Goal: Task Accomplishment & Management: Manage account settings

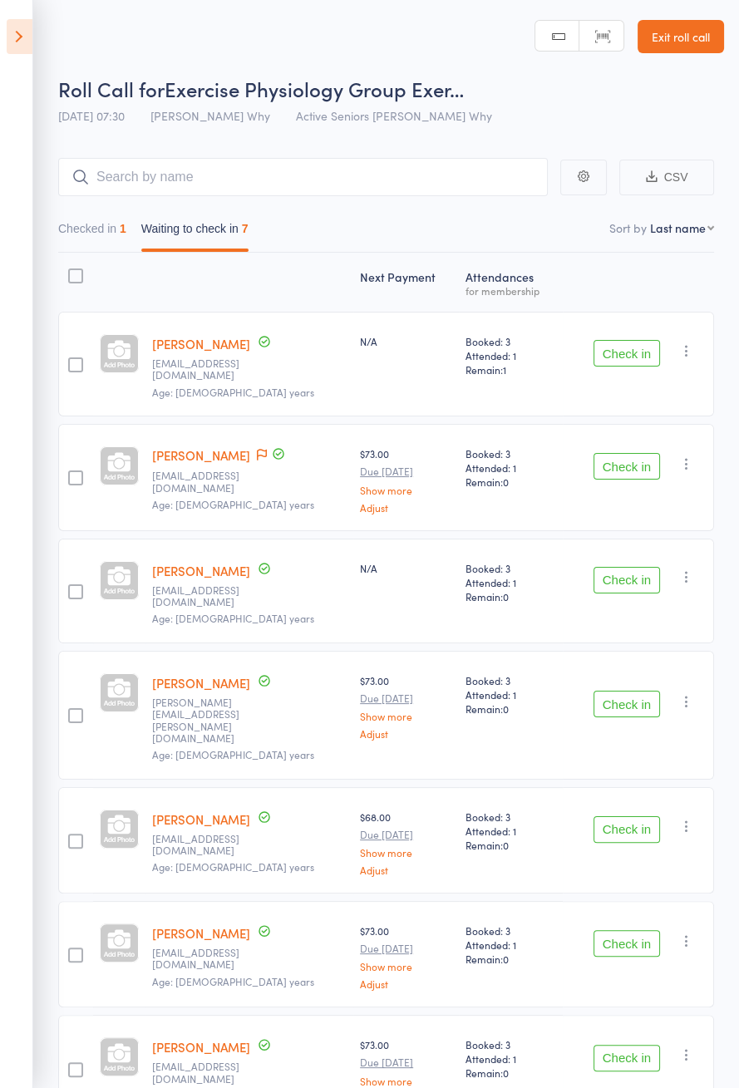
click at [633, 349] on button "Check in" at bounding box center [626, 353] width 66 height 27
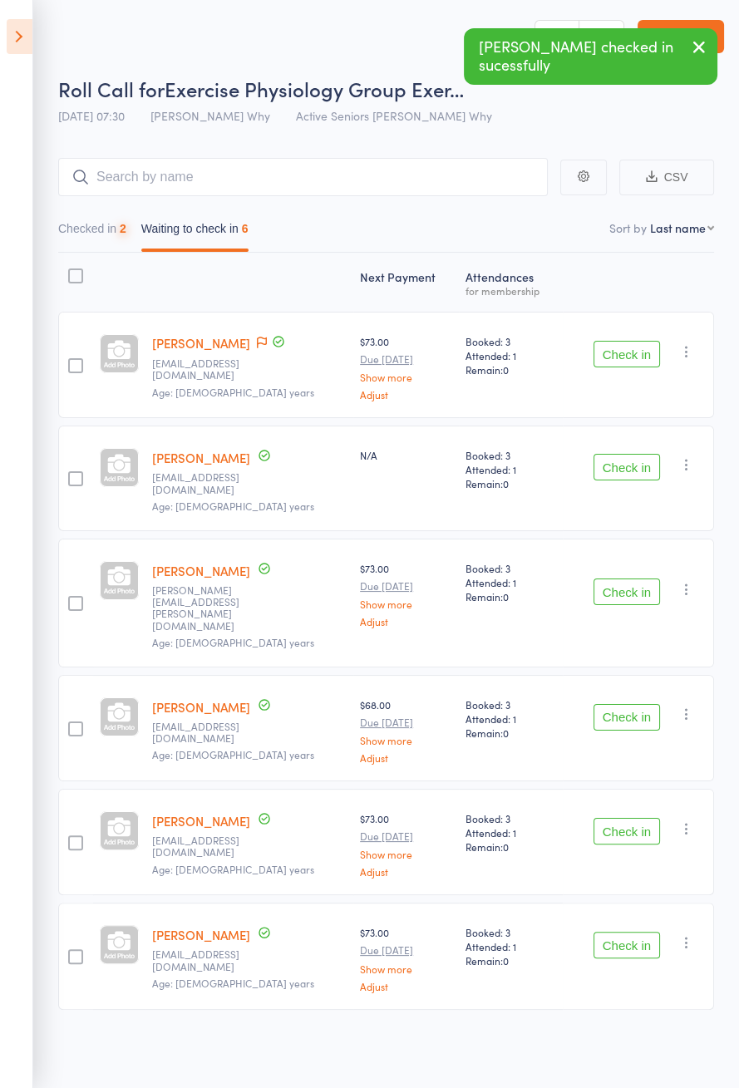
click at [631, 358] on button "Check in" at bounding box center [626, 354] width 66 height 27
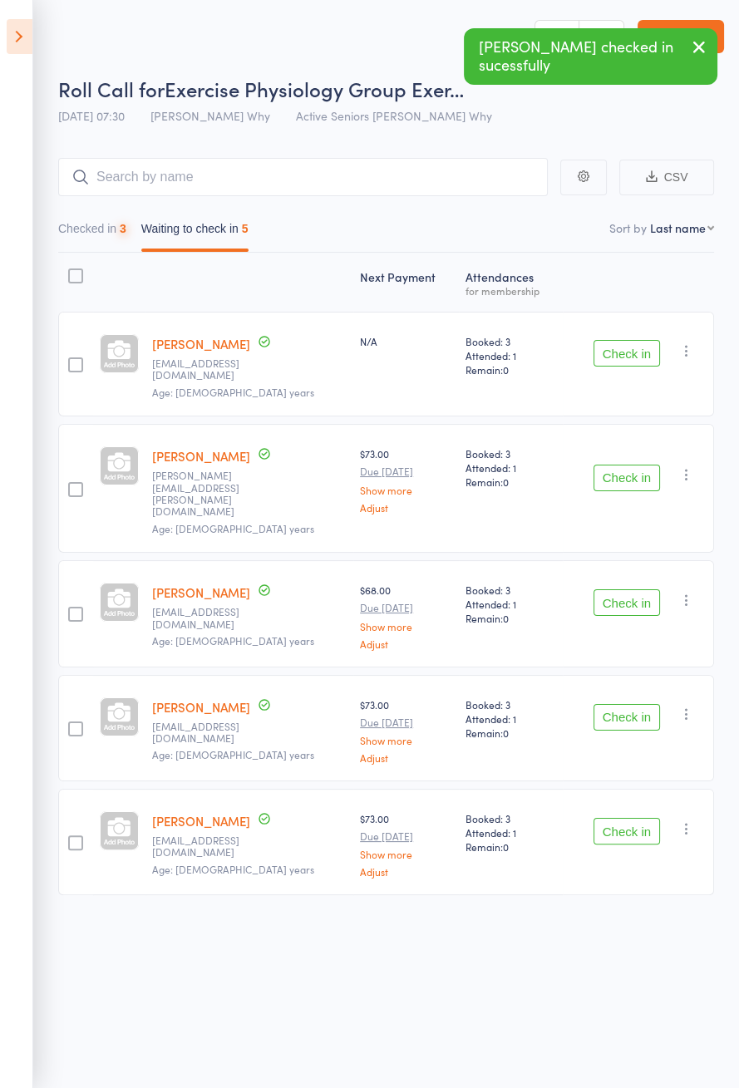
click at [627, 349] on button "Check in" at bounding box center [626, 353] width 66 height 27
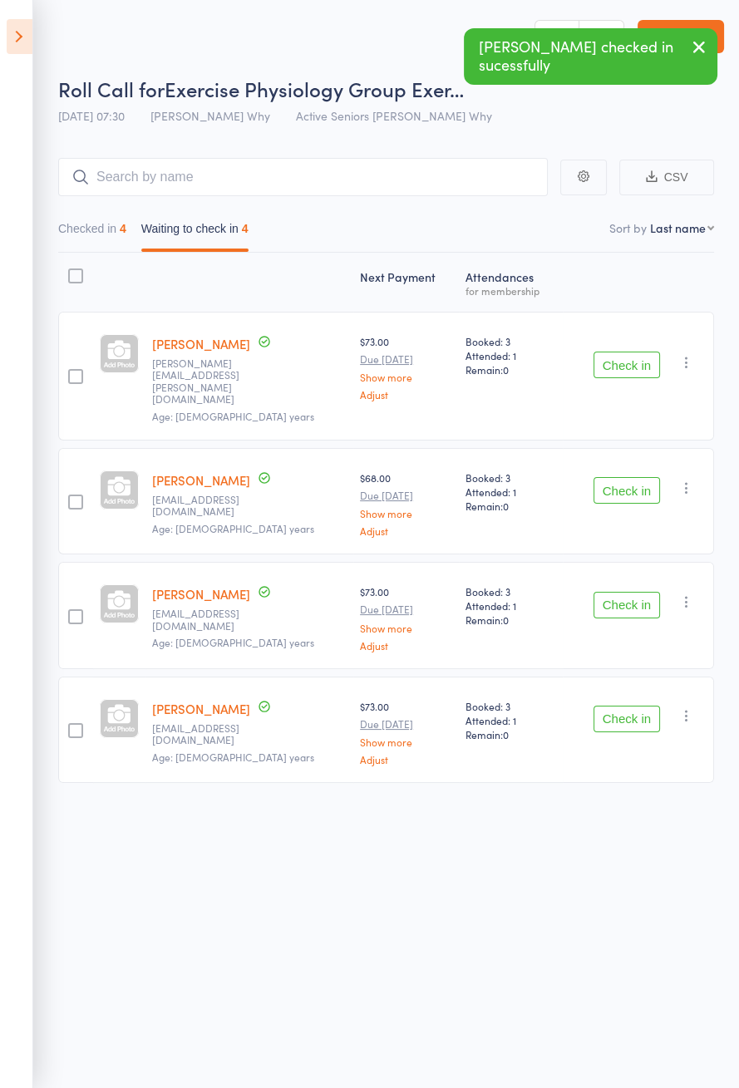
click at [617, 358] on button "Check in" at bounding box center [626, 365] width 66 height 27
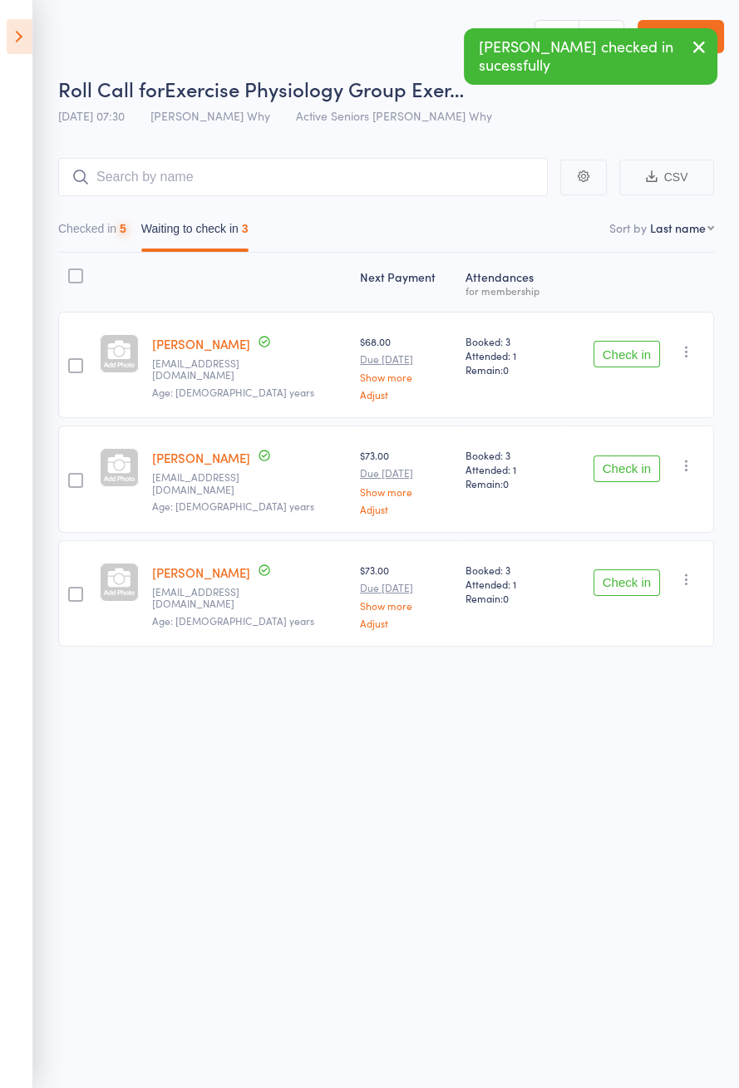
click at [638, 354] on button "Check in" at bounding box center [626, 354] width 66 height 27
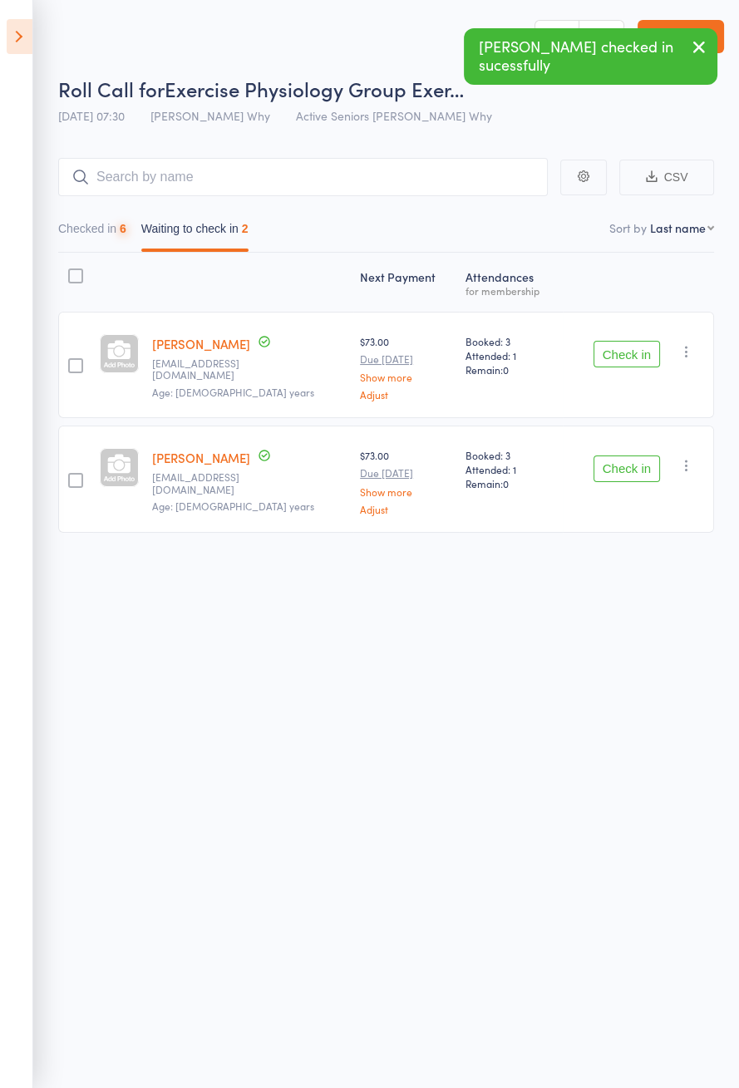
click at [647, 347] on button "Check in" at bounding box center [626, 354] width 66 height 27
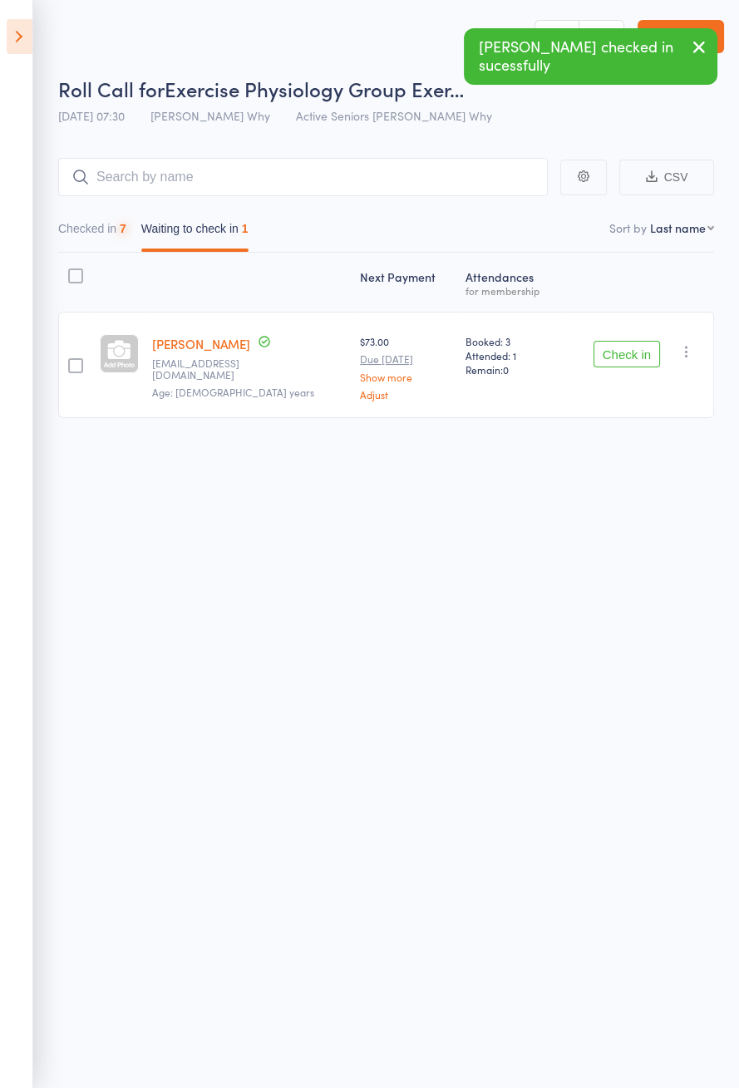
click at [641, 357] on button "Check in" at bounding box center [626, 354] width 66 height 27
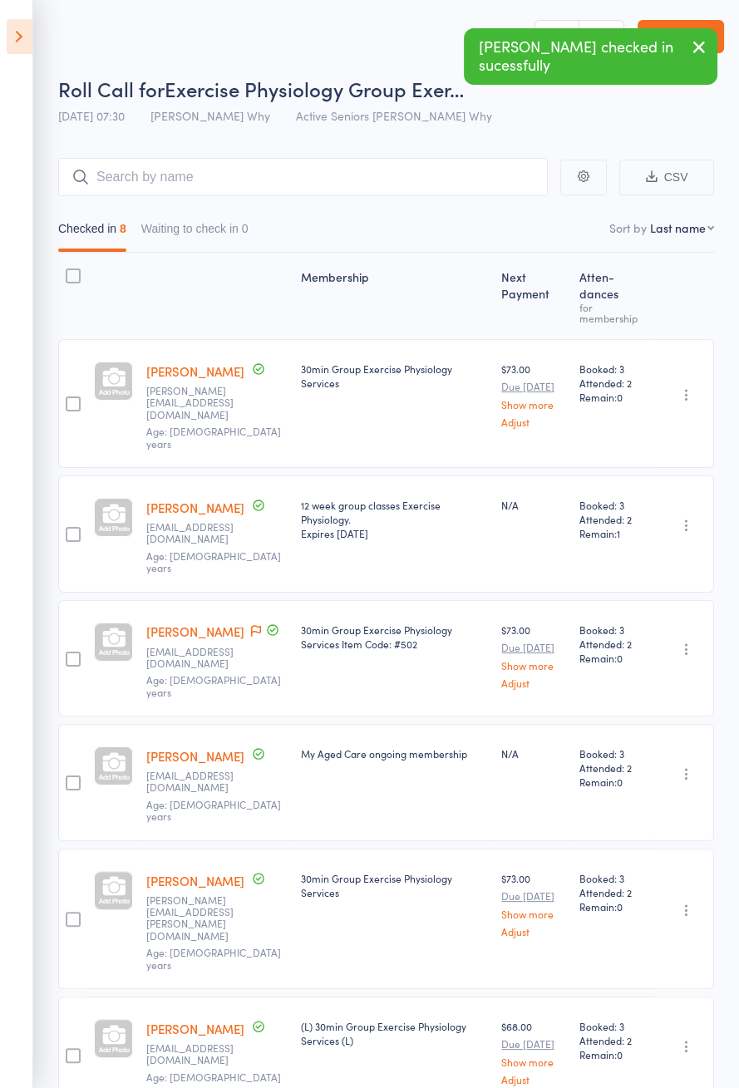
scroll to position [132, 0]
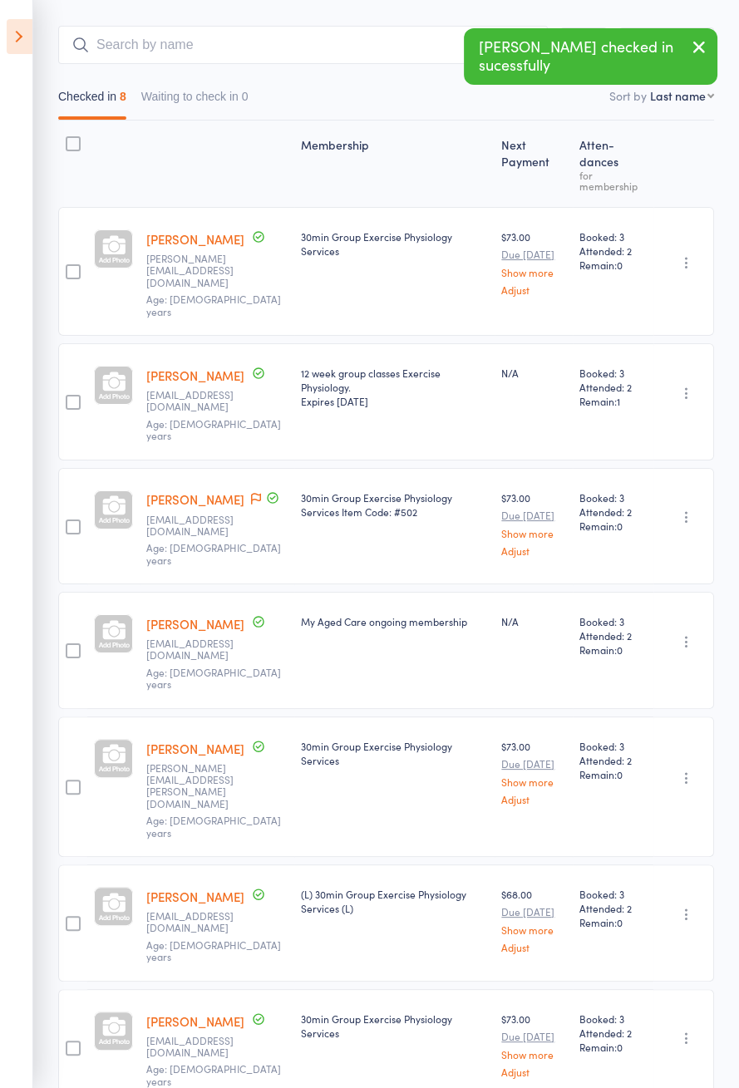
click at [251, 493] on icon at bounding box center [256, 499] width 10 height 12
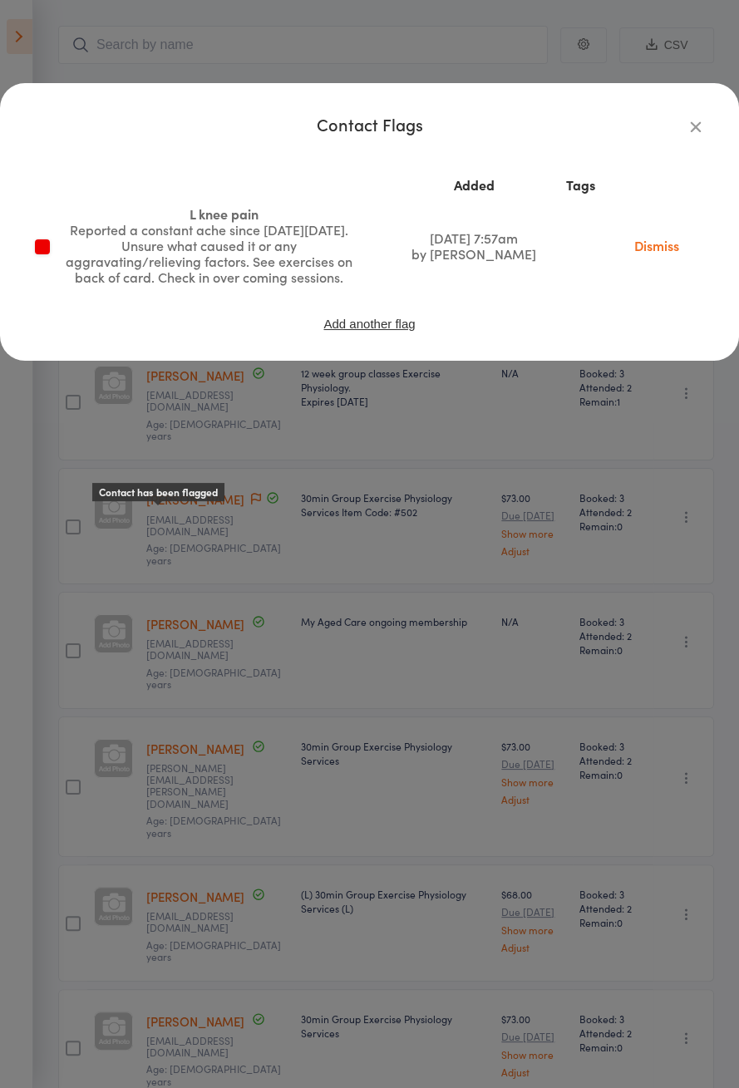
click at [662, 253] on link "Dismiss" at bounding box center [657, 245] width 70 height 18
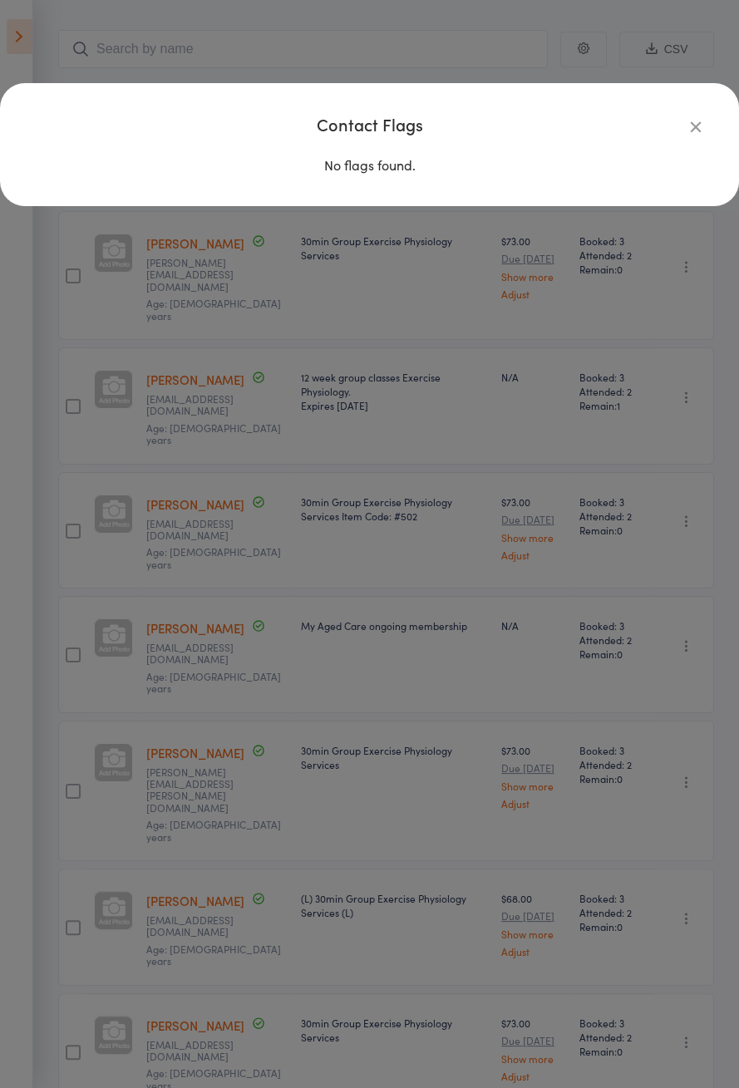
click at [696, 133] on icon "button" at bounding box center [695, 126] width 18 height 18
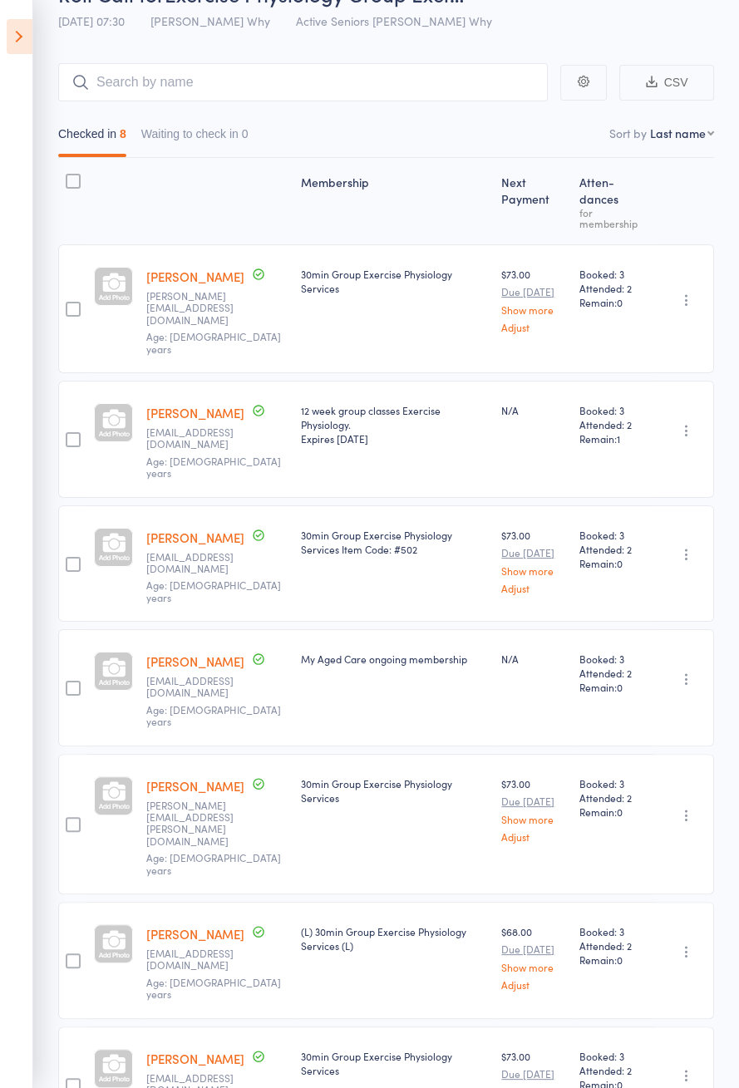
scroll to position [0, 0]
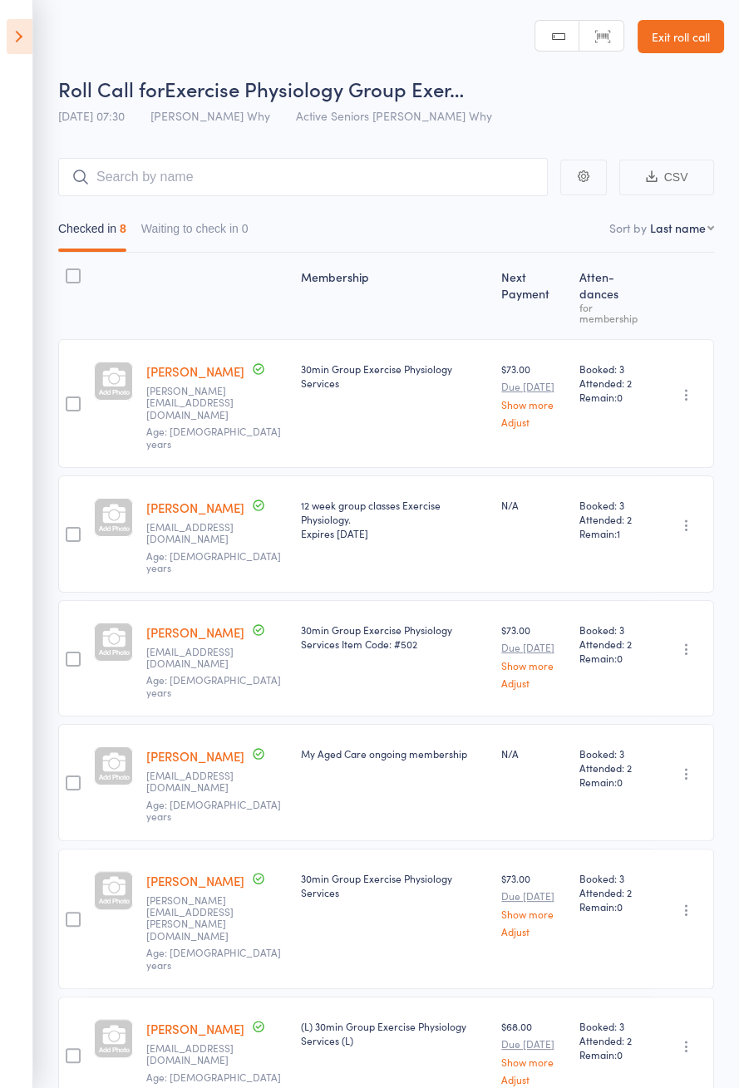
click at [23, 38] on icon at bounding box center [20, 36] width 26 height 35
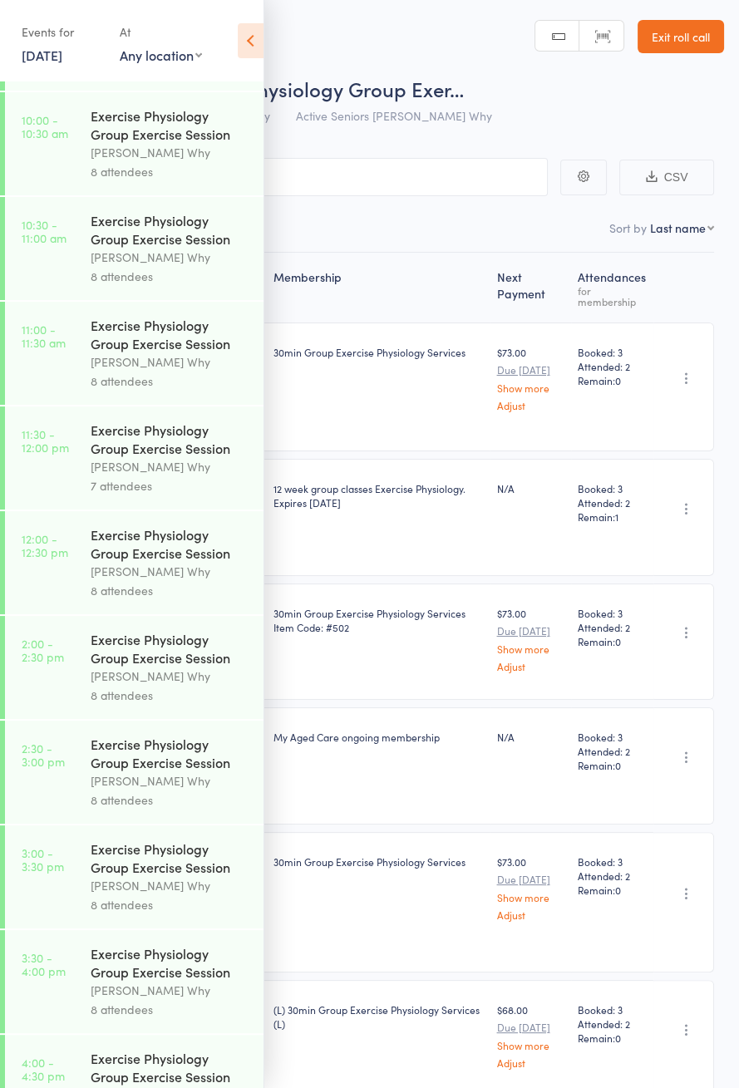
scroll to position [799, 0]
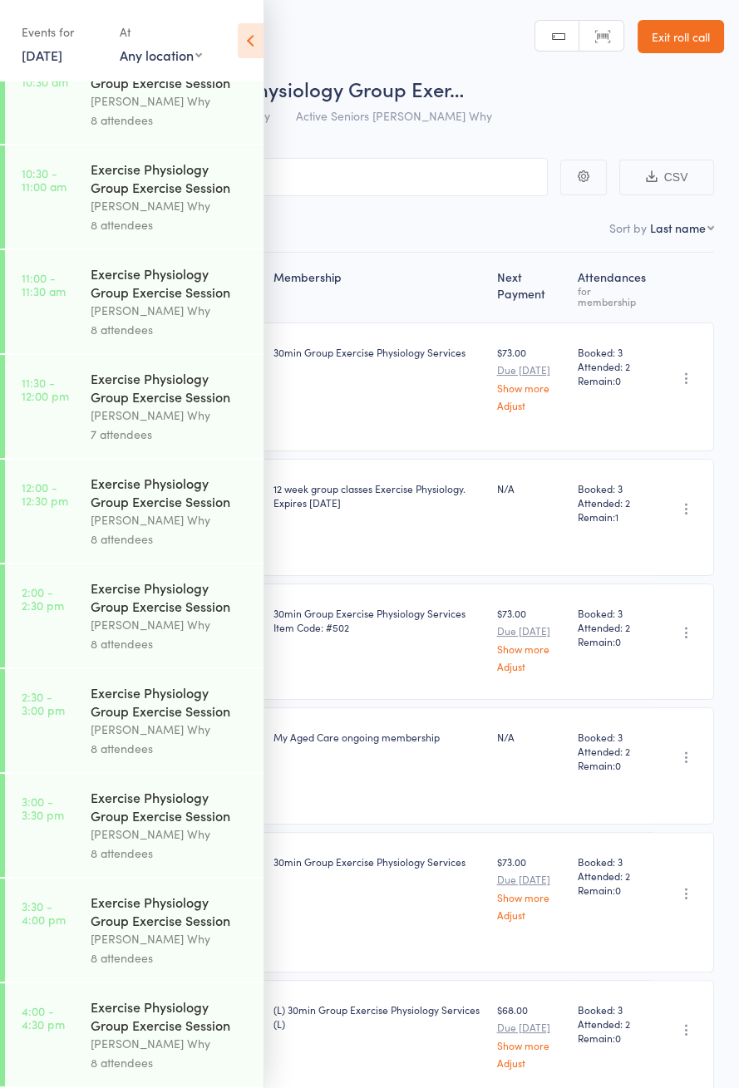
click at [258, 40] on icon at bounding box center [251, 40] width 26 height 35
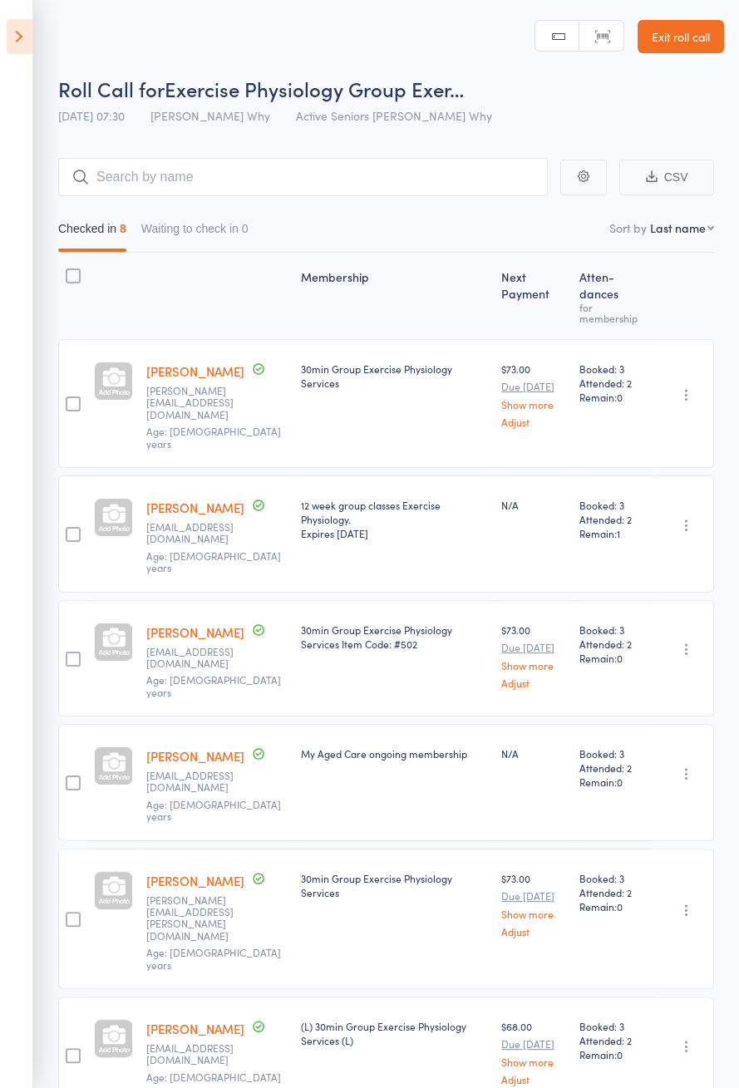
click at [18, 40] on icon at bounding box center [20, 36] width 26 height 35
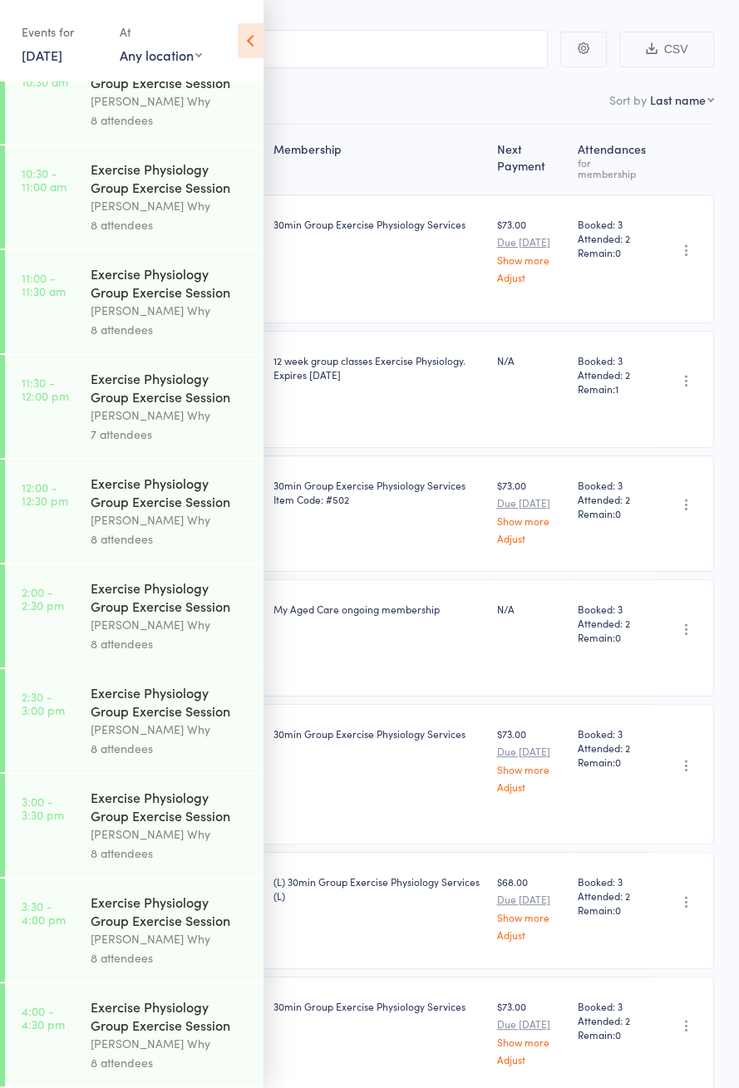
scroll to position [722, 0]
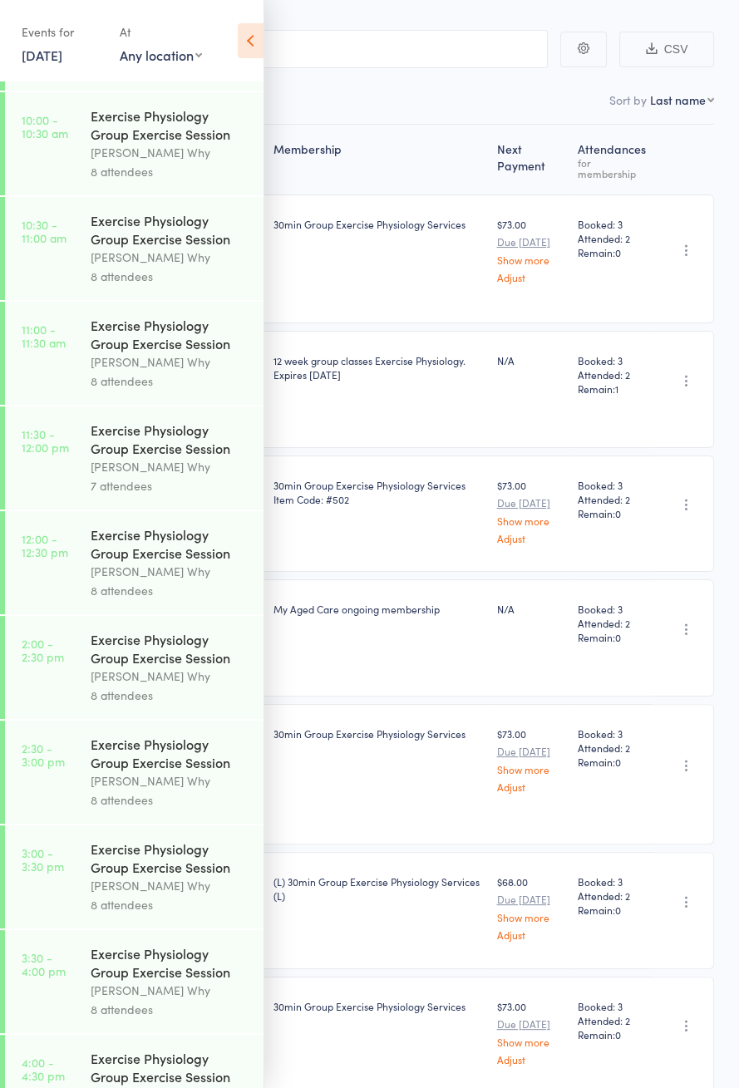
click at [62, 47] on link "[DATE]" at bounding box center [42, 55] width 41 height 18
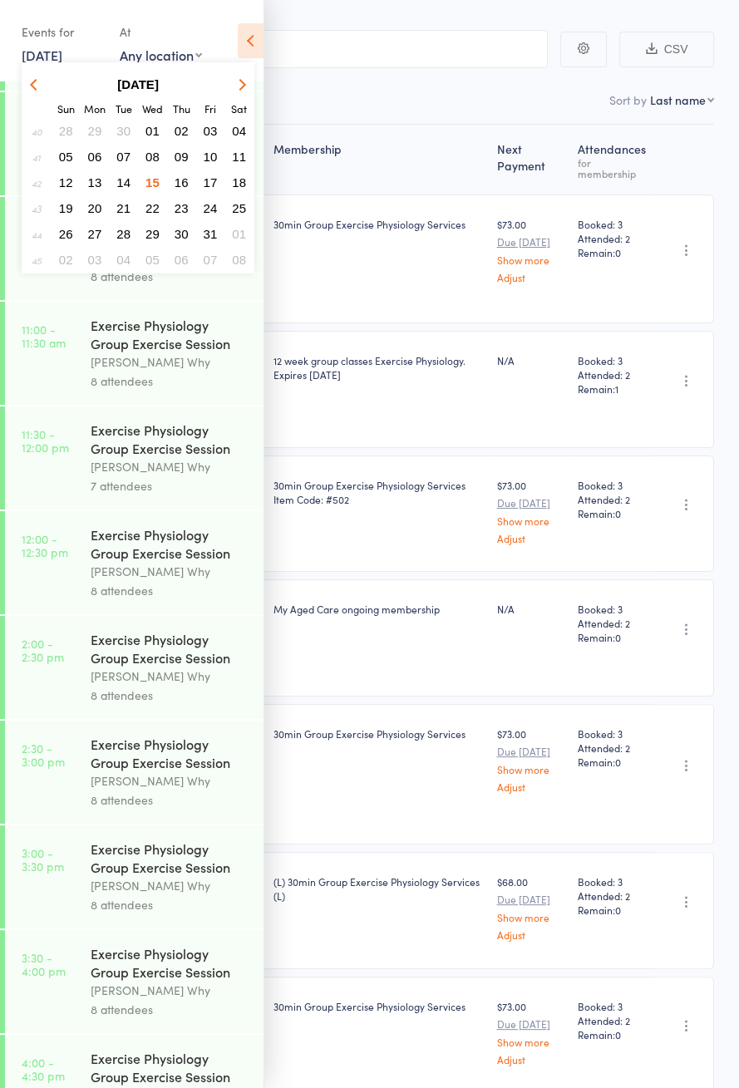
click at [152, 214] on button "22" at bounding box center [153, 208] width 26 height 22
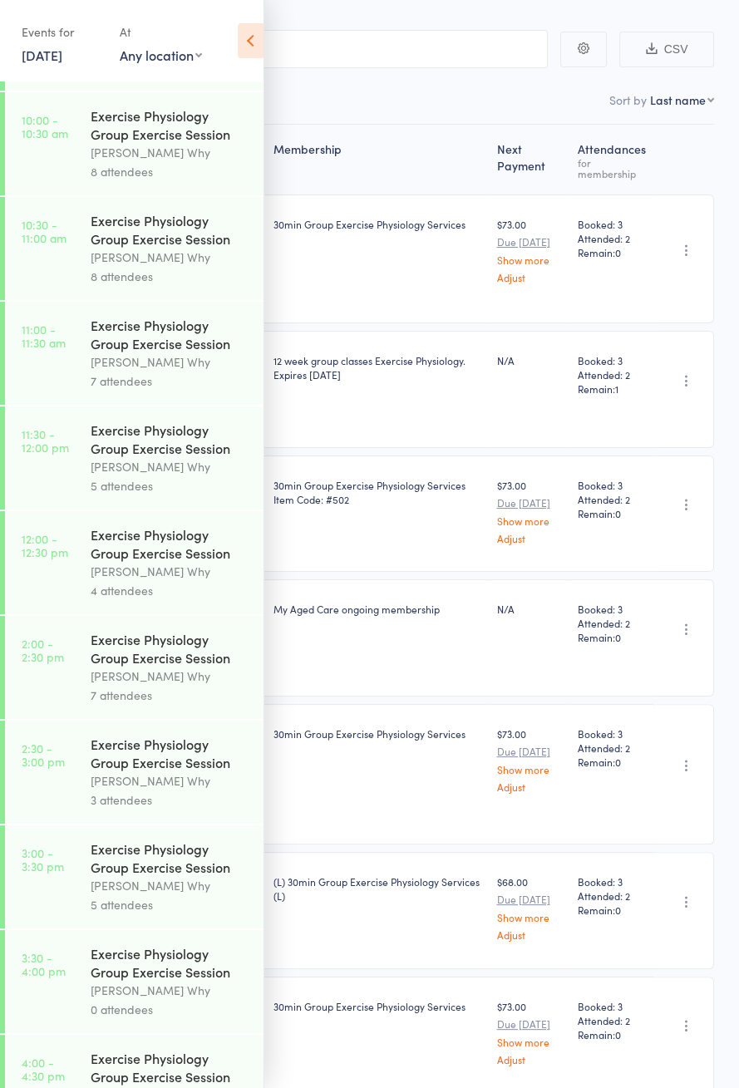
scroll to position [0, 0]
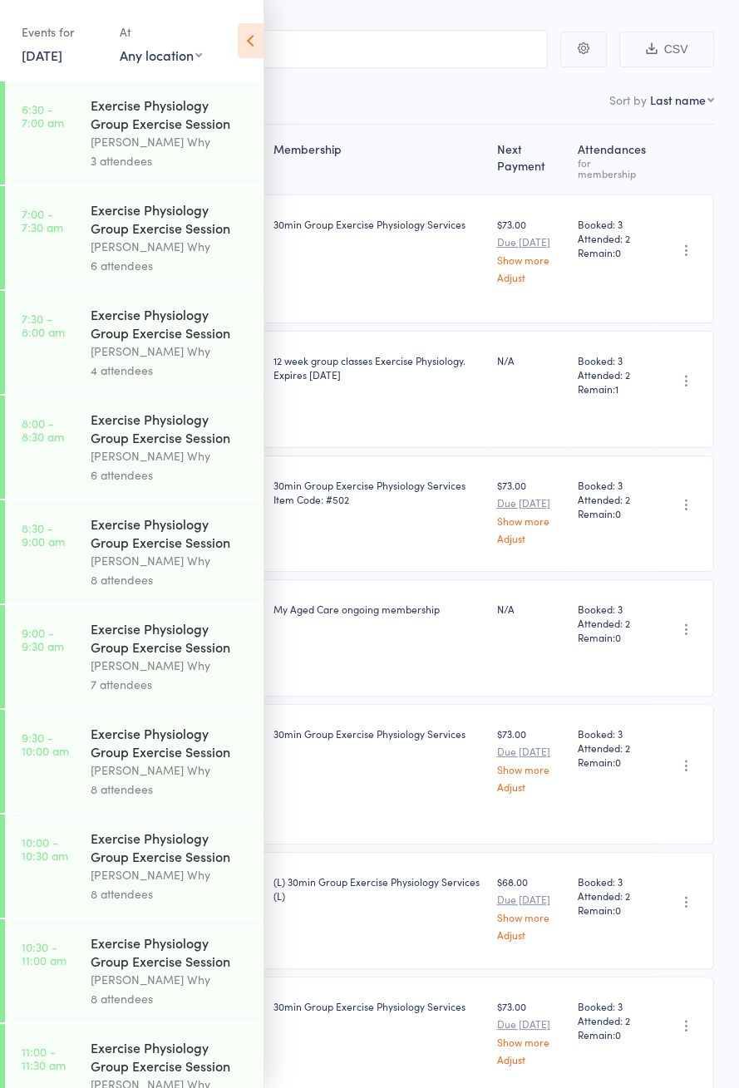
click at [167, 235] on div "Exercise Physiology Group Exercise Session" at bounding box center [170, 218] width 159 height 37
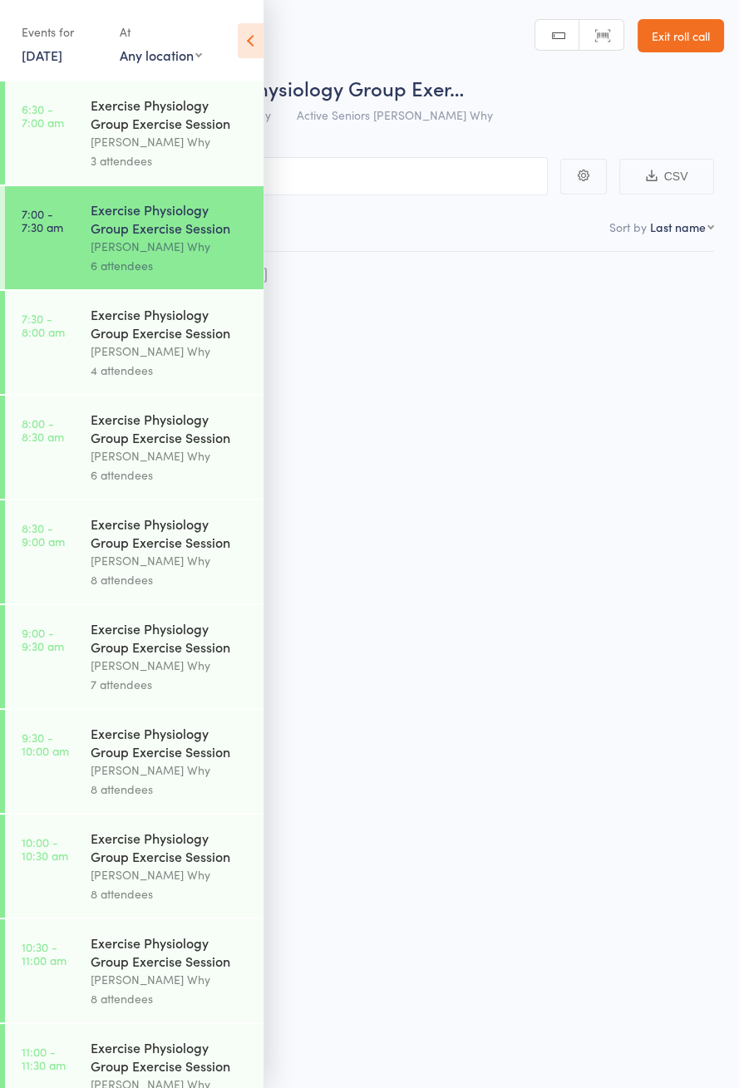
click at [253, 45] on icon at bounding box center [251, 40] width 26 height 35
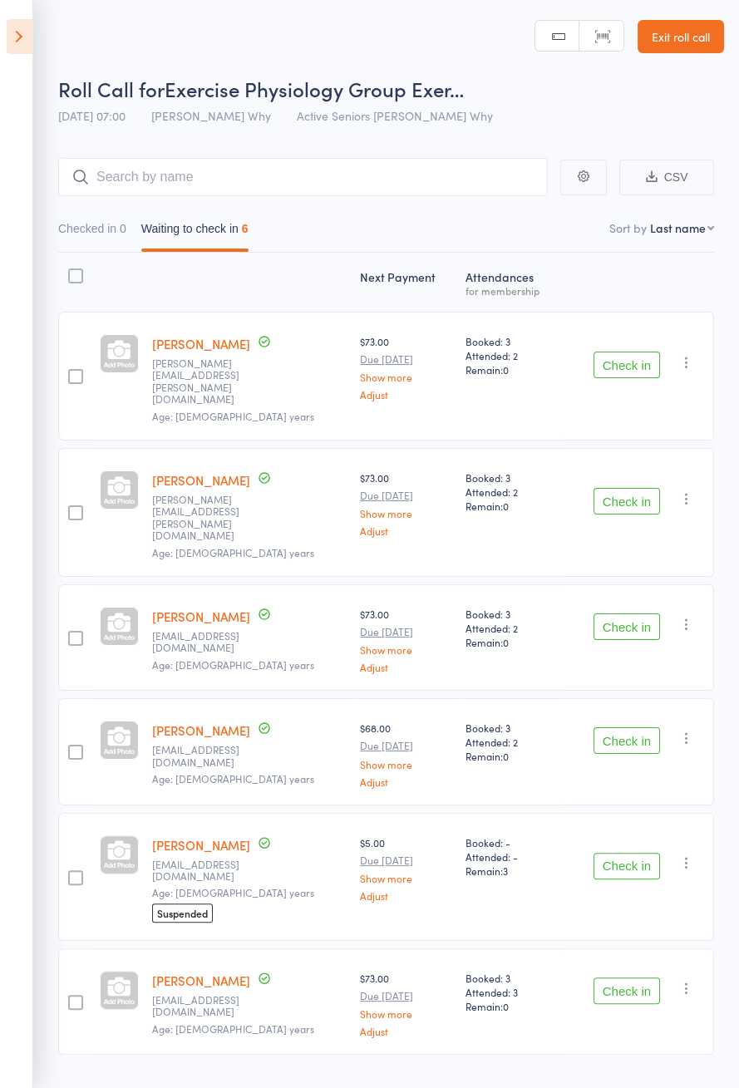
click at [18, 27] on icon at bounding box center [20, 36] width 26 height 35
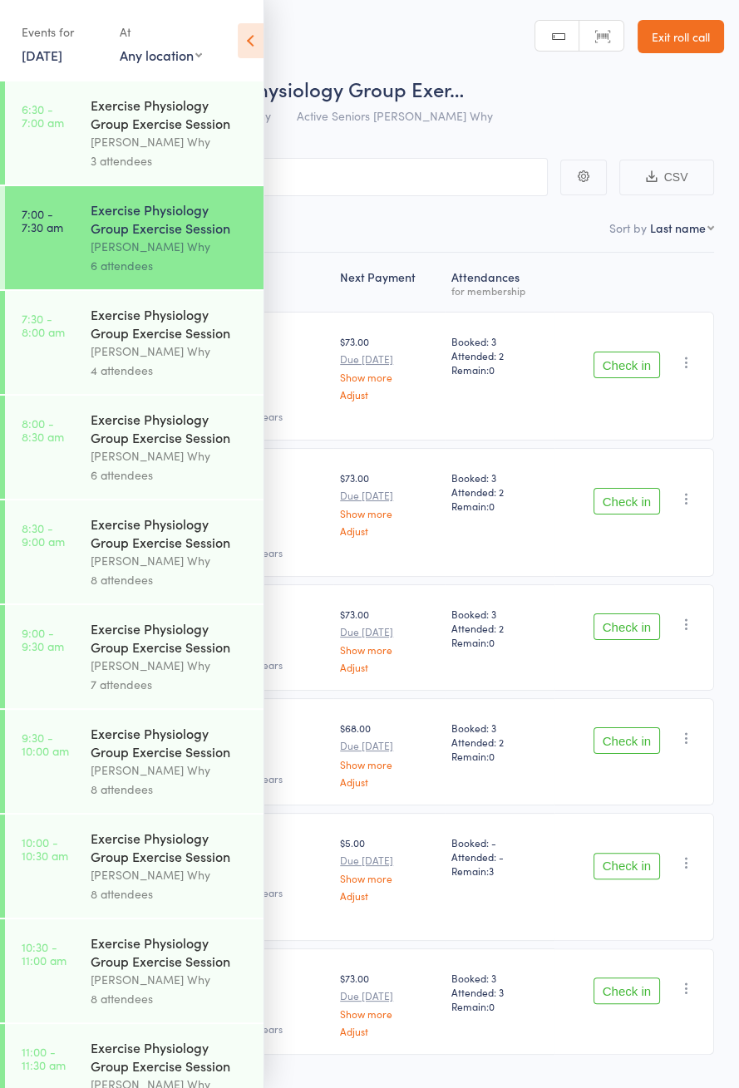
click at [156, 332] on div "Exercise Physiology Group Exercise Session" at bounding box center [170, 323] width 159 height 37
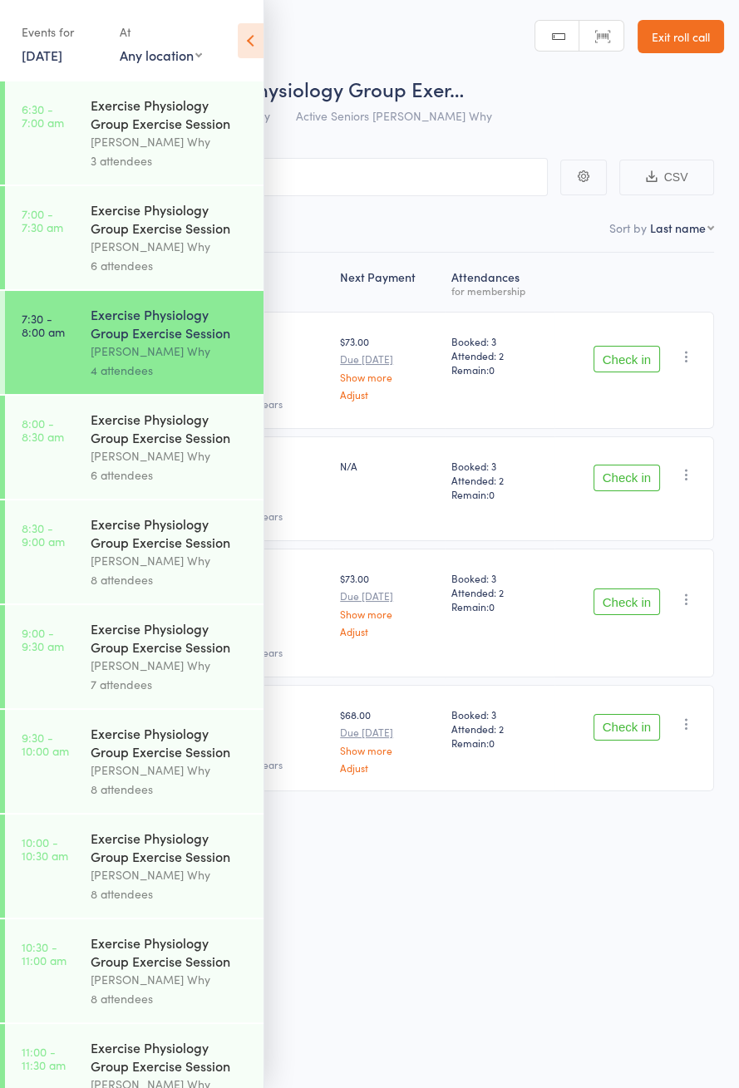
click at [256, 30] on icon at bounding box center [251, 40] width 26 height 35
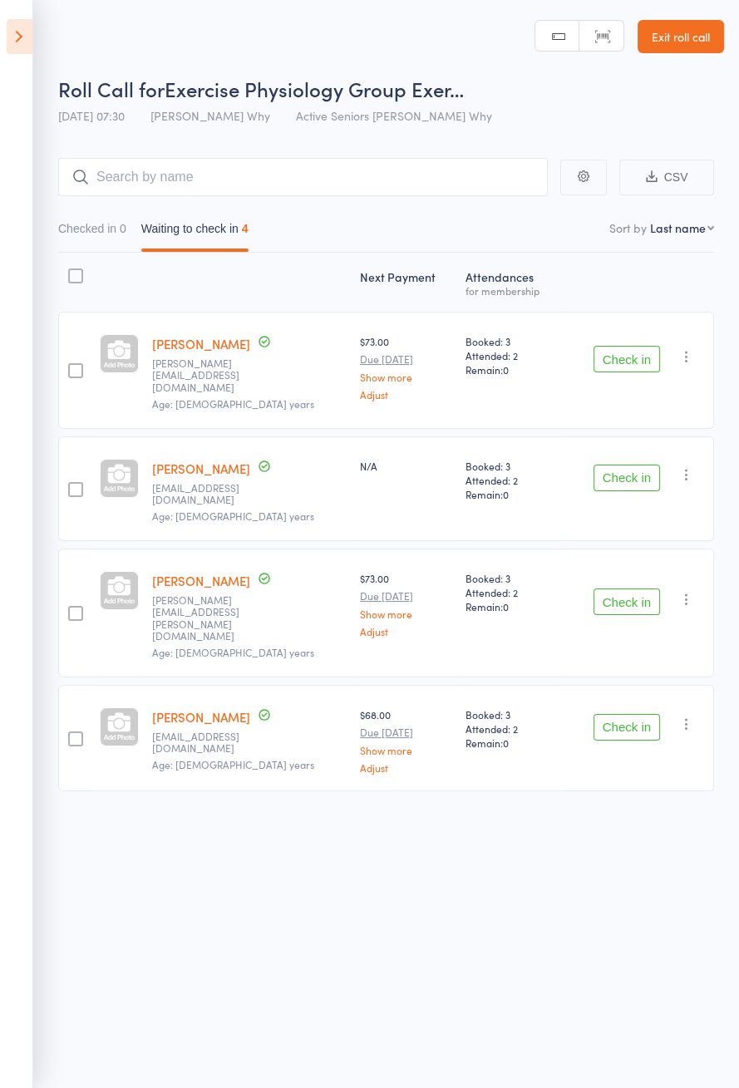
click at [691, 466] on icon "button" at bounding box center [686, 474] width 17 height 17
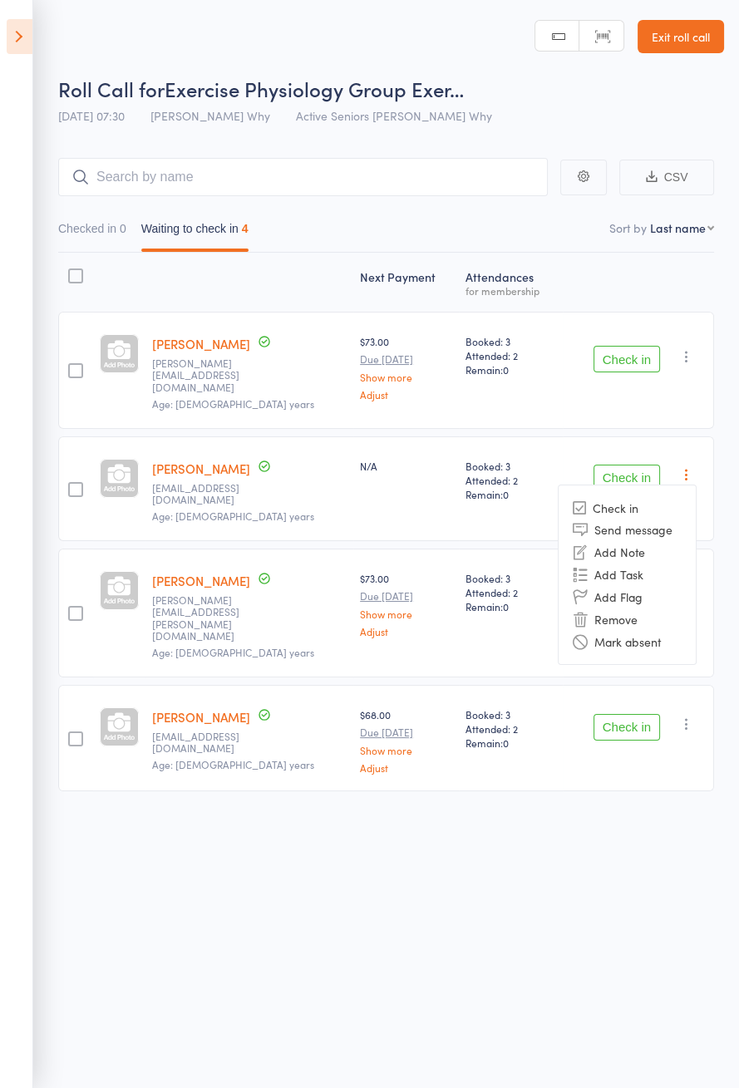
click at [673, 608] on li "Remove" at bounding box center [626, 619] width 137 height 22
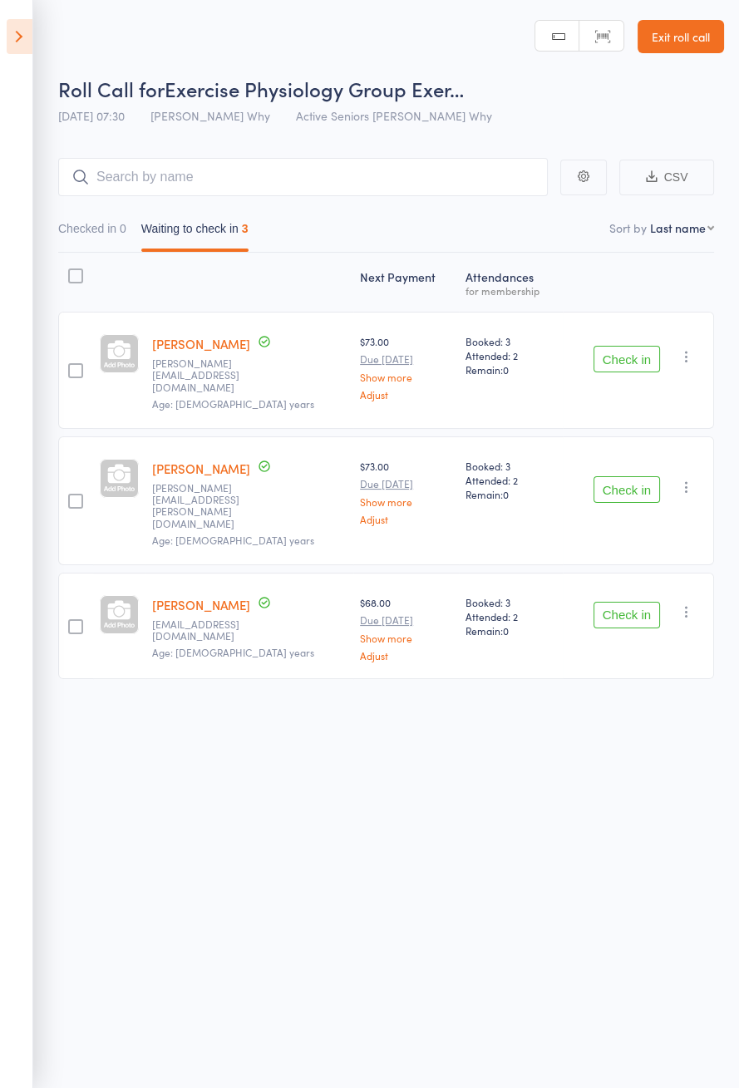
click at [19, 28] on icon at bounding box center [20, 36] width 26 height 35
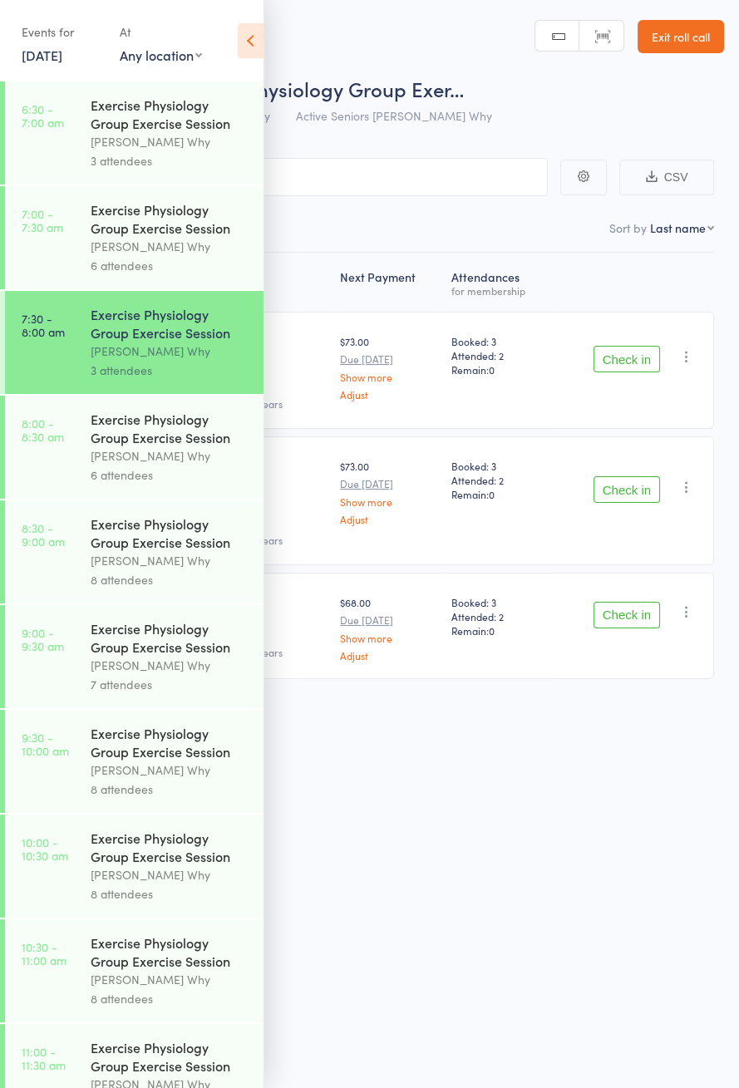
click at [59, 35] on div "Events for" at bounding box center [62, 31] width 81 height 27
click at [61, 52] on link "22 Oct, 2025" at bounding box center [42, 55] width 41 height 18
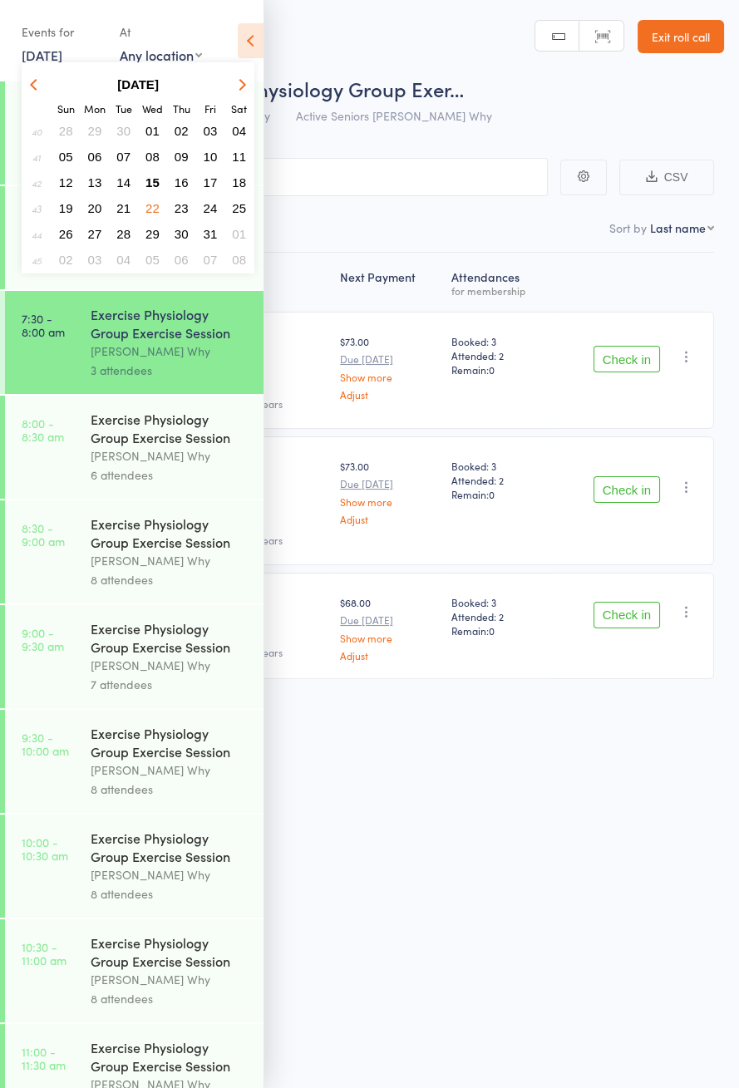
click at [157, 183] on span "15" at bounding box center [152, 182] width 14 height 14
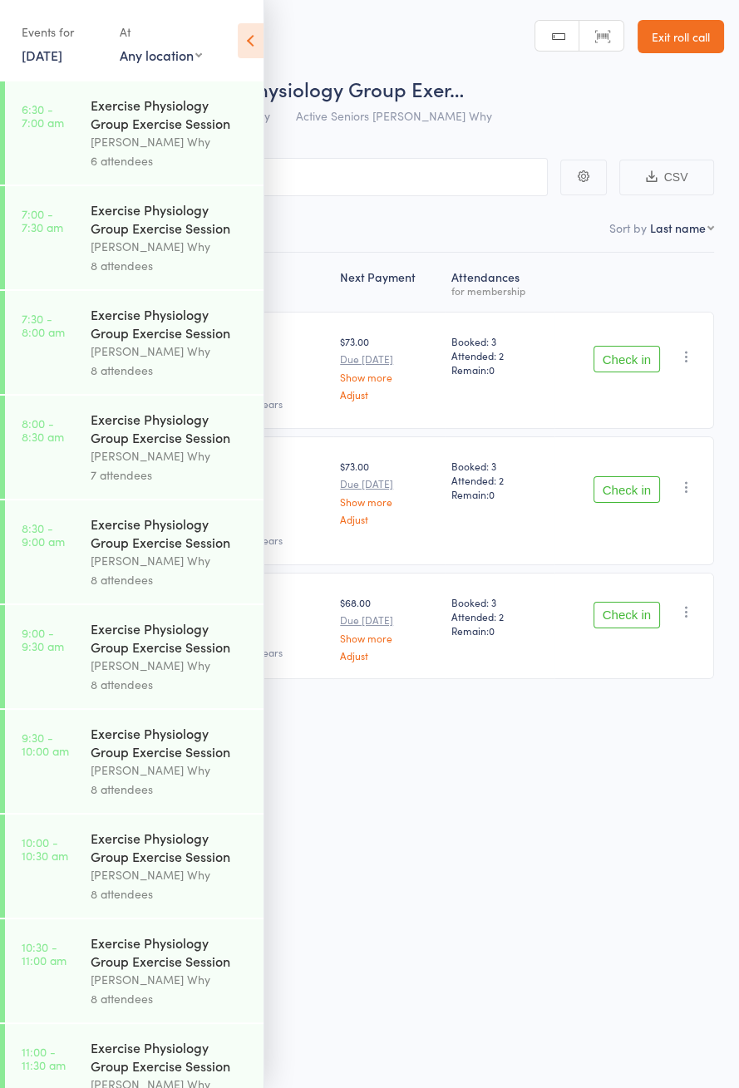
click at [165, 443] on div "Exercise Physiology Group Exercise Session" at bounding box center [170, 428] width 159 height 37
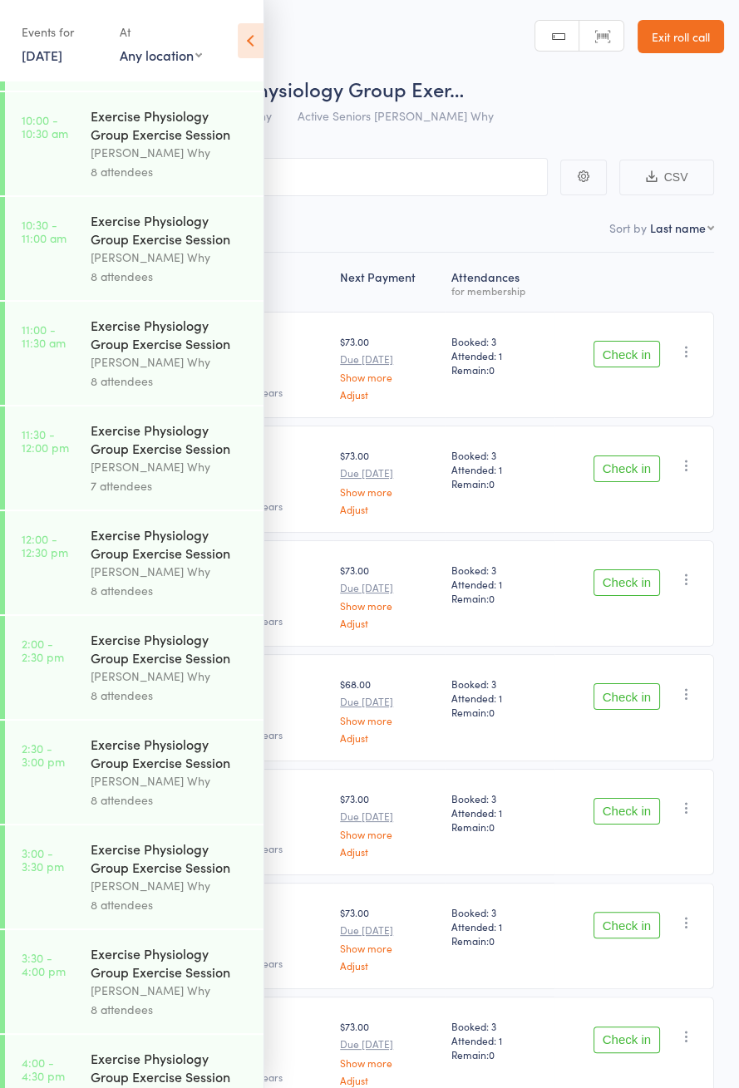
click at [253, 42] on icon at bounding box center [251, 40] width 26 height 35
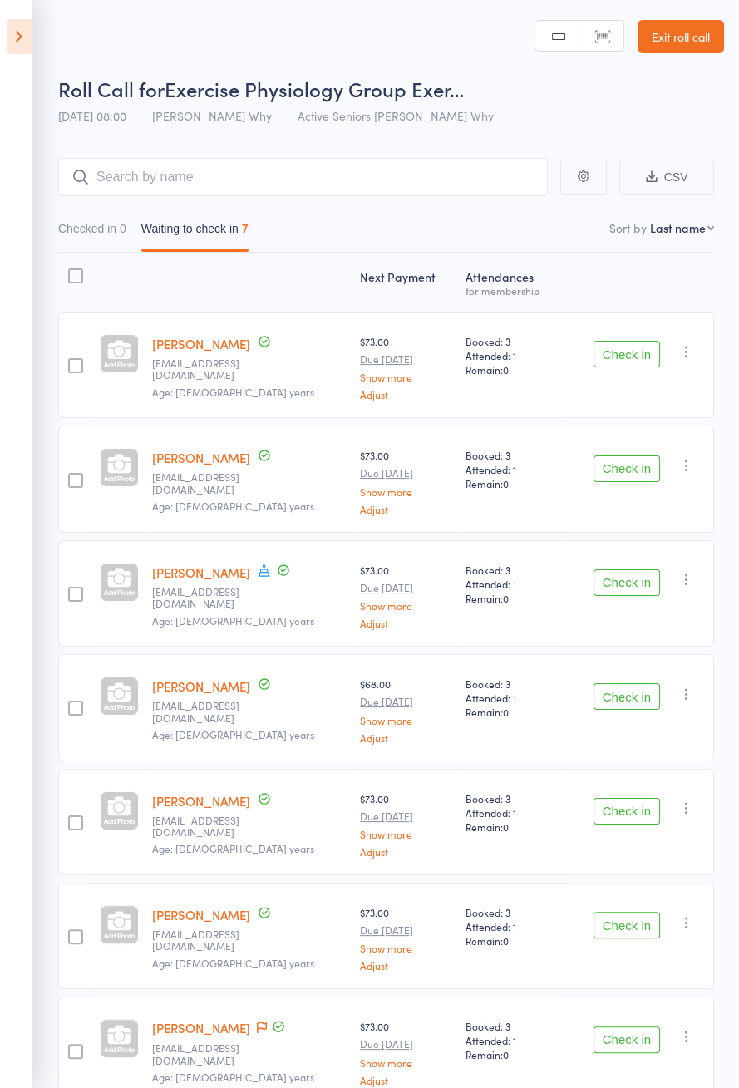
scroll to position [3, 0]
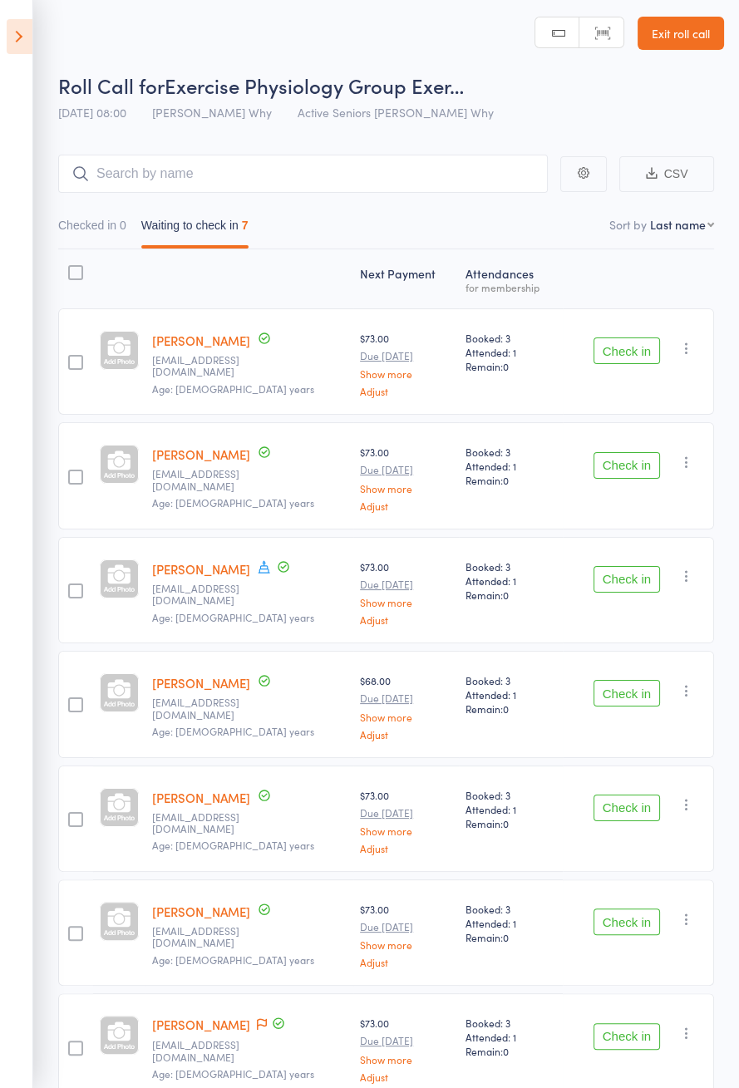
click at [217, 332] on link "Graeme Collins" at bounding box center [201, 340] width 98 height 17
click at [257, 1018] on icon at bounding box center [262, 1024] width 10 height 12
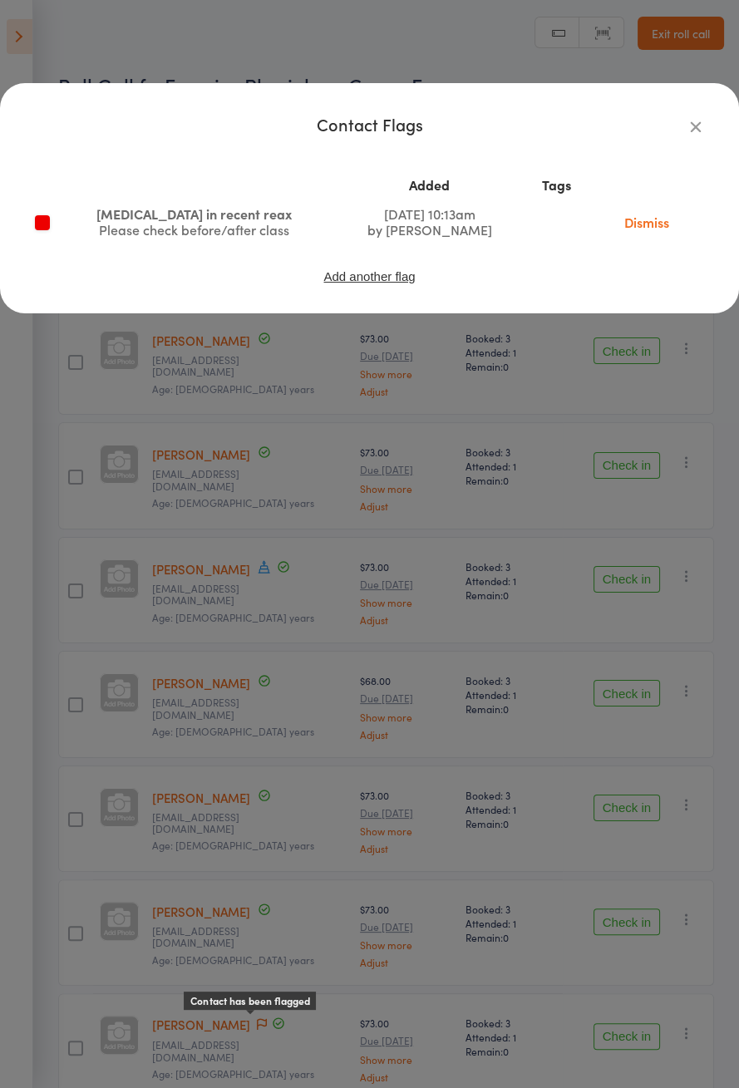
click at [693, 130] on icon "button" at bounding box center [695, 126] width 18 height 18
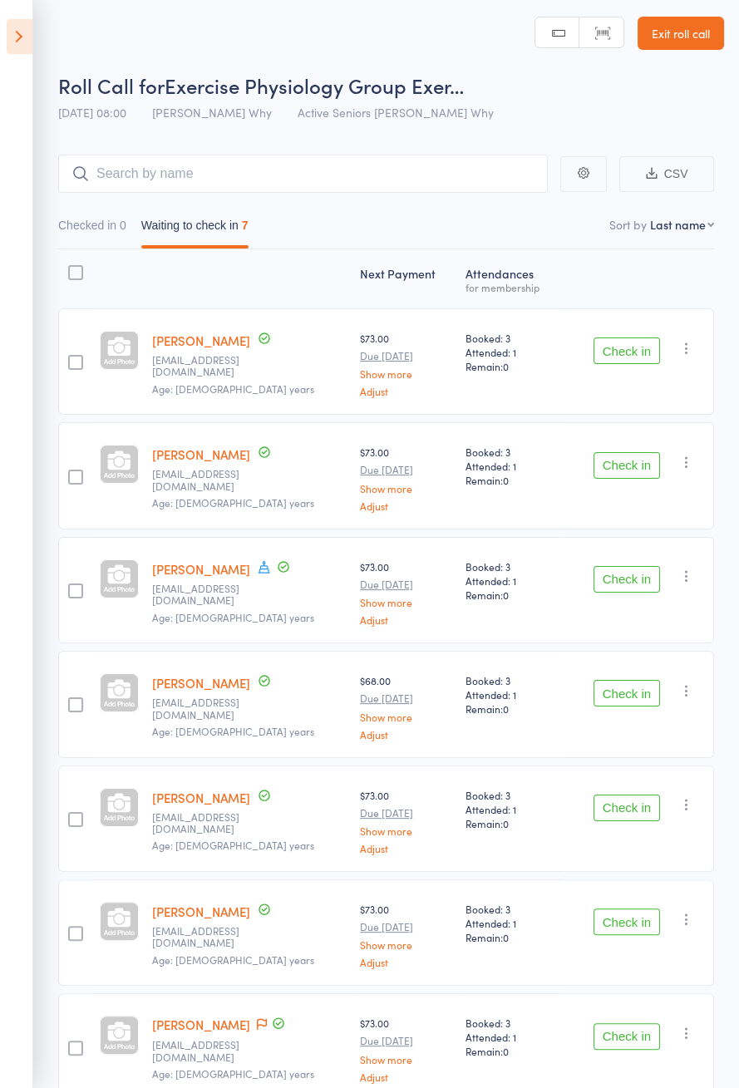
click at [22, 45] on icon at bounding box center [20, 36] width 26 height 35
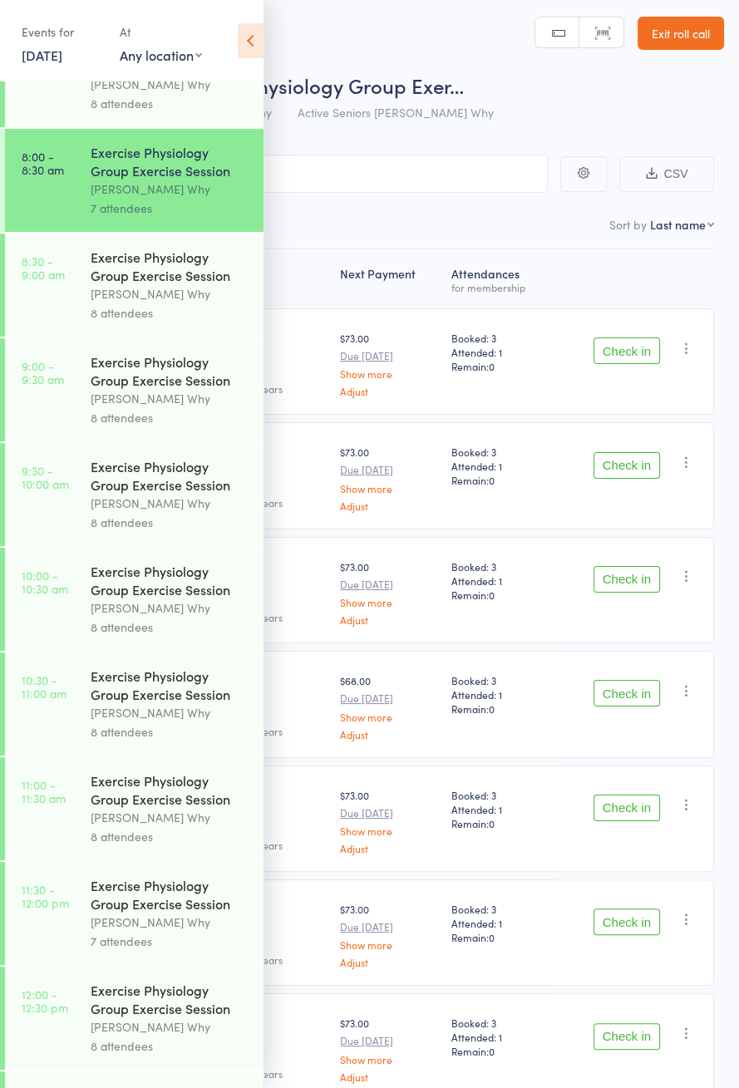
scroll to position [0, 0]
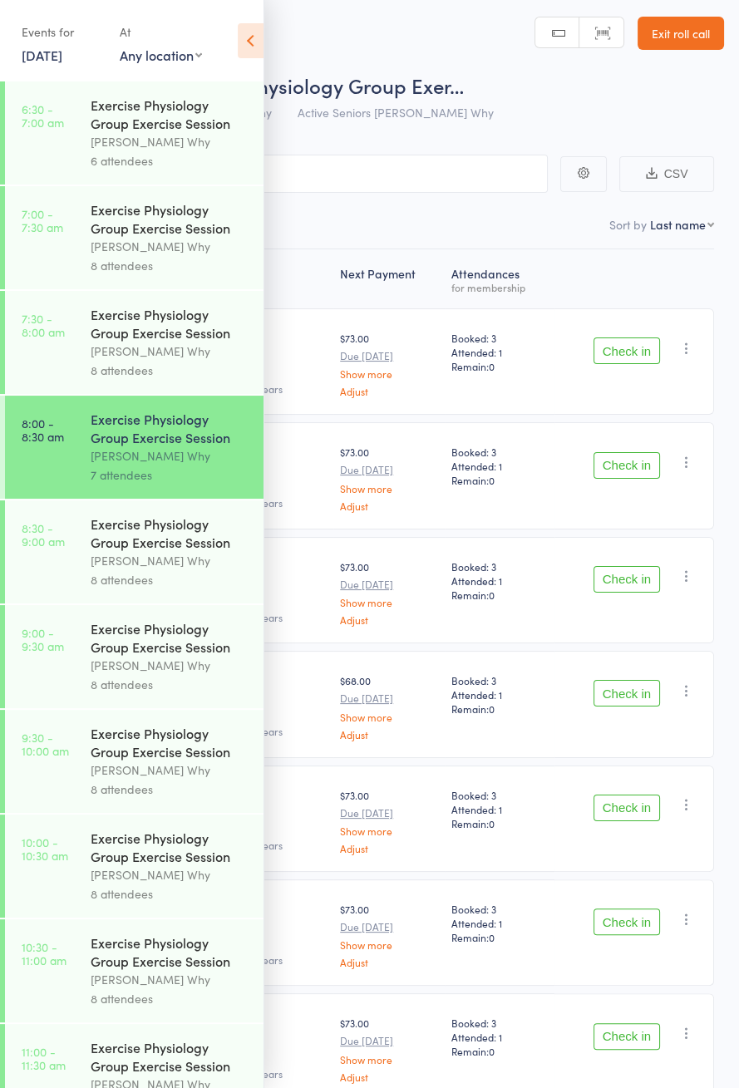
click at [255, 40] on icon at bounding box center [251, 40] width 26 height 35
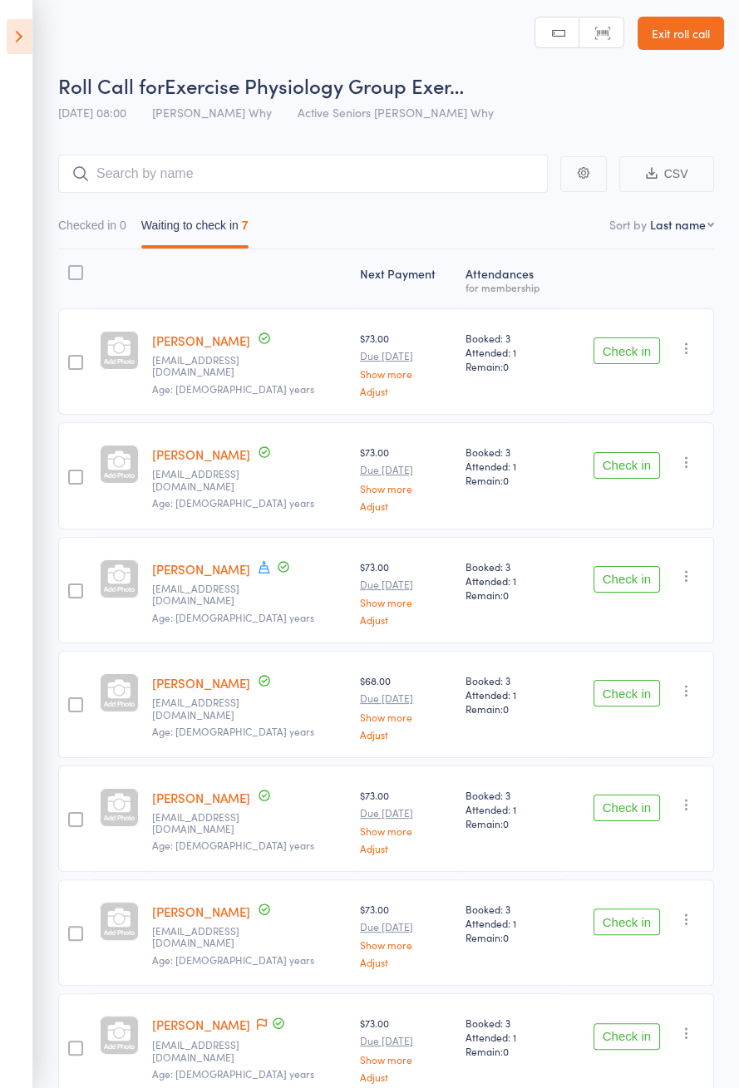
click at [637, 353] on button "Check in" at bounding box center [626, 350] width 66 height 27
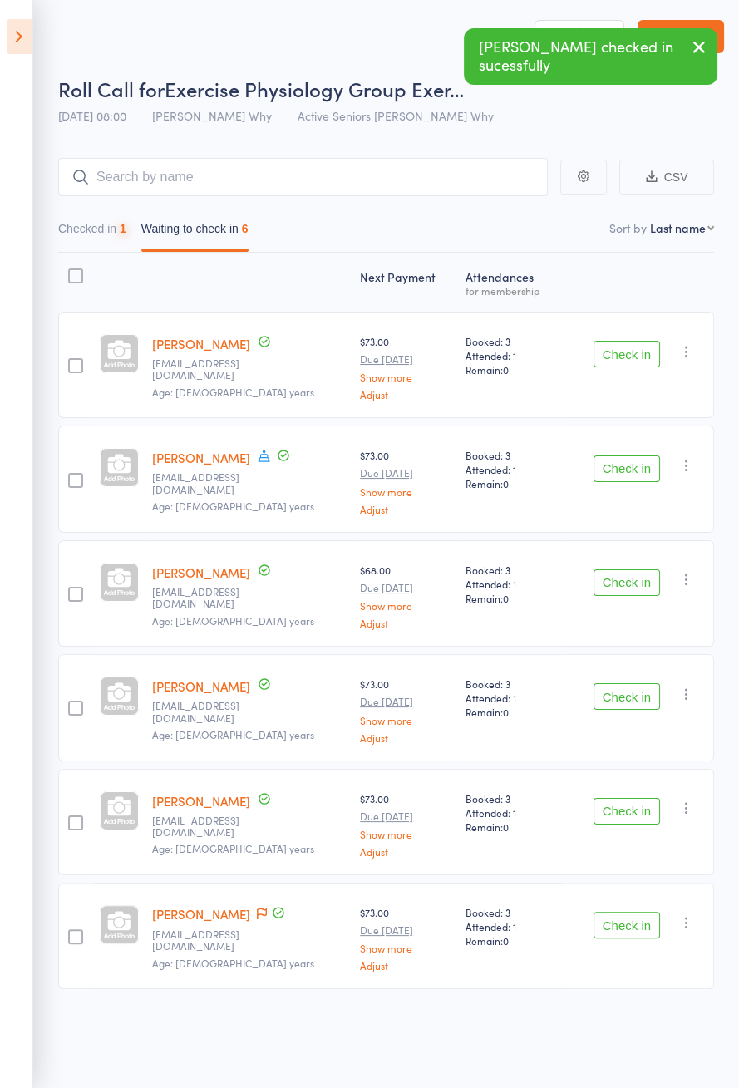
click at [638, 356] on button "Check in" at bounding box center [626, 354] width 66 height 27
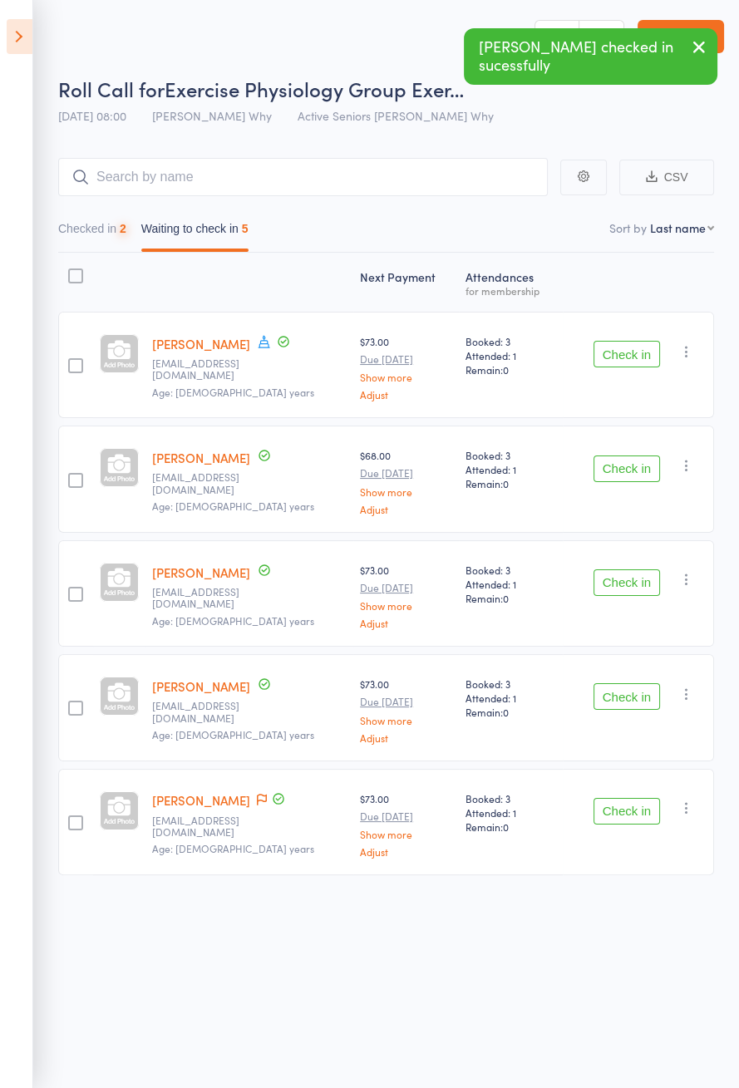
click at [642, 358] on button "Check in" at bounding box center [626, 354] width 66 height 27
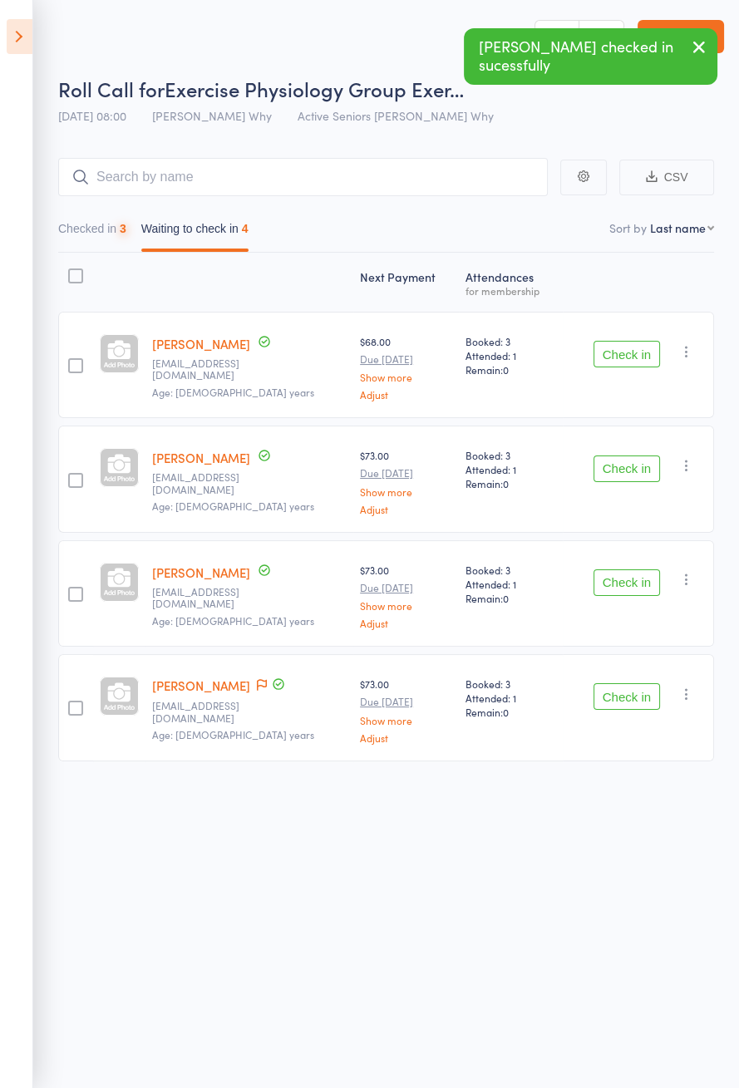
click at [642, 357] on button "Check in" at bounding box center [626, 354] width 66 height 27
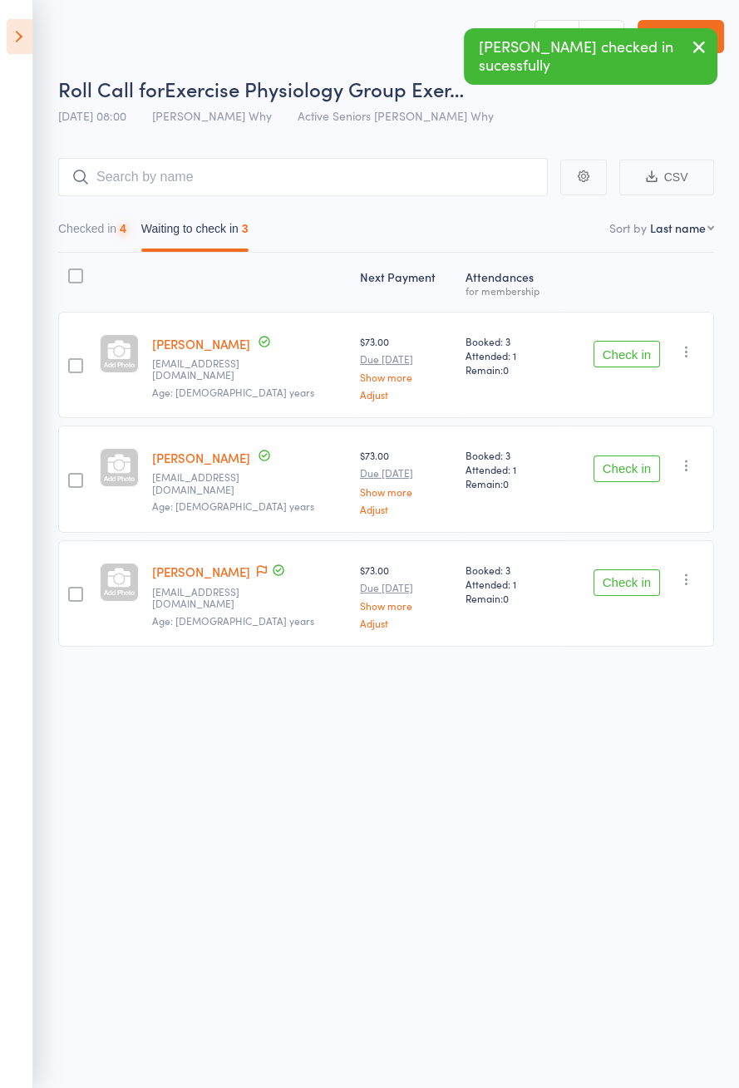
click at [637, 357] on button "Check in" at bounding box center [626, 354] width 66 height 27
click at [638, 455] on button "Check in" at bounding box center [626, 468] width 66 height 27
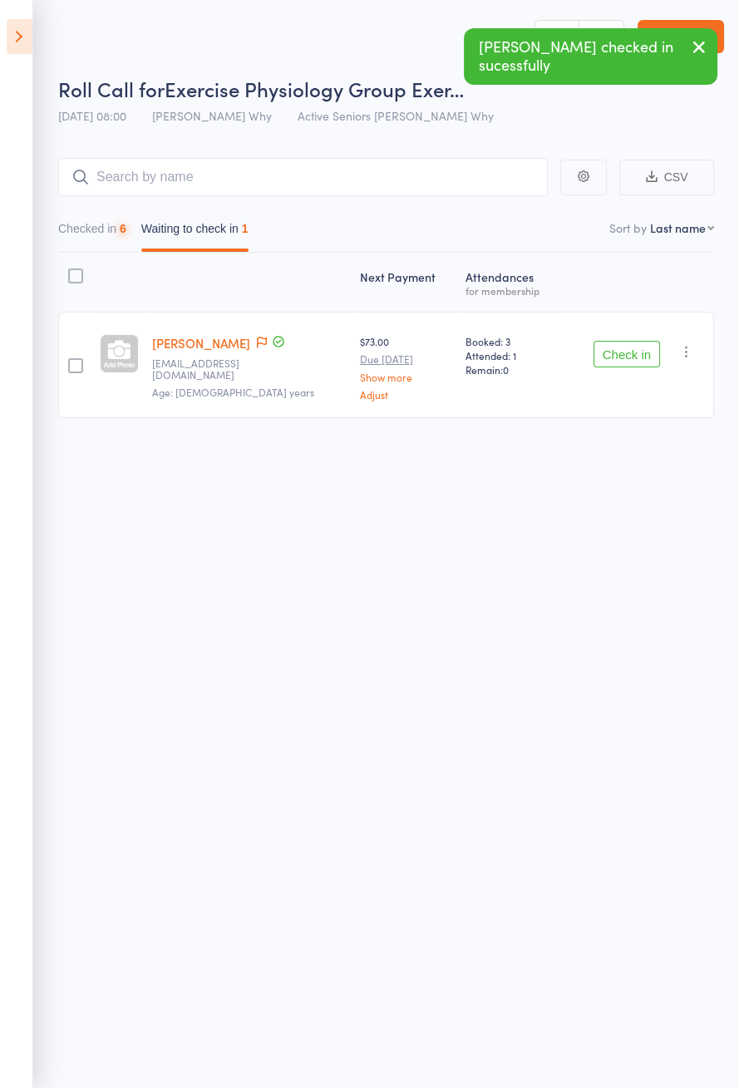
click at [641, 356] on button "Check in" at bounding box center [626, 354] width 66 height 27
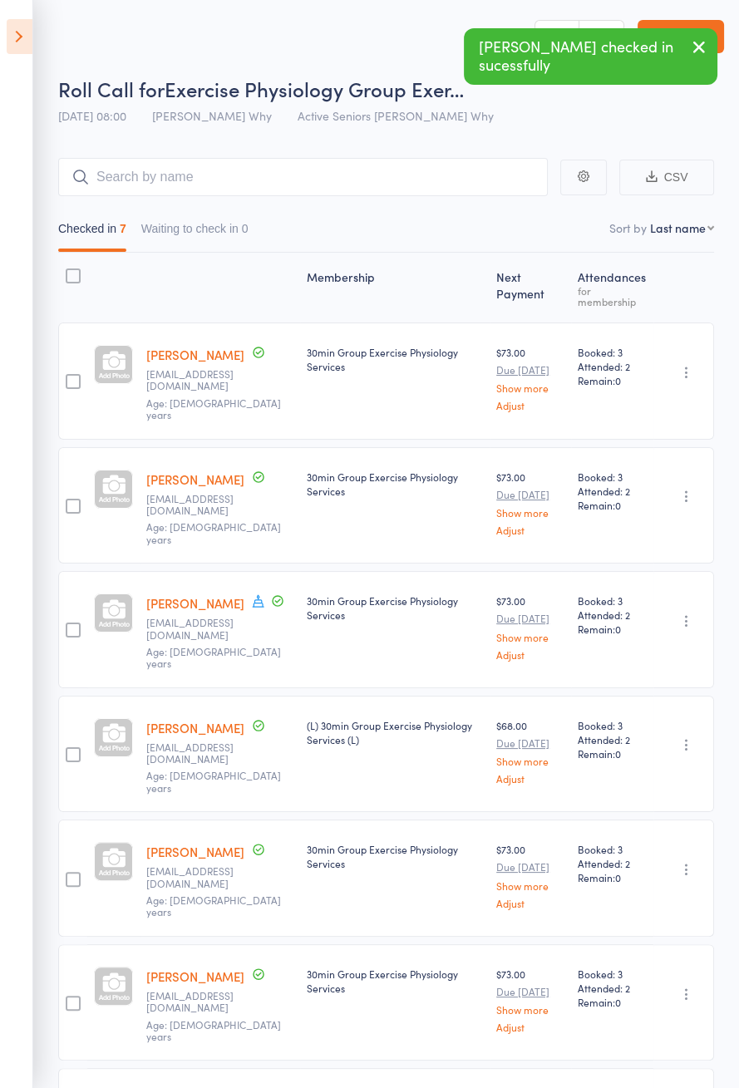
click at [251, 602] on icon at bounding box center [258, 600] width 15 height 15
click at [14, 37] on icon at bounding box center [20, 36] width 26 height 35
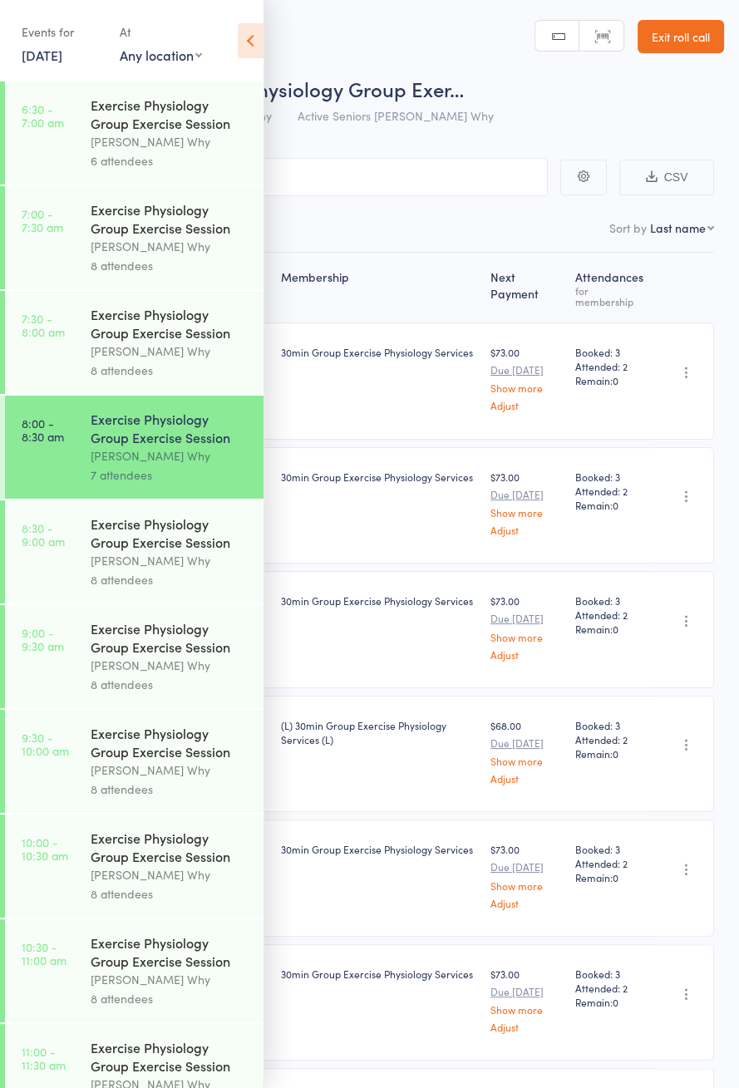
click at [248, 32] on icon at bounding box center [251, 40] width 26 height 35
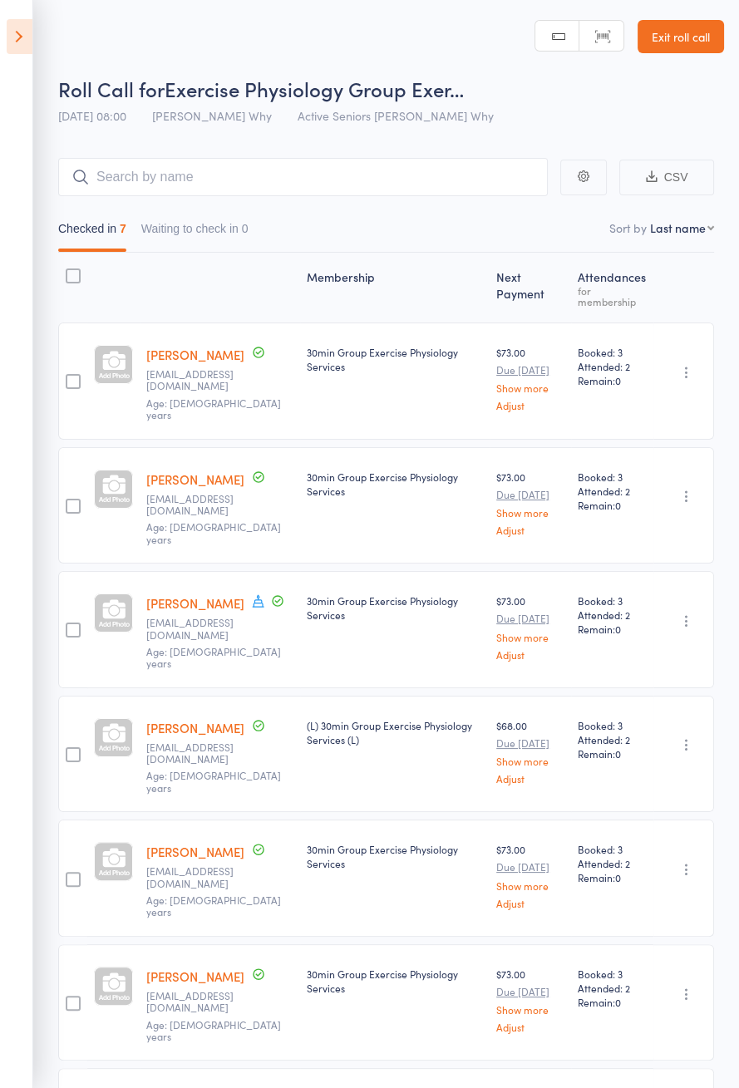
click at [19, 33] on icon at bounding box center [20, 36] width 26 height 35
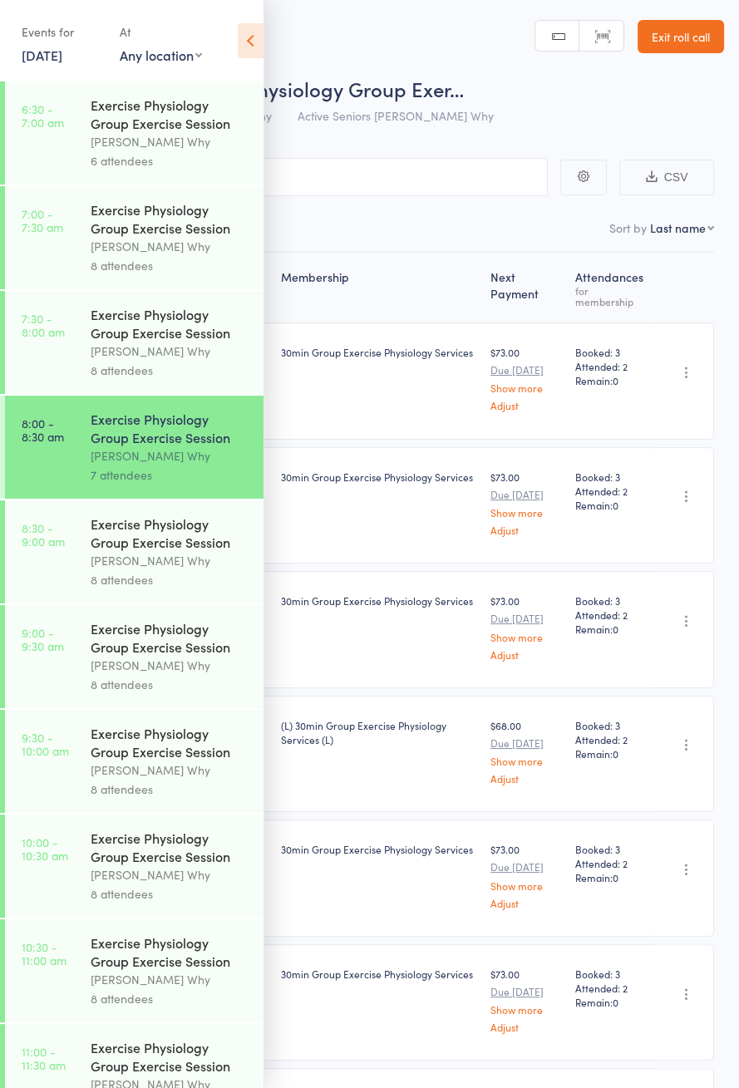
click at [210, 563] on div "Dee Why" at bounding box center [170, 560] width 159 height 19
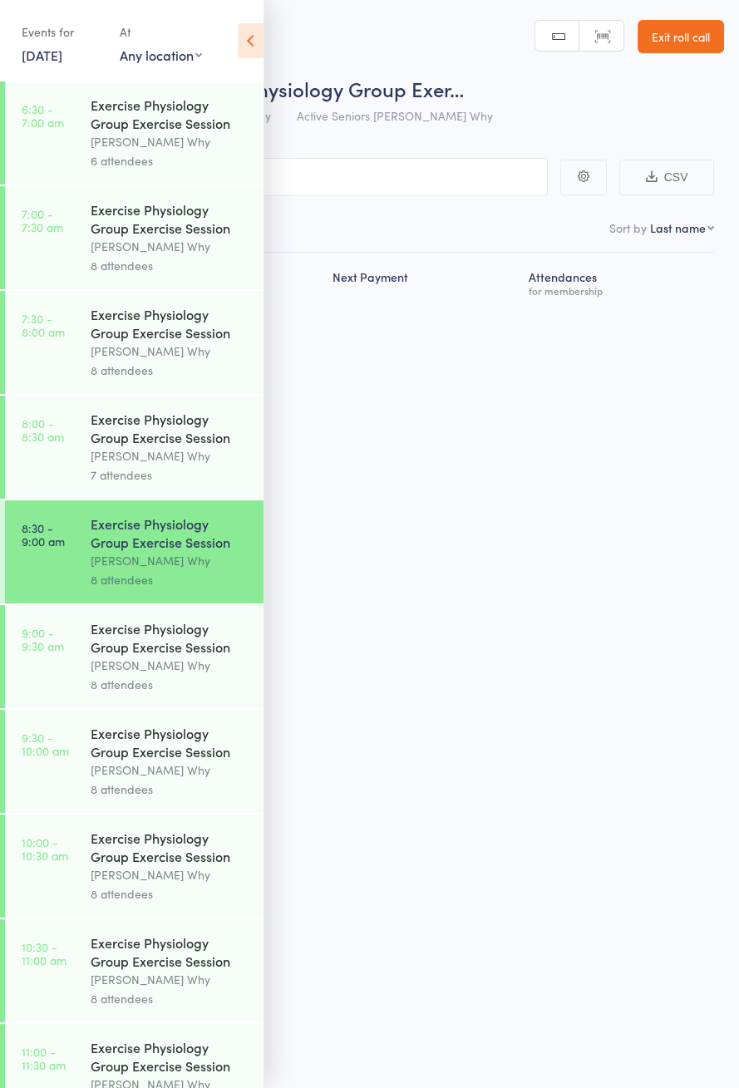
click at [257, 42] on icon at bounding box center [251, 40] width 26 height 35
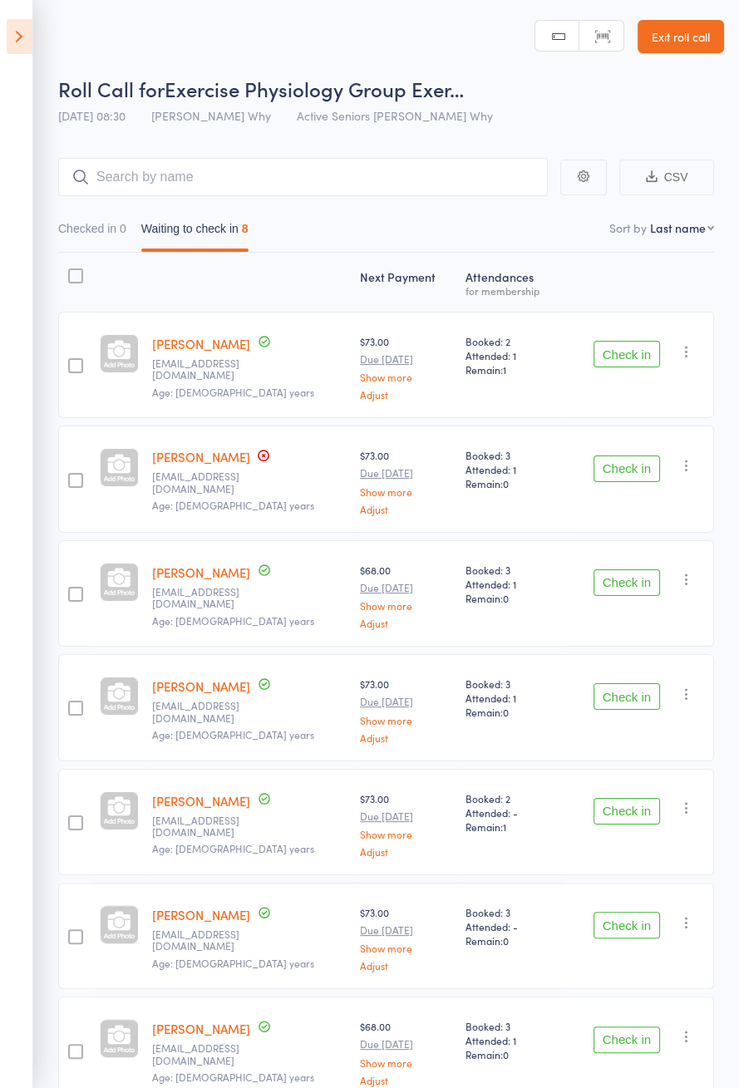
click at [237, 463] on link "Susan Chambers" at bounding box center [201, 456] width 98 height 17
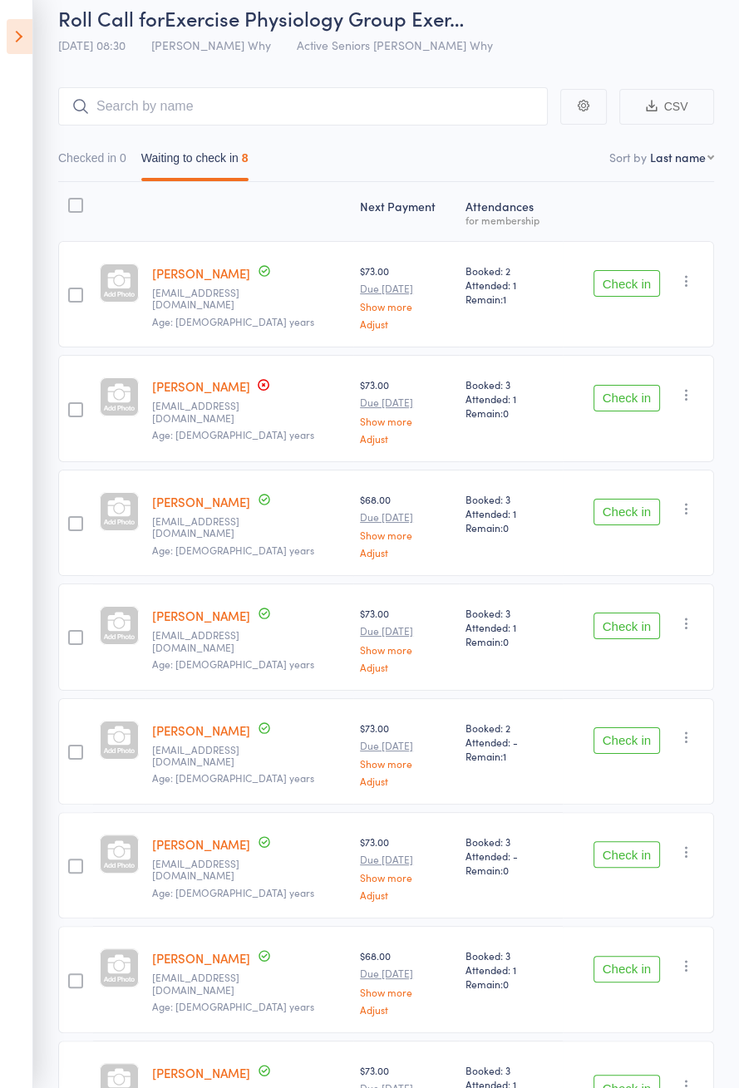
scroll to position [116, 0]
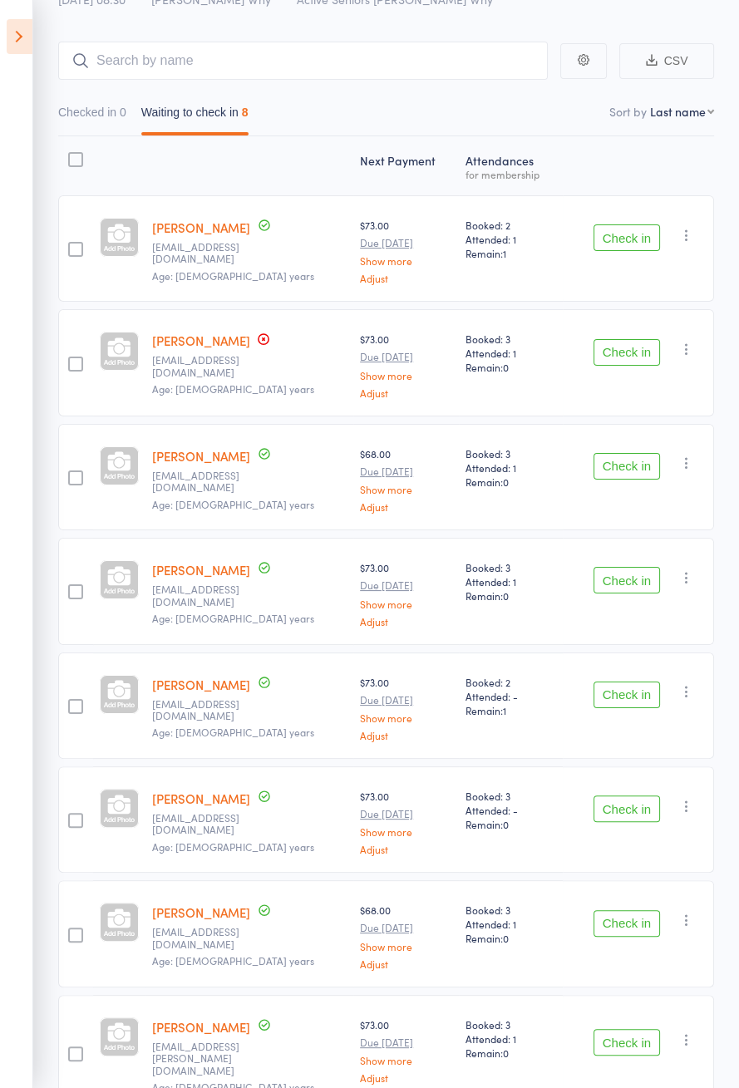
click at [615, 581] on button "Check in" at bounding box center [626, 580] width 66 height 27
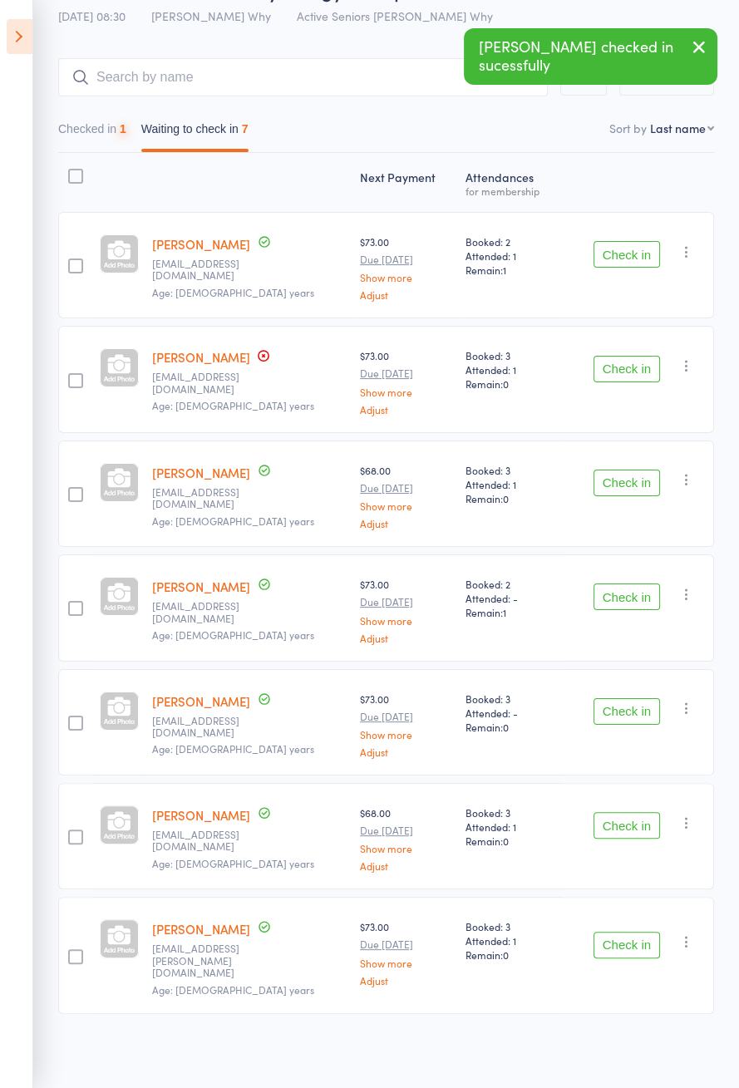
scroll to position [3, 0]
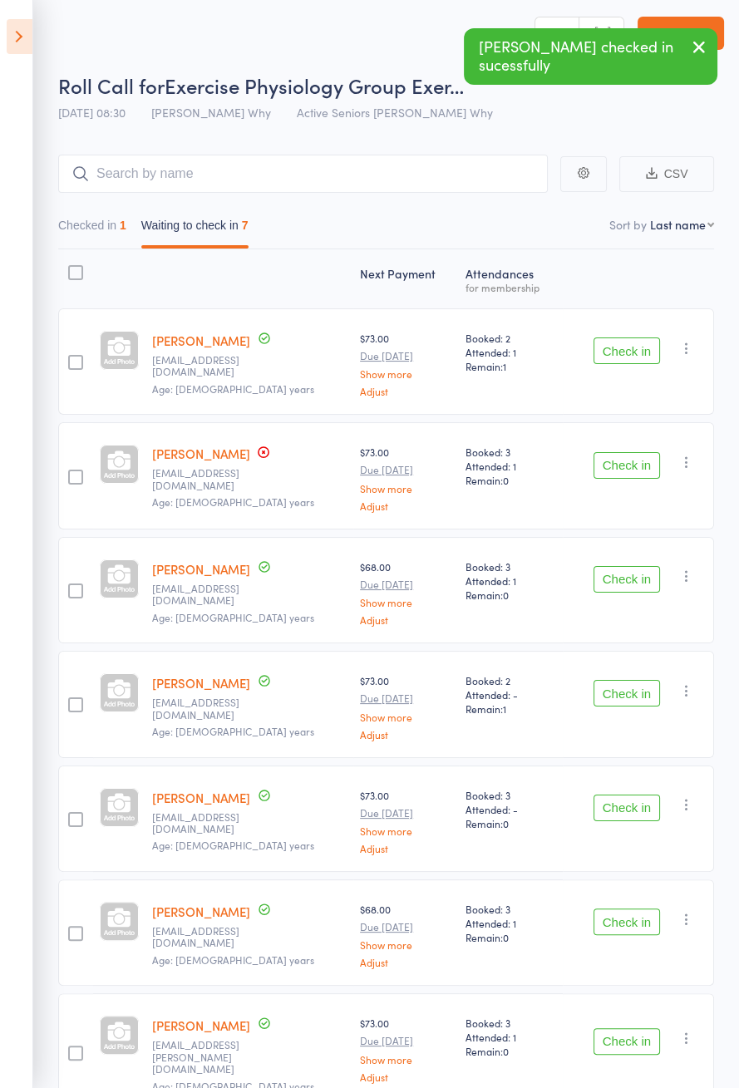
click at [628, 349] on button "Check in" at bounding box center [626, 350] width 66 height 27
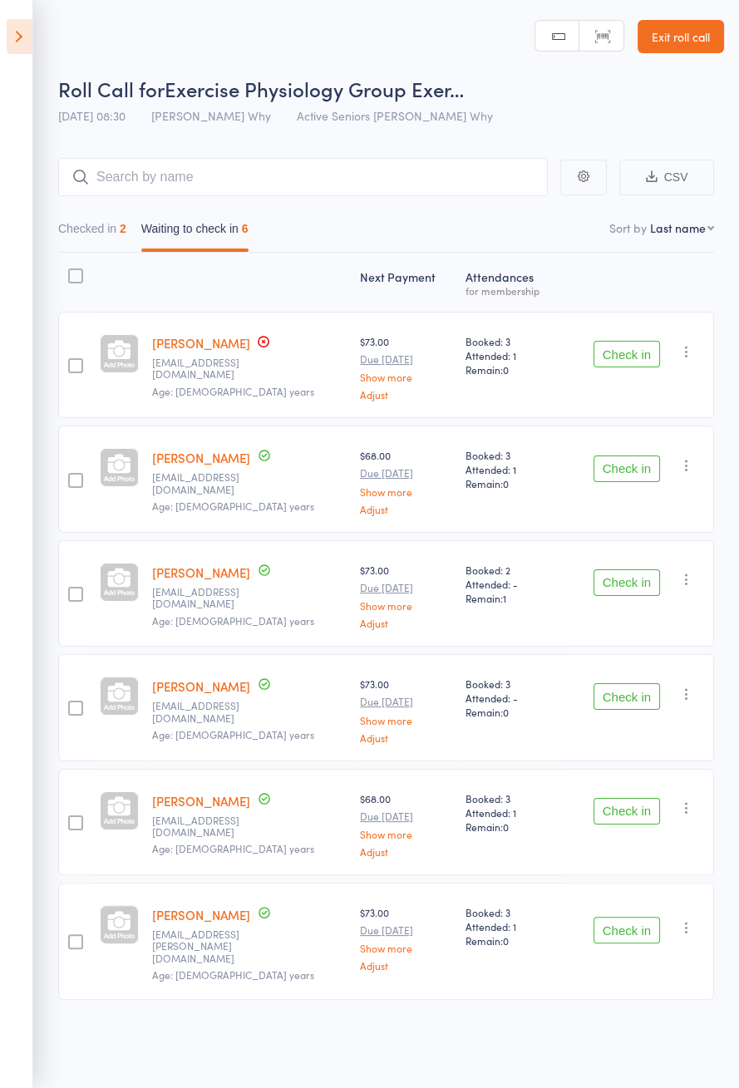
click at [617, 923] on button "Check in" at bounding box center [626, 930] width 66 height 27
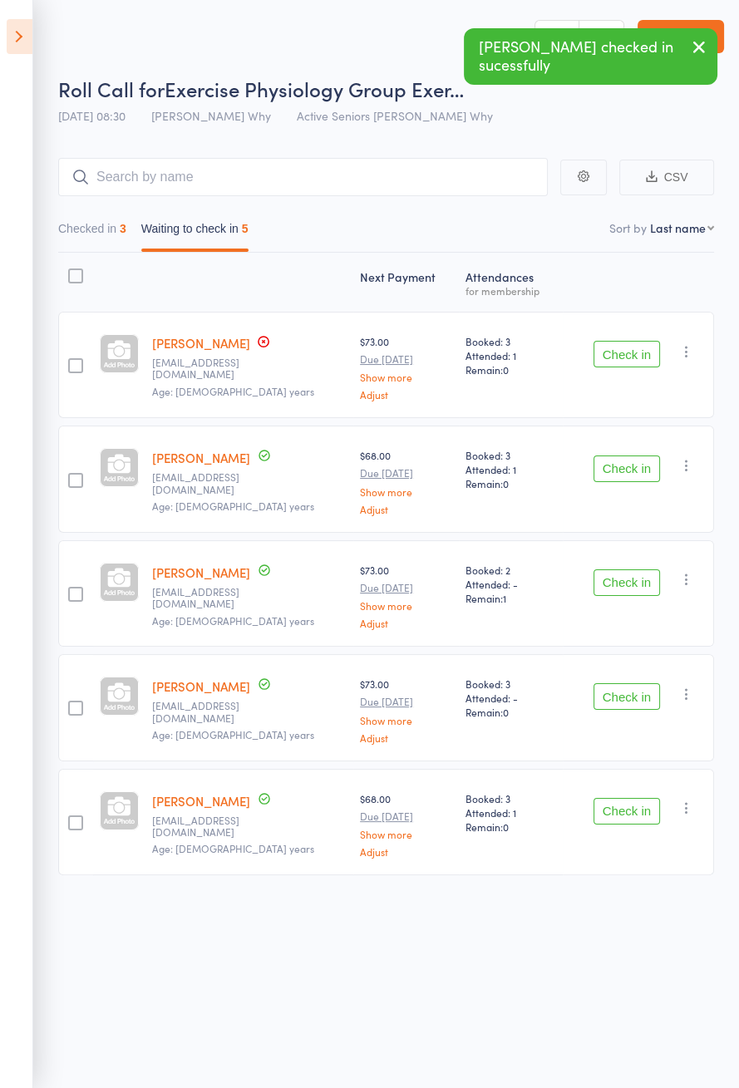
click at [632, 360] on button "Check in" at bounding box center [626, 354] width 66 height 27
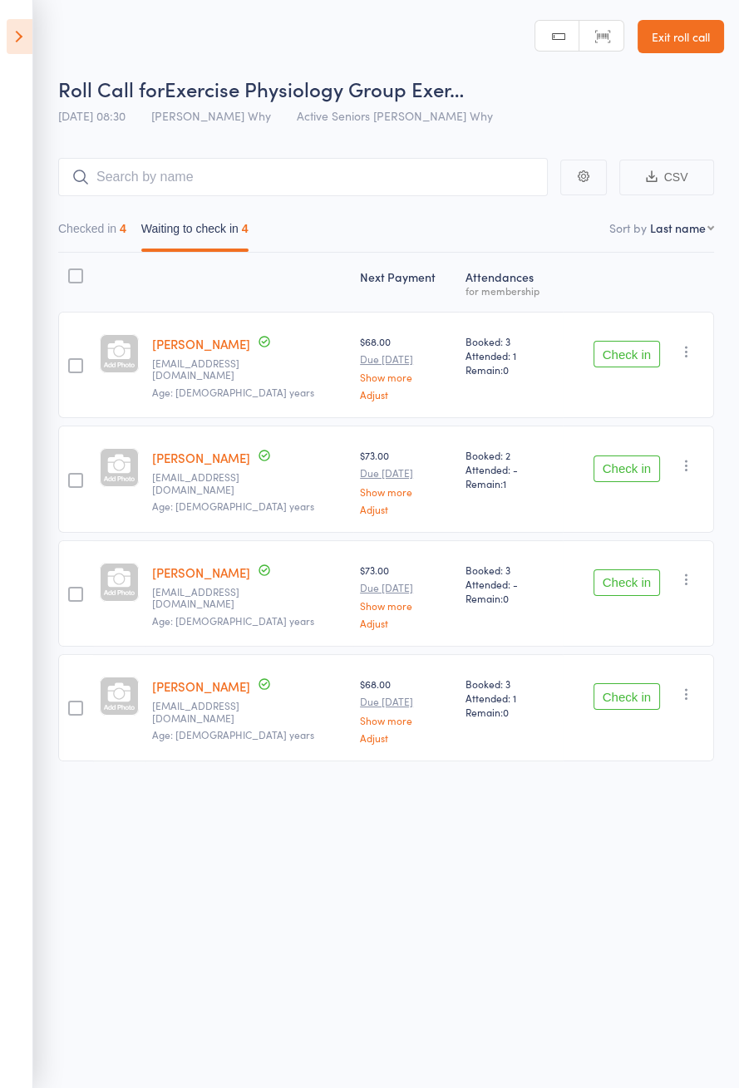
click at [639, 358] on button "Check in" at bounding box center [626, 354] width 66 height 27
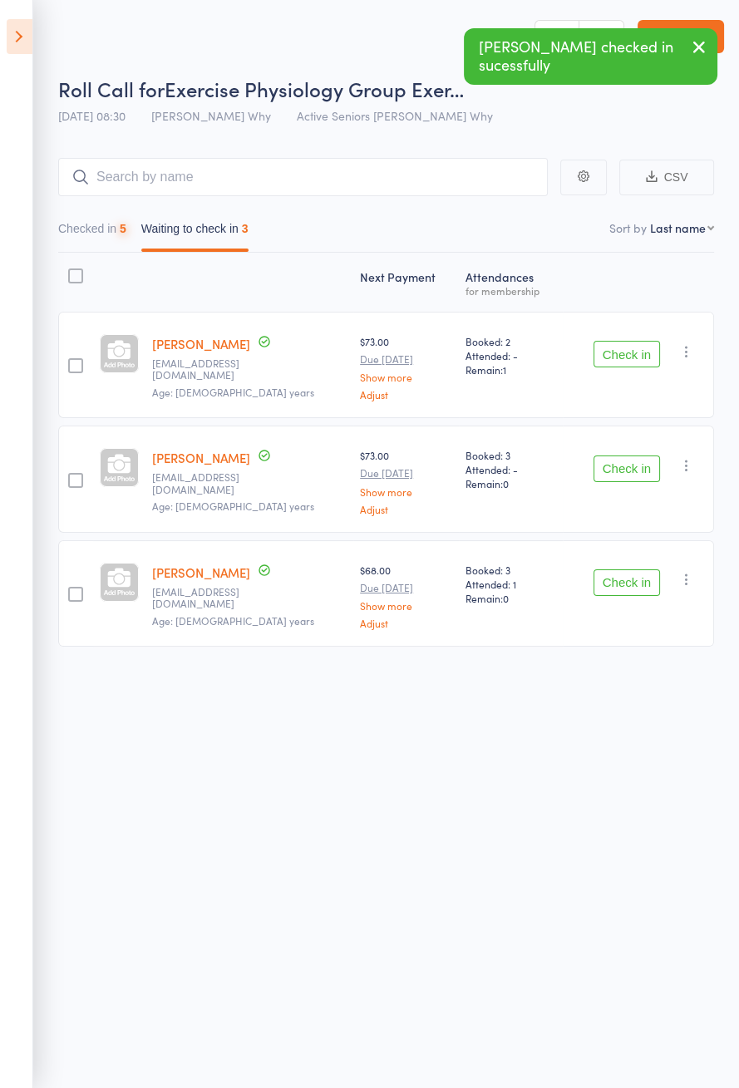
click at [636, 581] on button "Check in" at bounding box center [626, 582] width 66 height 27
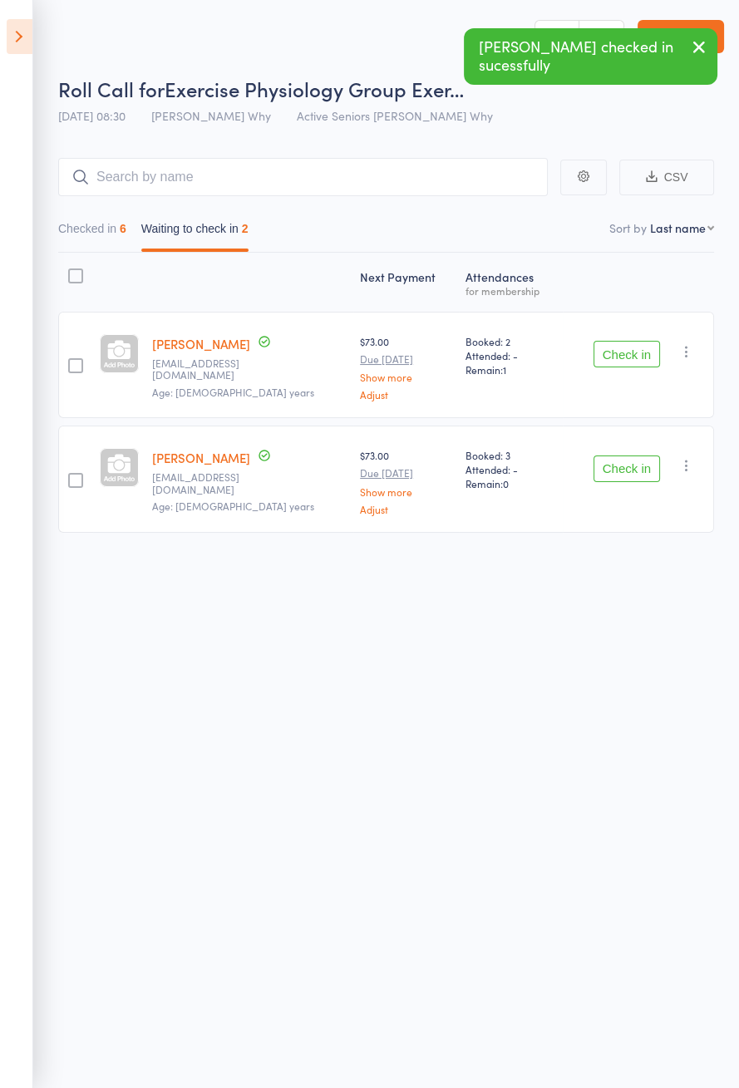
click at [634, 472] on button "Check in" at bounding box center [626, 468] width 66 height 27
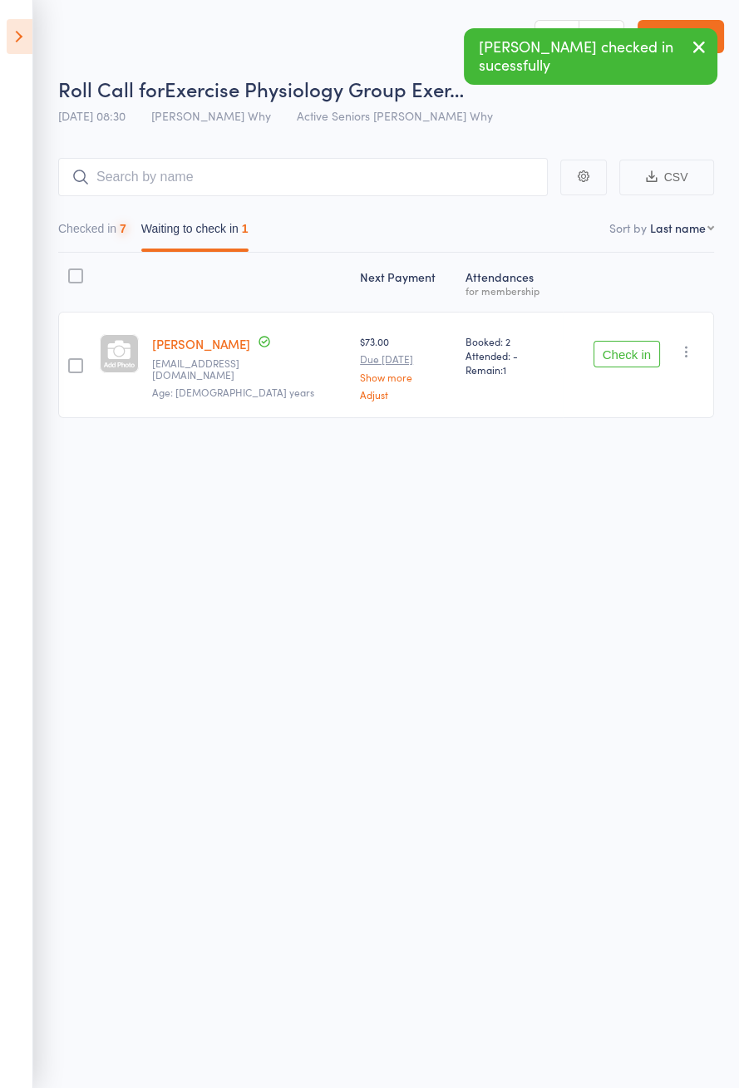
click at [636, 357] on button "Check in" at bounding box center [626, 354] width 66 height 27
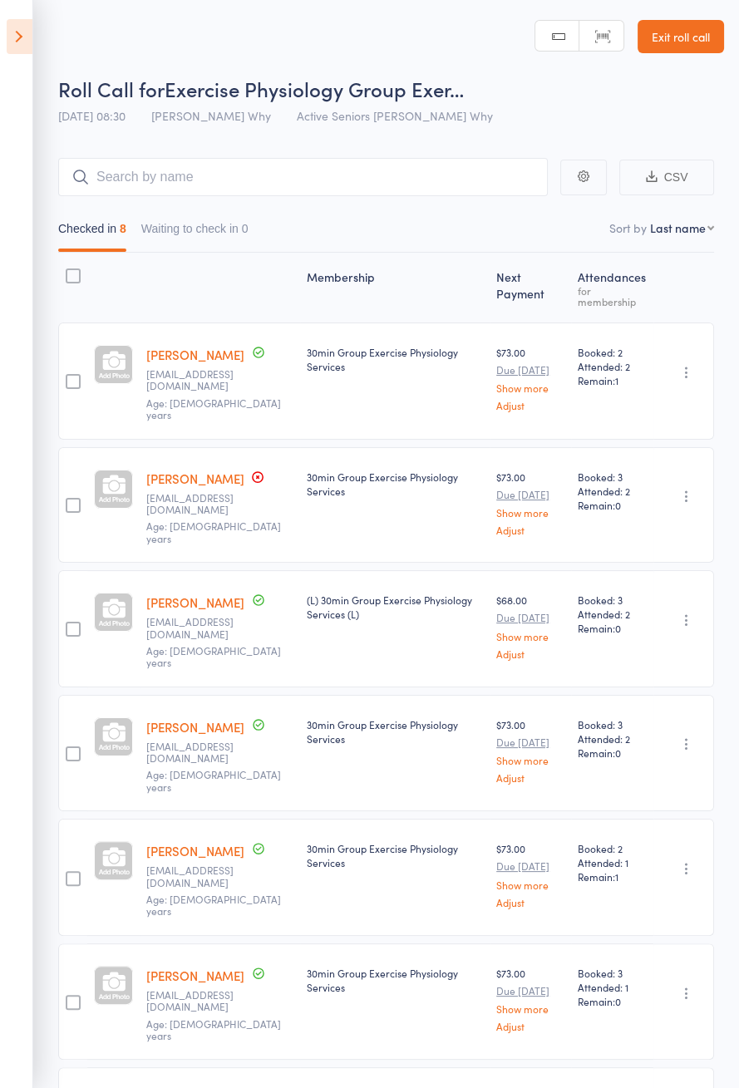
click at [16, 19] on icon at bounding box center [20, 36] width 26 height 35
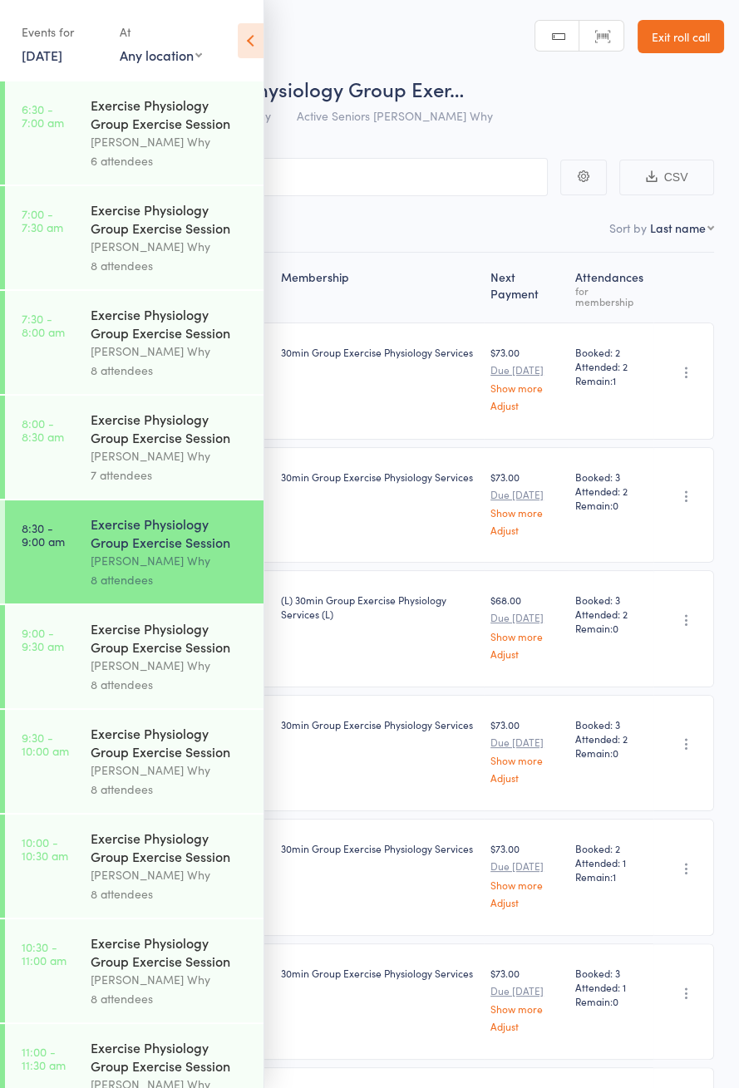
click at [180, 643] on div "Exercise Physiology Group Exercise Session" at bounding box center [170, 637] width 159 height 37
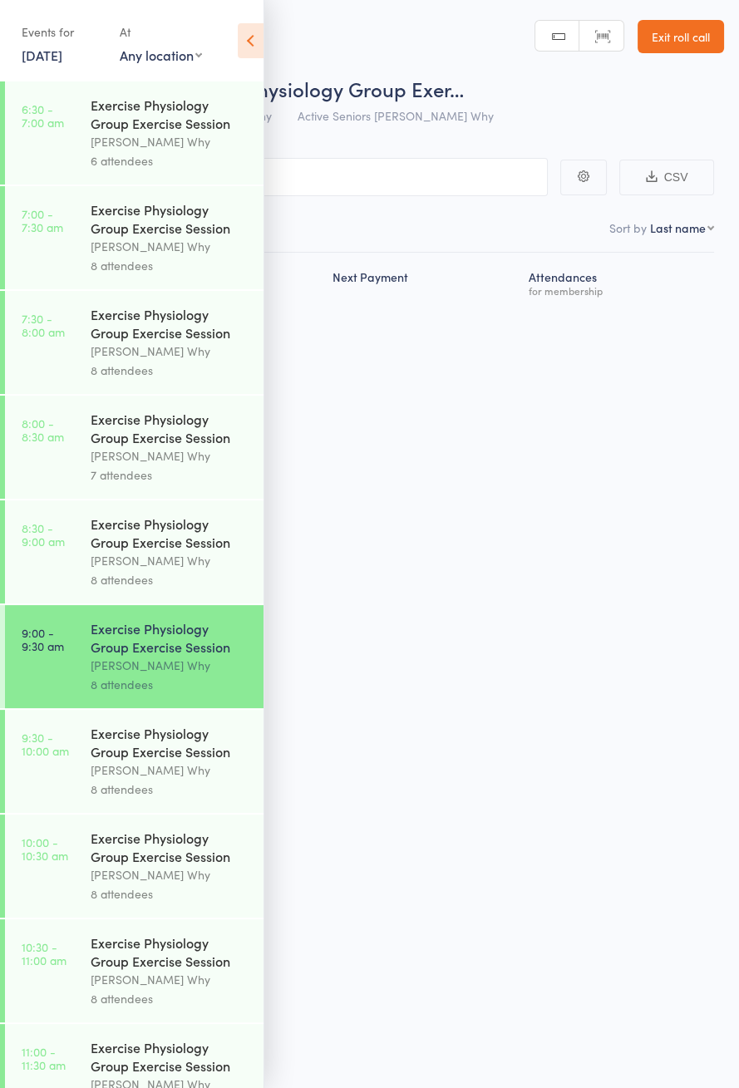
click at [251, 35] on icon at bounding box center [251, 40] width 26 height 35
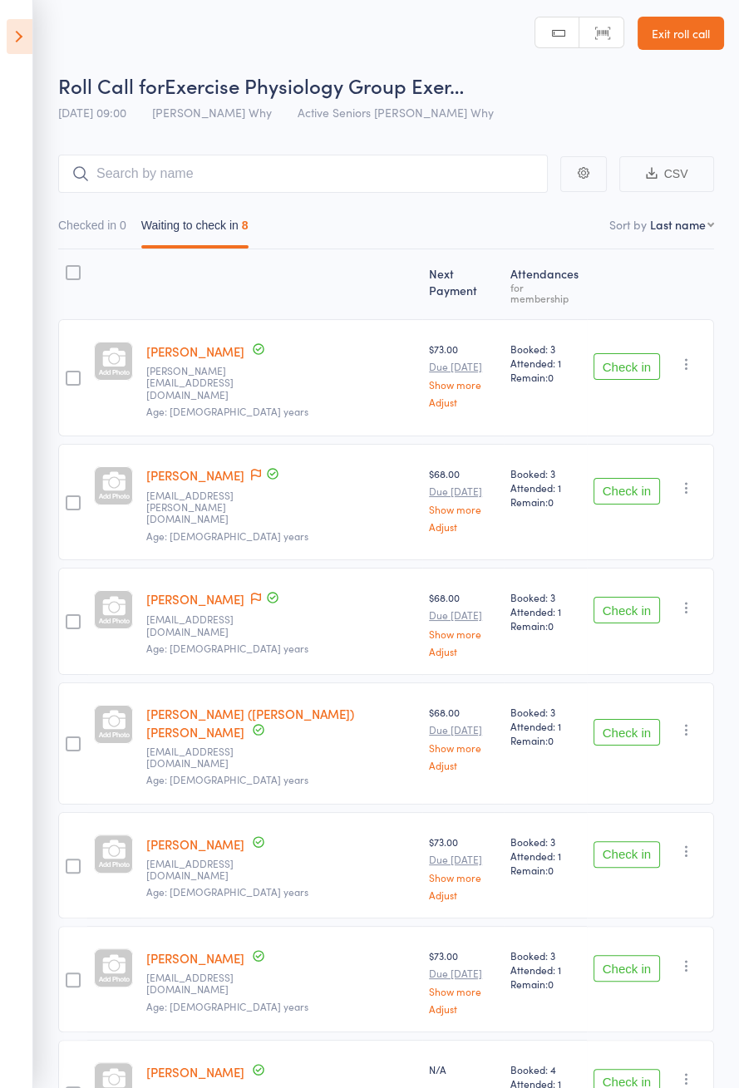
scroll to position [104, 0]
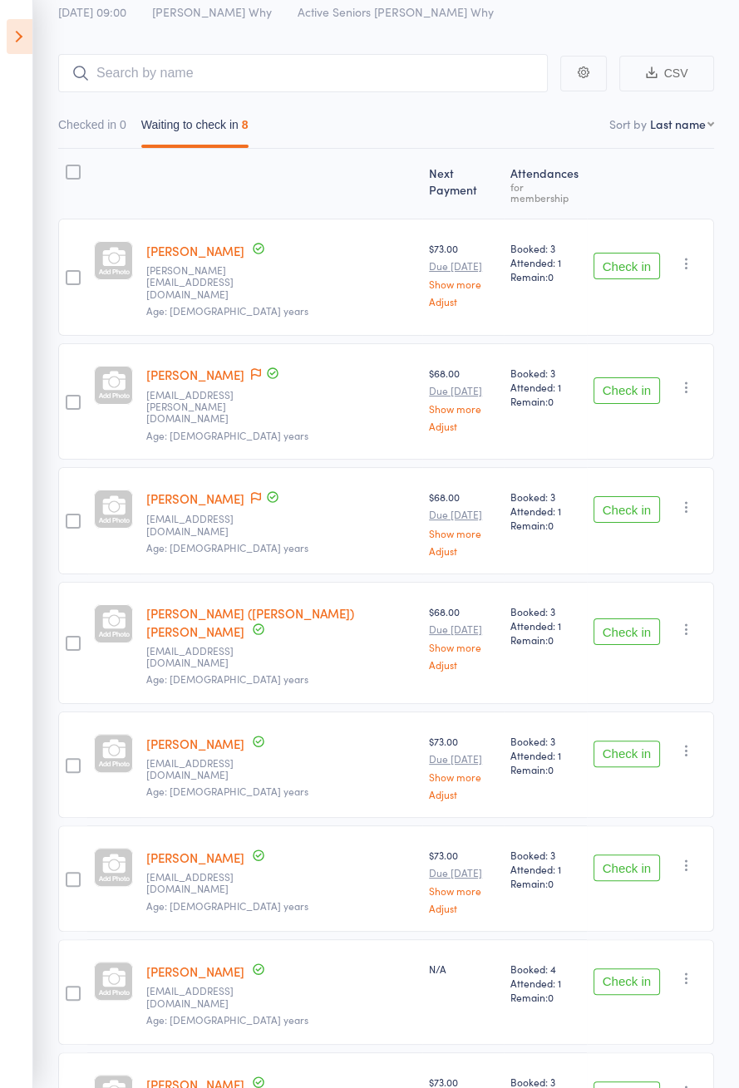
click at [253, 368] on icon at bounding box center [256, 374] width 10 height 12
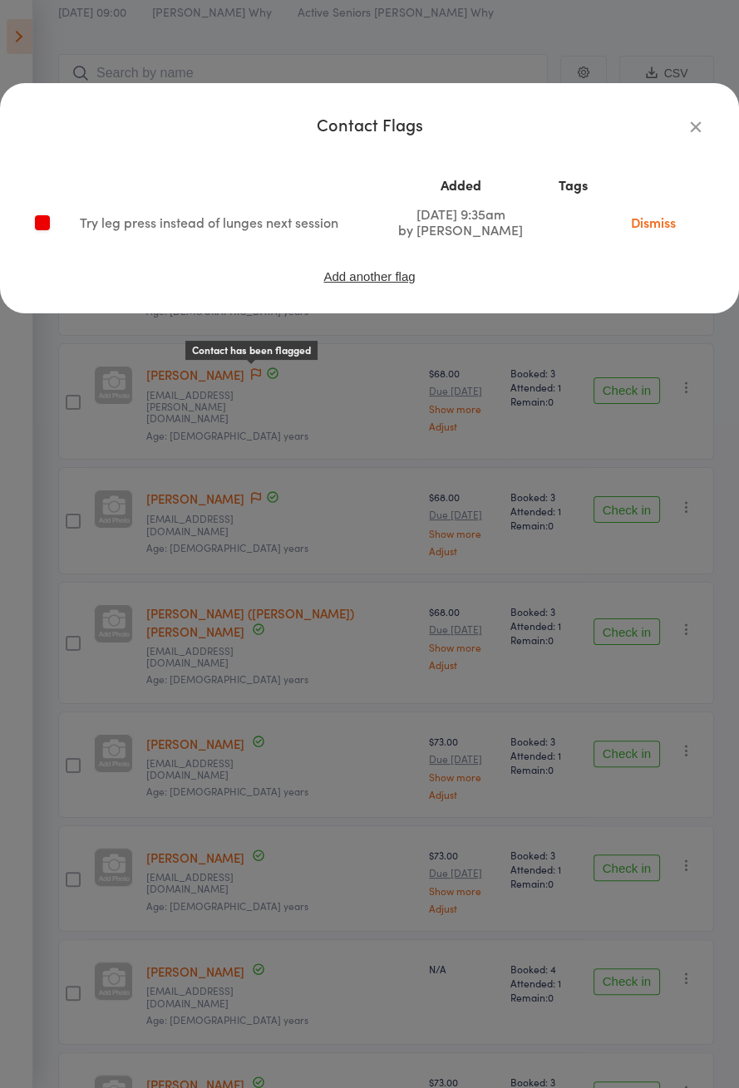
click at [695, 128] on icon "button" at bounding box center [695, 126] width 18 height 18
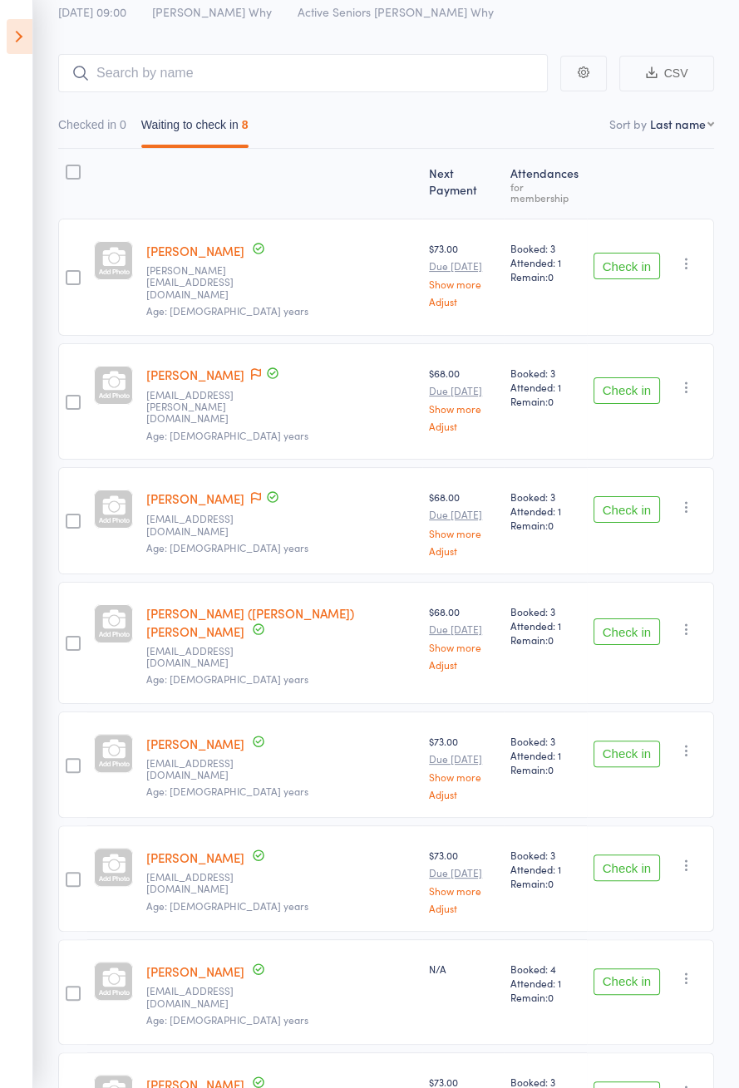
click at [251, 492] on icon at bounding box center [256, 498] width 10 height 12
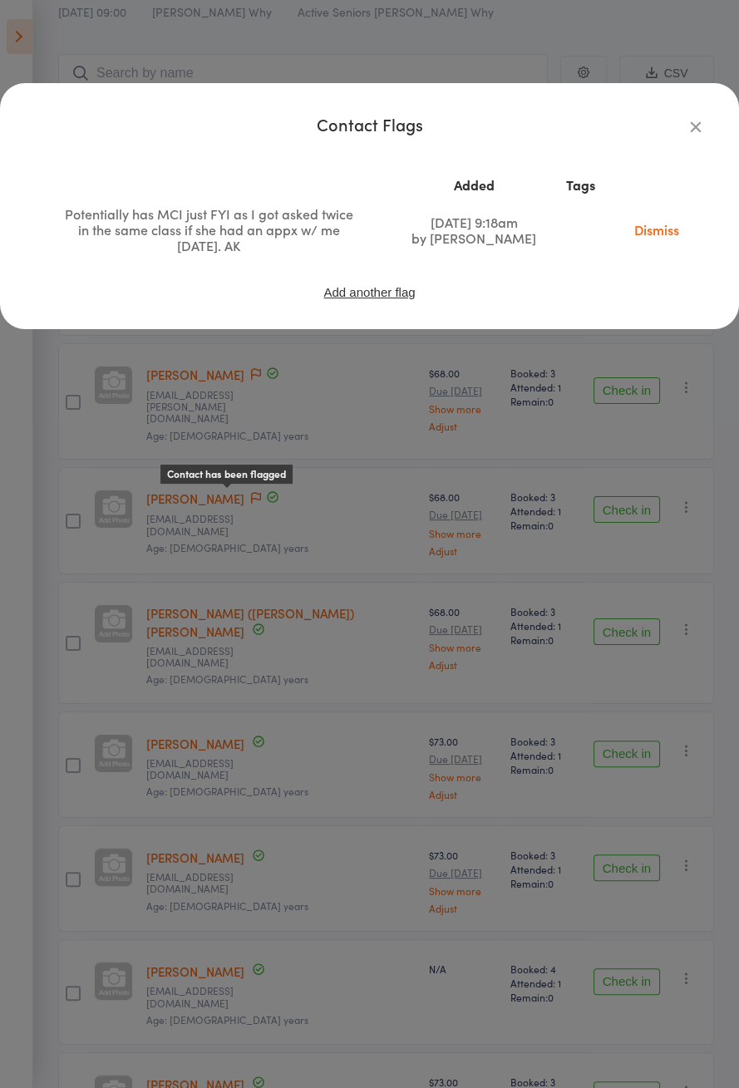
click at [691, 134] on icon "button" at bounding box center [695, 126] width 18 height 18
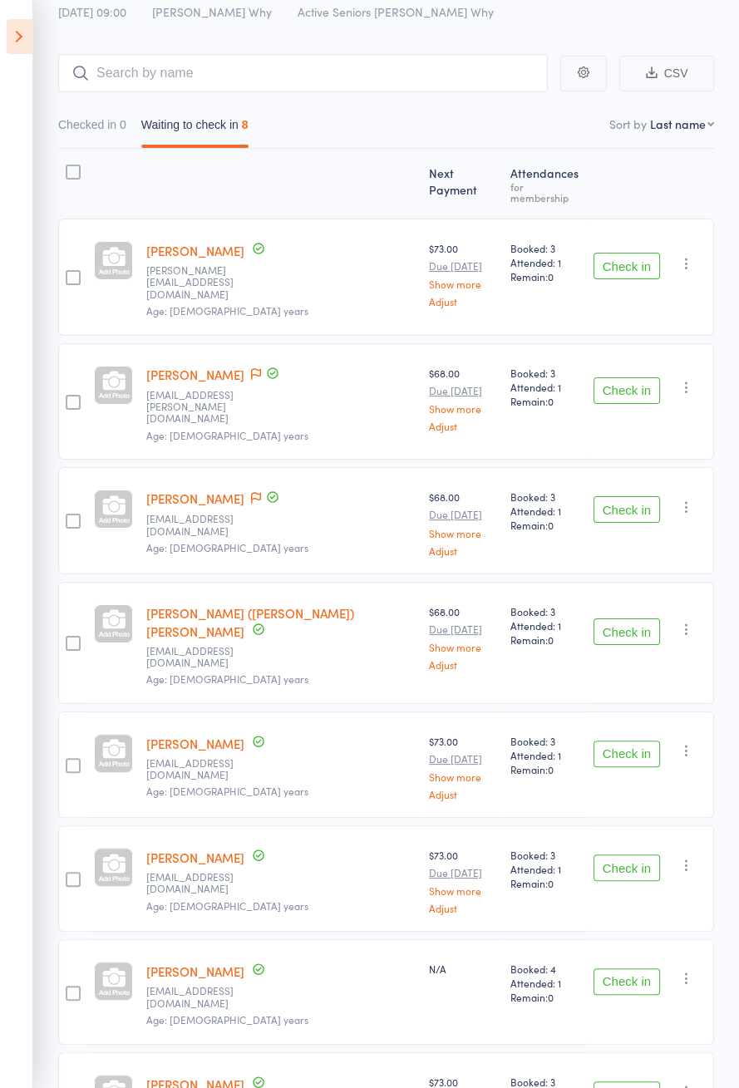
click at [251, 490] on span at bounding box center [256, 498] width 10 height 17
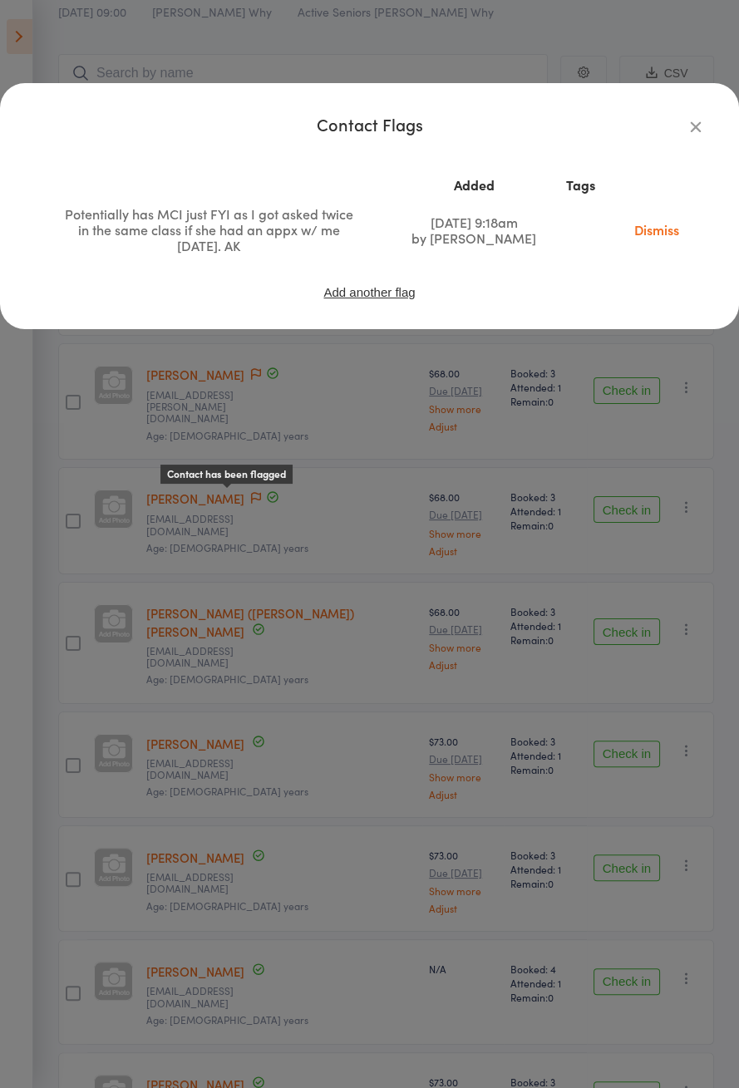
click at [657, 237] on link "Dismiss" at bounding box center [657, 229] width 70 height 18
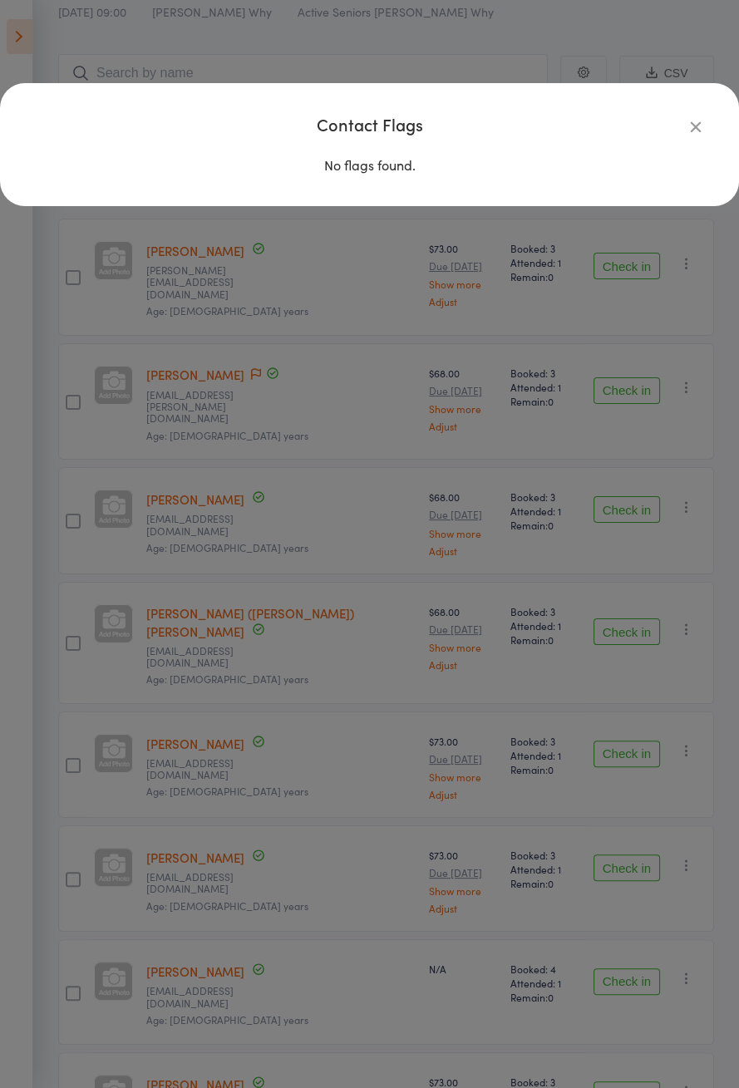
click at [693, 128] on icon "button" at bounding box center [695, 126] width 18 height 18
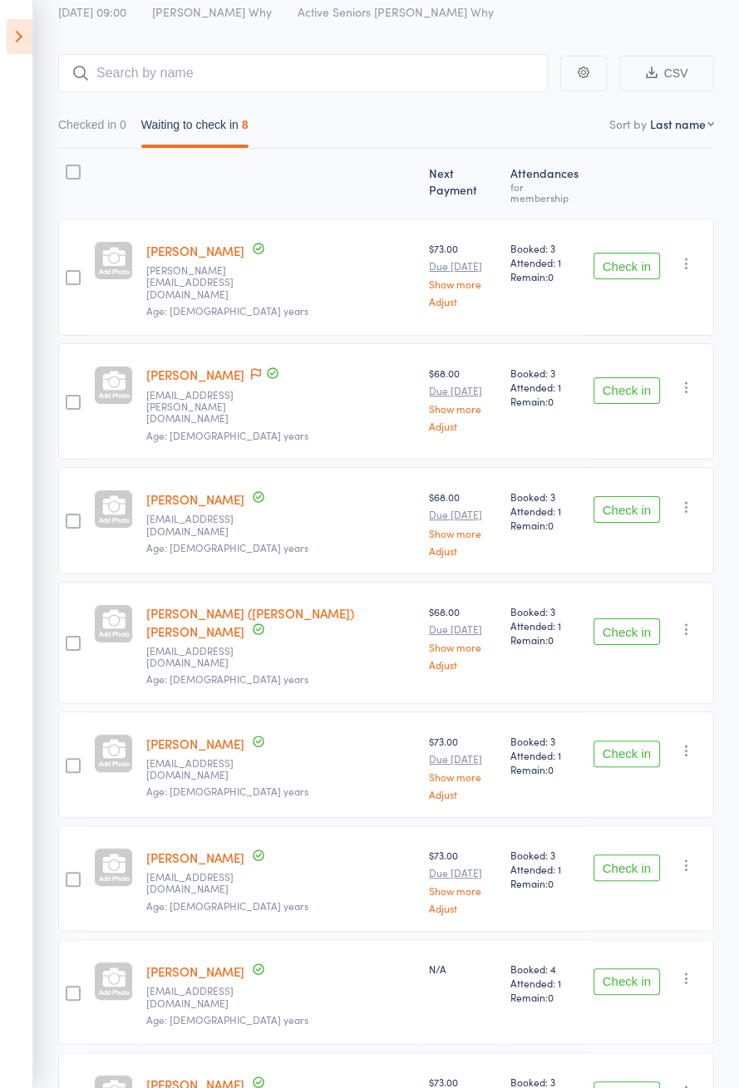
click at [258, 368] on icon at bounding box center [256, 374] width 10 height 12
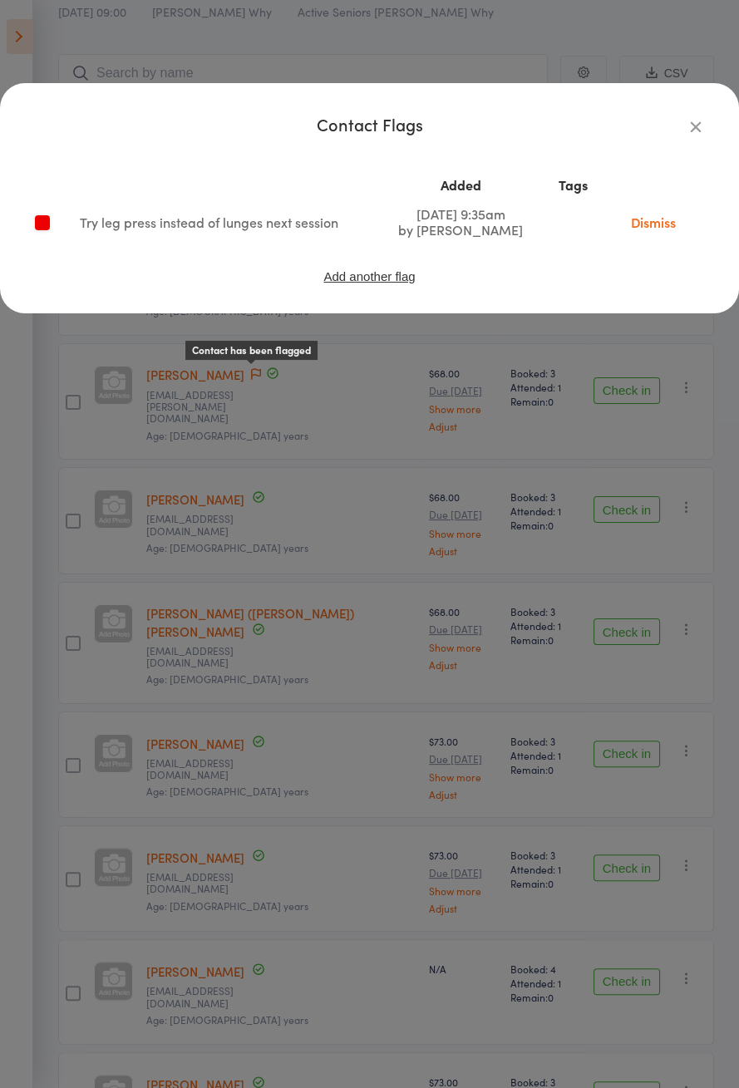
click at [696, 134] on icon "button" at bounding box center [695, 126] width 18 height 18
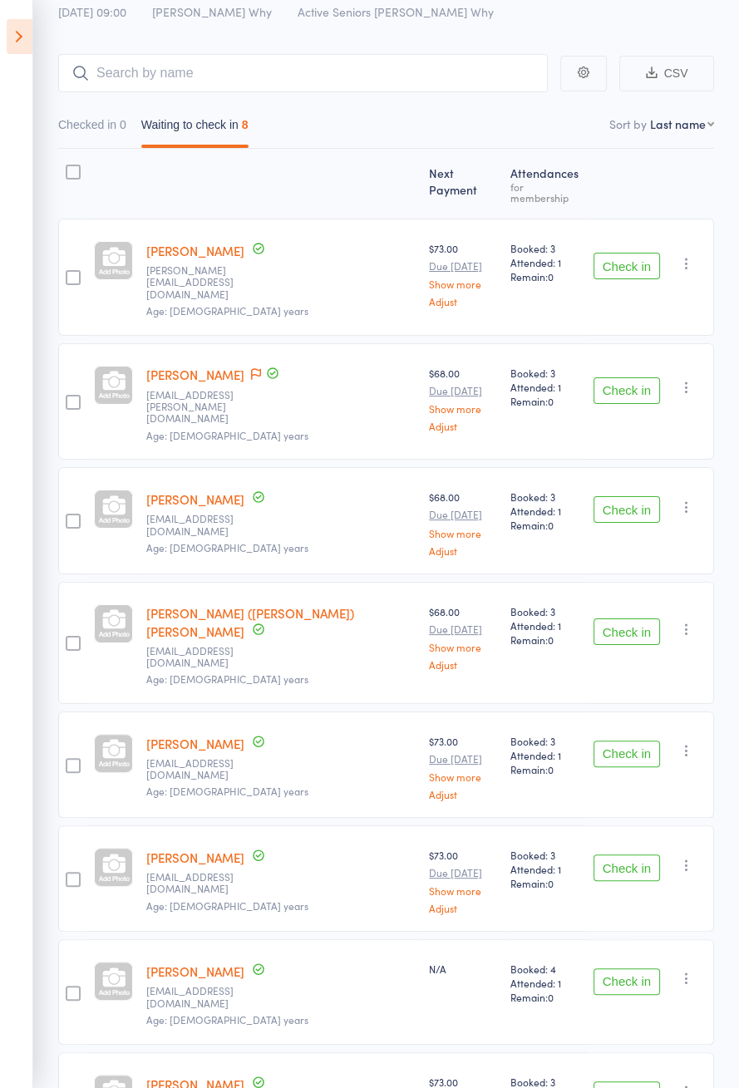
click at [15, 45] on icon at bounding box center [20, 36] width 26 height 35
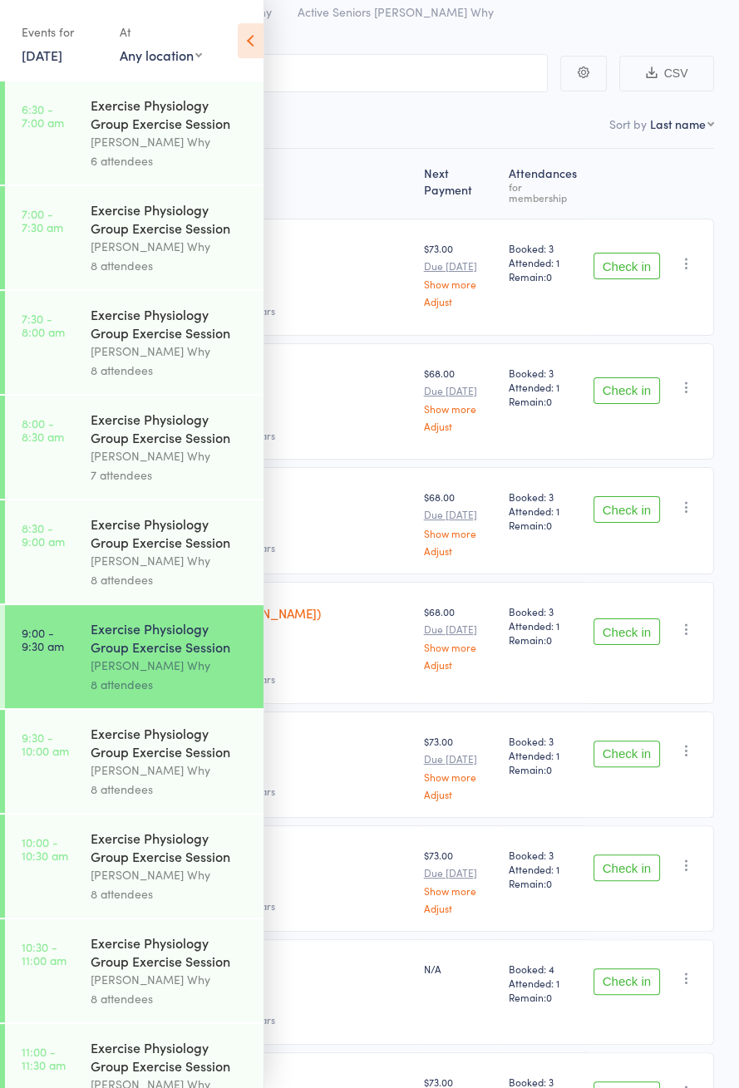
click at [192, 760] on div "Exercise Physiology Group Exercise Session" at bounding box center [170, 742] width 159 height 37
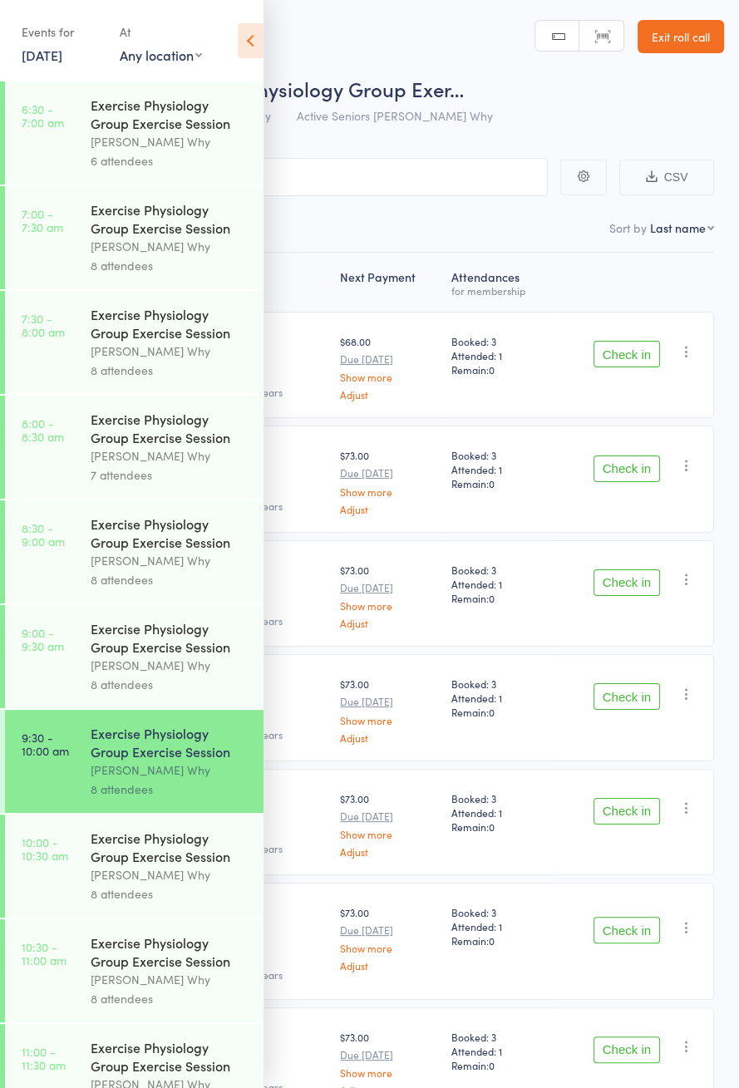
click at [247, 45] on icon at bounding box center [251, 40] width 26 height 35
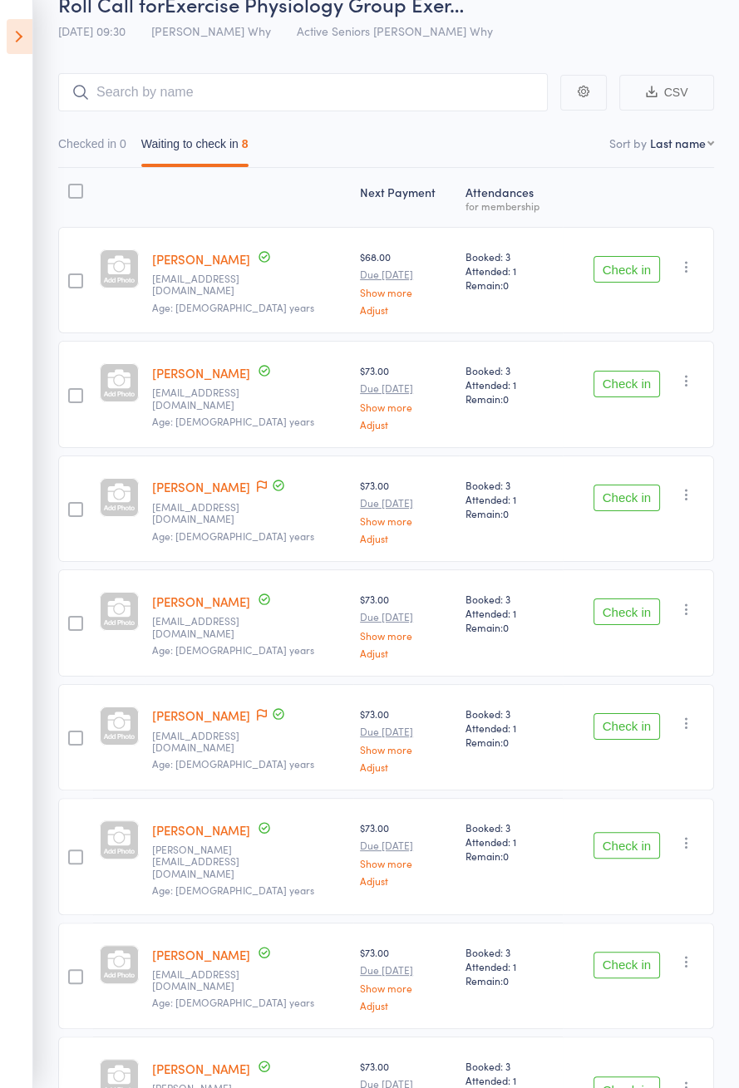
scroll to position [116, 0]
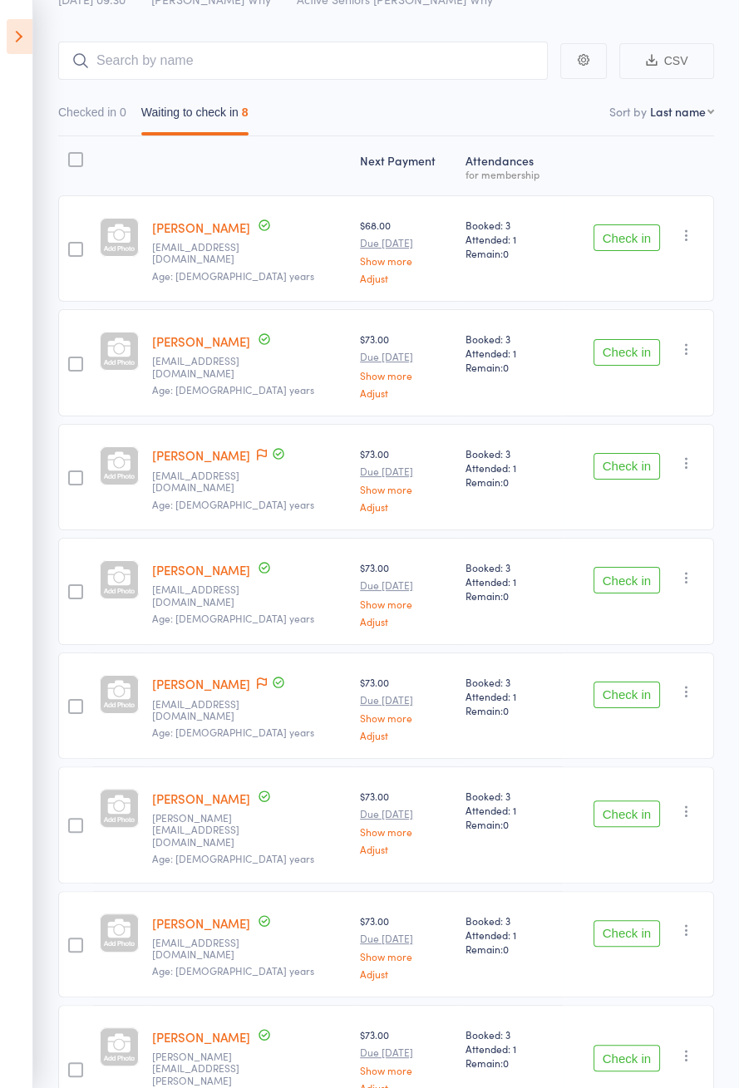
click at [257, 455] on icon at bounding box center [262, 455] width 10 height 12
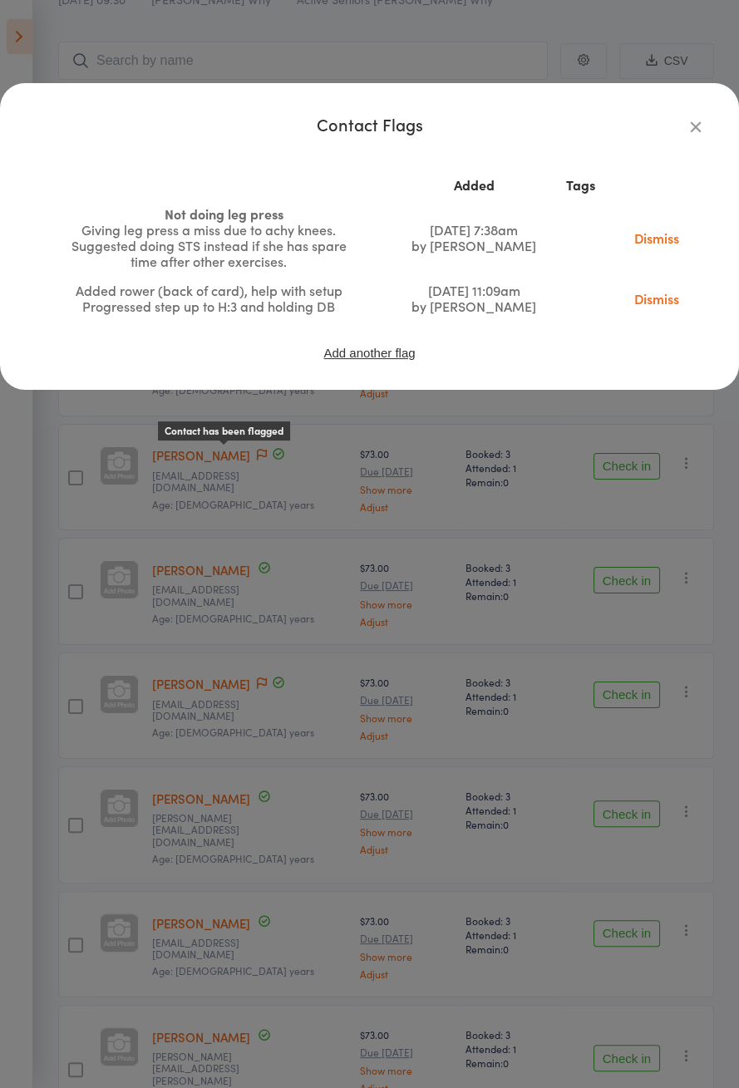
click at [688, 129] on icon "button" at bounding box center [695, 126] width 18 height 18
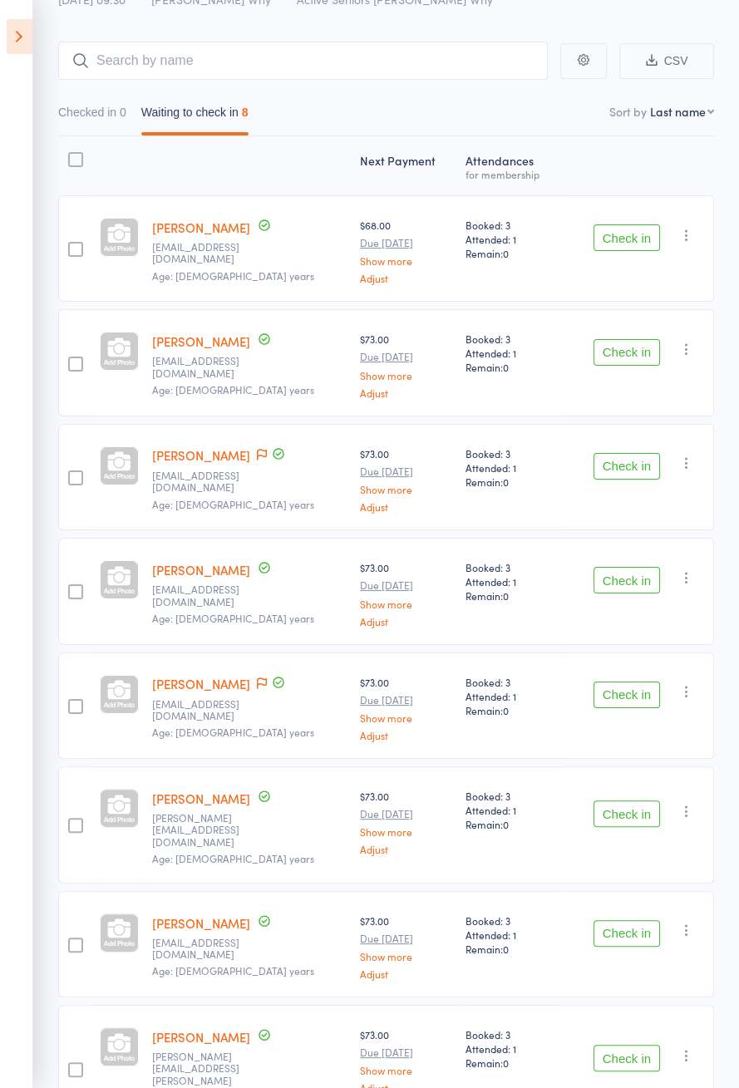
click at [267, 681] on icon at bounding box center [262, 683] width 10 height 12
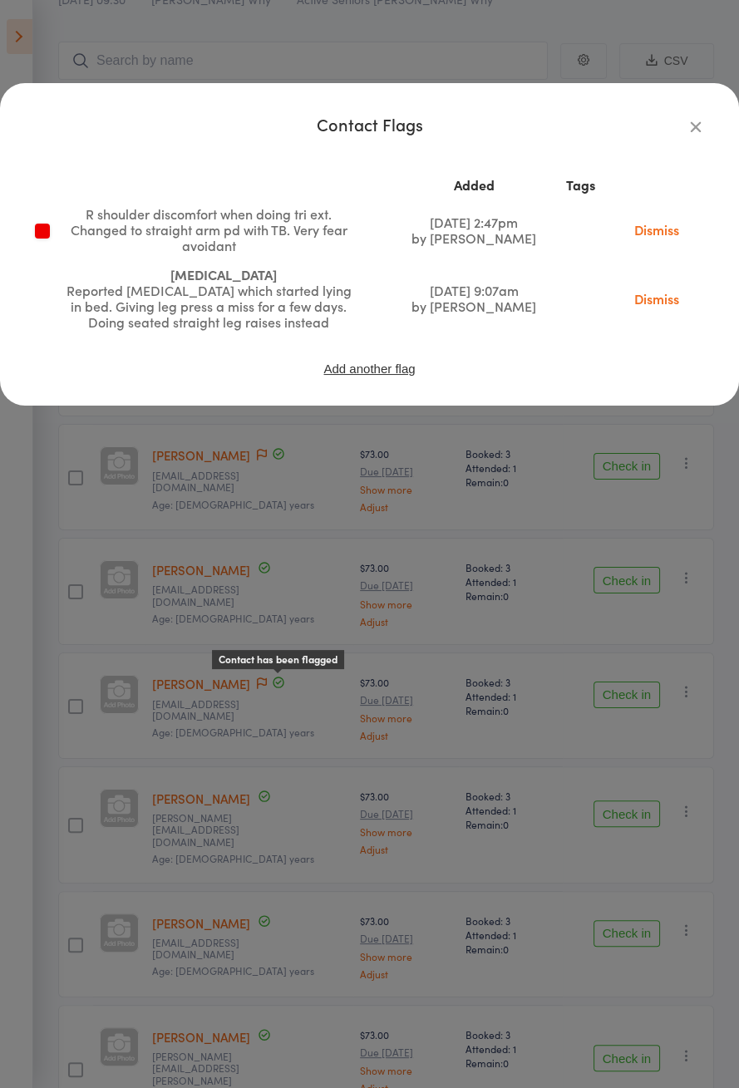
click at [697, 132] on icon "button" at bounding box center [695, 126] width 18 height 18
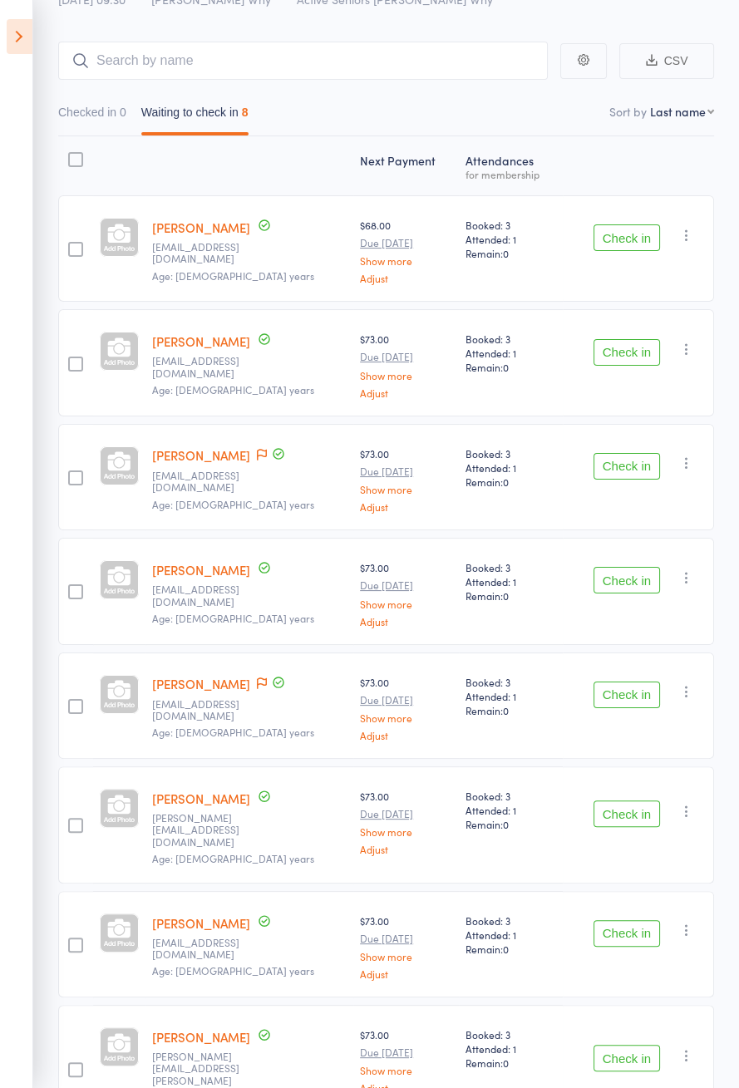
click at [28, 42] on icon at bounding box center [20, 36] width 26 height 35
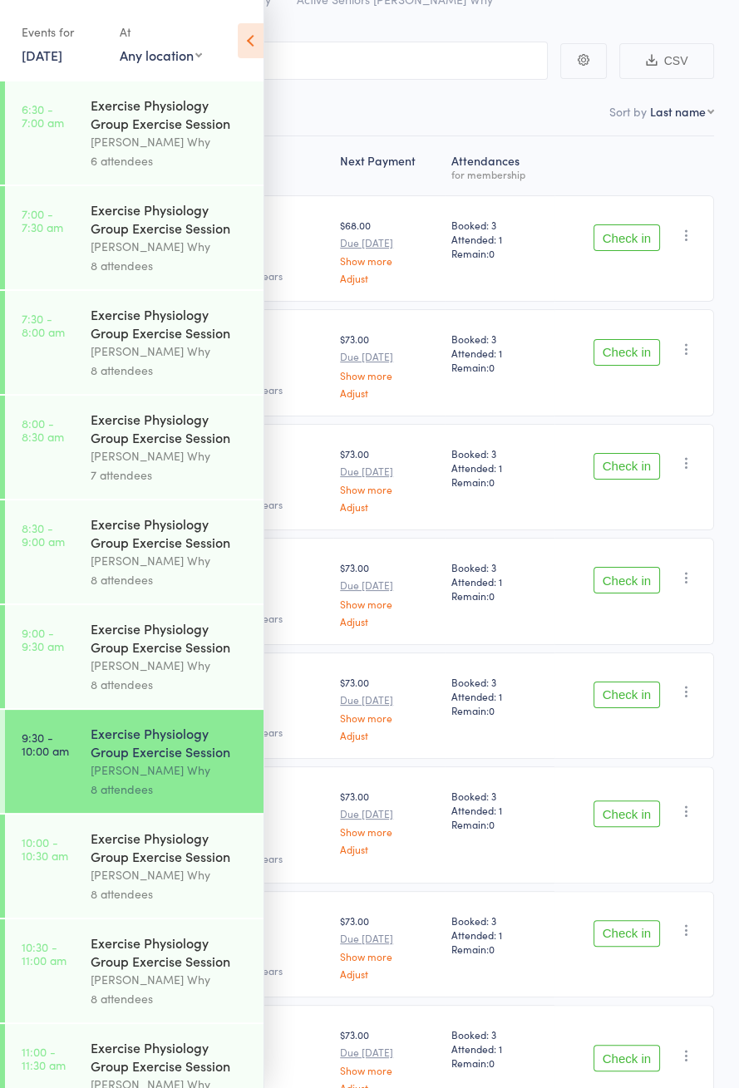
click at [179, 708] on div "Exercise Physiology Group Exercise Session Dee Why 8 attendees" at bounding box center [177, 656] width 173 height 103
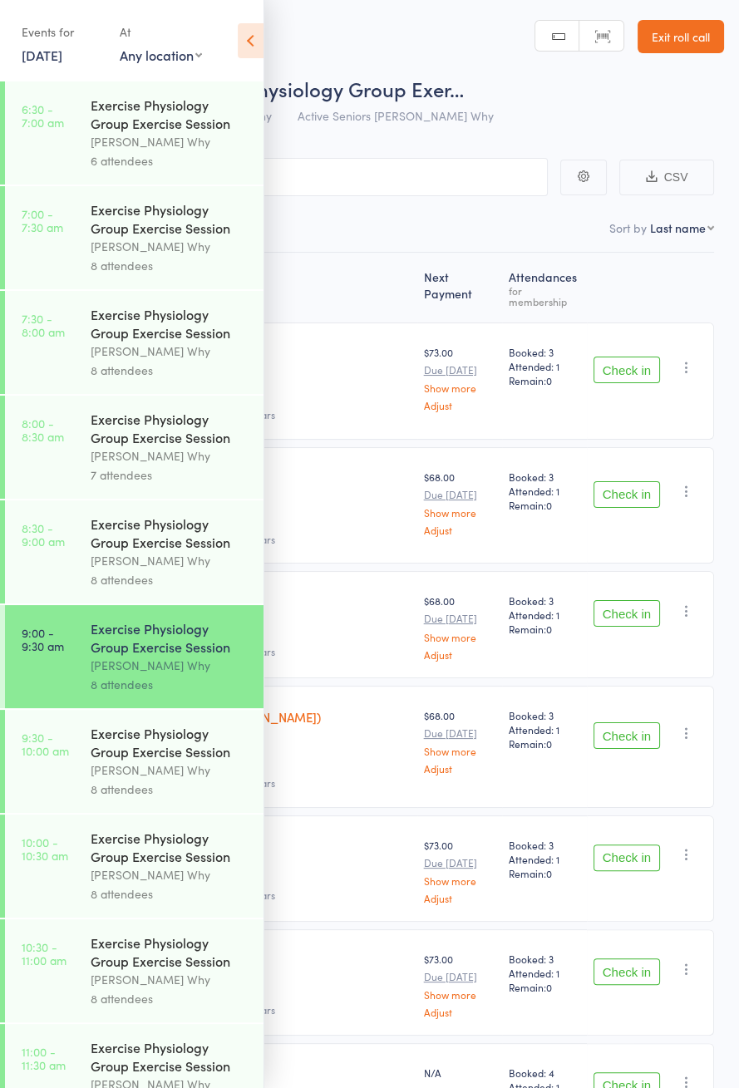
click at [253, 45] on icon at bounding box center [251, 40] width 26 height 35
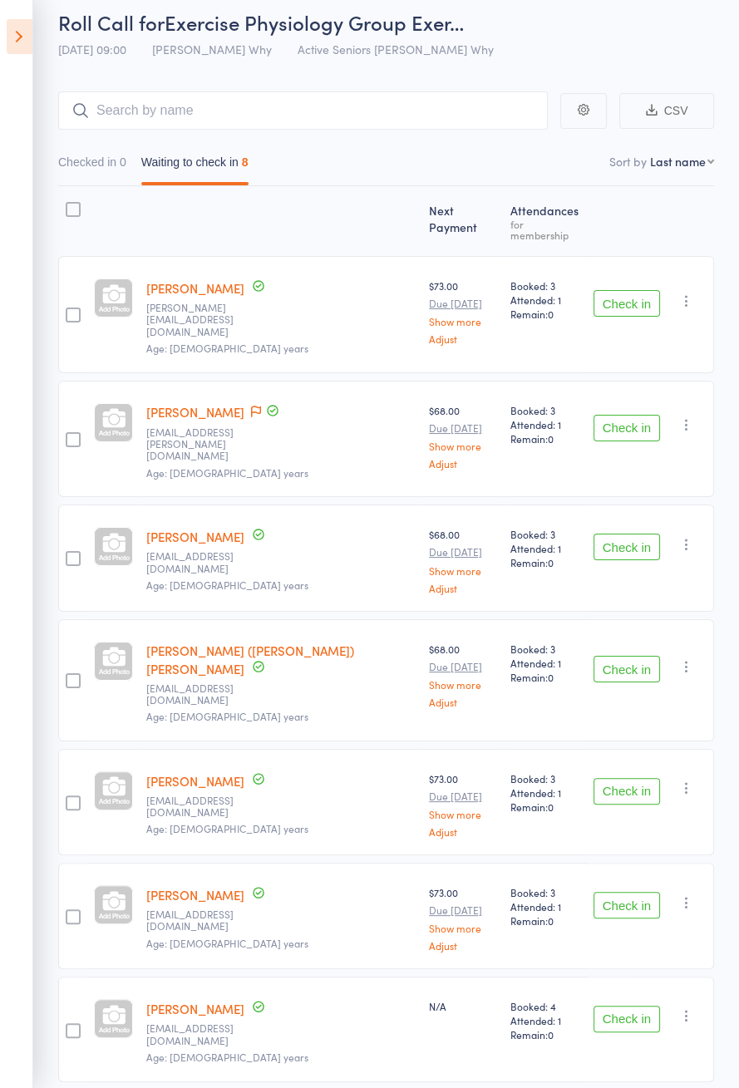
scroll to position [104, 0]
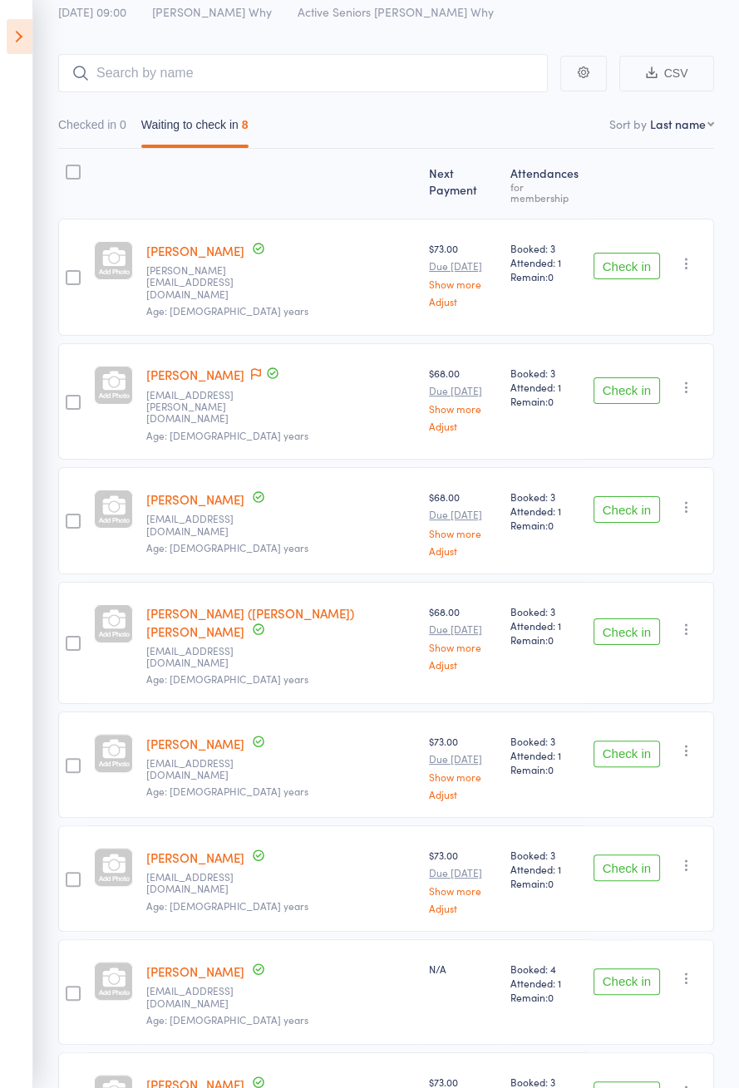
click at [224, 242] on link "Andrea Morton" at bounding box center [195, 250] width 98 height 17
click at [331, 75] on input "search" at bounding box center [302, 73] width 489 height 38
click at [261, 604] on link "Alastair (John) Rourke" at bounding box center [250, 622] width 208 height 36
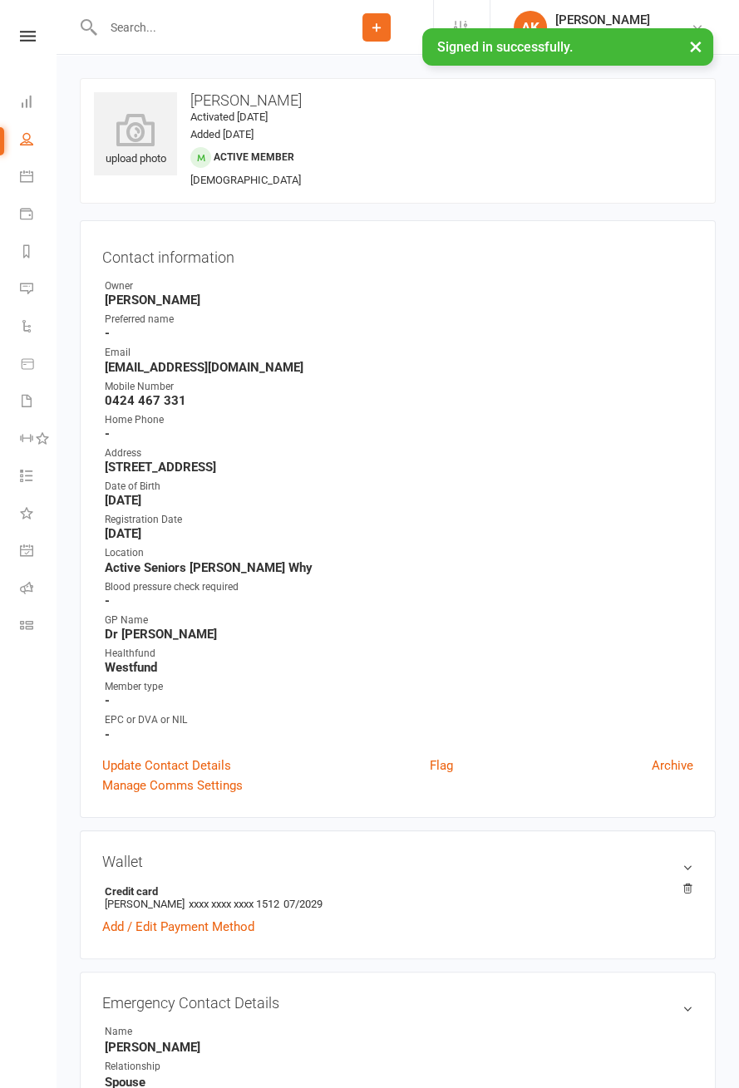
click at [192, 32] on input "text" at bounding box center [209, 27] width 222 height 23
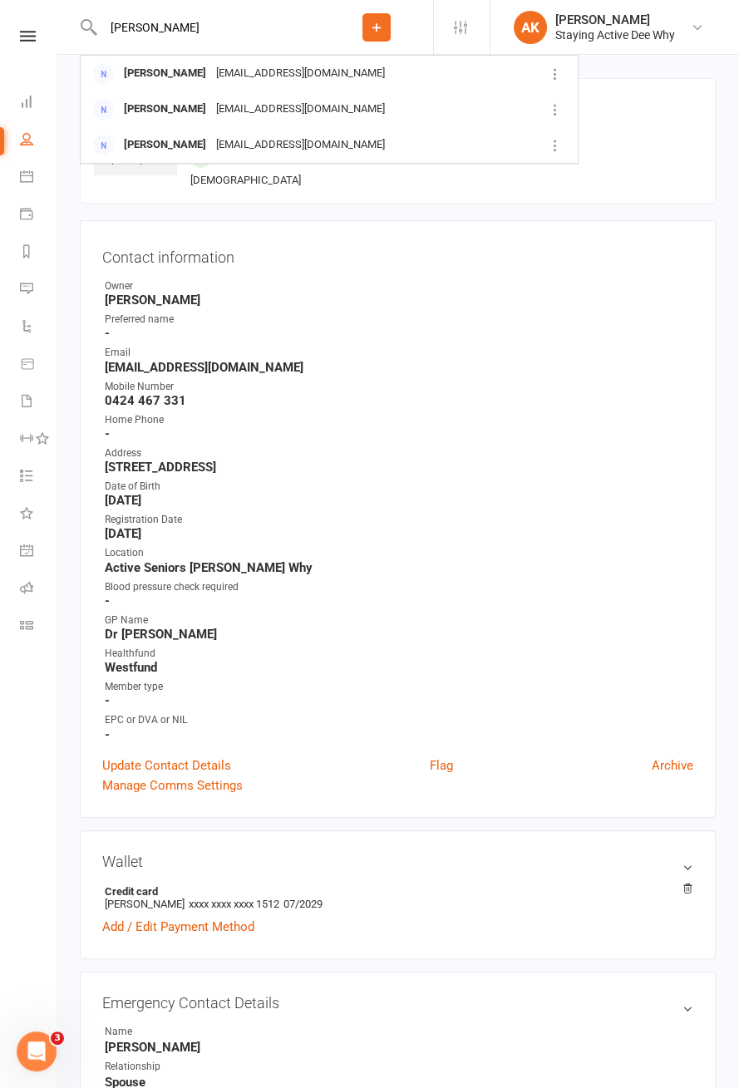
type input "Kidd"
click at [446, 121] on div "Simon Kidd simongckidd@gmail.com" at bounding box center [305, 109] width 448 height 34
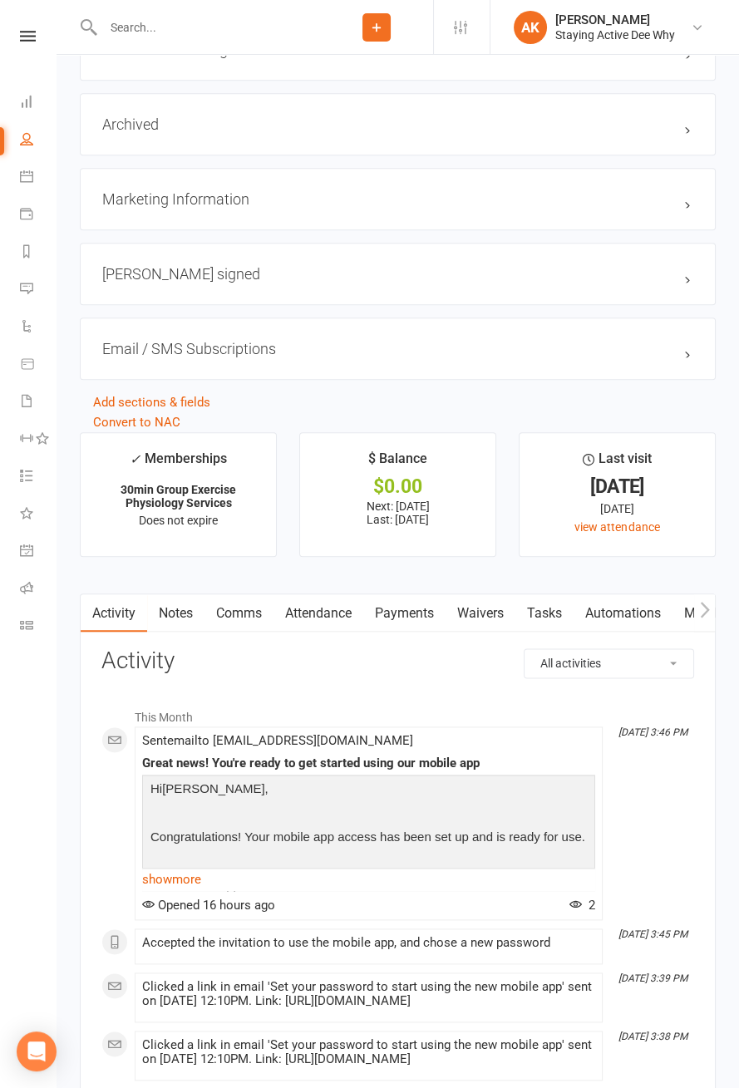
scroll to position [1854, 0]
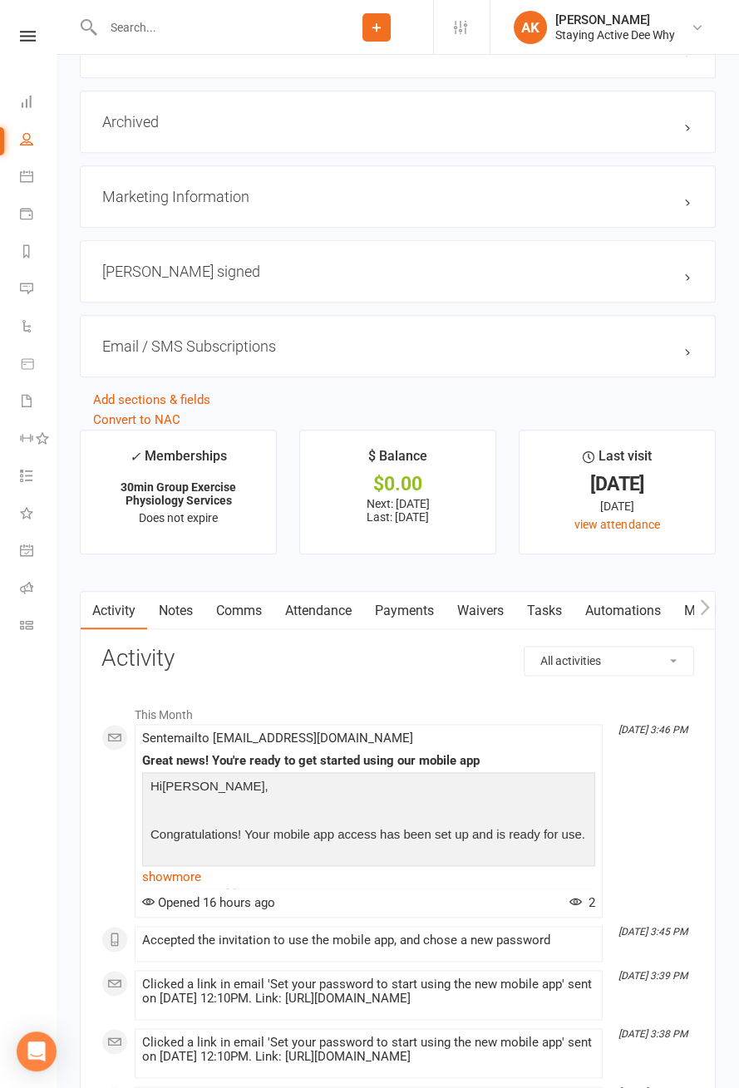
click at [407, 609] on link "Payments" at bounding box center [404, 611] width 82 height 38
click at [0, 0] on div "Loading" at bounding box center [0, 0] width 0 height 0
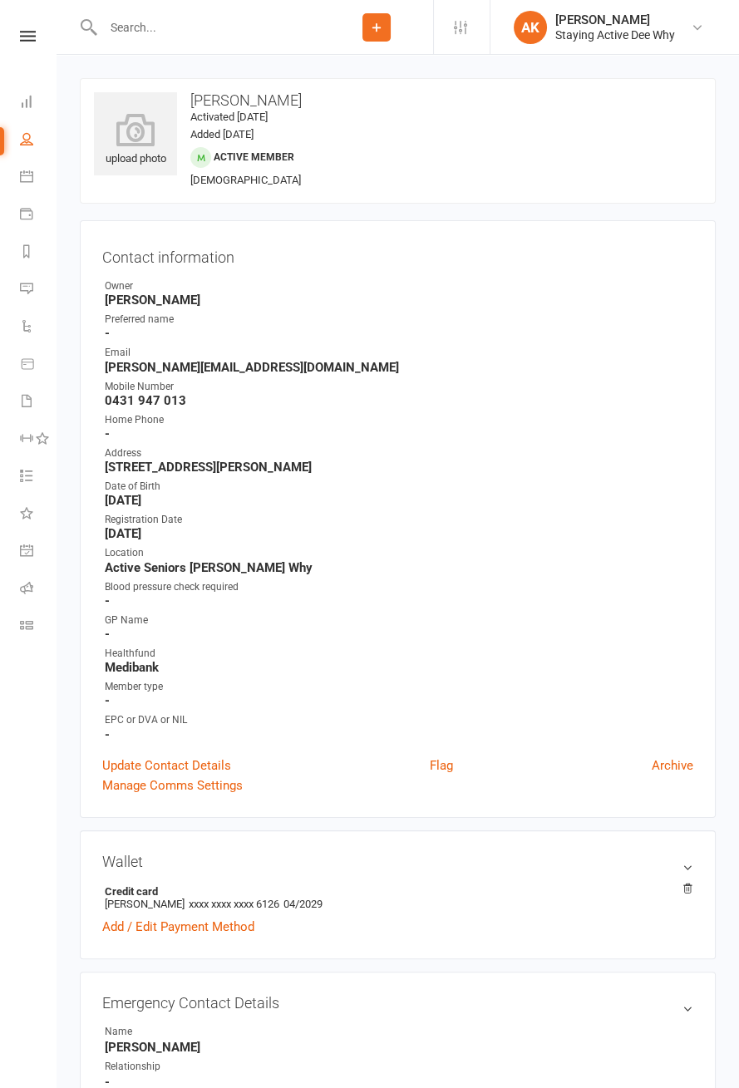
click at [261, 50] on div at bounding box center [200, 27] width 240 height 54
click at [261, 23] on input "text" at bounding box center [209, 27] width 222 height 23
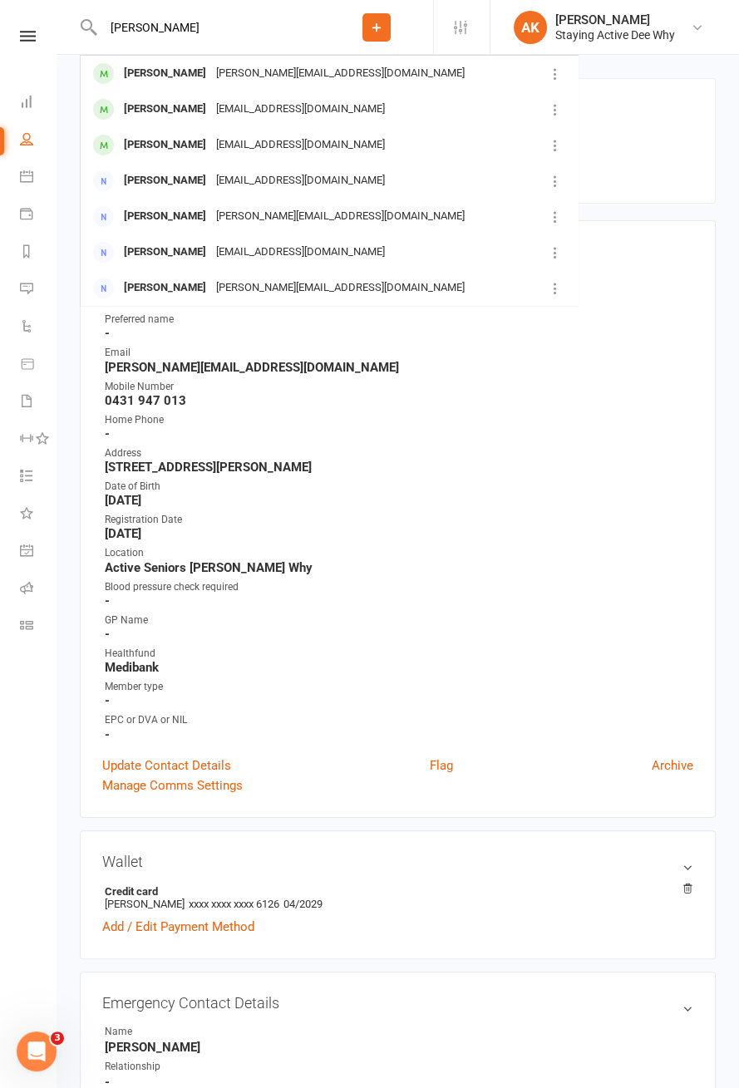
type input "Phillips"
click at [391, 118] on div "Graham Phillips grahamjphillips56@gmail.com" at bounding box center [309, 109] width 457 height 34
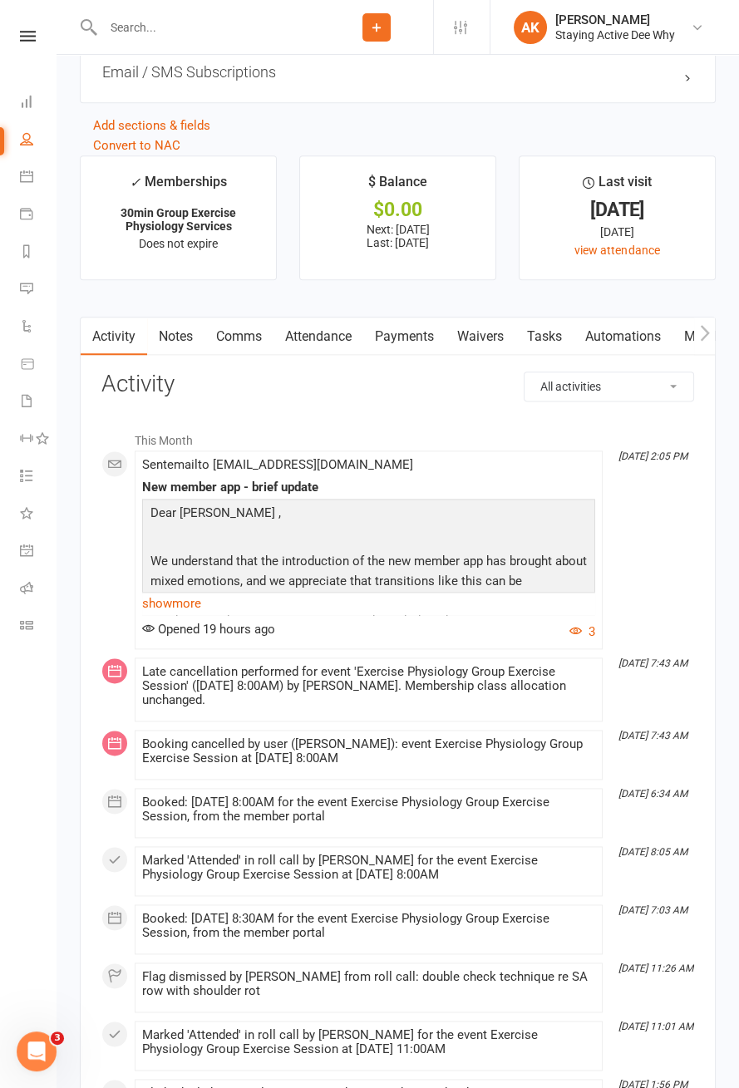
scroll to position [2096, 0]
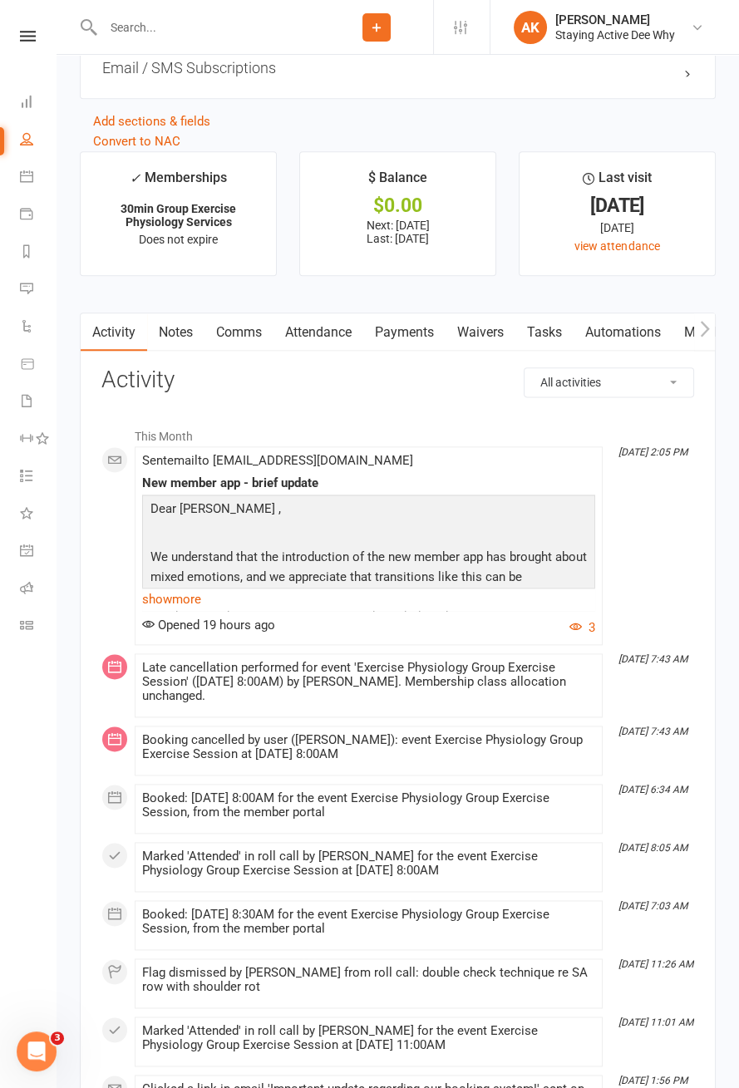
click at [333, 330] on link "Attendance" at bounding box center [318, 332] width 90 height 38
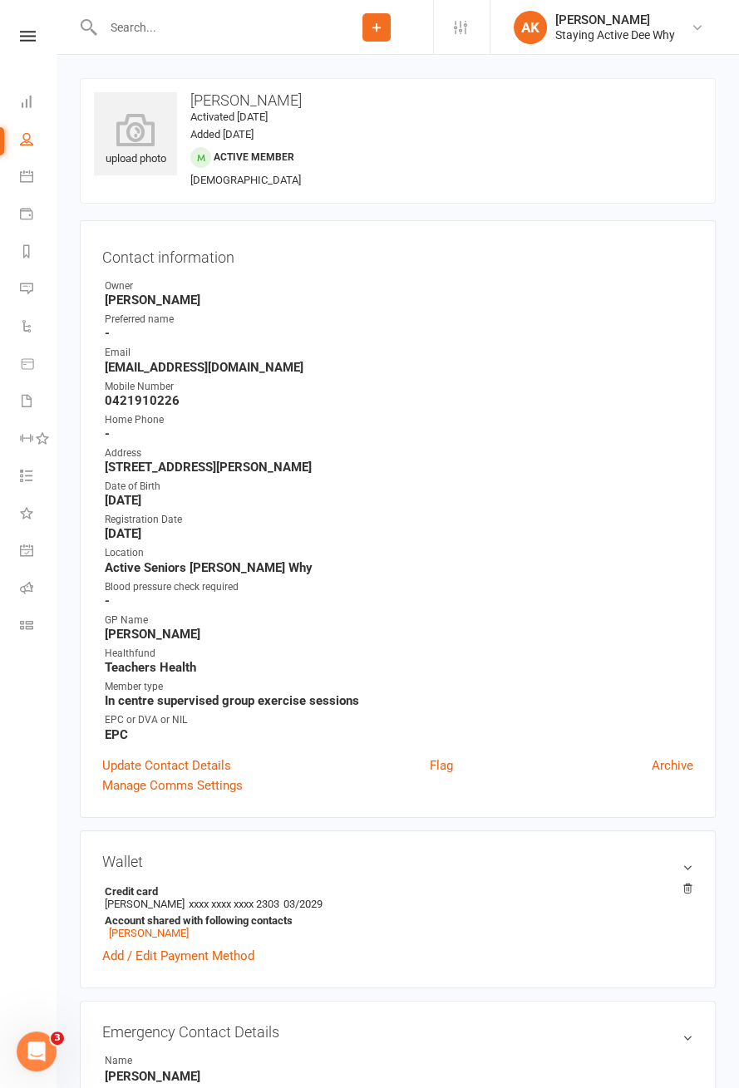
click at [445, 764] on link "Flag" at bounding box center [441, 765] width 23 height 20
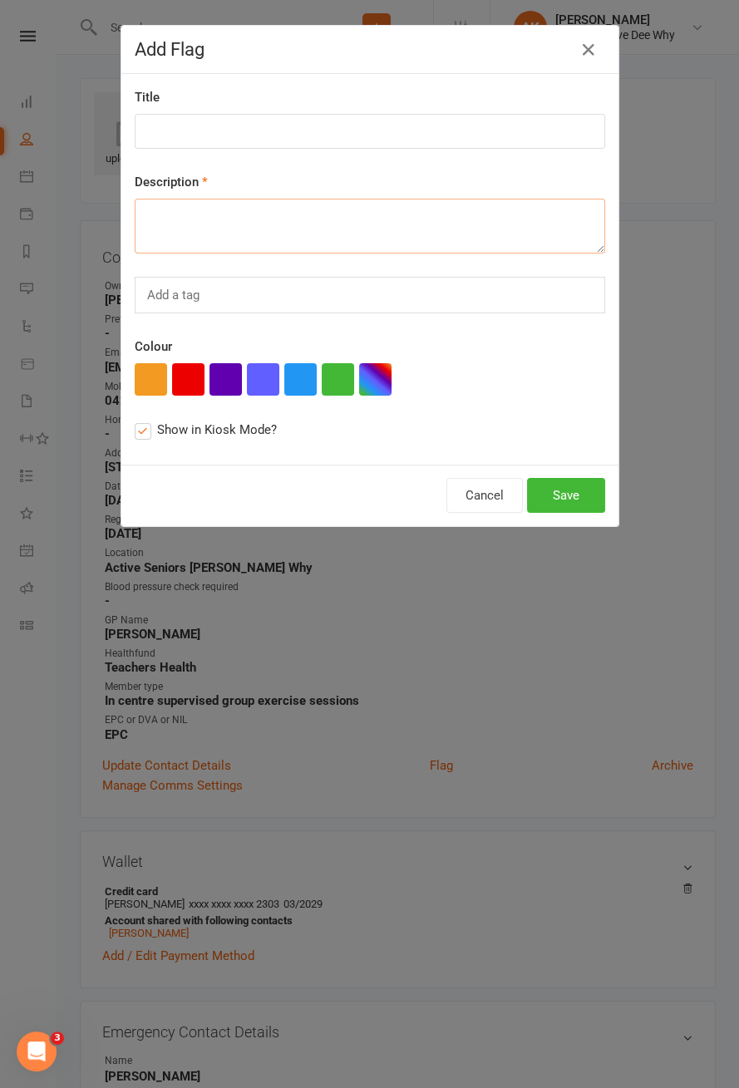
click at [284, 221] on textarea at bounding box center [370, 226] width 470 height 55
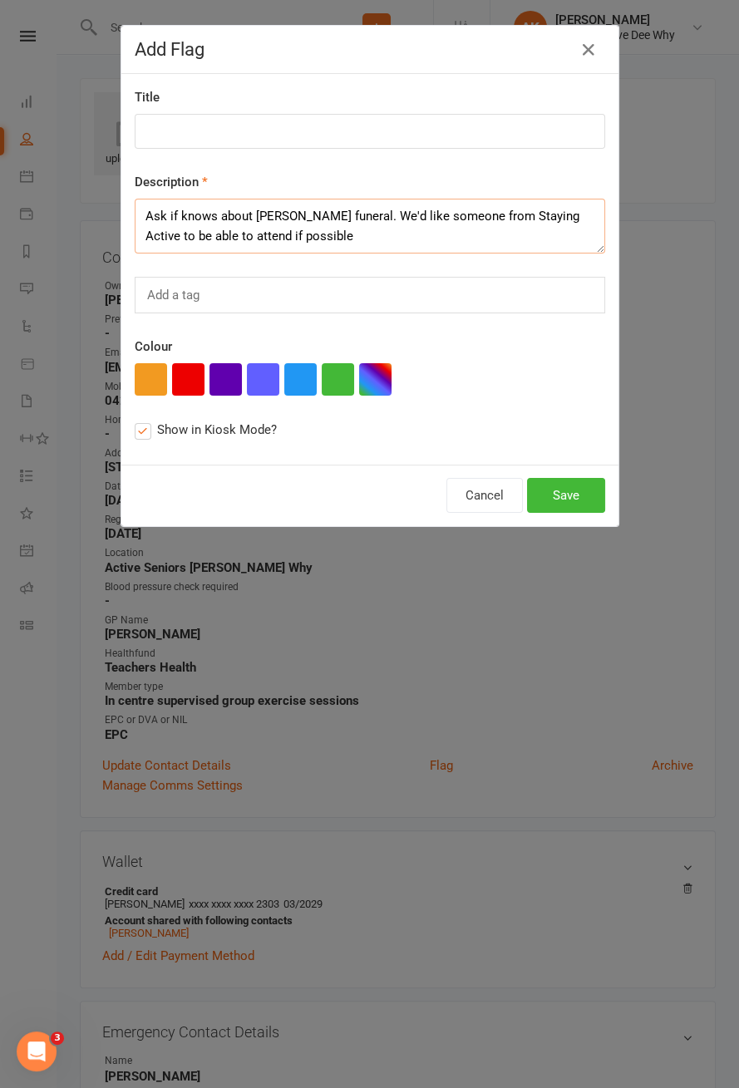
type textarea "Ask if knows about Diane Flynn's funeral. We'd like someone from Staying Active…"
click at [567, 498] on button "Save" at bounding box center [566, 495] width 78 height 35
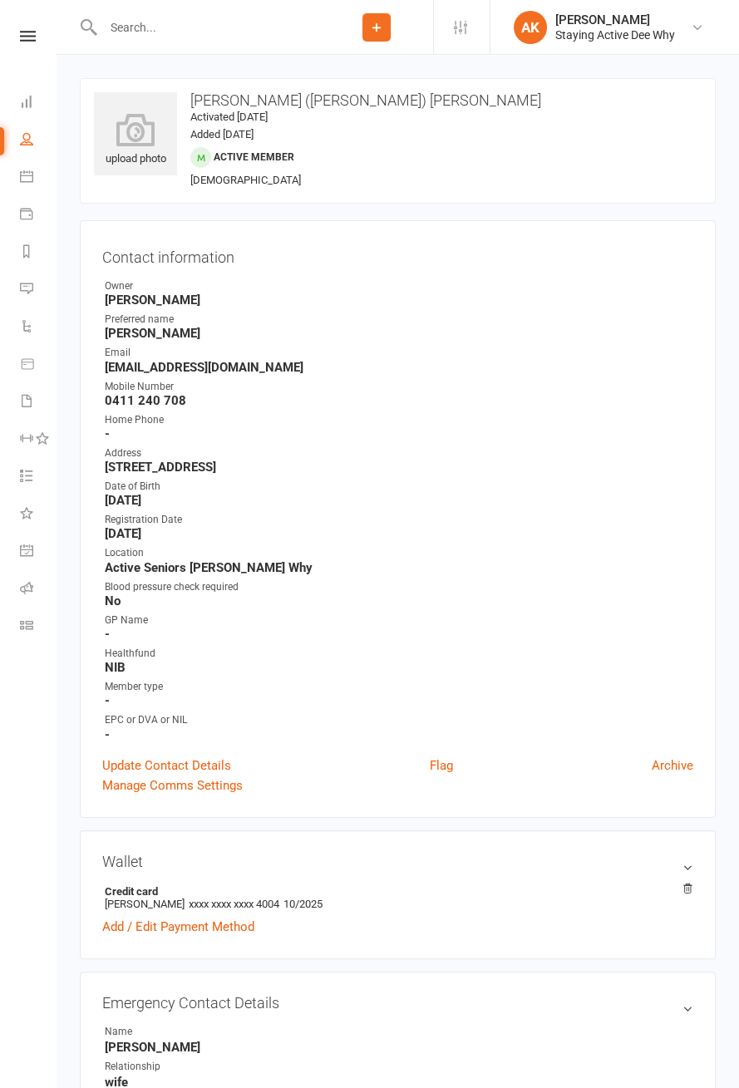
click at [190, 30] on input "text" at bounding box center [209, 27] width 222 height 23
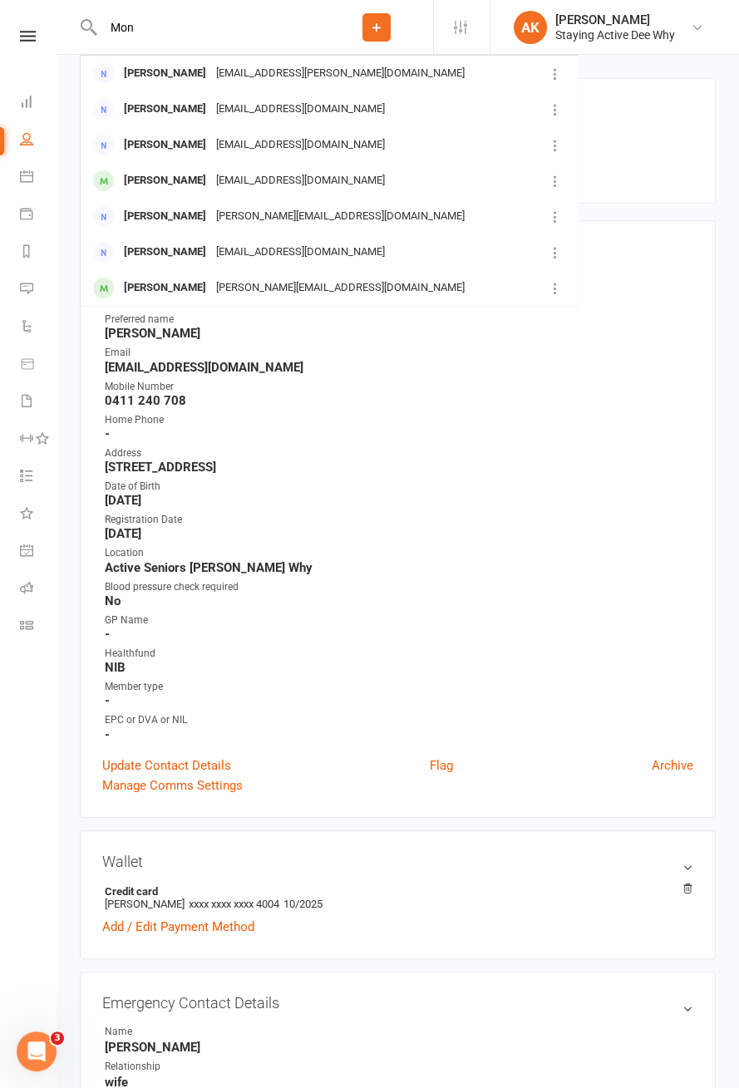
type input "Mon"
click at [387, 184] on div "Monica Rourke monicarourke11@gmail.com" at bounding box center [309, 181] width 457 height 34
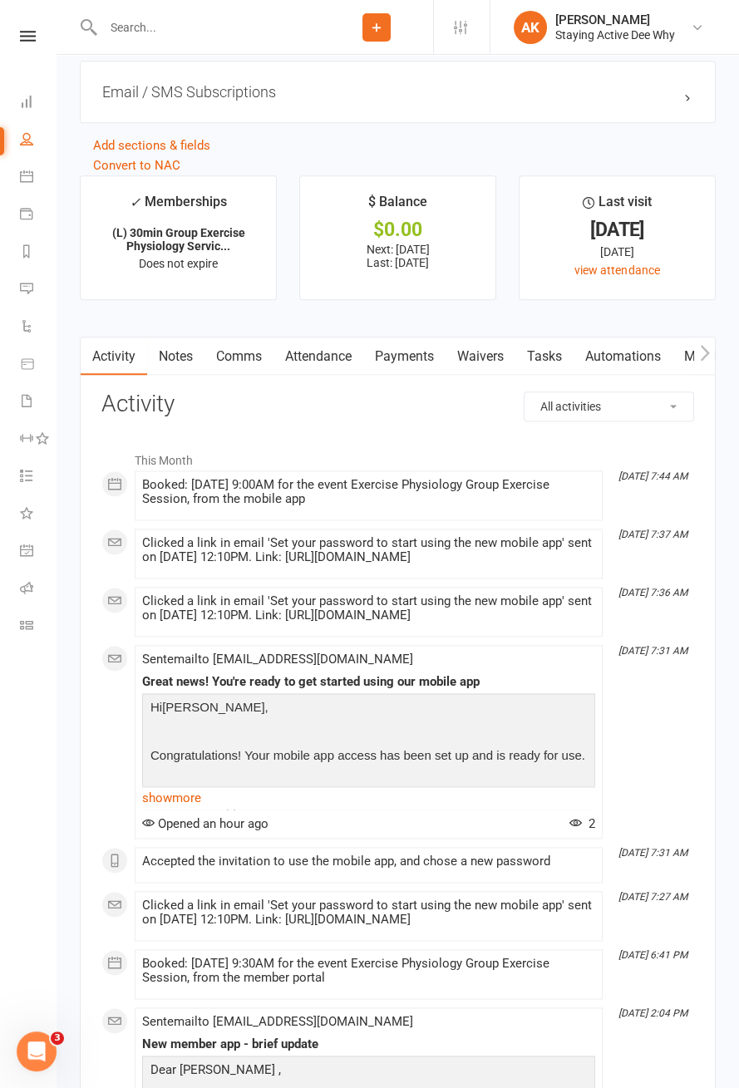
scroll to position [2089, 0]
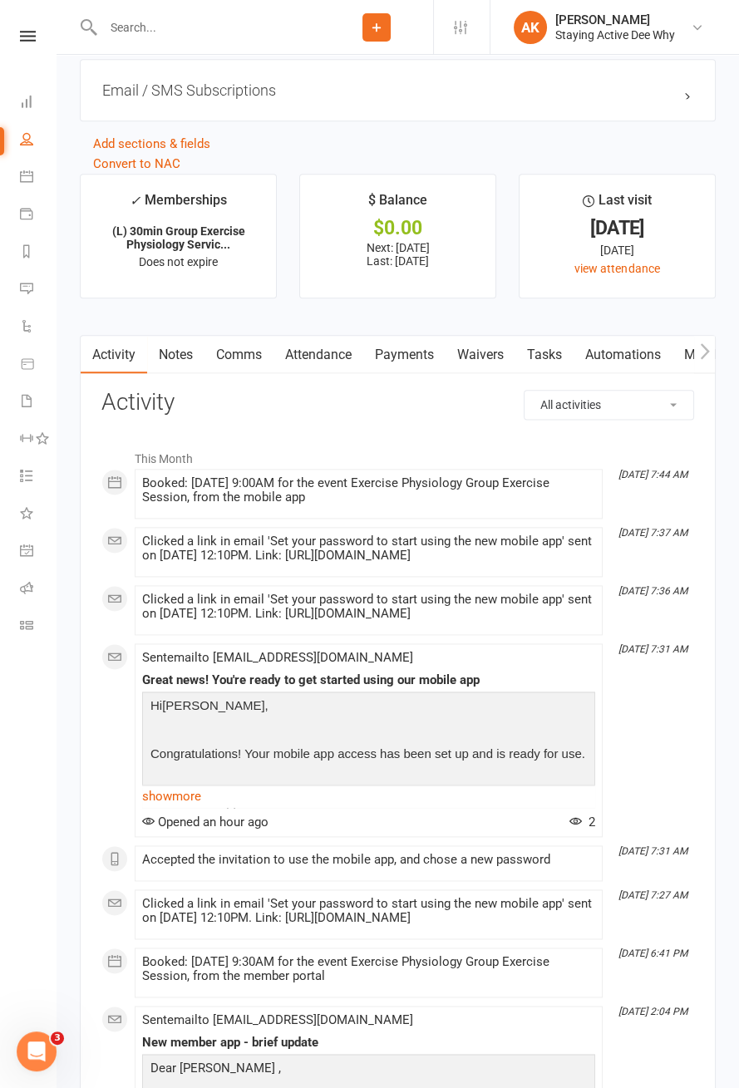
click at [329, 353] on link "Attendance" at bounding box center [318, 355] width 90 height 38
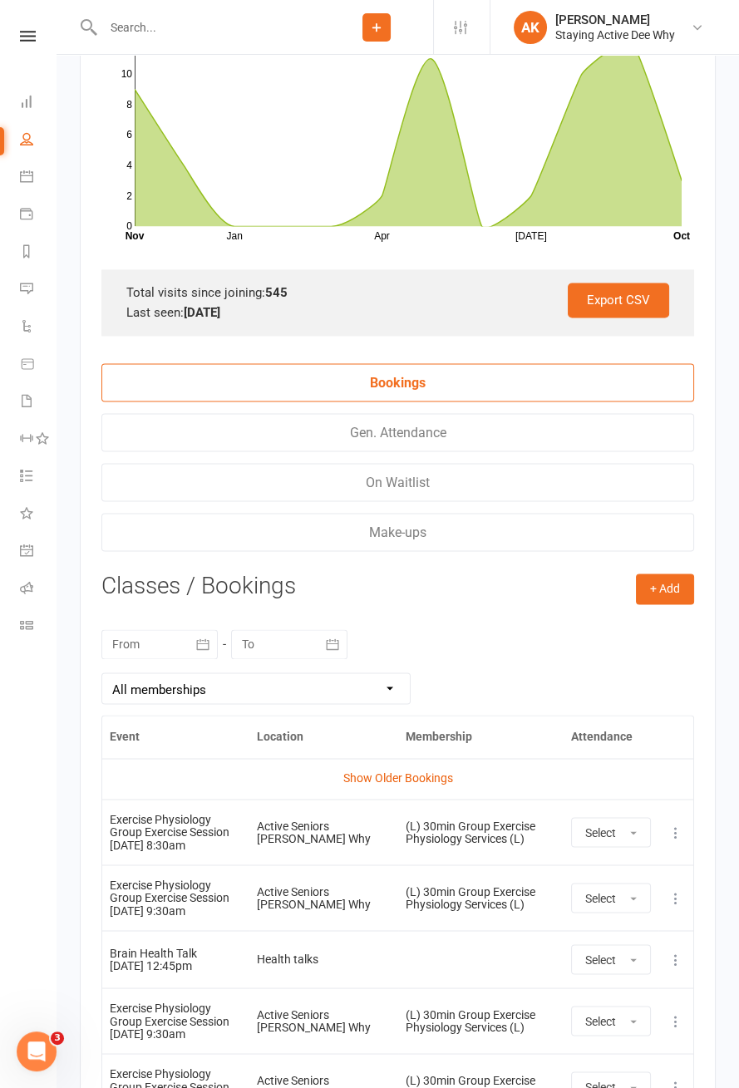
scroll to position [2759, 0]
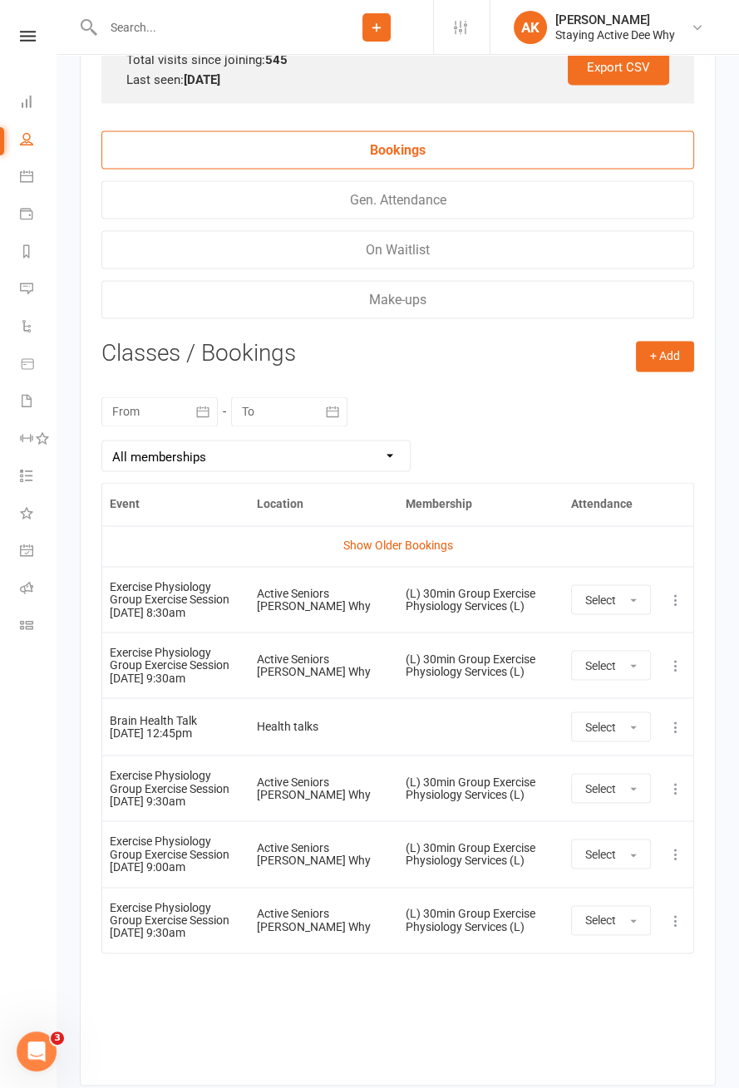
click at [515, 632] on td "(L) 30min Group Exercise Physiology Services (L)" at bounding box center [480, 665] width 165 height 66
click at [432, 541] on link "Show Older Bookings" at bounding box center [398, 545] width 110 height 13
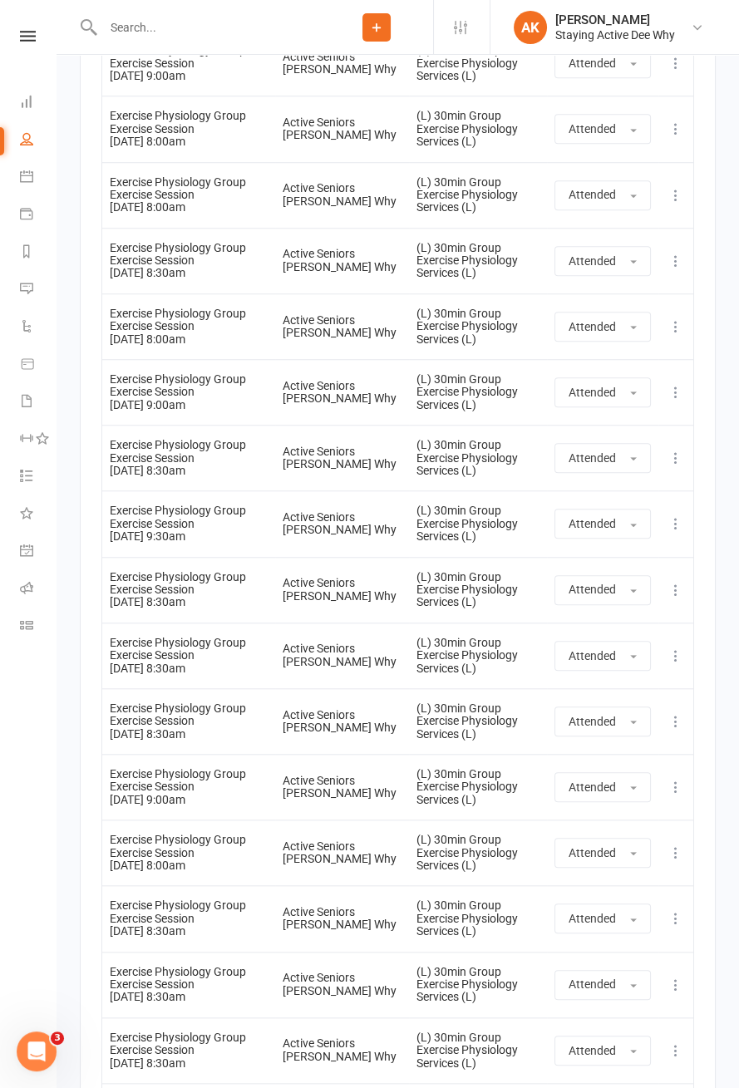
scroll to position [41184, 0]
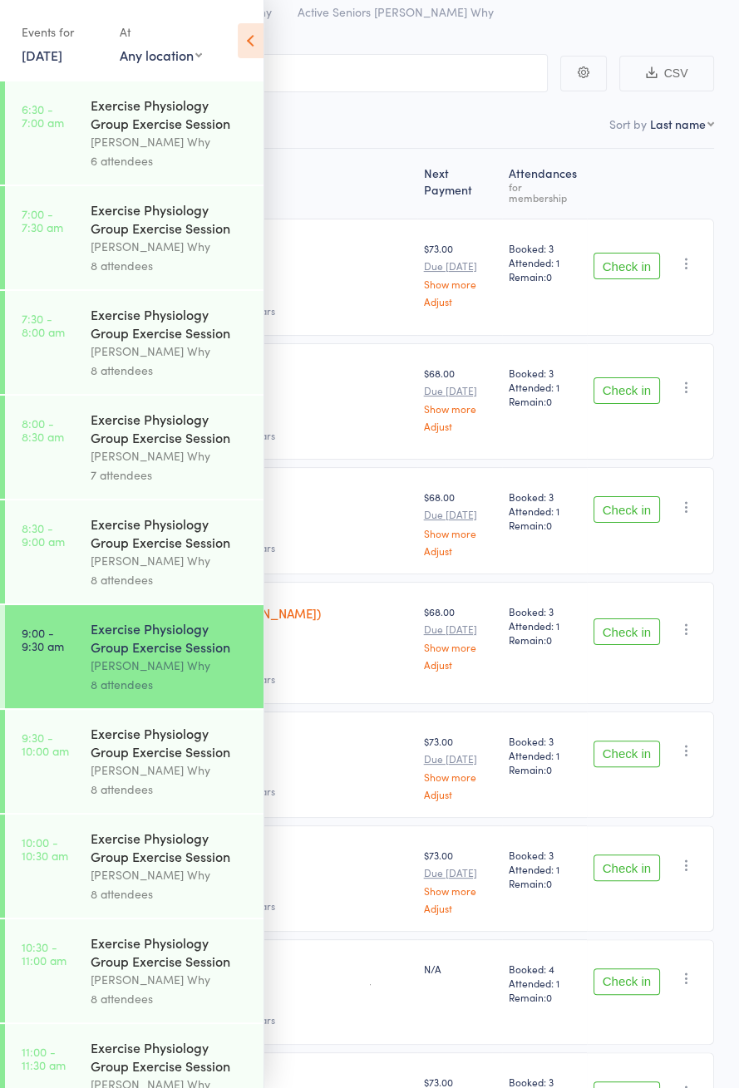
click at [249, 43] on icon at bounding box center [251, 40] width 26 height 35
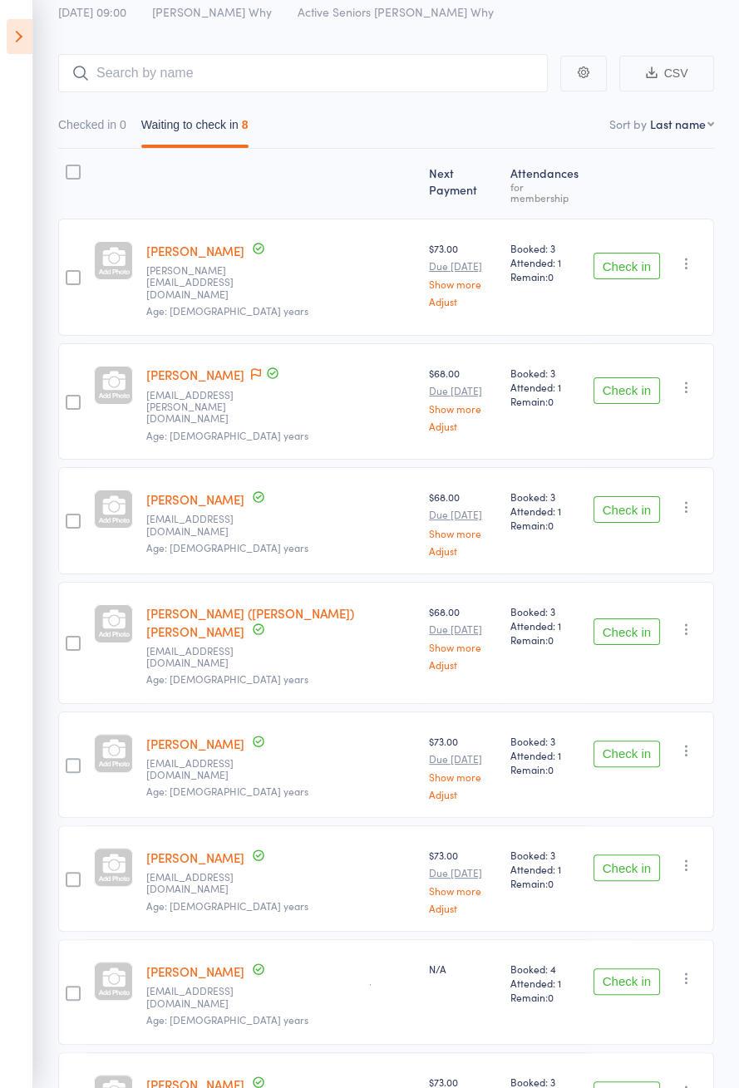
click at [244, 604] on link "[PERSON_NAME] ([PERSON_NAME]) [PERSON_NAME]" at bounding box center [250, 622] width 208 height 36
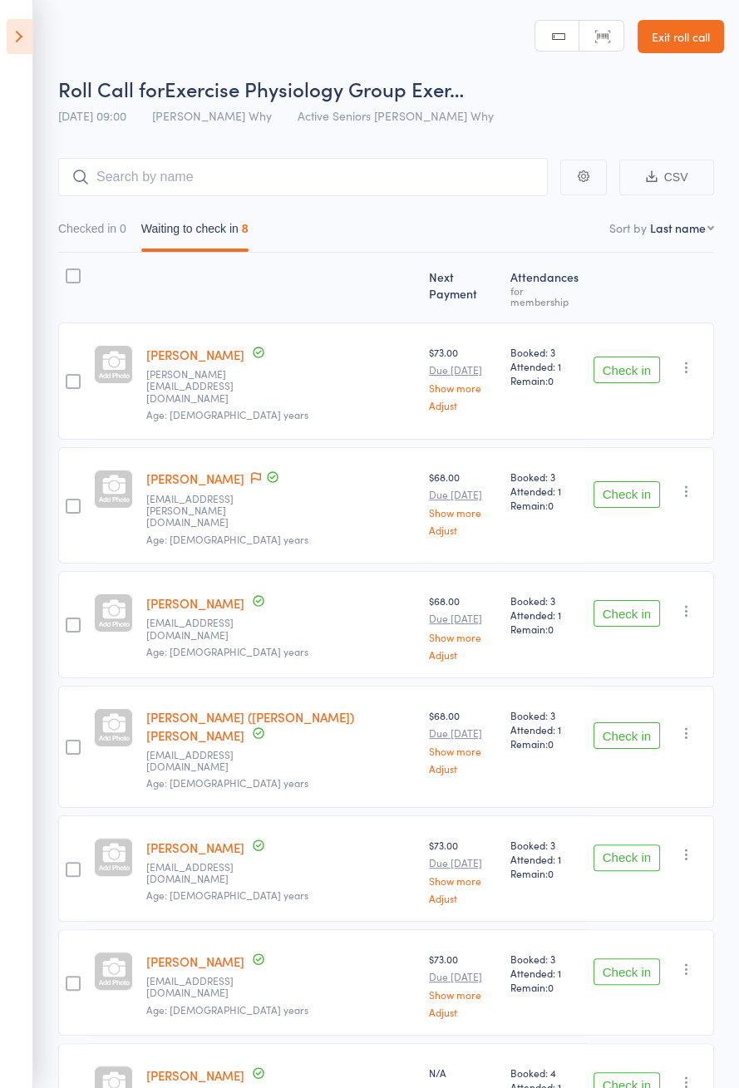
click at [633, 481] on button "Check in" at bounding box center [626, 494] width 66 height 27
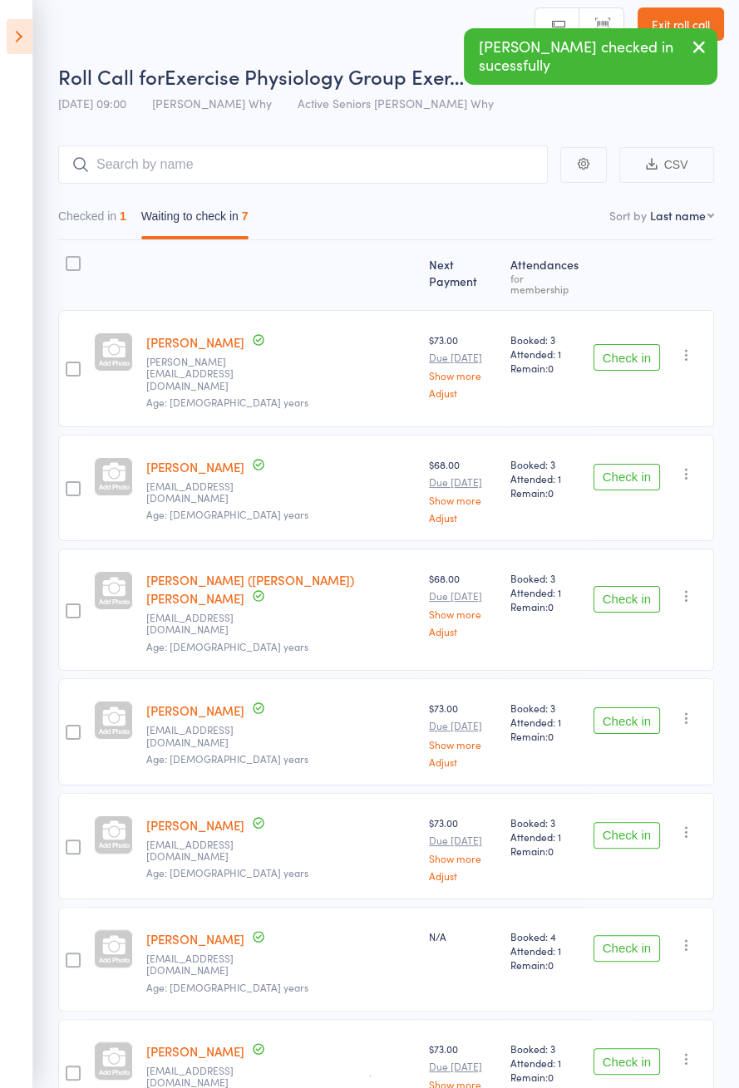
scroll to position [34, 0]
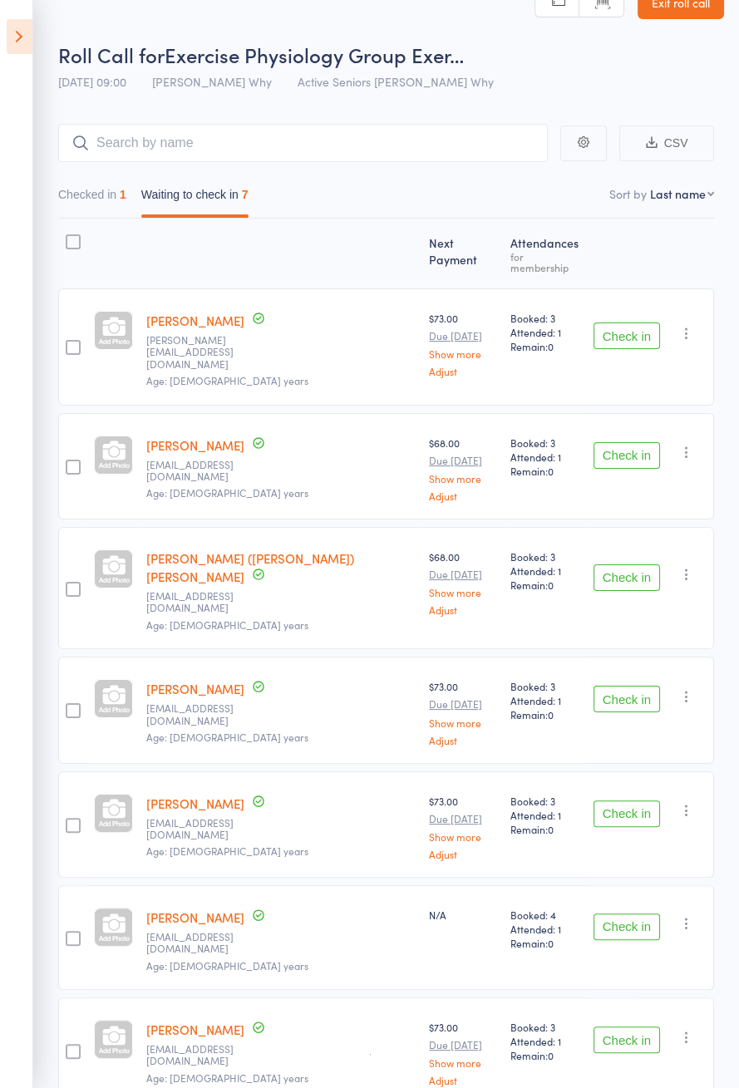
click at [624, 322] on button "Check in" at bounding box center [626, 335] width 66 height 27
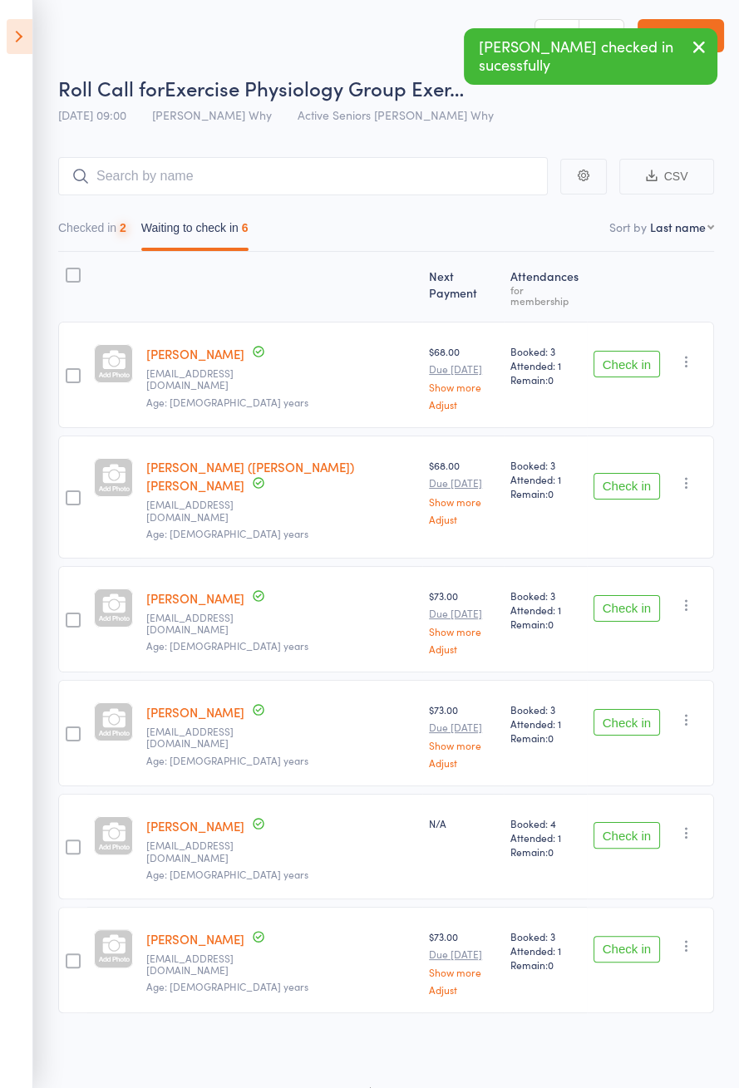
scroll to position [0, 0]
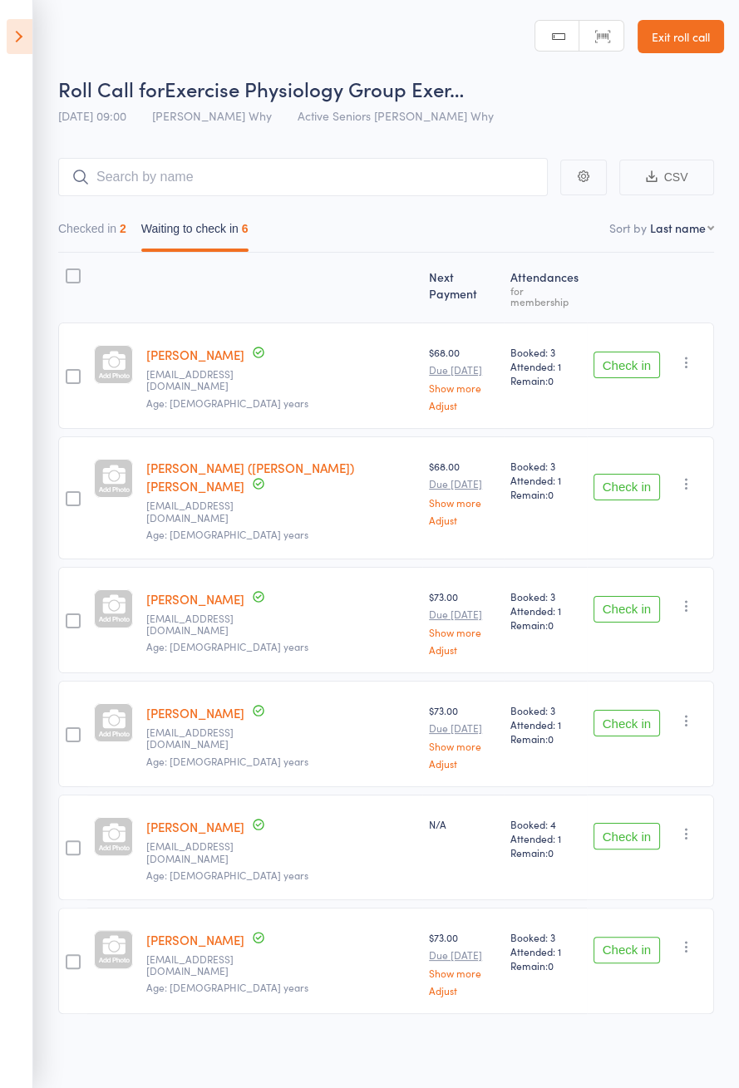
click at [637, 352] on button "Check in" at bounding box center [626, 365] width 66 height 27
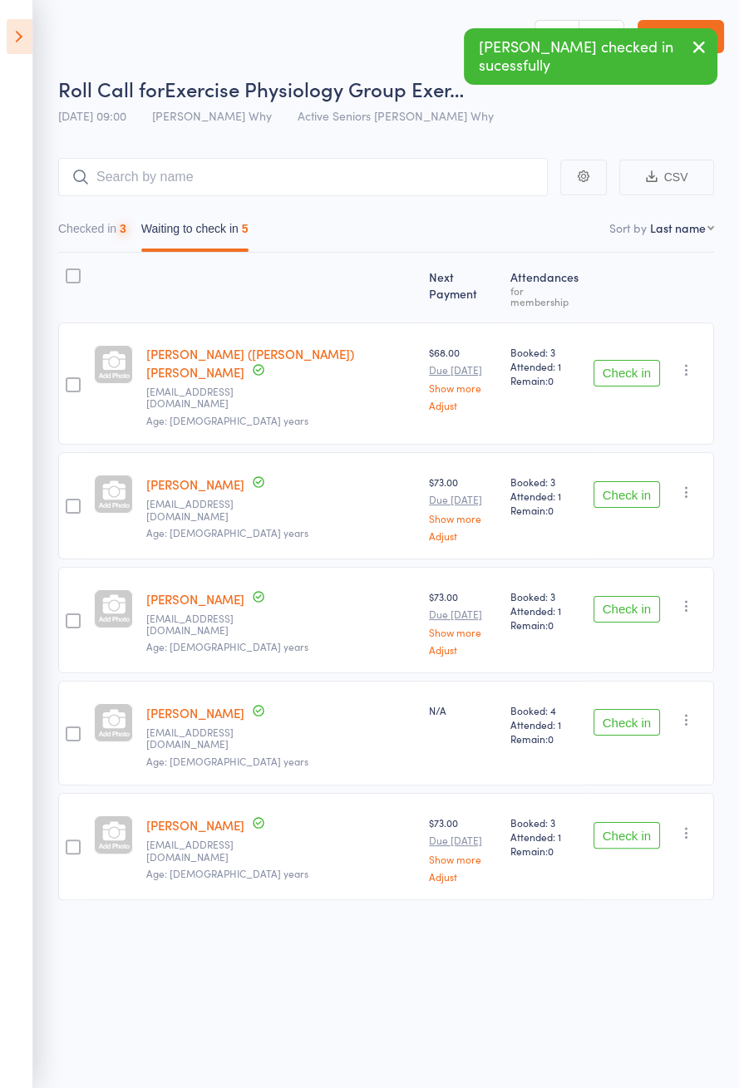
click at [627, 481] on button "Check in" at bounding box center [626, 494] width 66 height 27
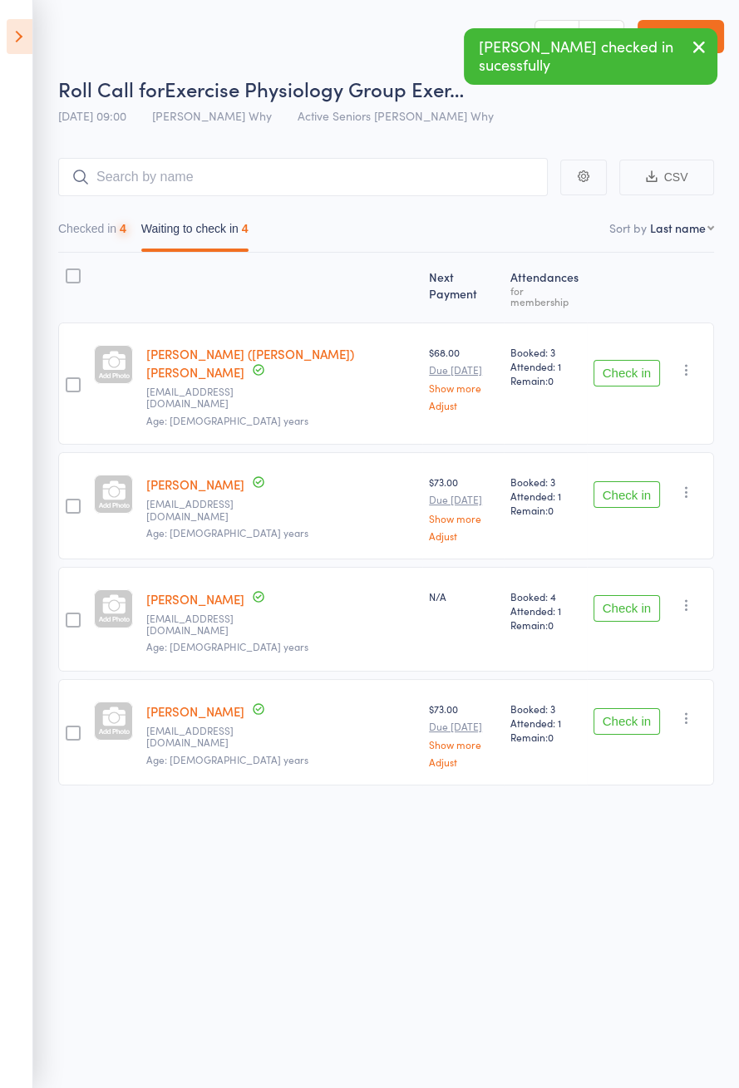
click at [627, 481] on button "Check in" at bounding box center [626, 494] width 66 height 27
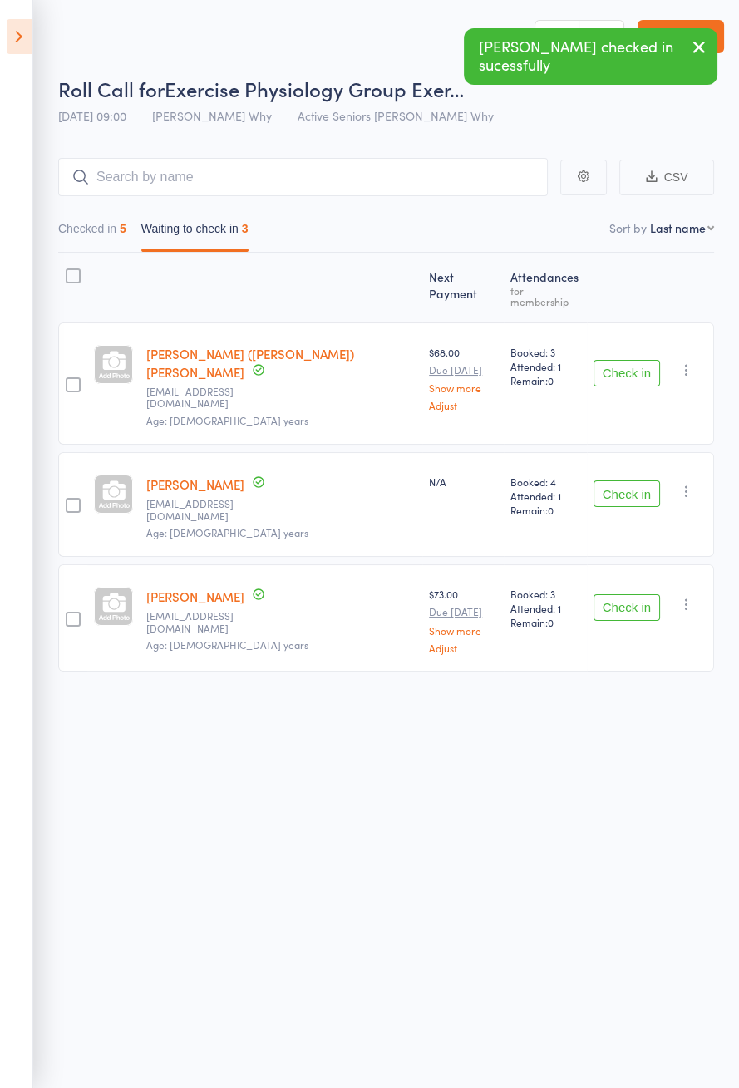
click at [632, 480] on button "Check in" at bounding box center [626, 493] width 66 height 27
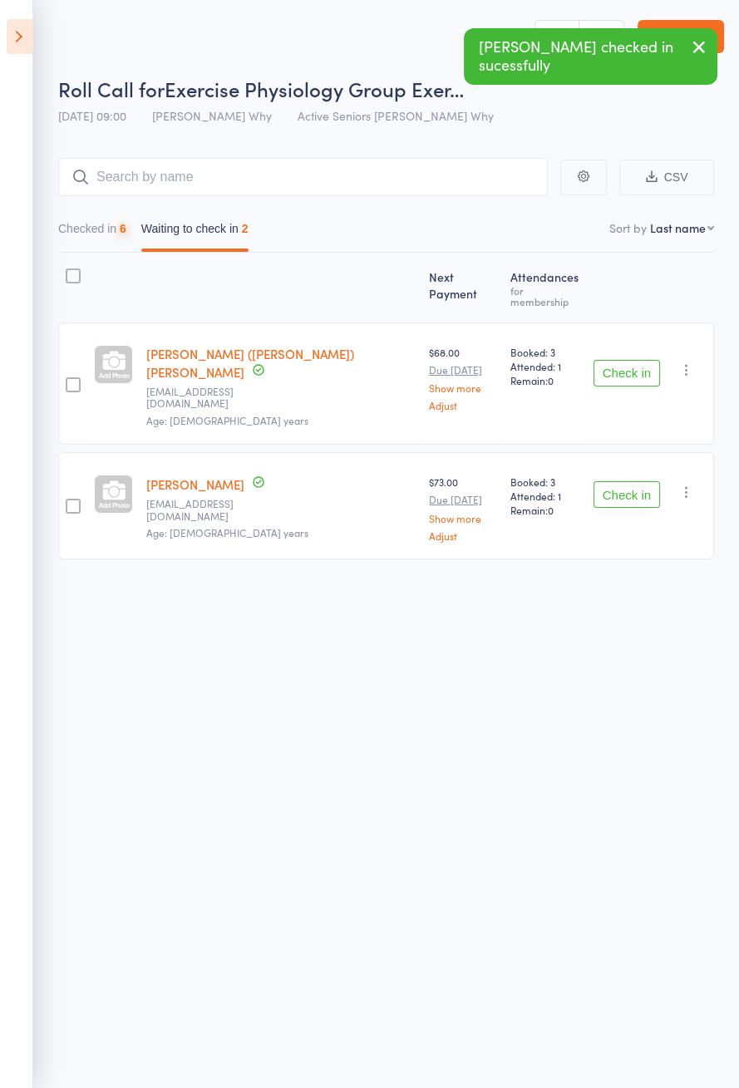
click at [626, 481] on button "Check in" at bounding box center [626, 494] width 66 height 27
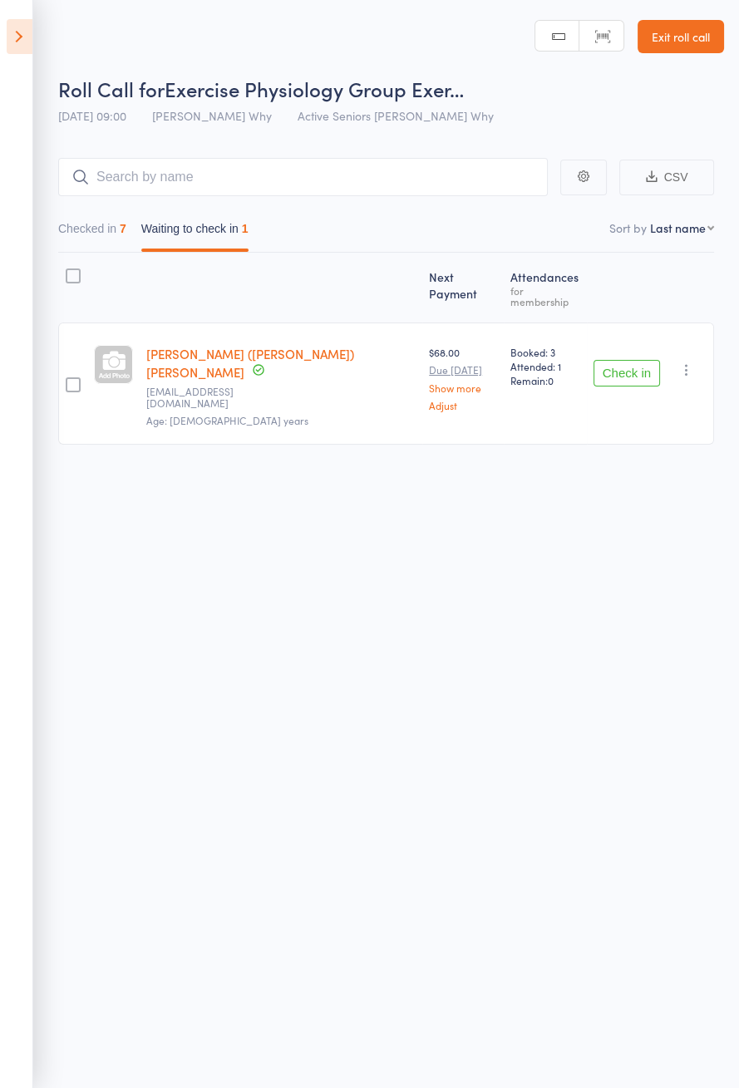
click at [116, 233] on button "Checked in 7" at bounding box center [92, 233] width 68 height 38
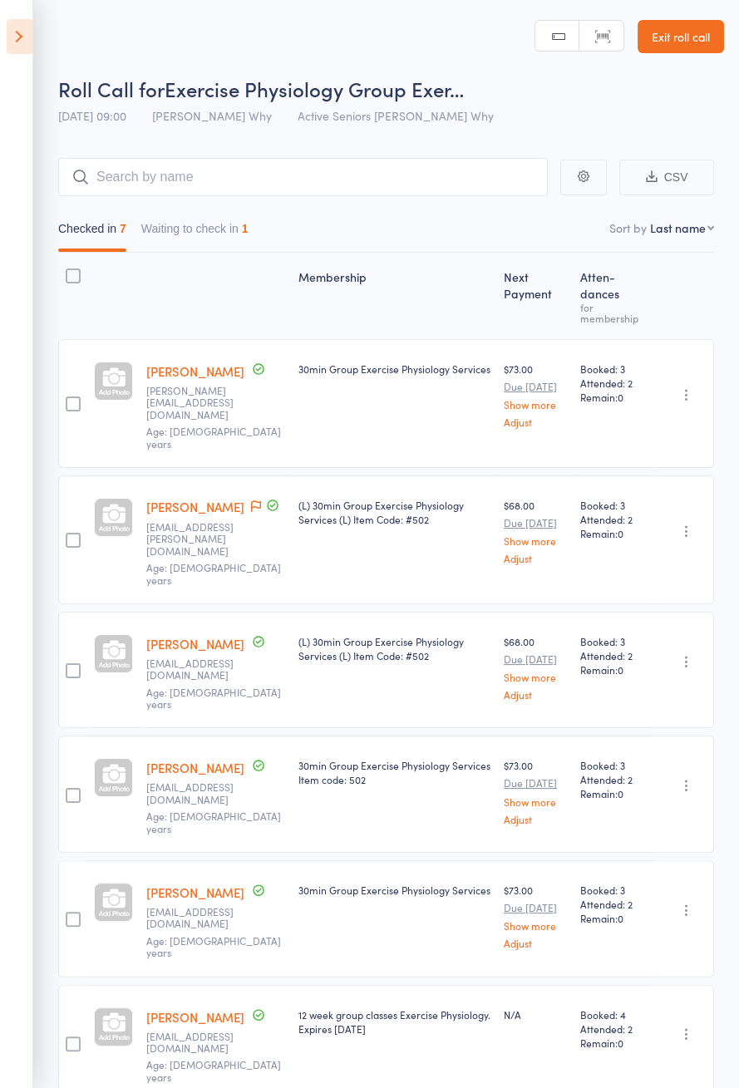
click at [231, 232] on button "Waiting to check in 1" at bounding box center [194, 233] width 107 height 38
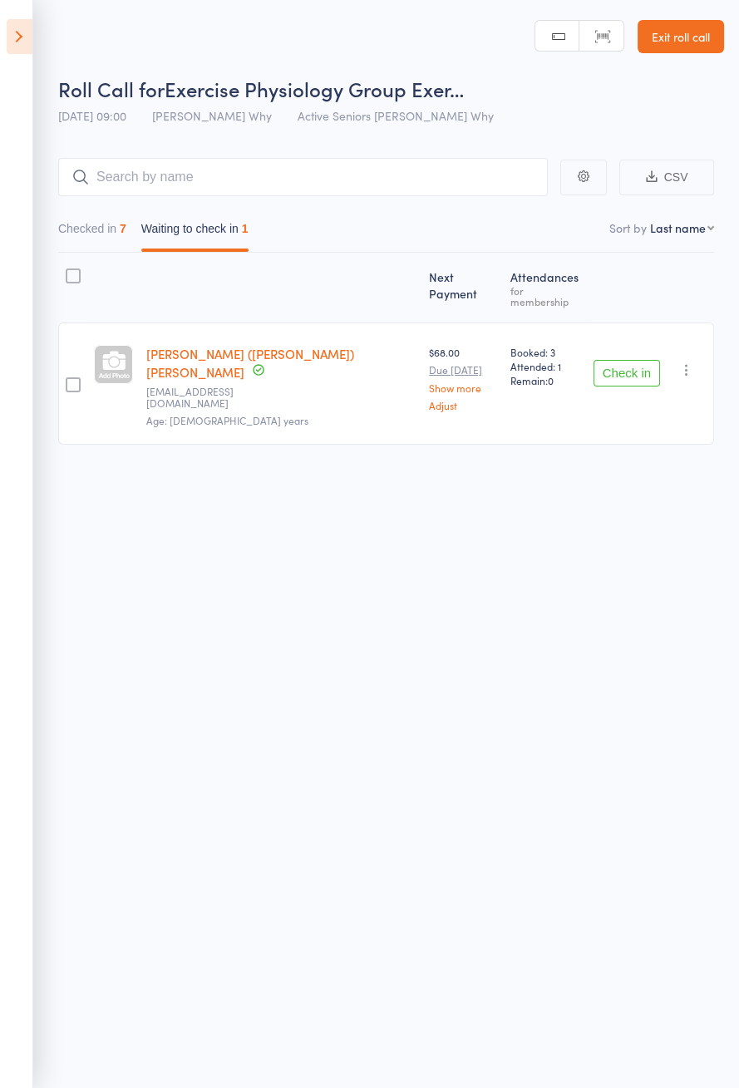
click at [23, 40] on icon at bounding box center [20, 36] width 26 height 35
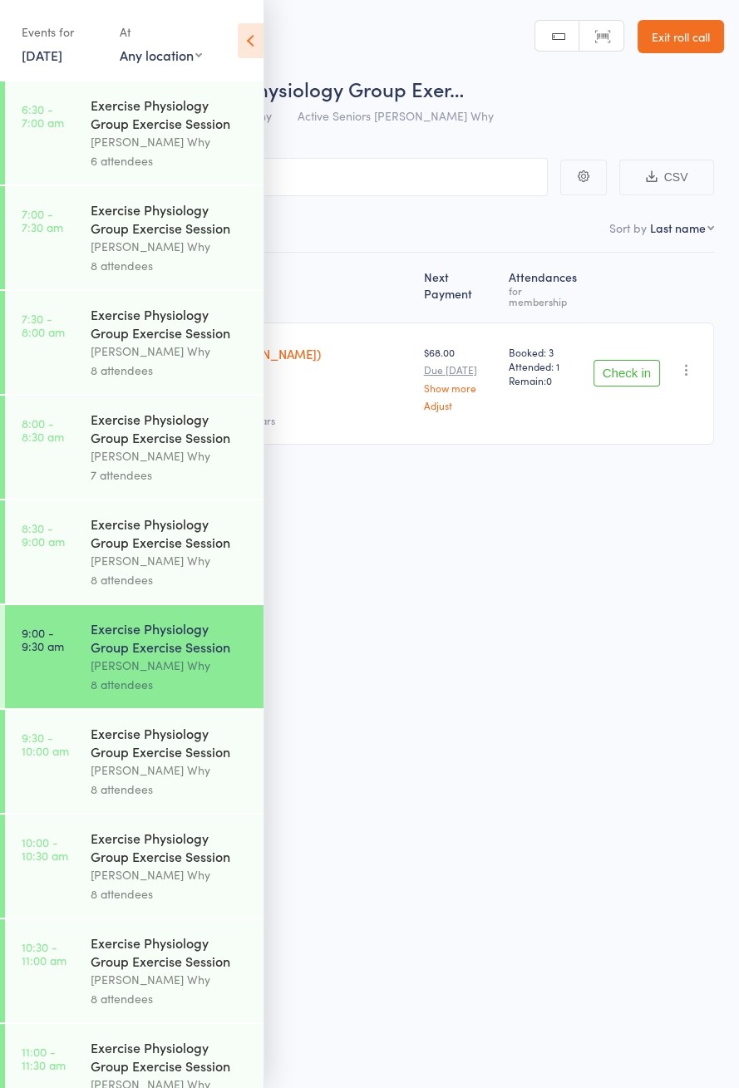
click at [194, 771] on div "Dee Why" at bounding box center [170, 769] width 159 height 19
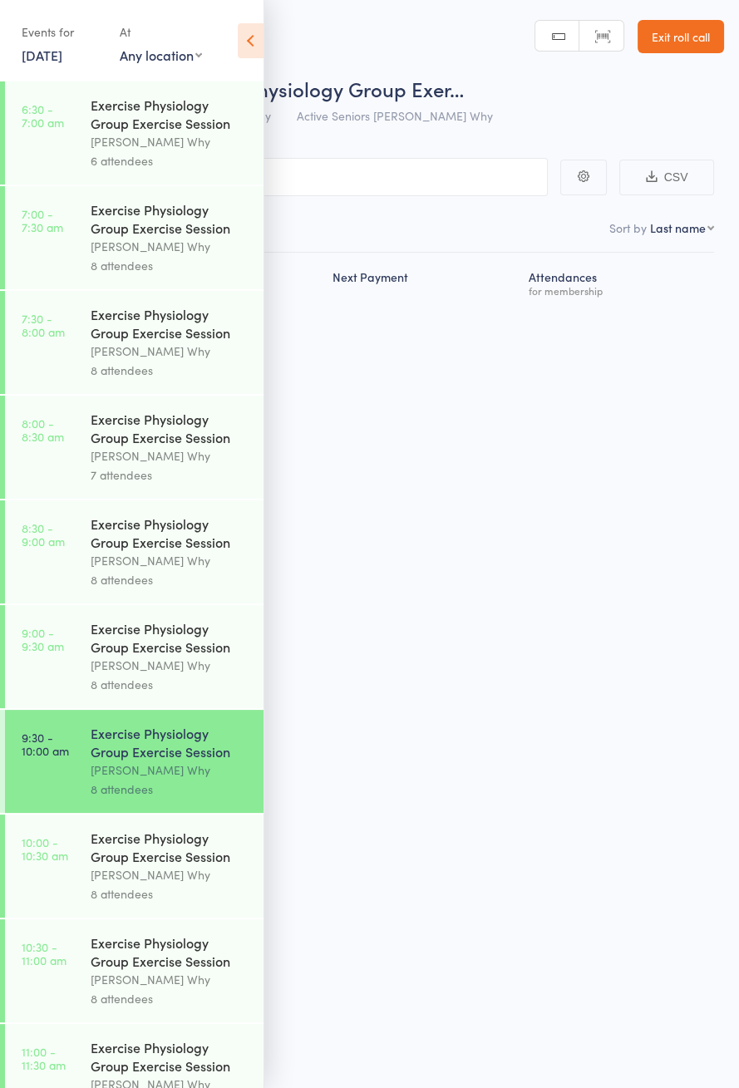
click at [251, 30] on icon at bounding box center [251, 40] width 26 height 35
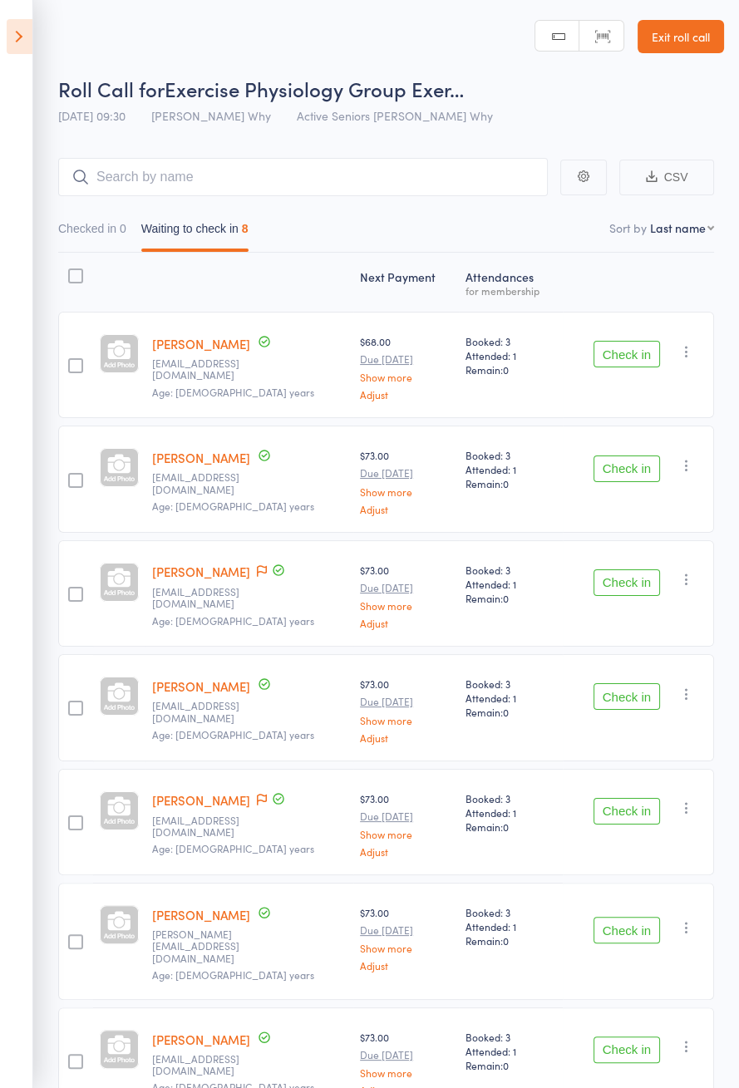
click at [391, 249] on nav "Checked in 0 Waiting to check in 8" at bounding box center [386, 233] width 671 height 38
click at [28, 42] on icon at bounding box center [20, 36] width 26 height 35
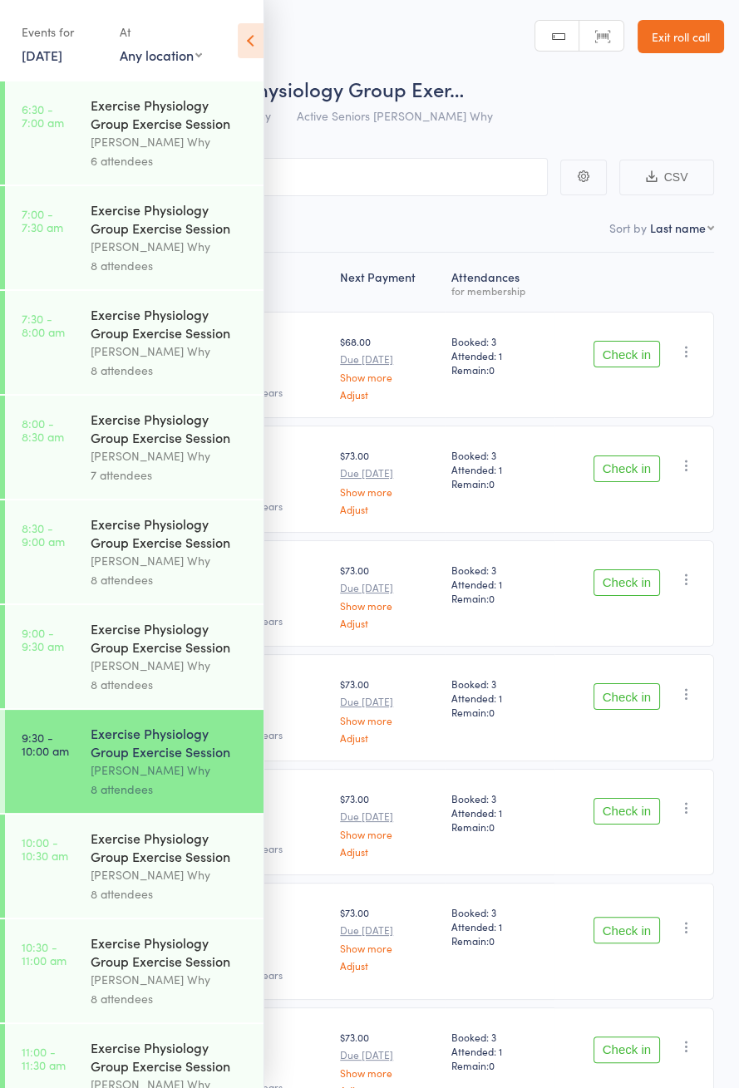
click at [184, 674] on div "Dee Why" at bounding box center [170, 665] width 159 height 19
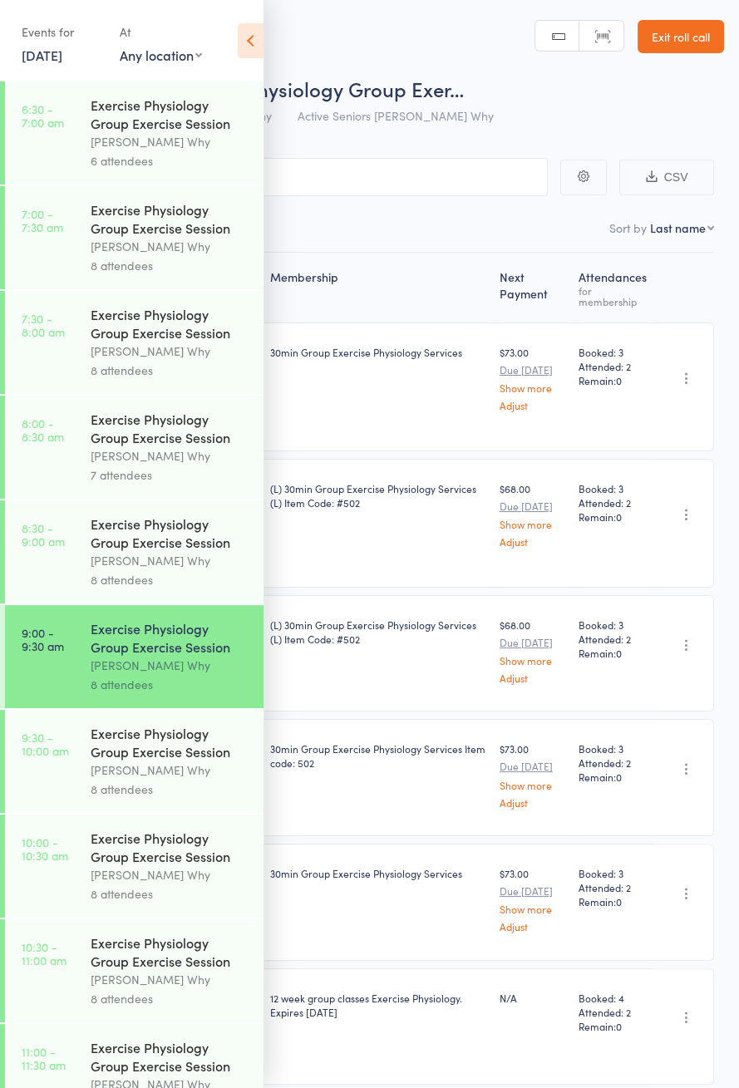
click at [183, 564] on div "Dee Why" at bounding box center [170, 560] width 159 height 19
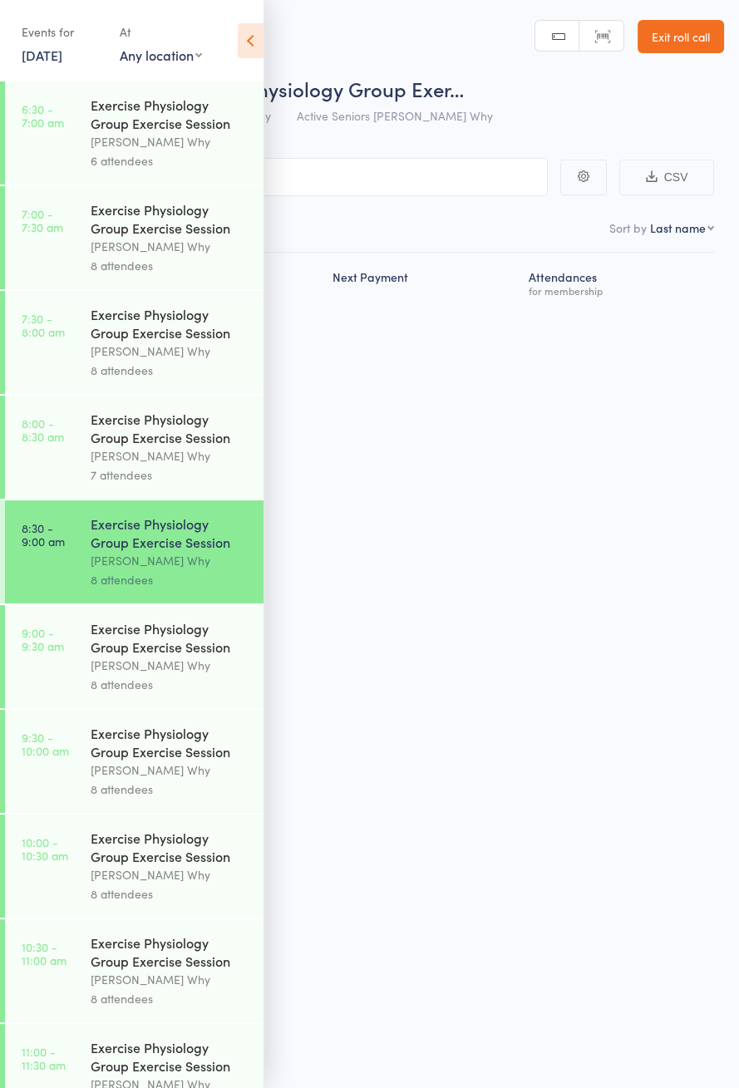
click at [258, 47] on icon at bounding box center [251, 40] width 26 height 35
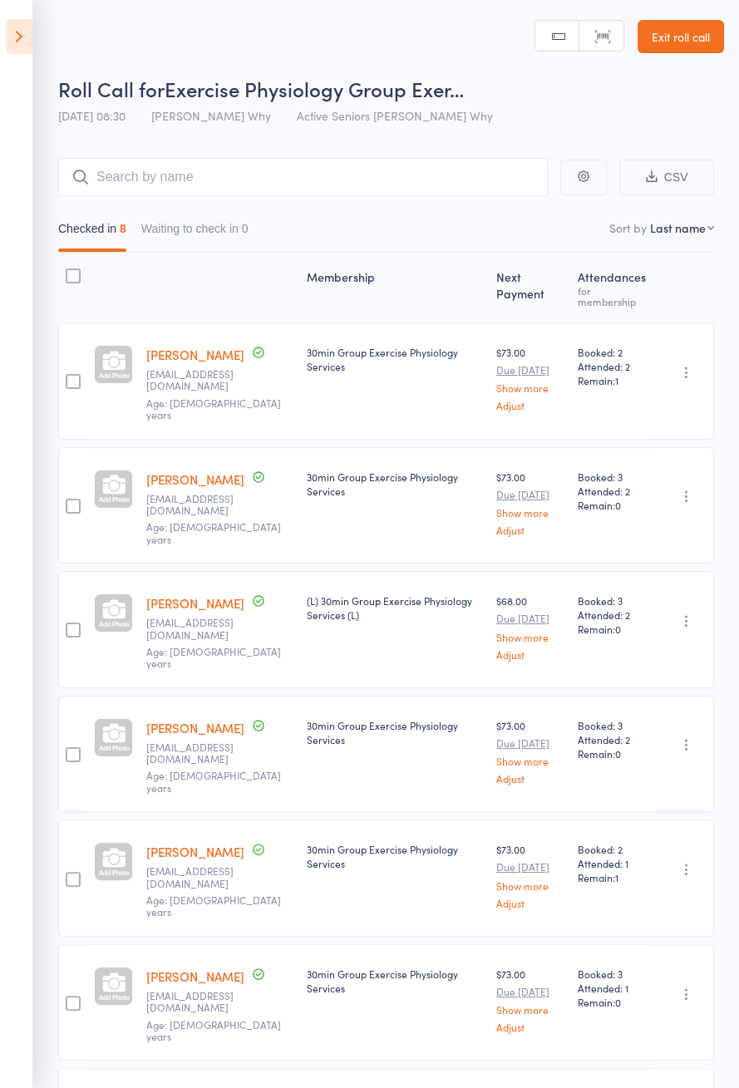
click at [23, 49] on icon at bounding box center [20, 36] width 26 height 35
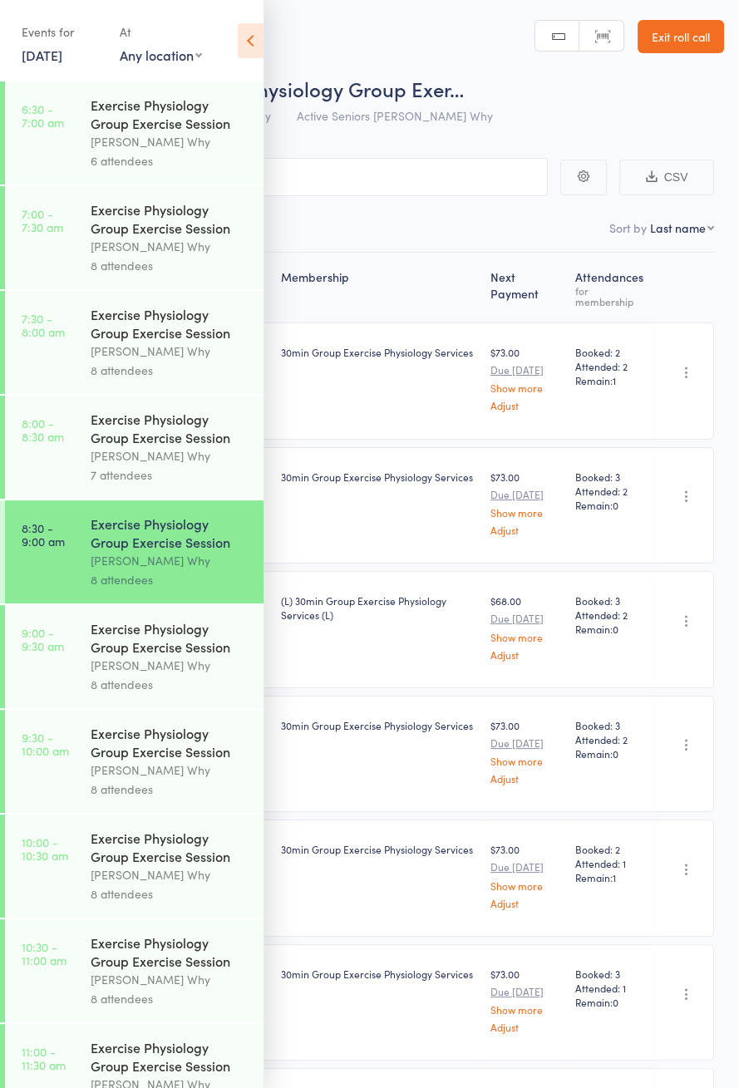
click at [142, 674] on div "Dee Why" at bounding box center [170, 665] width 159 height 19
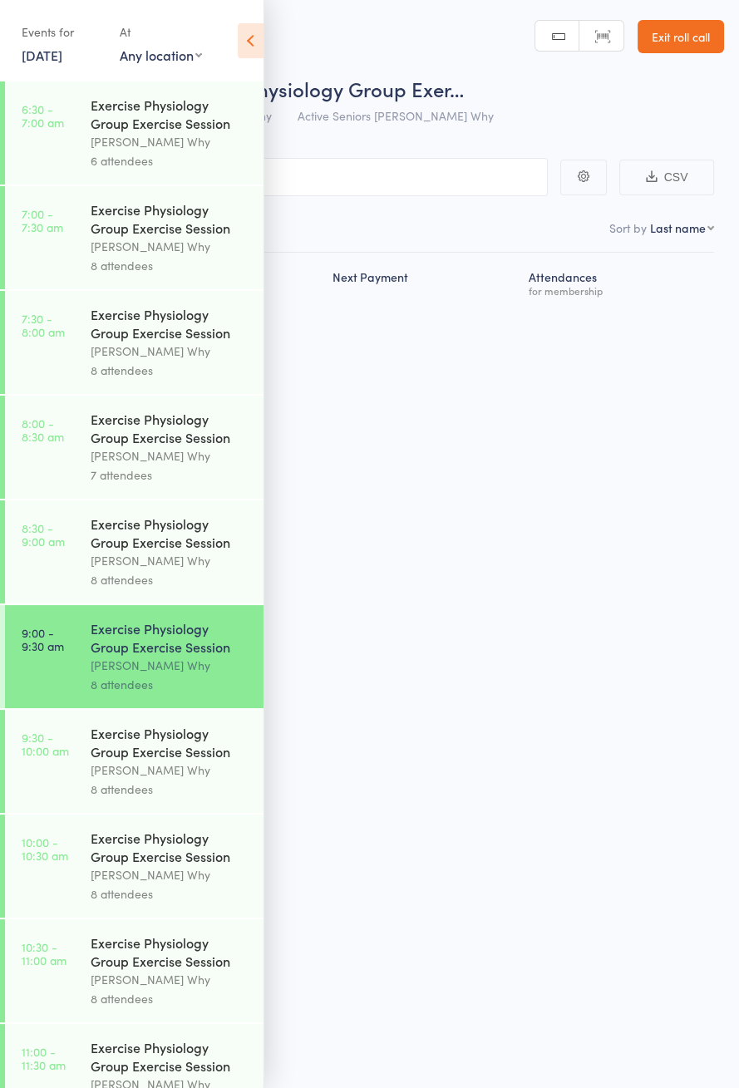
click at [247, 41] on icon at bounding box center [251, 40] width 26 height 35
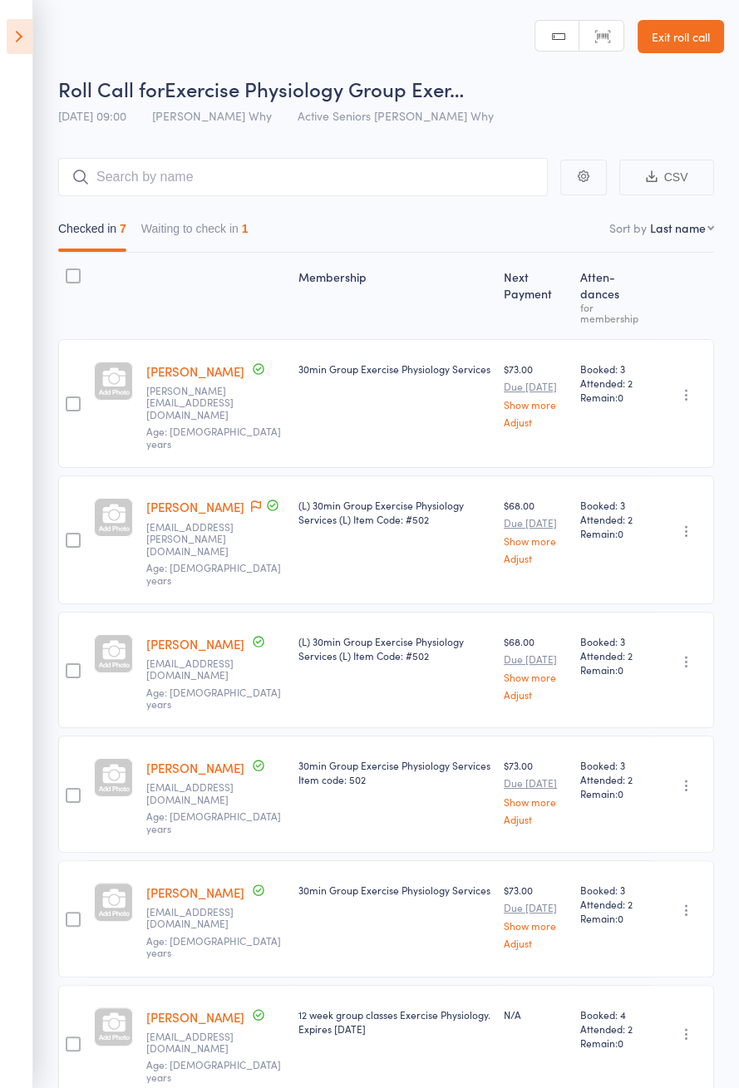
click at [23, 42] on icon at bounding box center [20, 36] width 26 height 35
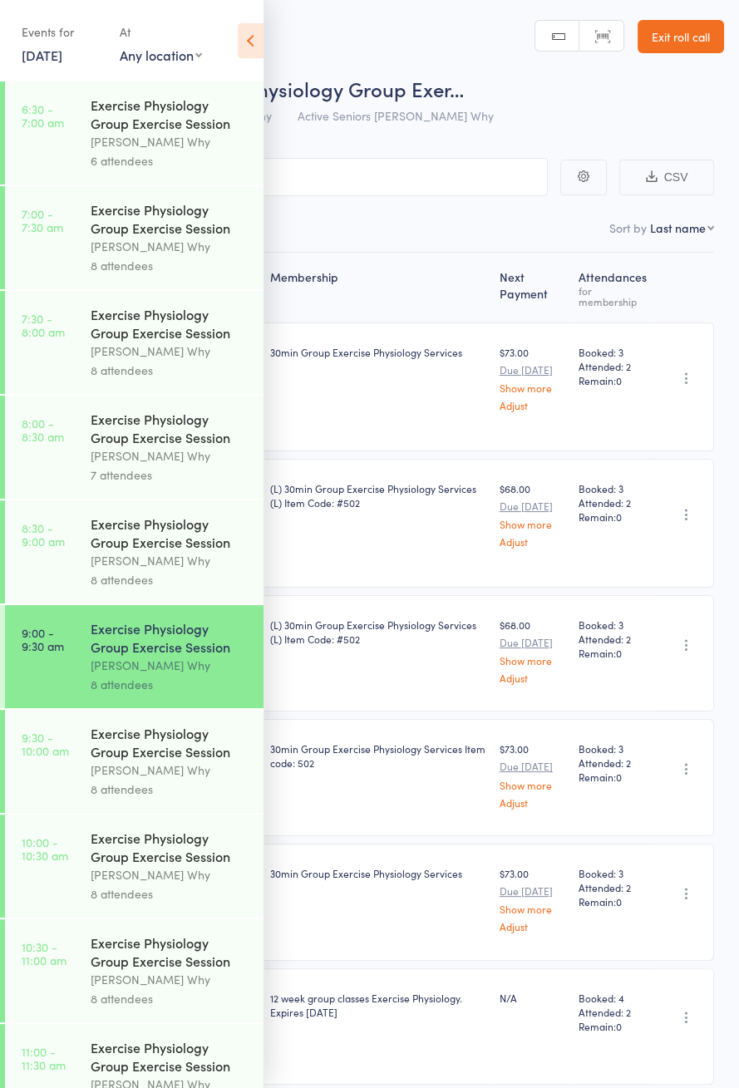
click at [173, 760] on div "Exercise Physiology Group Exercise Session" at bounding box center [170, 742] width 159 height 37
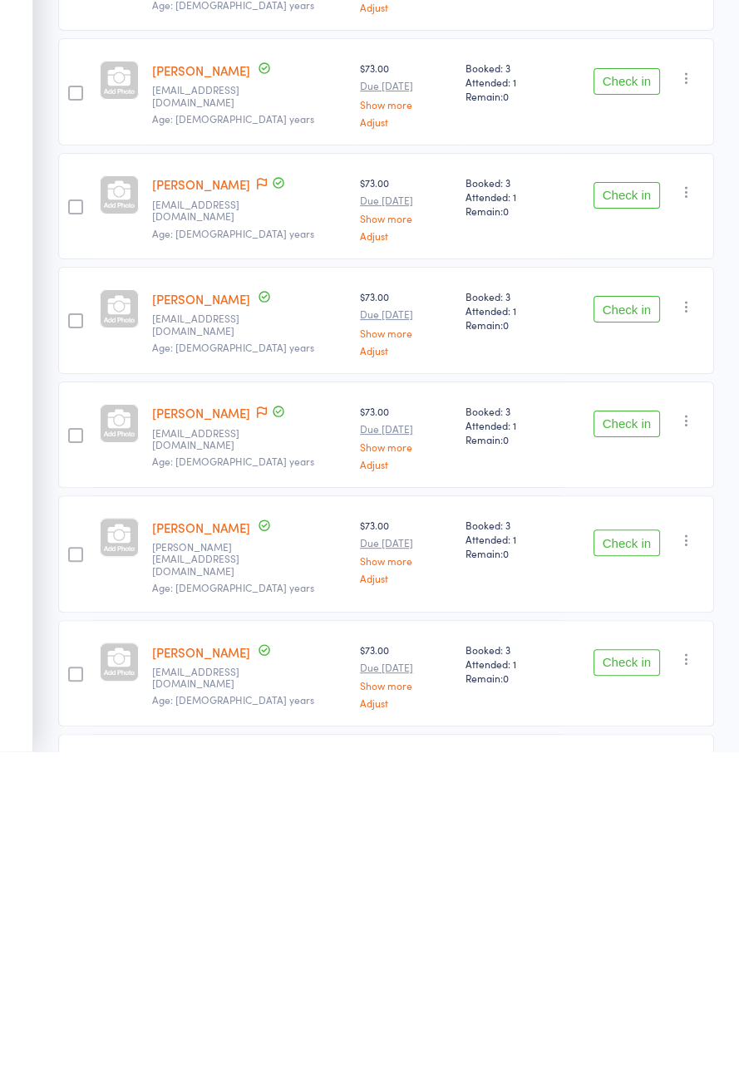
scroll to position [116, 0]
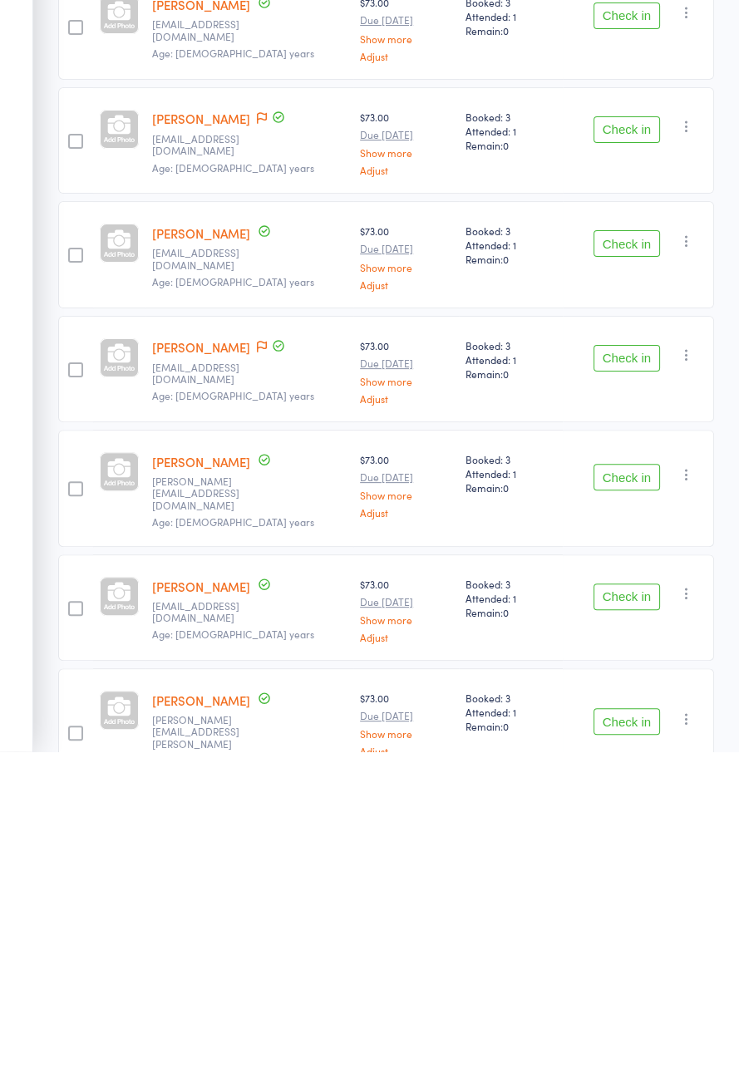
click at [632, 920] on button "Check in" at bounding box center [626, 933] width 66 height 27
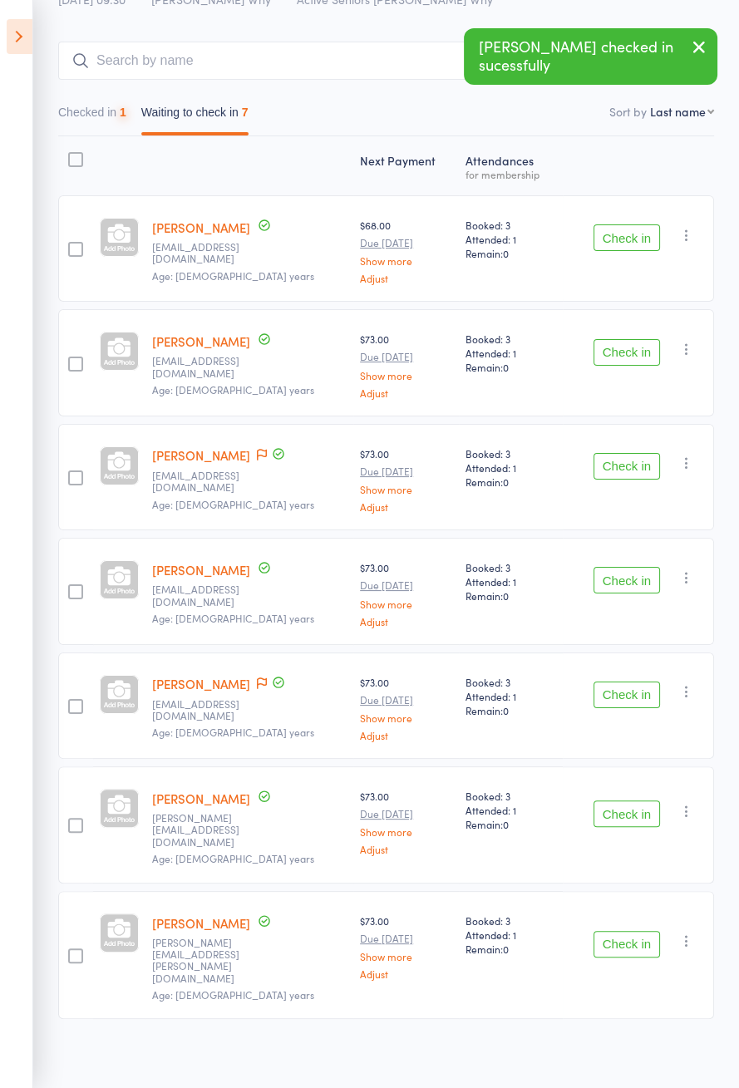
scroll to position [3, 0]
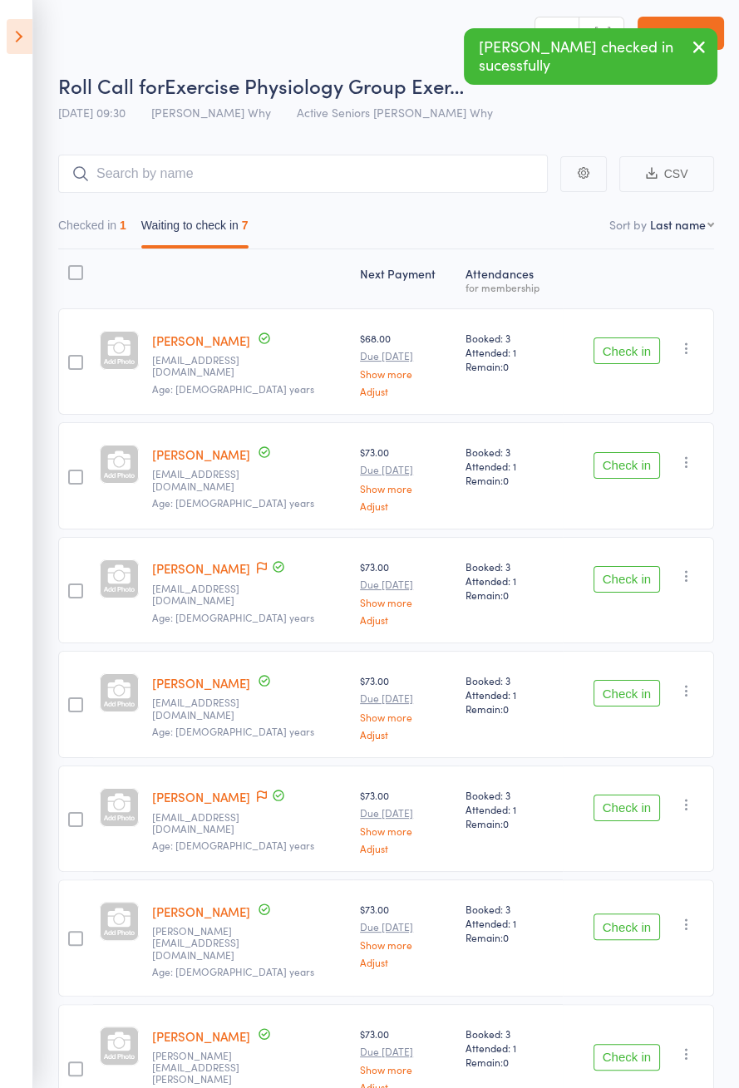
click at [18, 45] on icon at bounding box center [20, 36] width 26 height 35
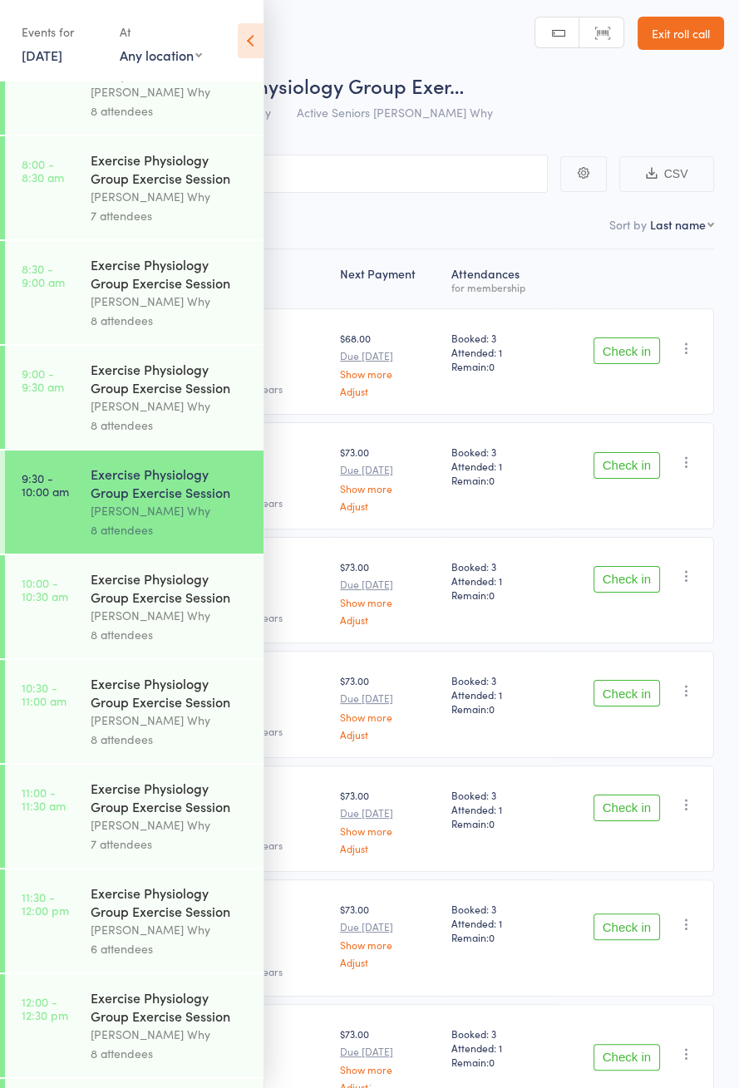
scroll to position [0, 0]
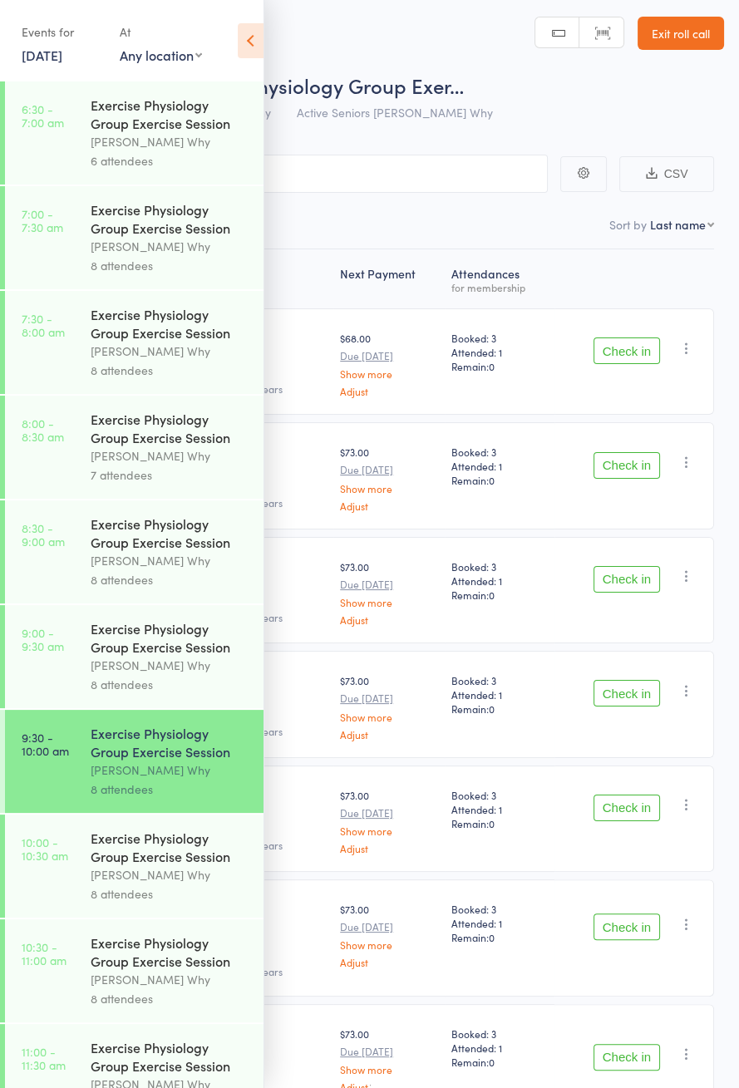
click at [260, 50] on icon at bounding box center [251, 40] width 26 height 35
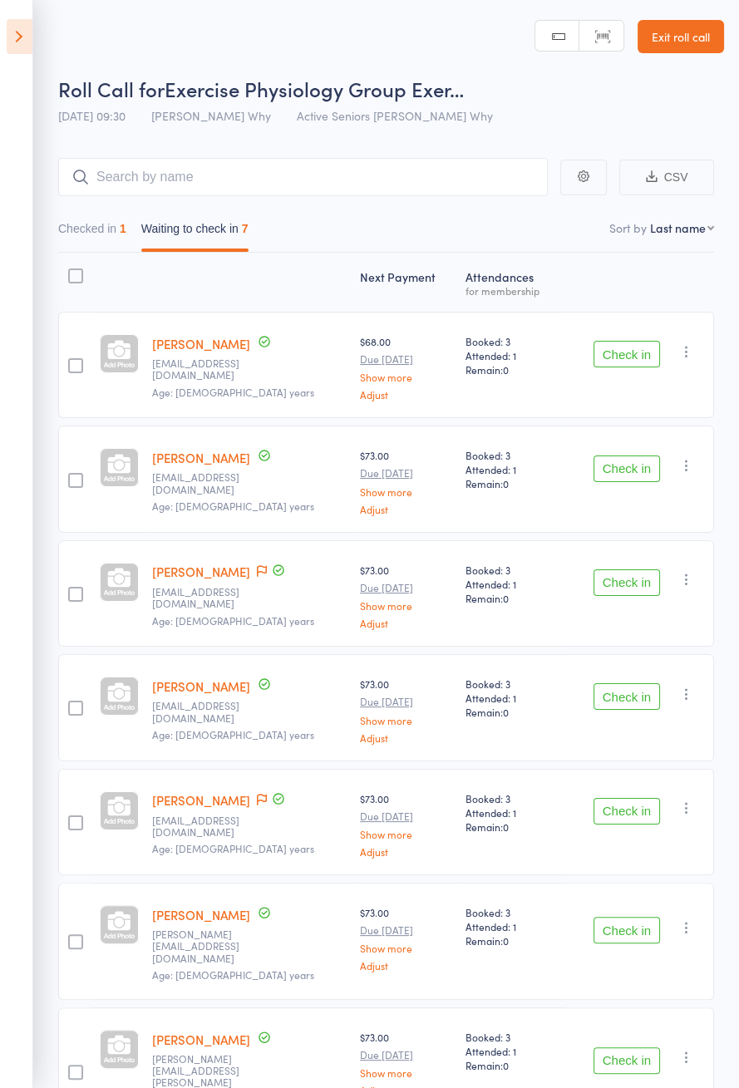
scroll to position [3, 0]
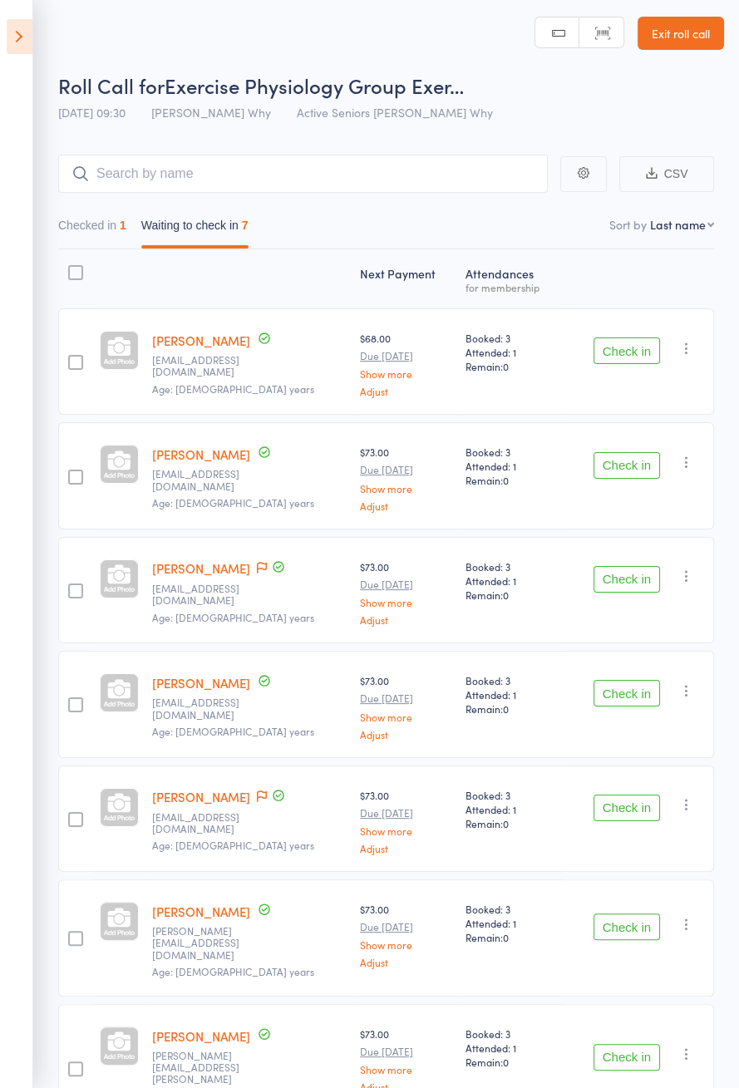
click at [632, 802] on button "Check in" at bounding box center [626, 807] width 66 height 27
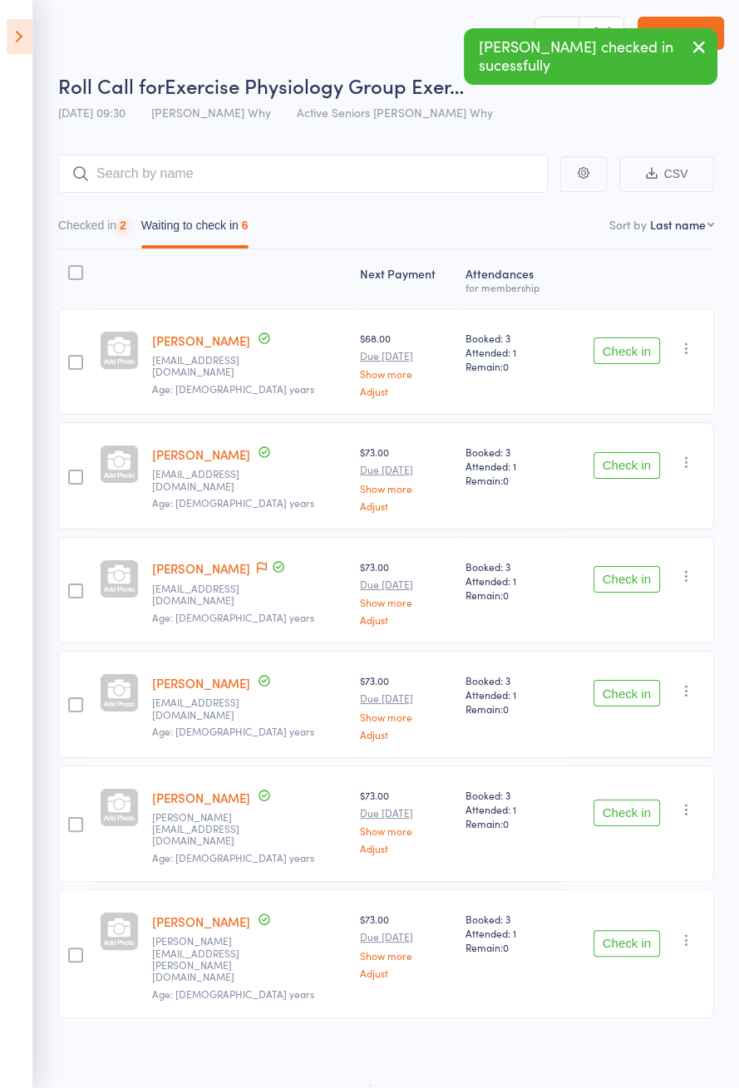
scroll to position [0, 0]
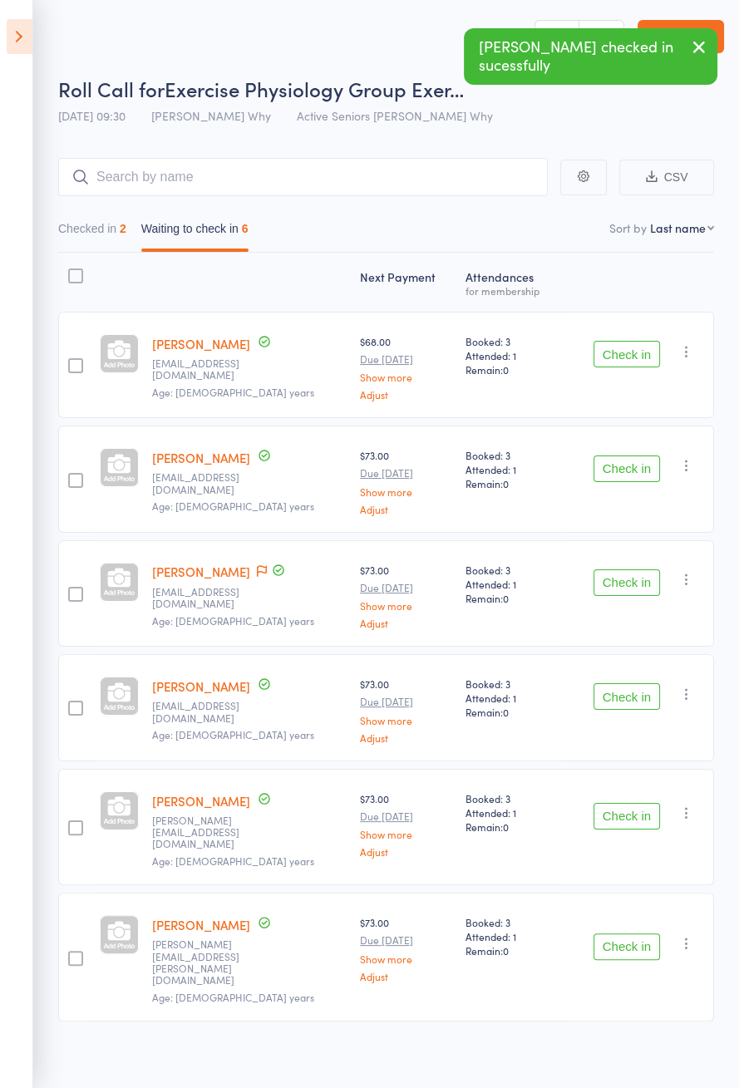
click at [627, 810] on button "Check in" at bounding box center [626, 816] width 66 height 27
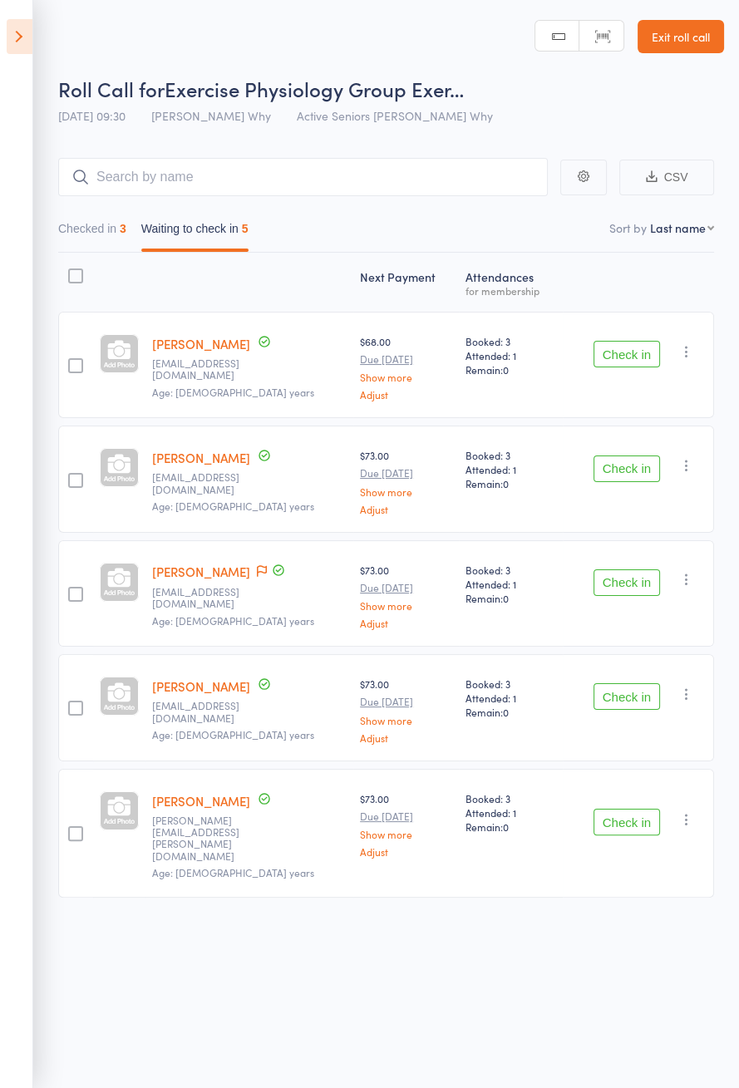
click at [630, 347] on button "Check in" at bounding box center [626, 354] width 66 height 27
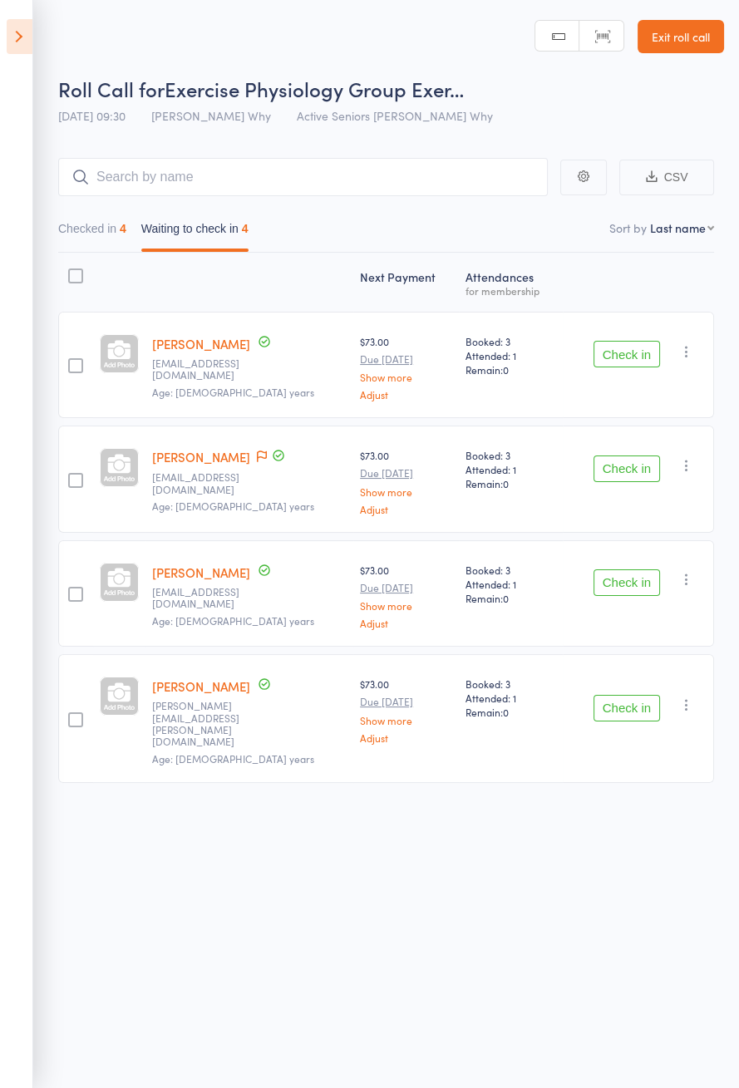
click at [636, 578] on button "Check in" at bounding box center [626, 582] width 66 height 27
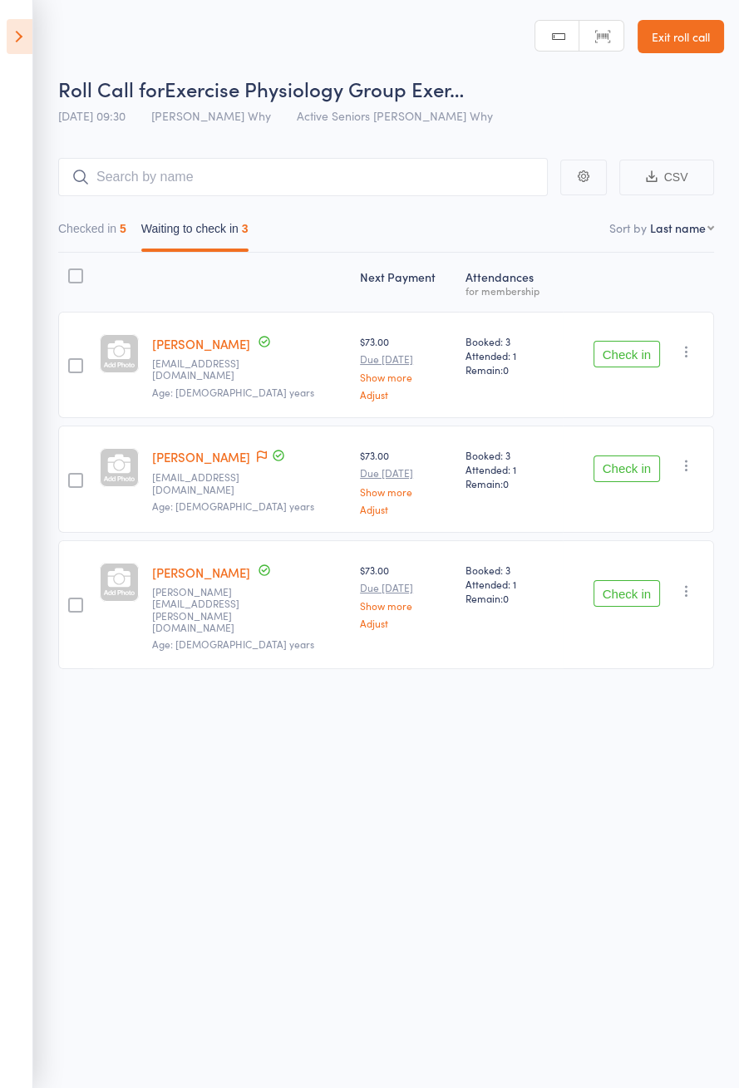
click at [637, 464] on button "Check in" at bounding box center [626, 468] width 66 height 27
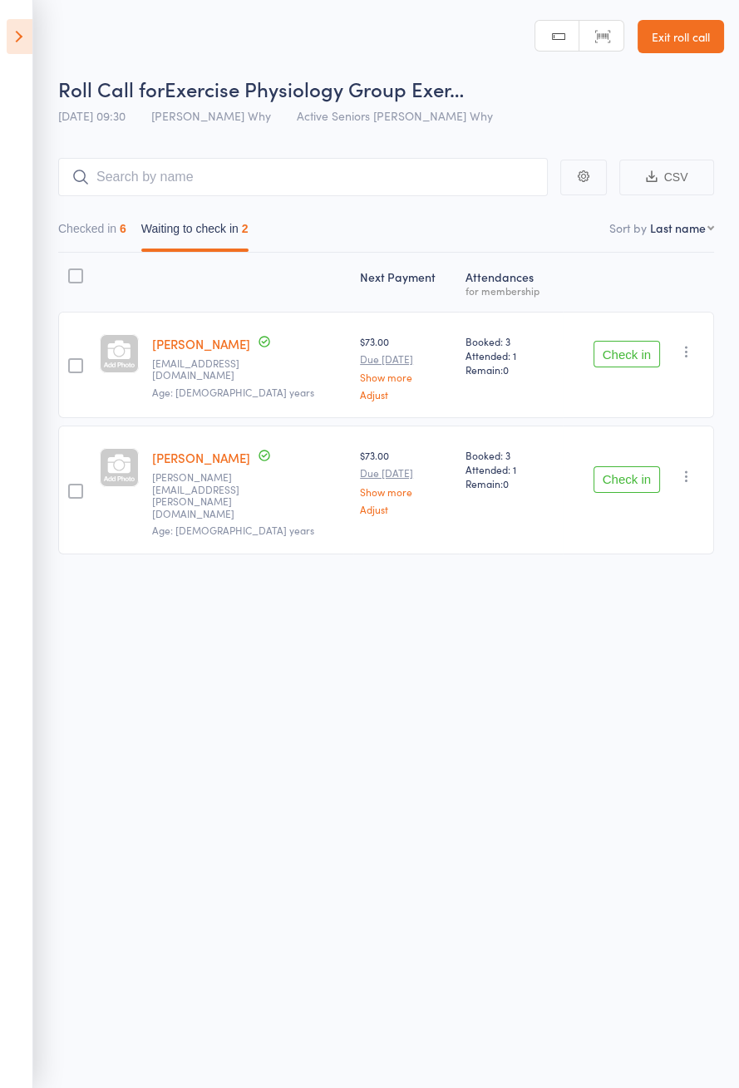
click at [635, 353] on button "Check in" at bounding box center [626, 354] width 66 height 27
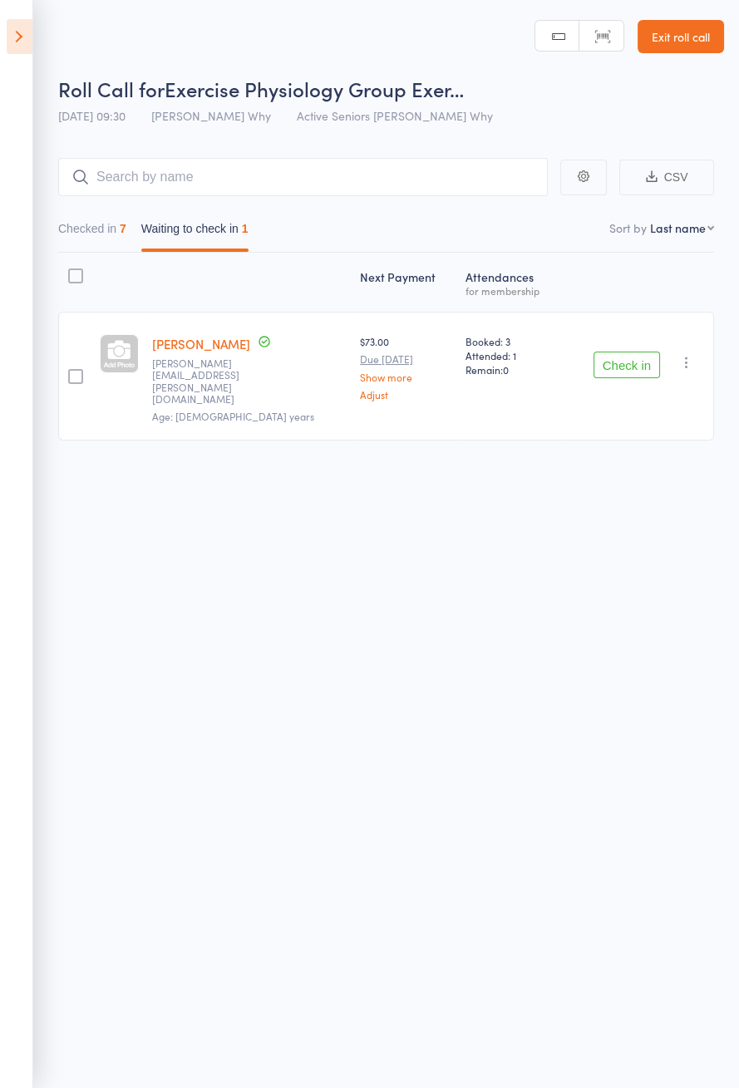
click at [29, 29] on icon at bounding box center [20, 36] width 26 height 35
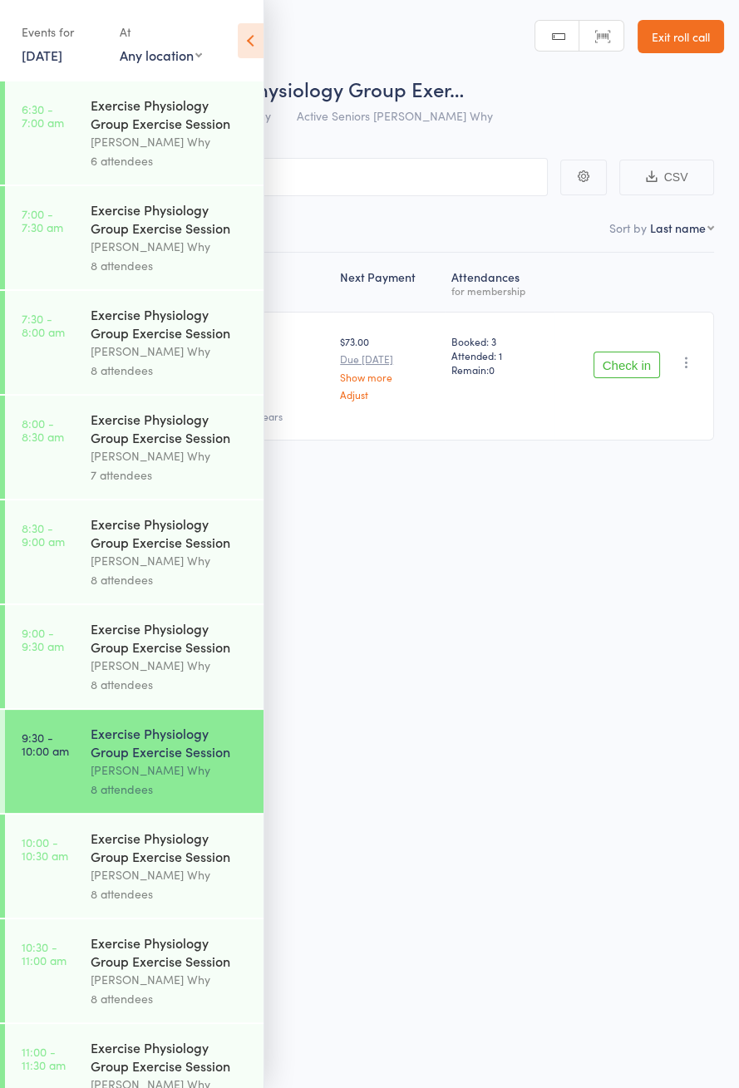
click at [171, 675] on div "Dee Why" at bounding box center [170, 665] width 159 height 19
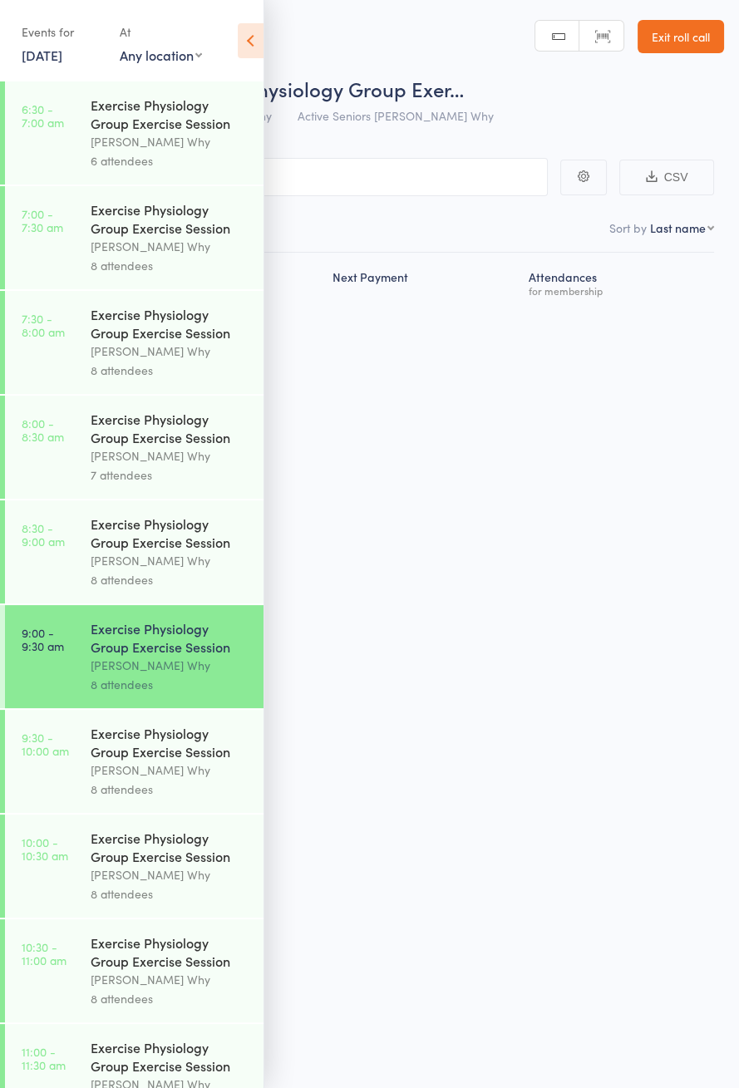
click at [255, 47] on icon at bounding box center [251, 40] width 26 height 35
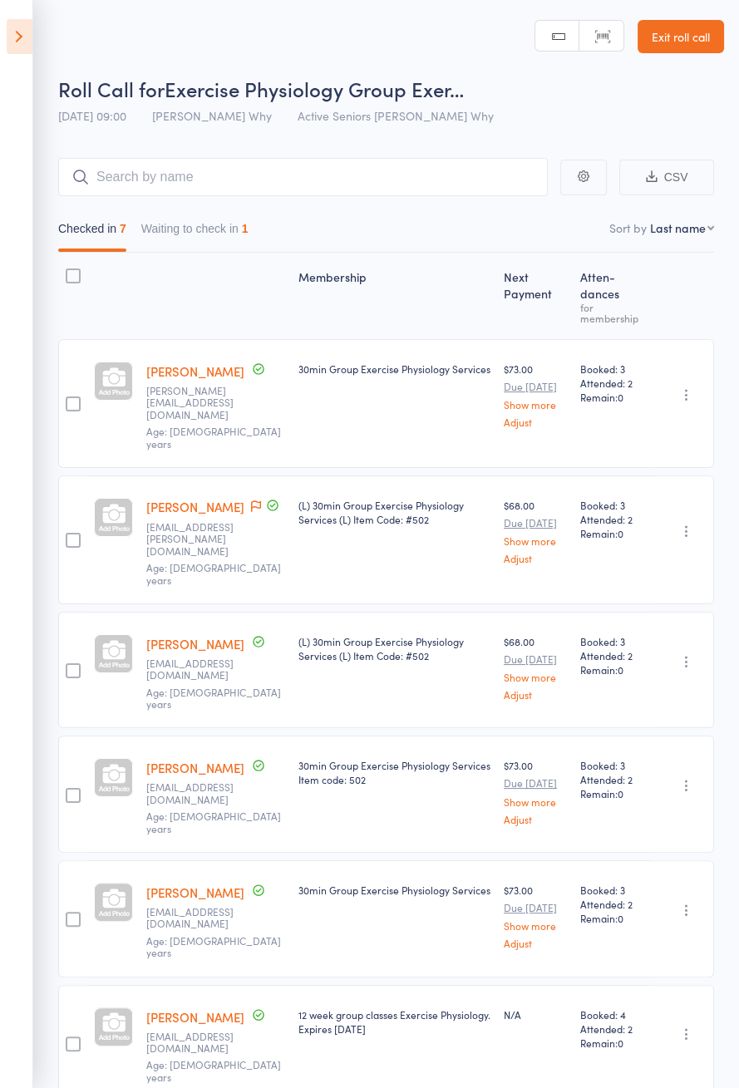
click at [237, 234] on button "Waiting to check in 1" at bounding box center [194, 233] width 107 height 38
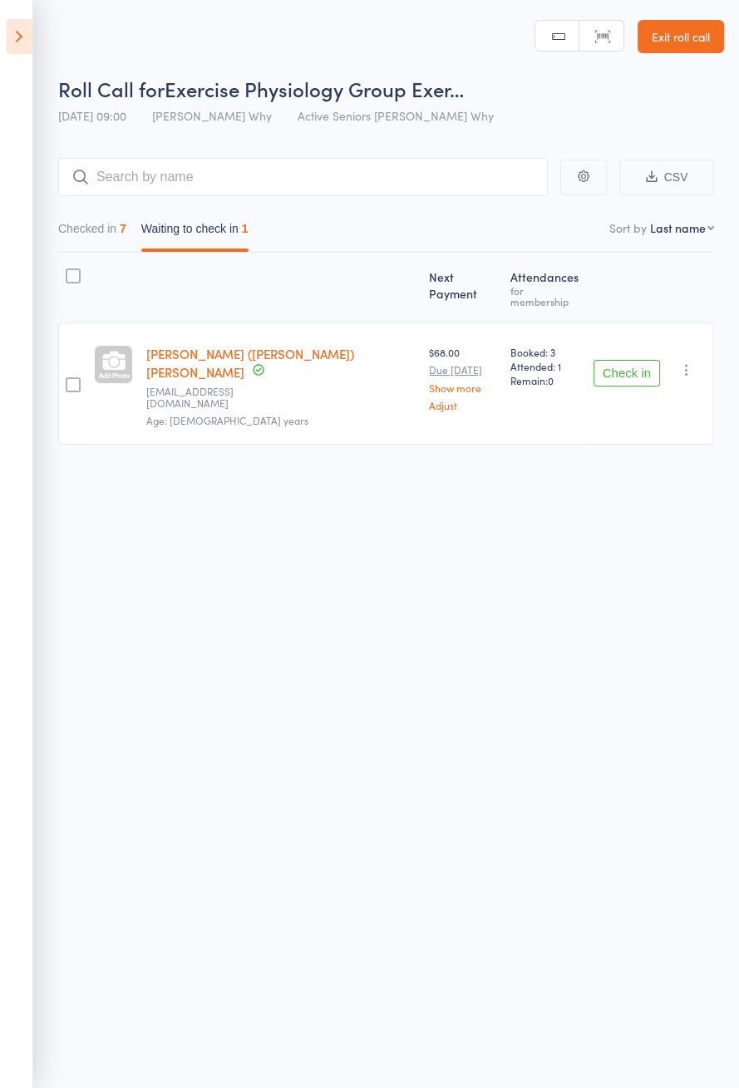
click at [693, 362] on icon "button" at bounding box center [686, 370] width 17 height 17
click at [661, 525] on li "Mark absent" at bounding box center [626, 536] width 137 height 22
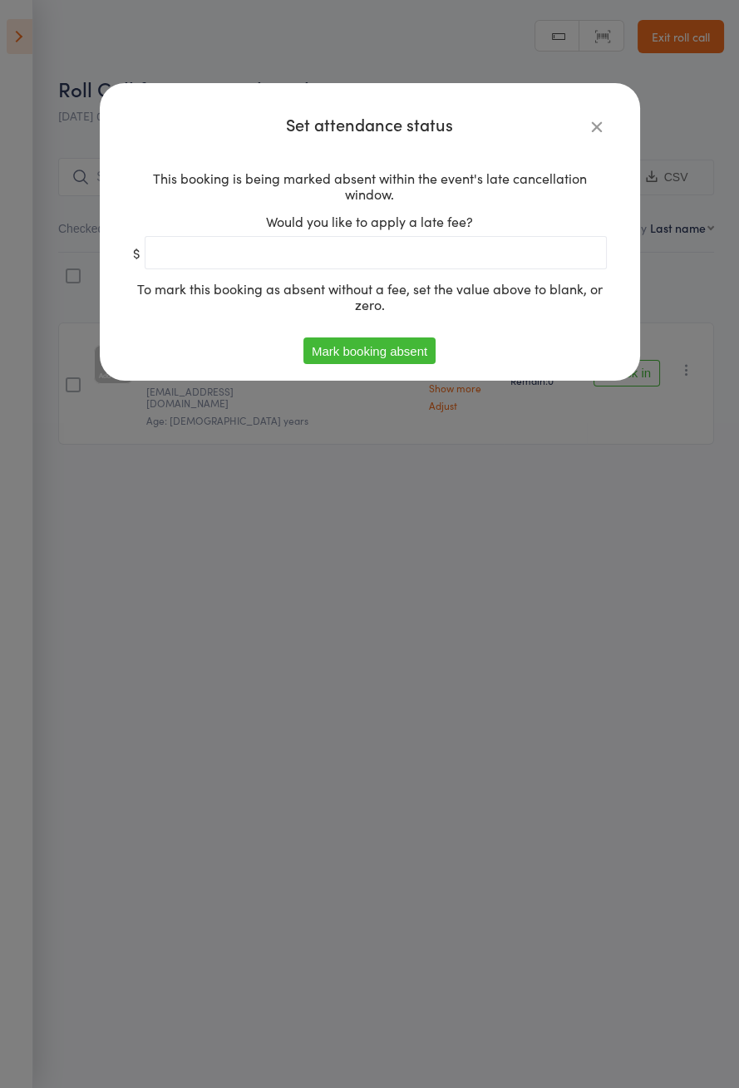
click at [377, 357] on button "Mark booking absent" at bounding box center [369, 350] width 132 height 27
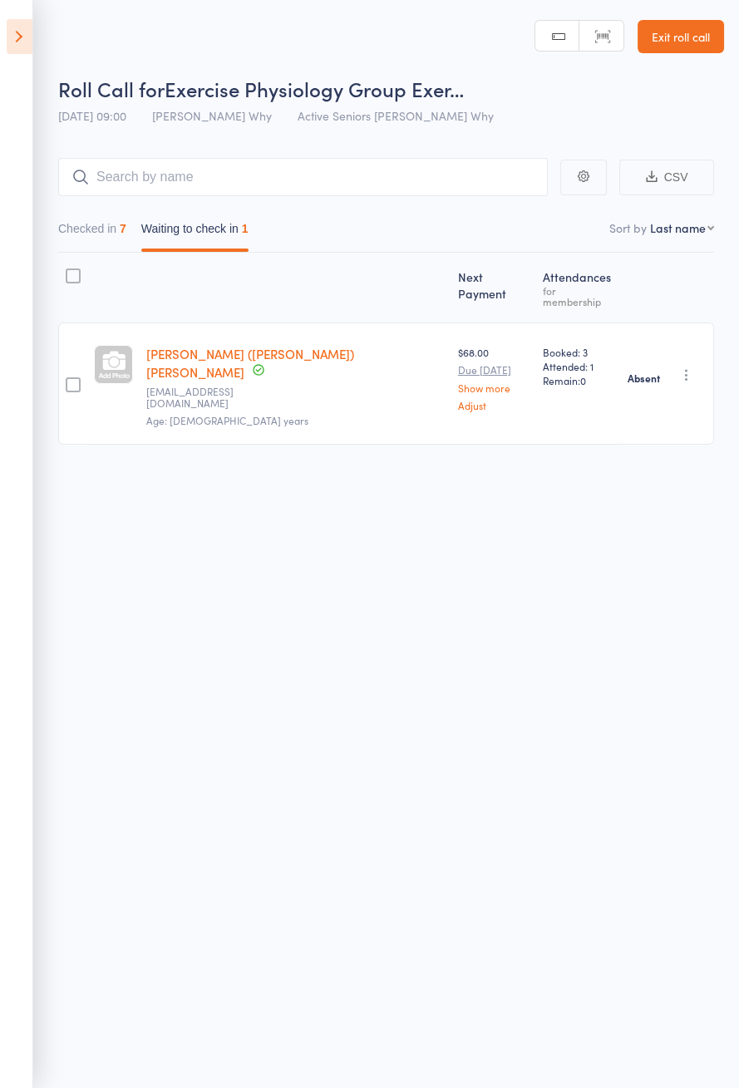
click at [31, 46] on icon at bounding box center [20, 36] width 26 height 35
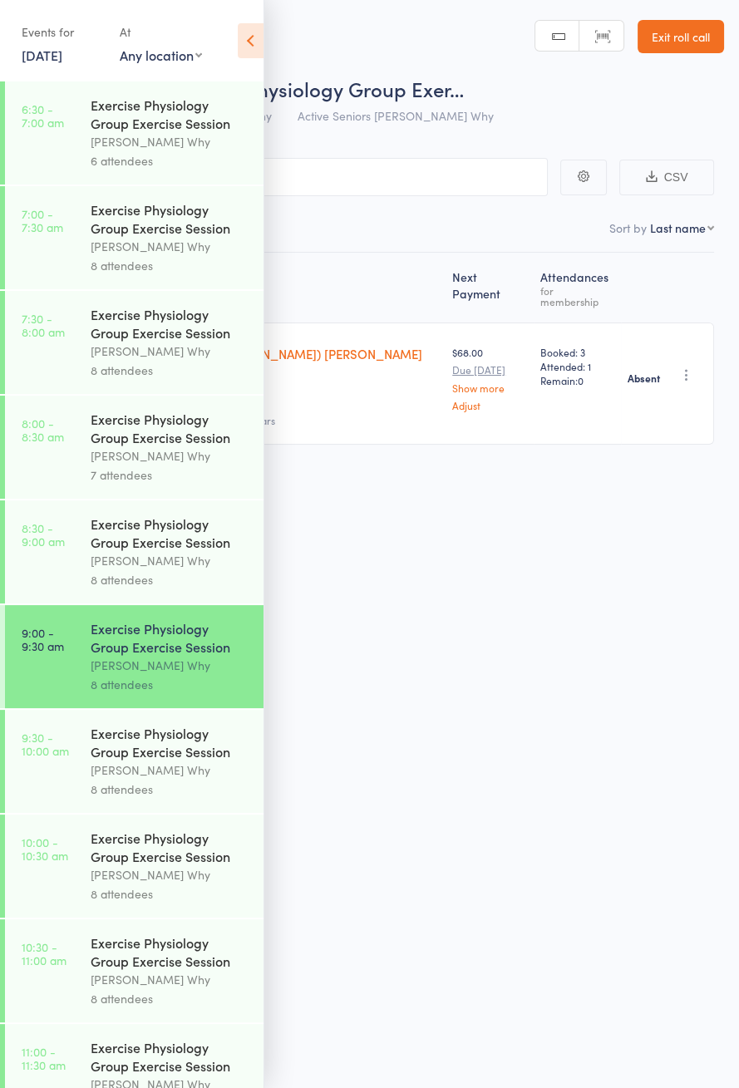
click at [167, 760] on div "Exercise Physiology Group Exercise Session" at bounding box center [170, 742] width 159 height 37
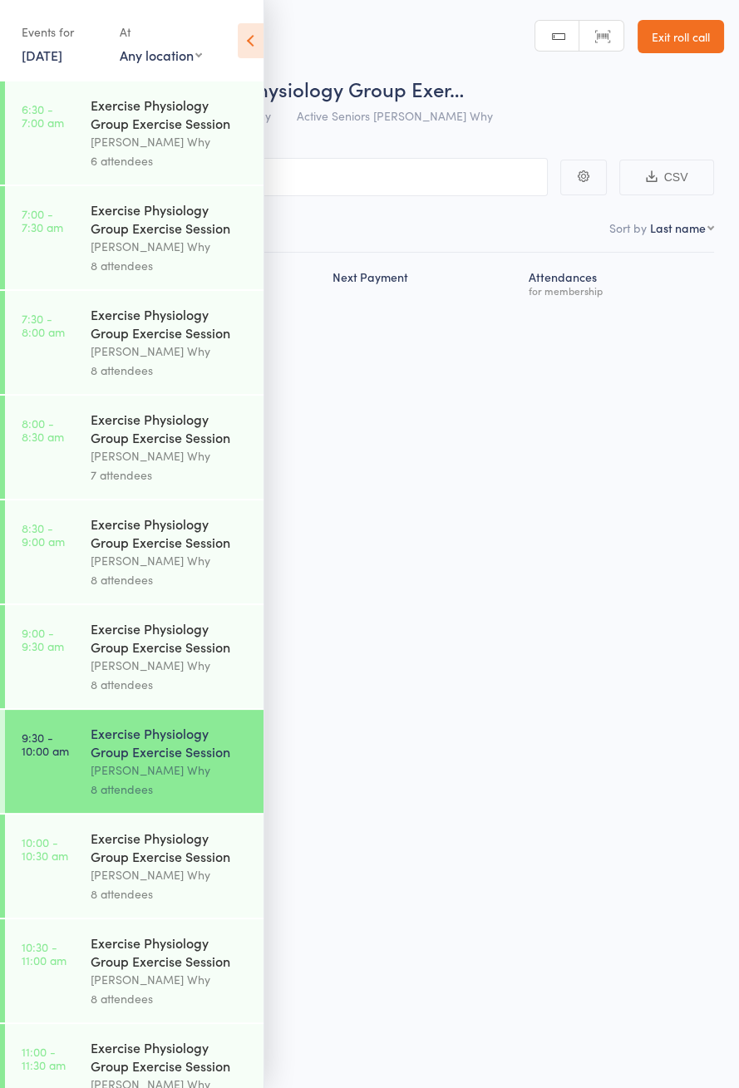
click at [253, 39] on icon at bounding box center [251, 40] width 26 height 35
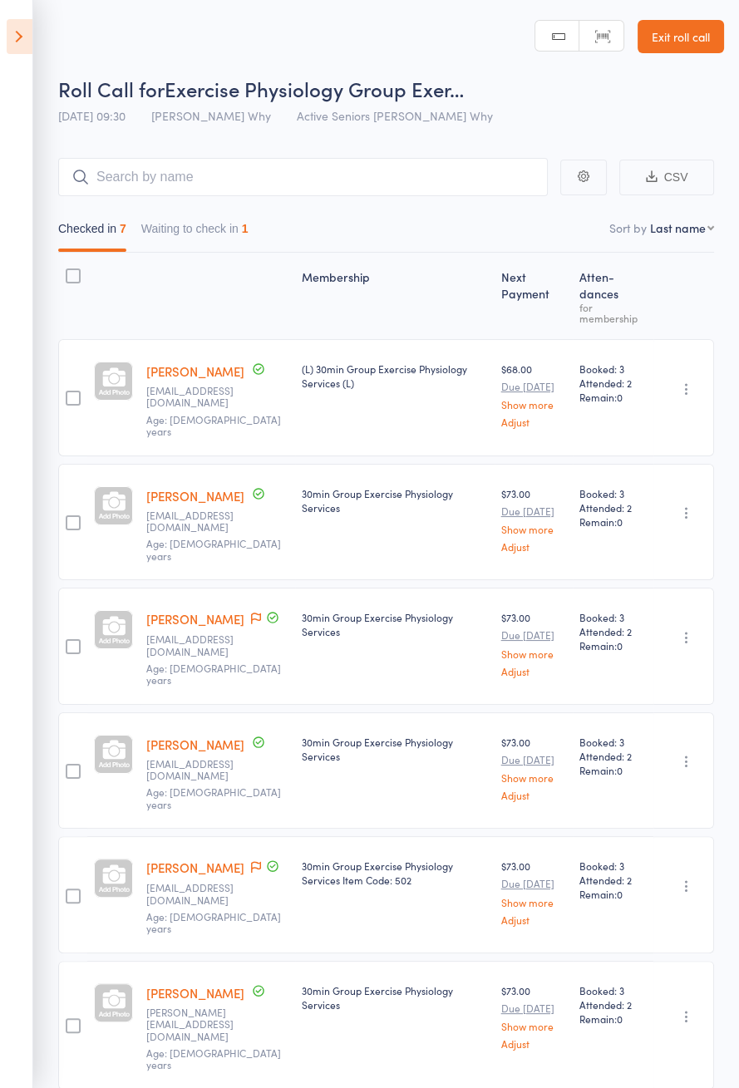
click at [246, 247] on button "Waiting to check in 1" at bounding box center [194, 233] width 107 height 38
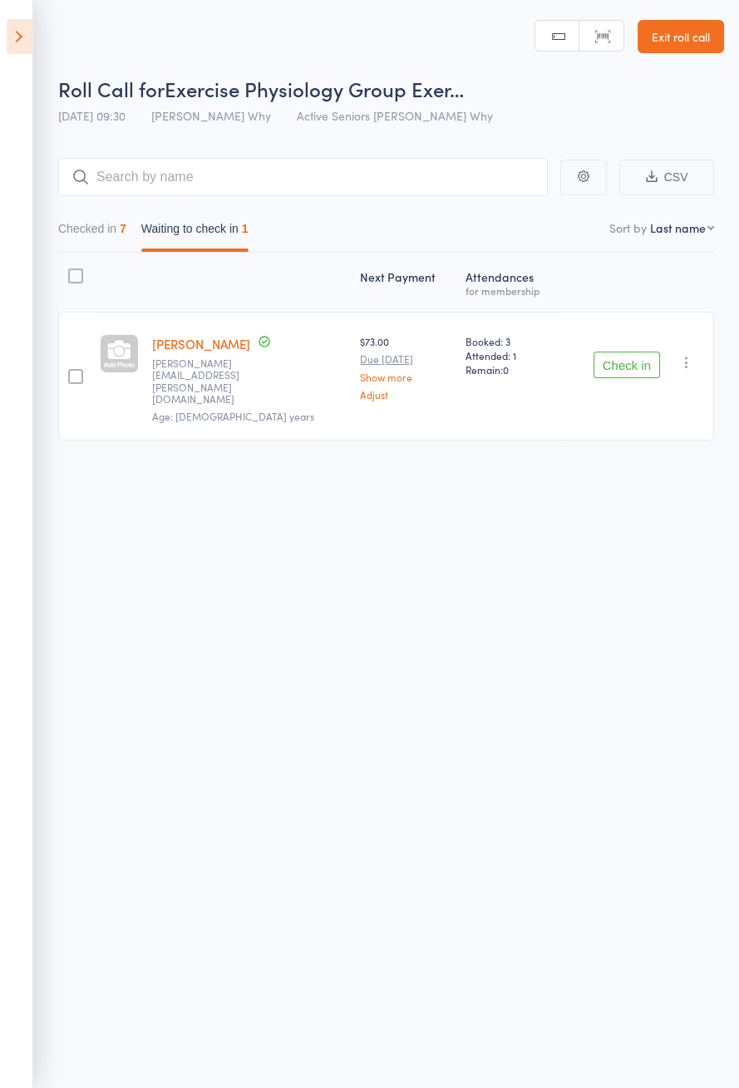
click at [24, 45] on icon at bounding box center [20, 36] width 26 height 35
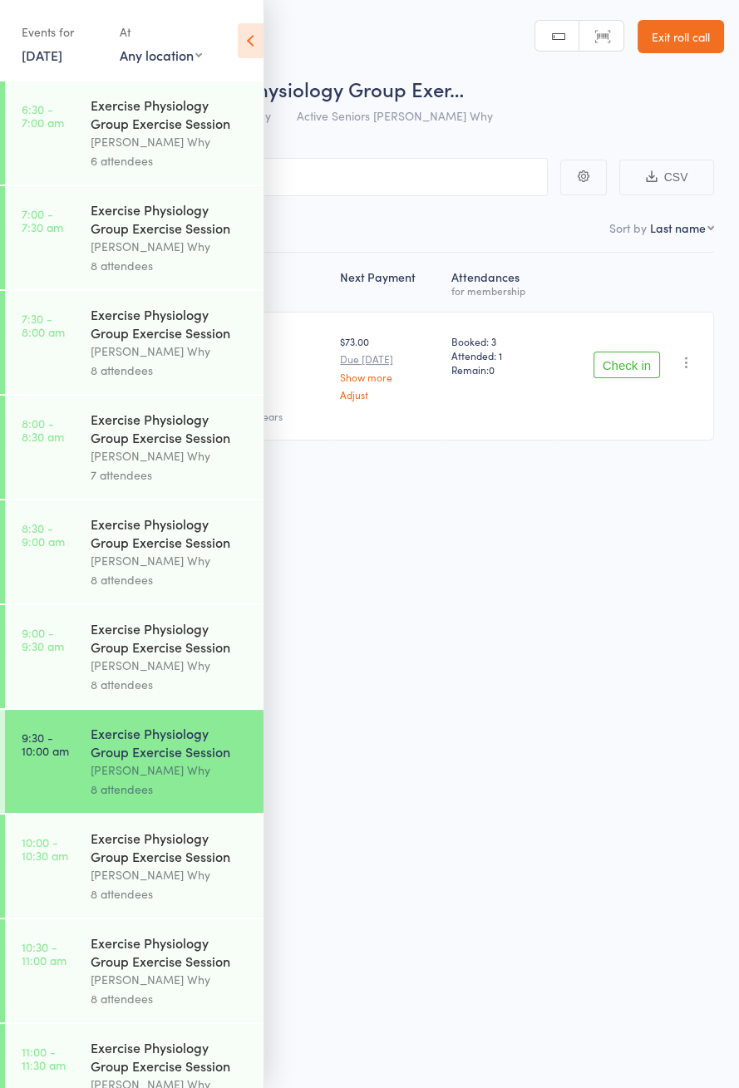
click at [92, 665] on div "Dee Why" at bounding box center [170, 665] width 159 height 19
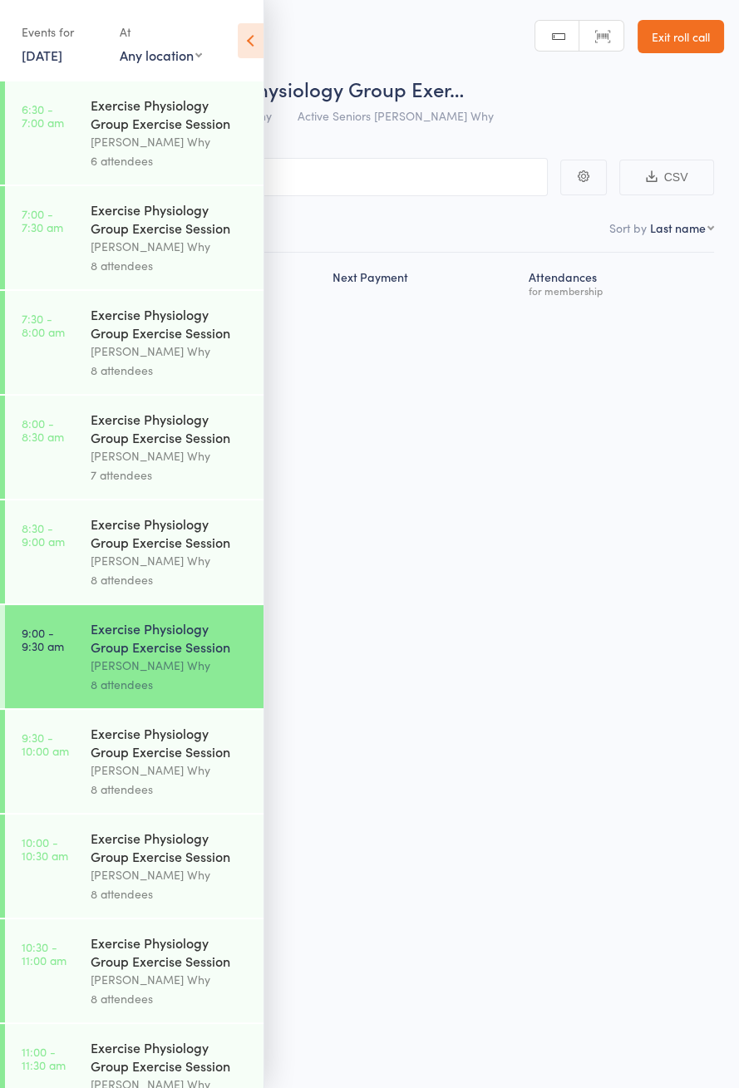
click at [252, 33] on icon at bounding box center [251, 40] width 26 height 35
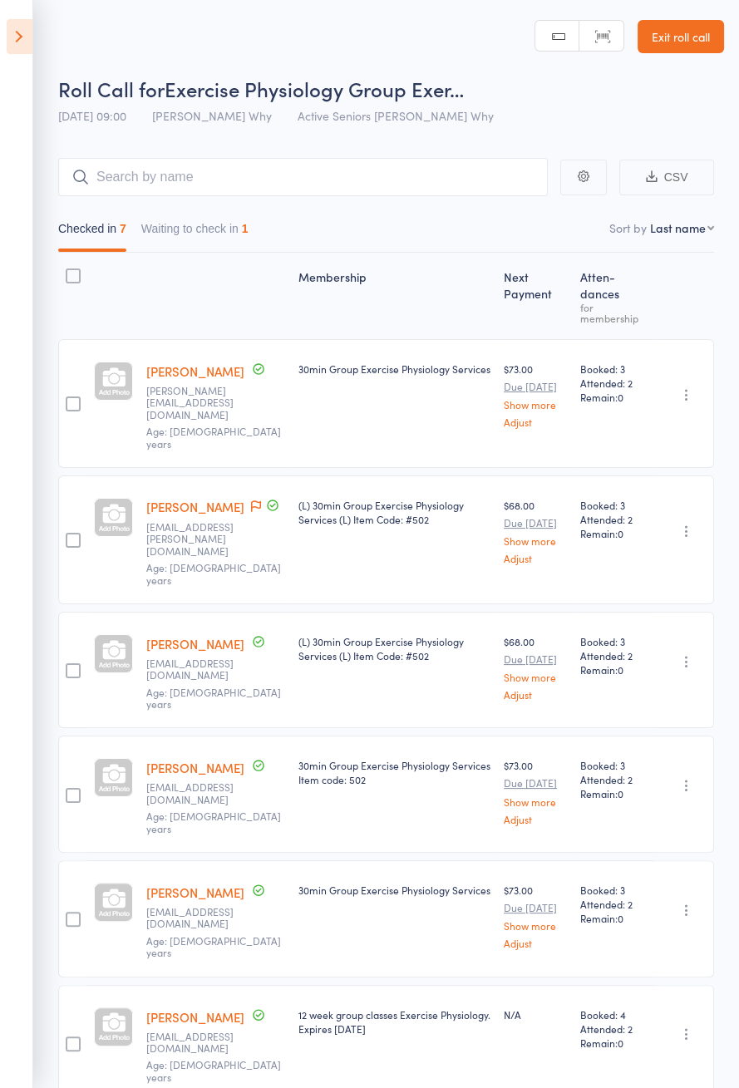
click at [192, 233] on button "Waiting to check in 1" at bounding box center [194, 233] width 107 height 38
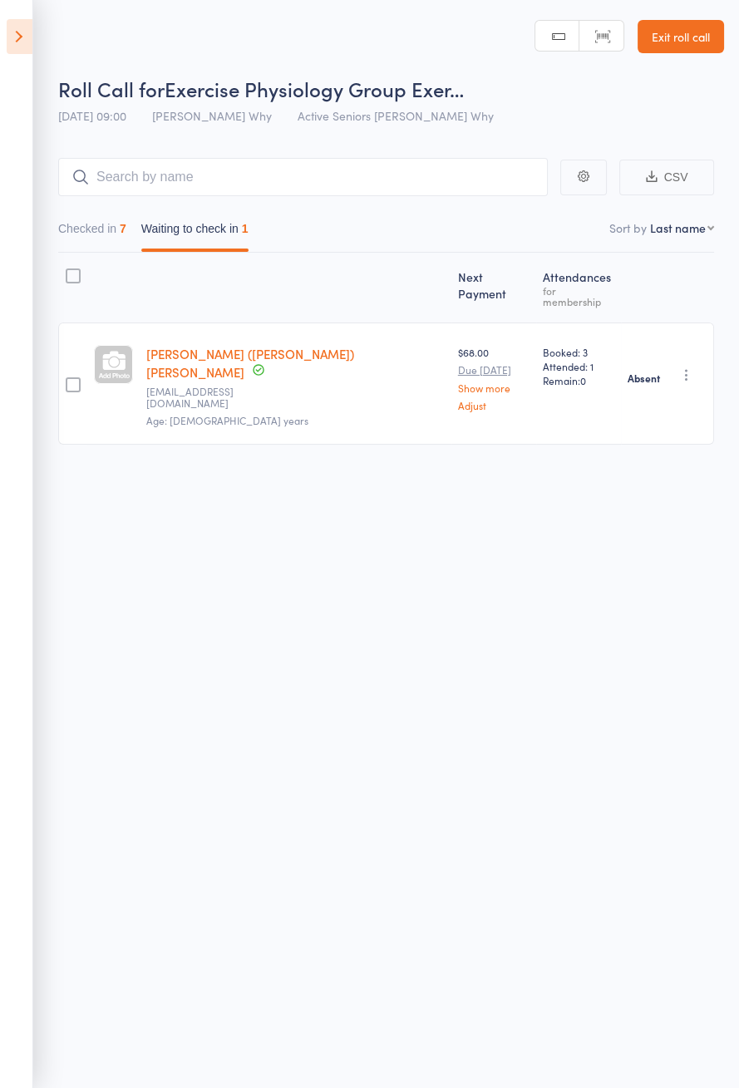
click at [692, 367] on icon "button" at bounding box center [686, 375] width 17 height 17
click at [648, 397] on li "Check in" at bounding box center [626, 407] width 137 height 21
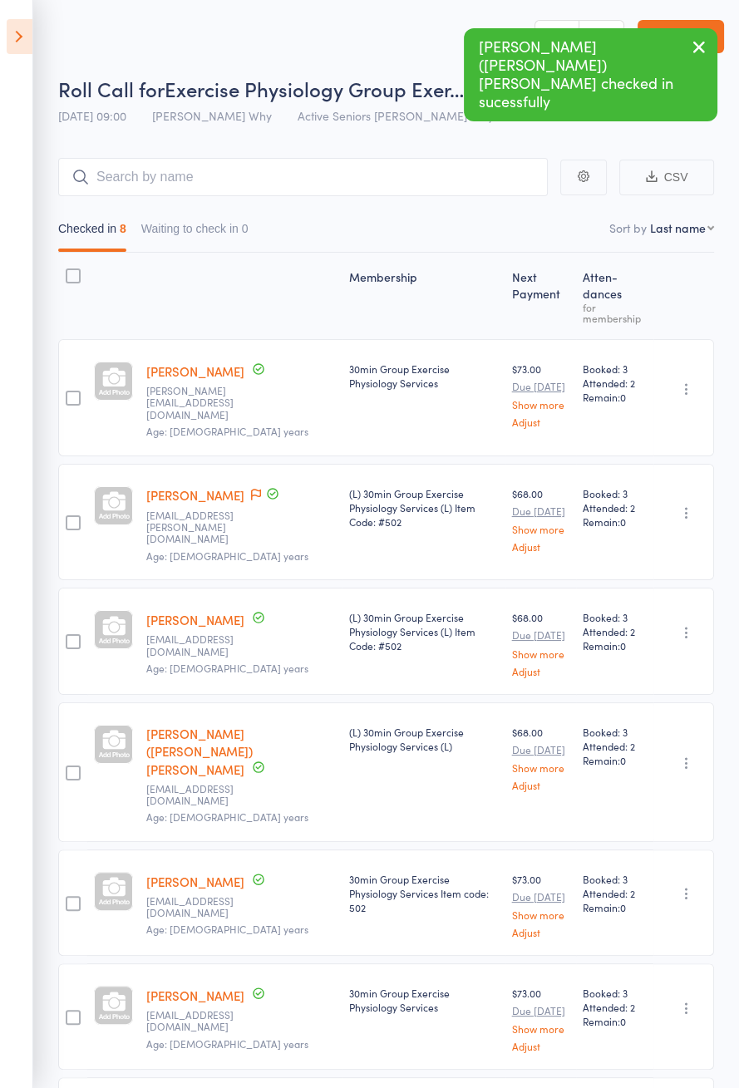
scroll to position [135, 0]
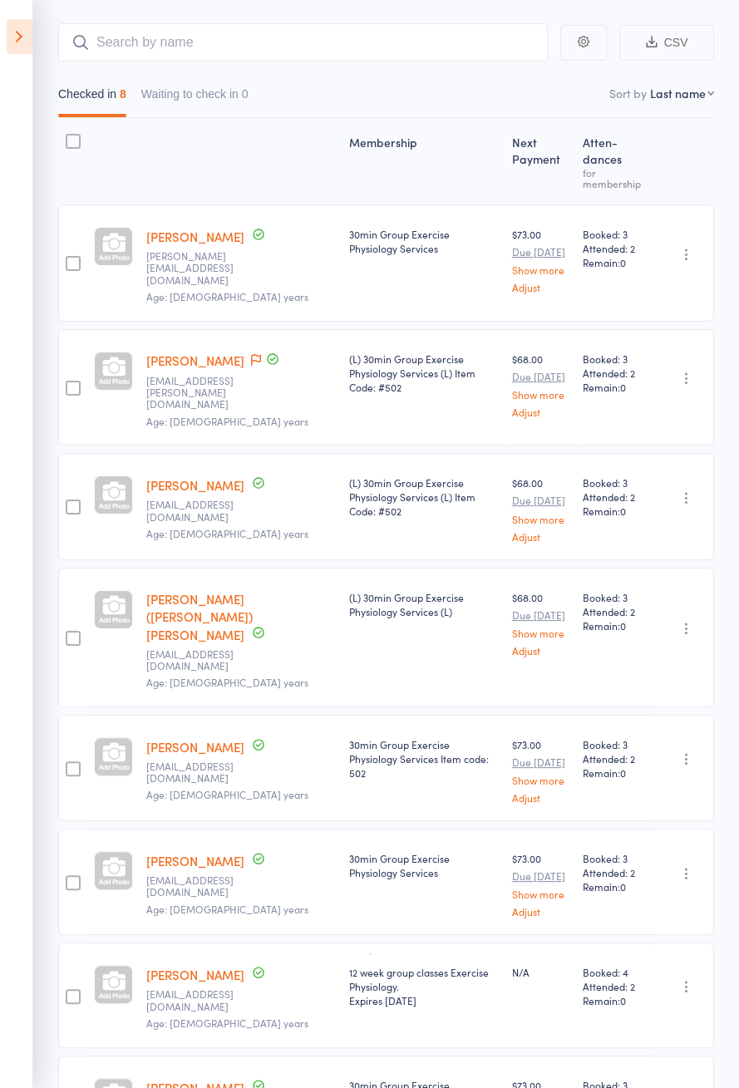
click at [685, 620] on icon "button" at bounding box center [686, 628] width 17 height 17
click at [22, 53] on icon at bounding box center [20, 36] width 26 height 35
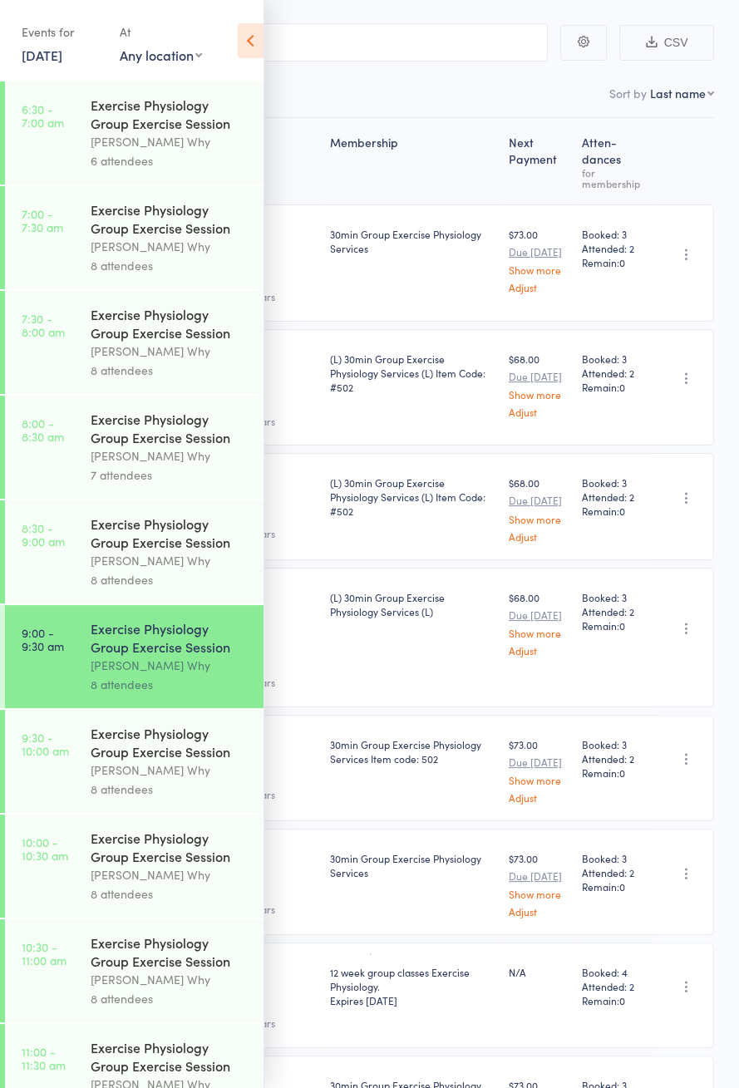
scroll to position [119, 0]
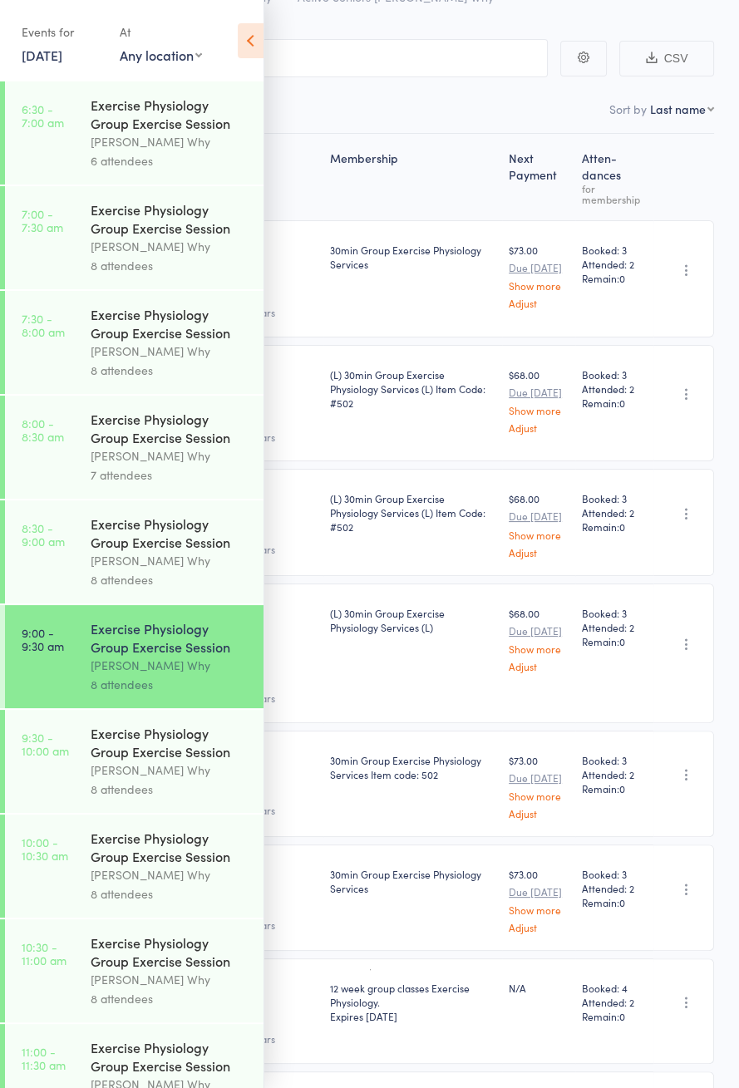
click at [253, 37] on icon at bounding box center [251, 40] width 26 height 35
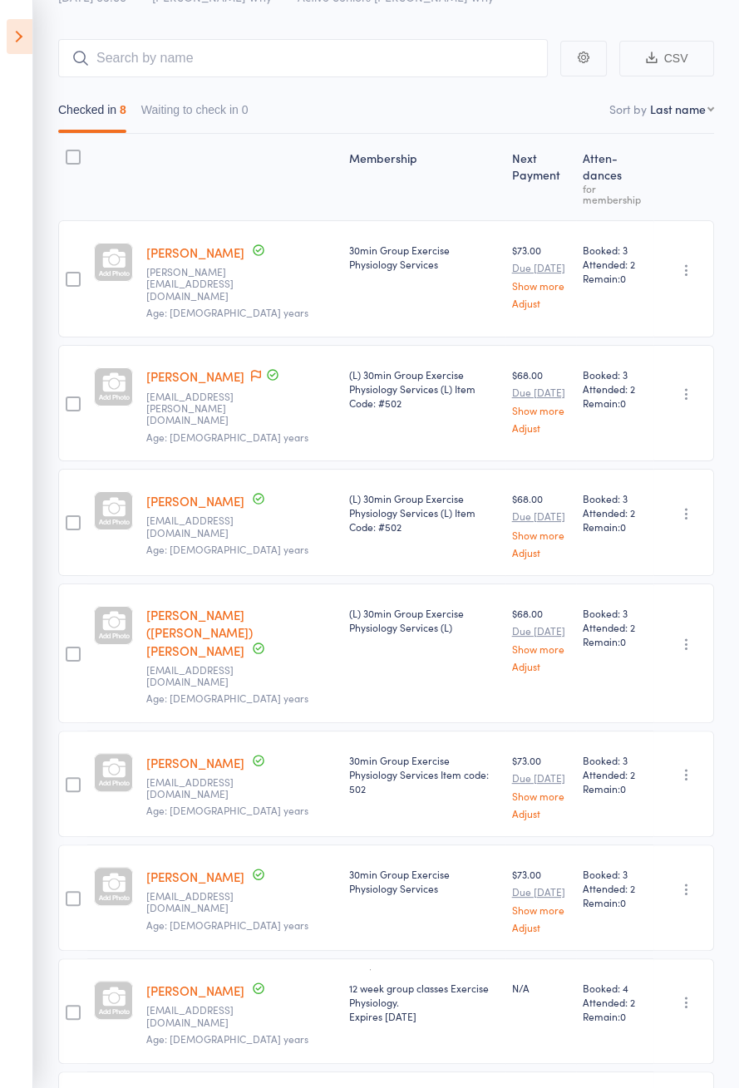
click at [694, 636] on icon "button" at bounding box center [686, 644] width 17 height 17
click at [662, 667] on li "Undo check-in" at bounding box center [626, 677] width 137 height 21
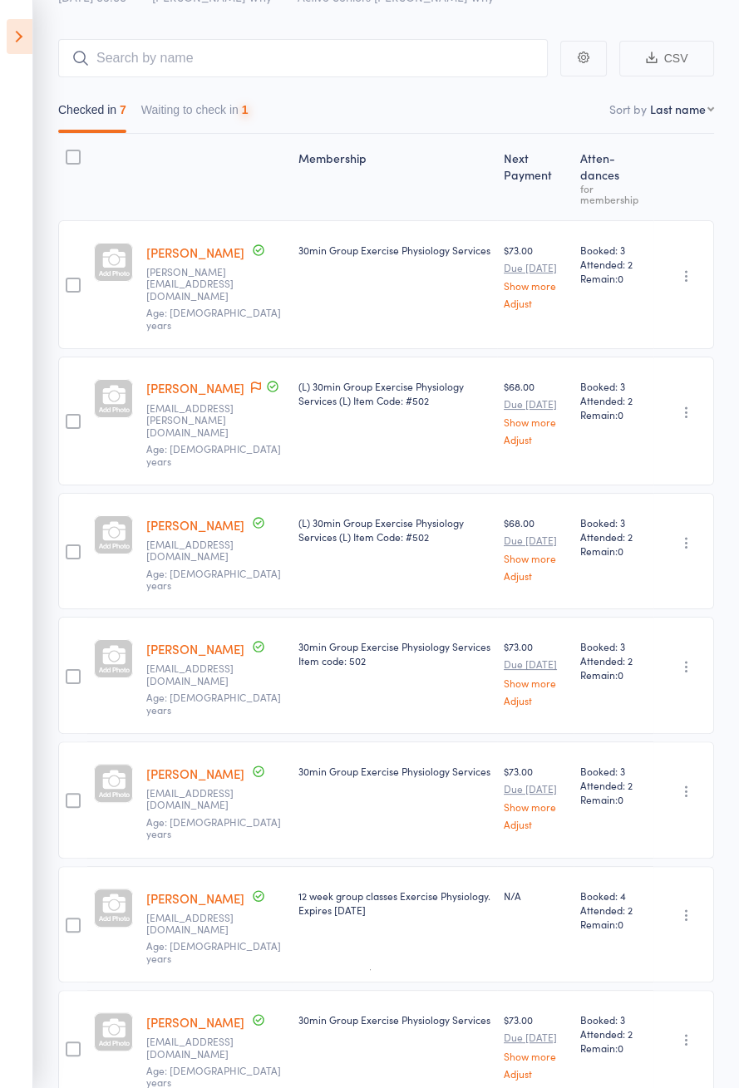
scroll to position [10, 0]
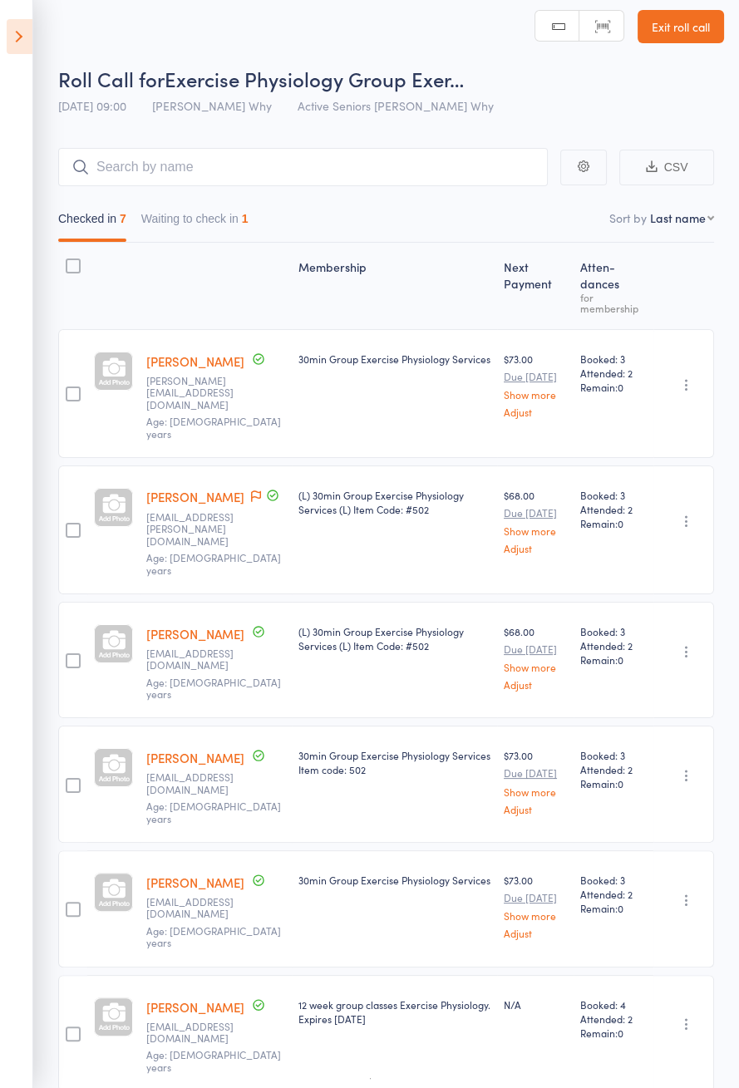
click at [12, 52] on icon at bounding box center [20, 36] width 26 height 35
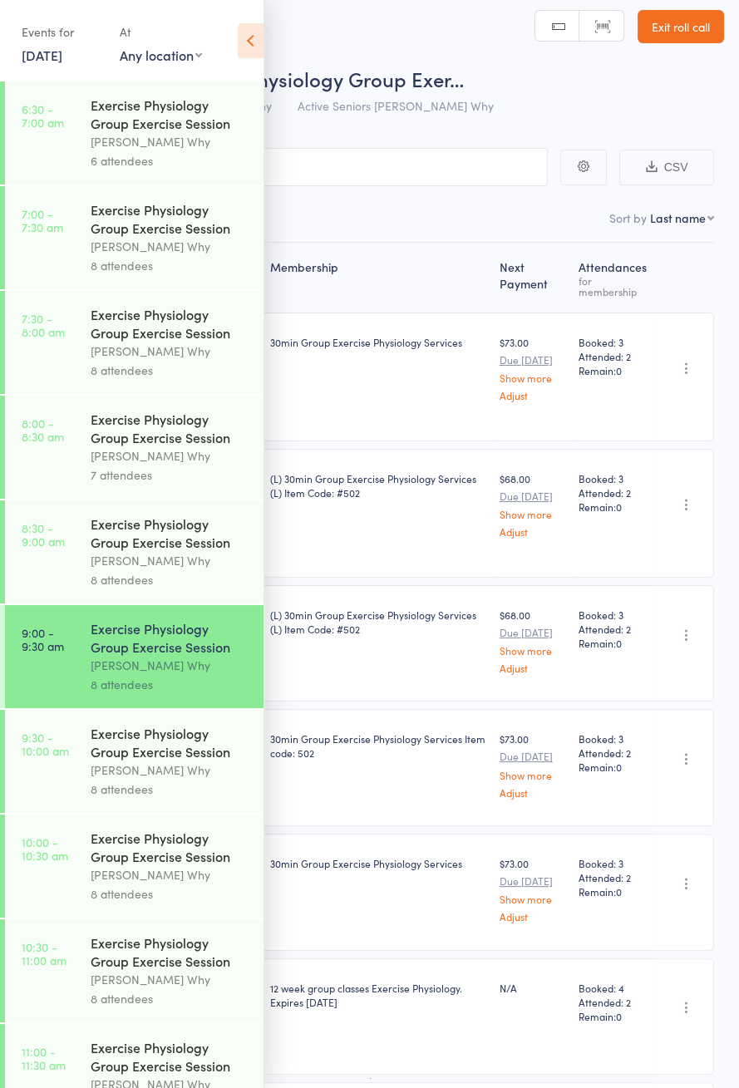
scroll to position [6, 0]
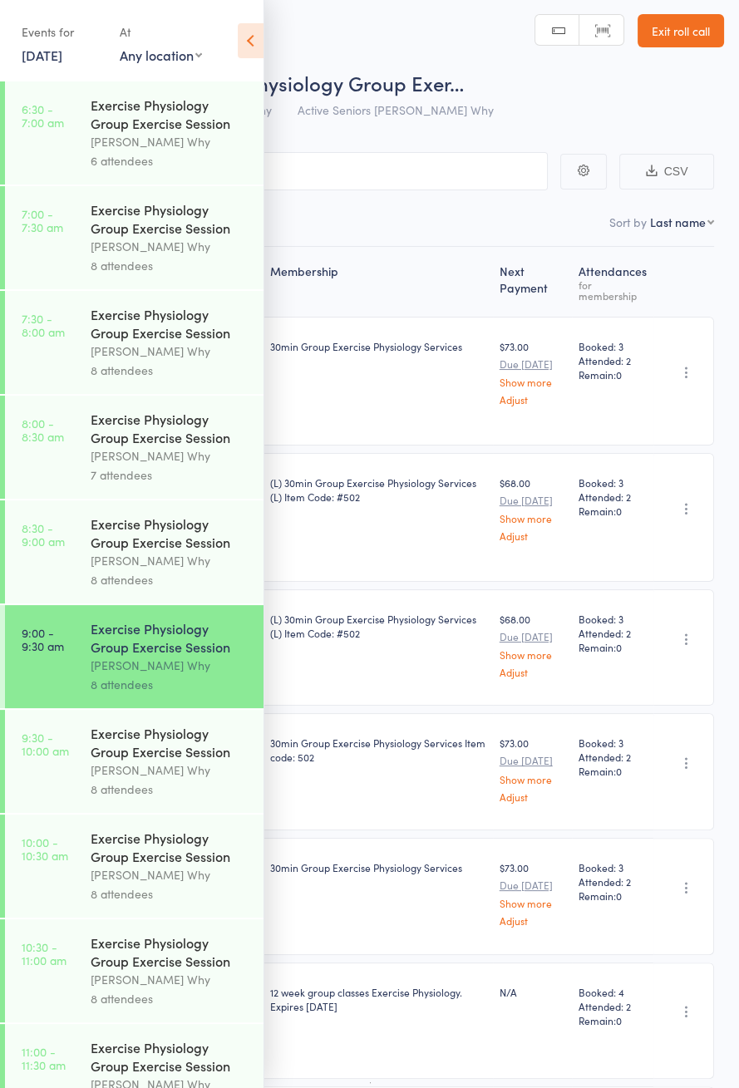
click at [56, 776] on link "9:30 - 10:00 am Exercise Physiology Group Exercise Session Dee Why 8 attendees" at bounding box center [134, 761] width 258 height 103
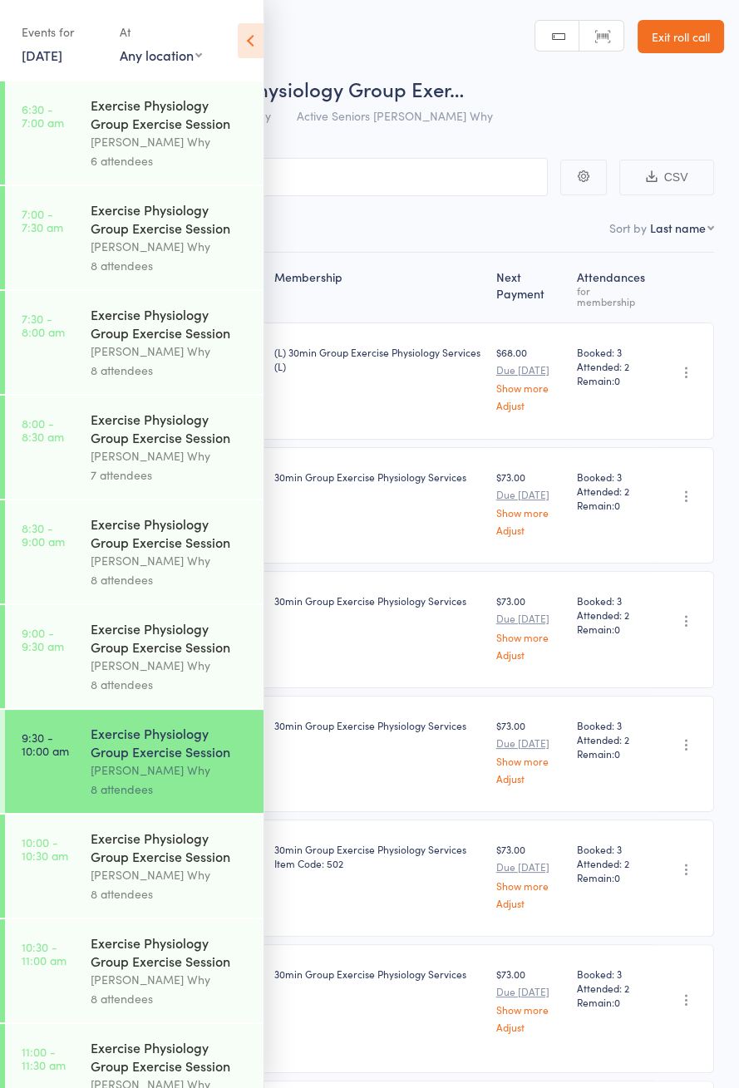
click at [247, 43] on icon at bounding box center [251, 40] width 26 height 35
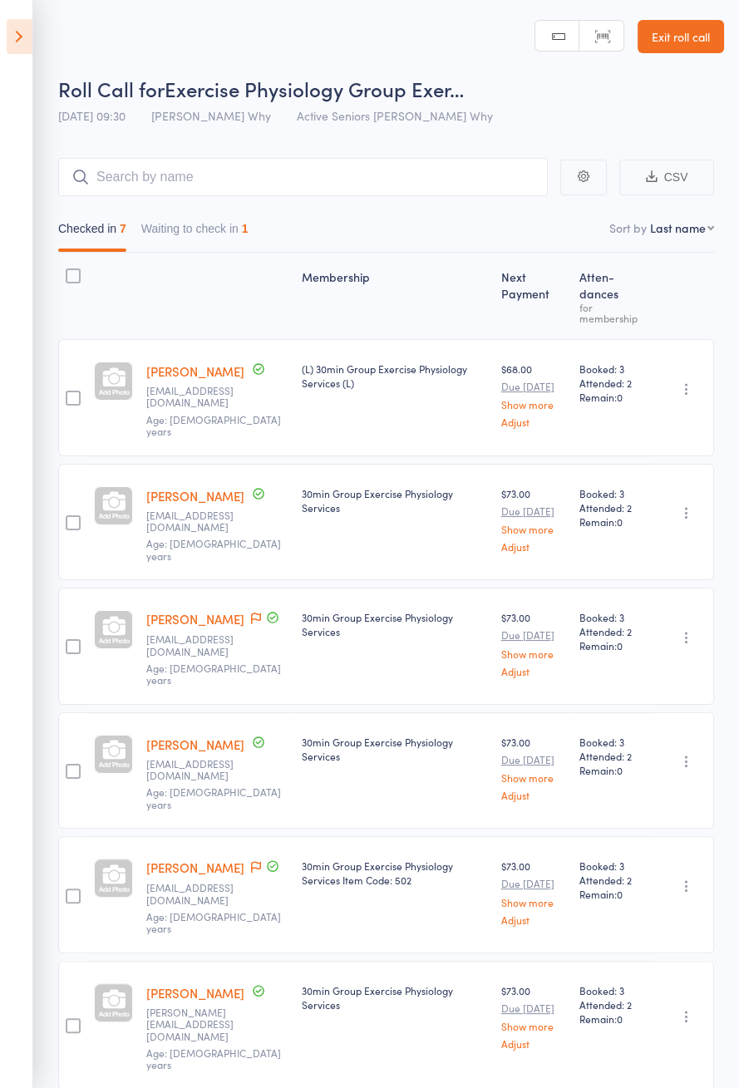
scroll to position [18, 0]
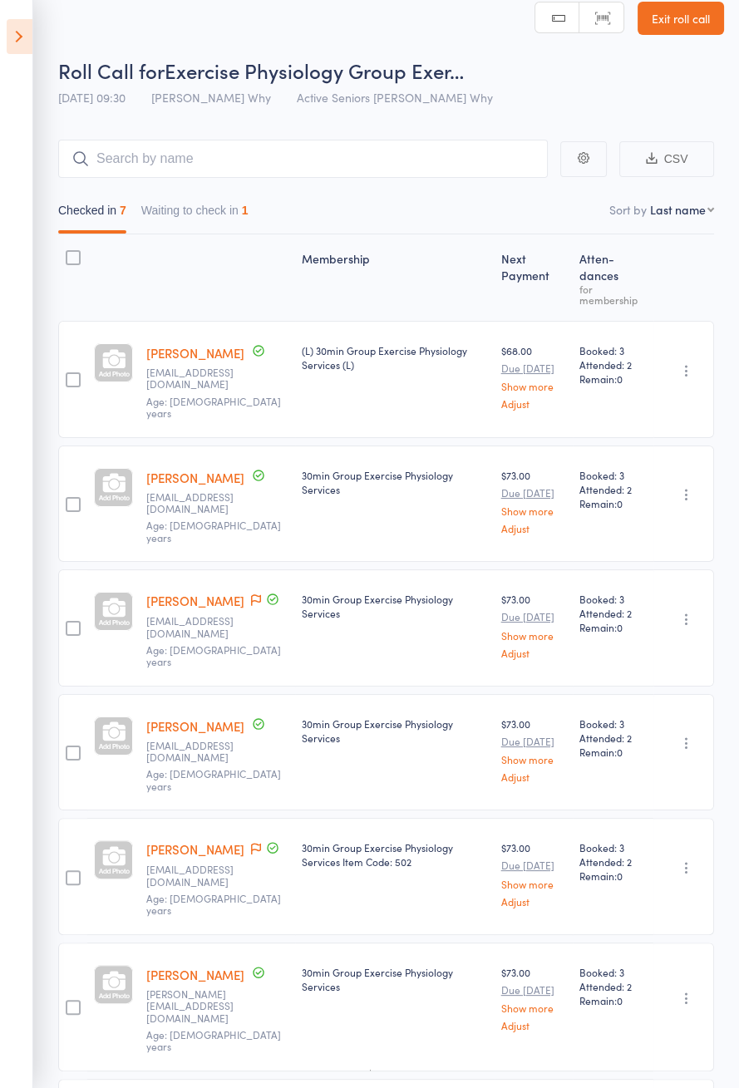
click at [13, 21] on icon at bounding box center [20, 36] width 26 height 35
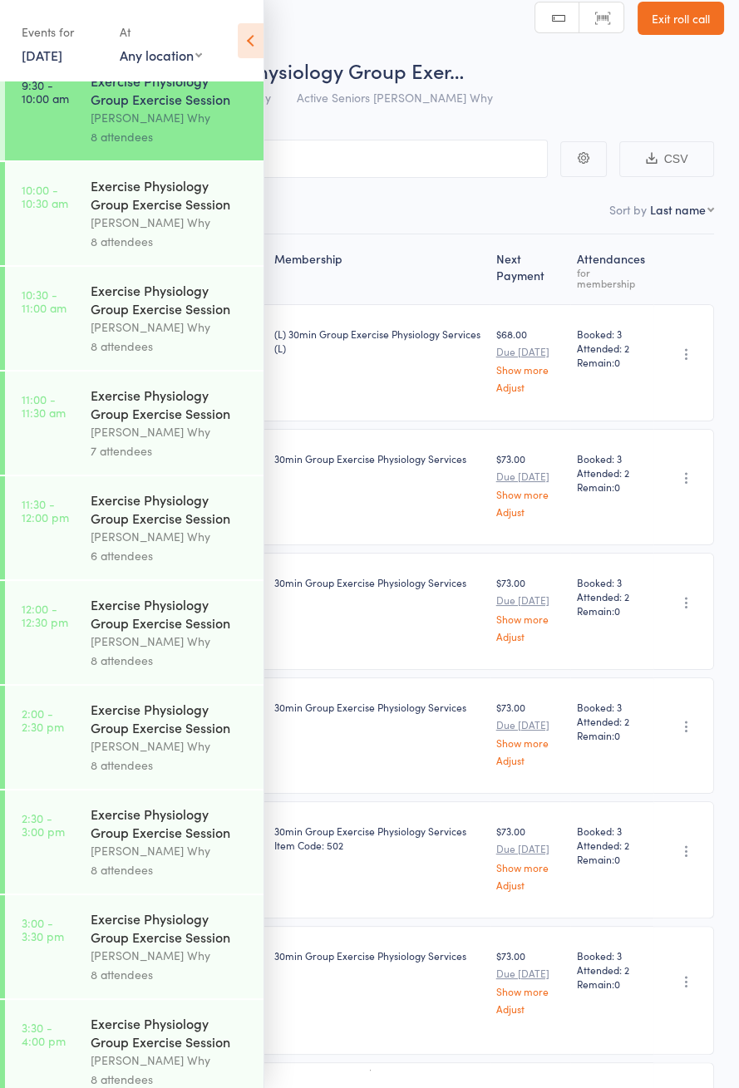
scroll to position [644, 0]
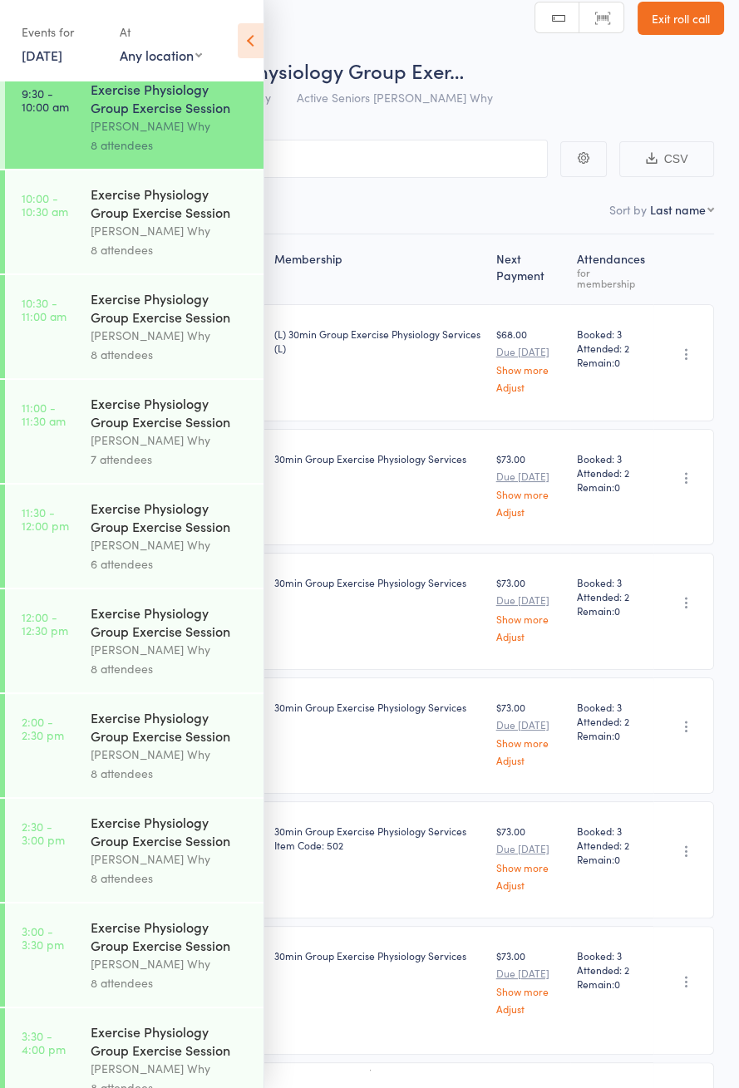
click at [252, 49] on icon at bounding box center [251, 40] width 26 height 35
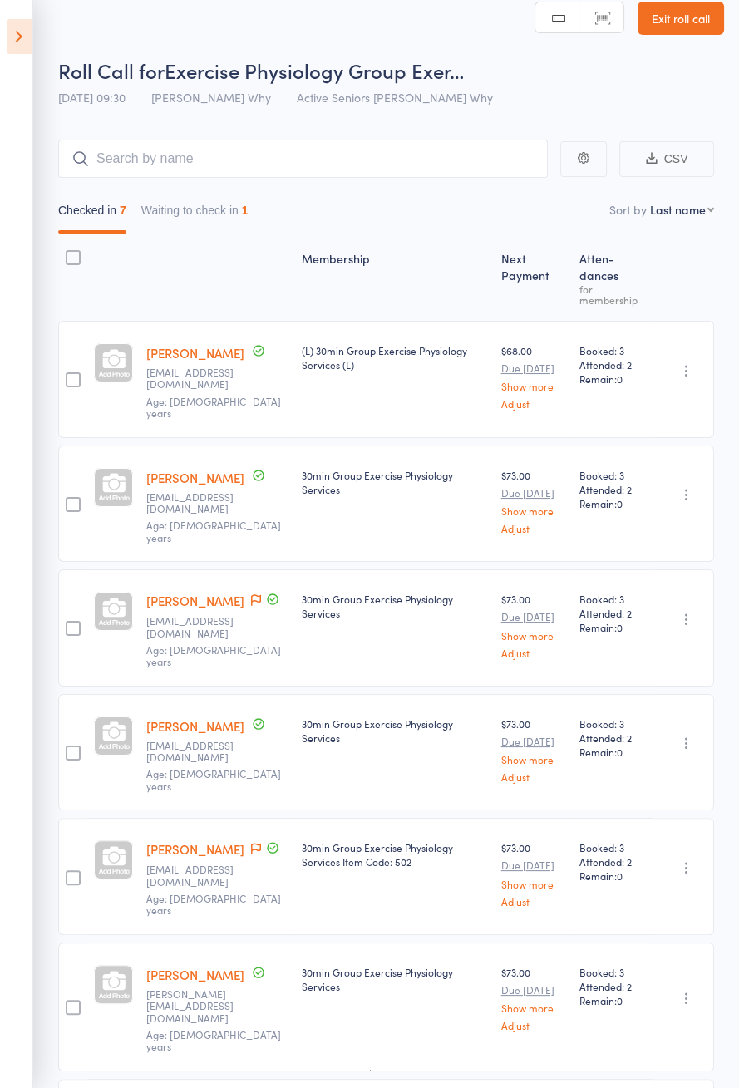
click at [241, 215] on button "Waiting to check in 1" at bounding box center [194, 214] width 107 height 38
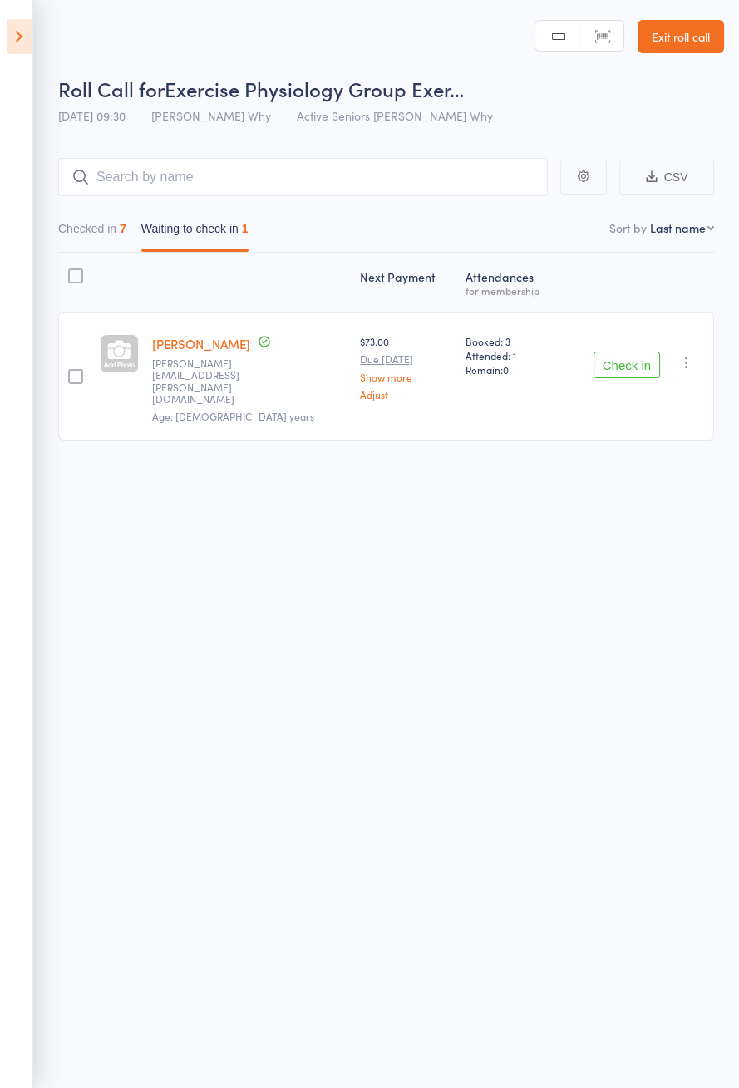
click at [633, 356] on button "Check in" at bounding box center [626, 365] width 66 height 27
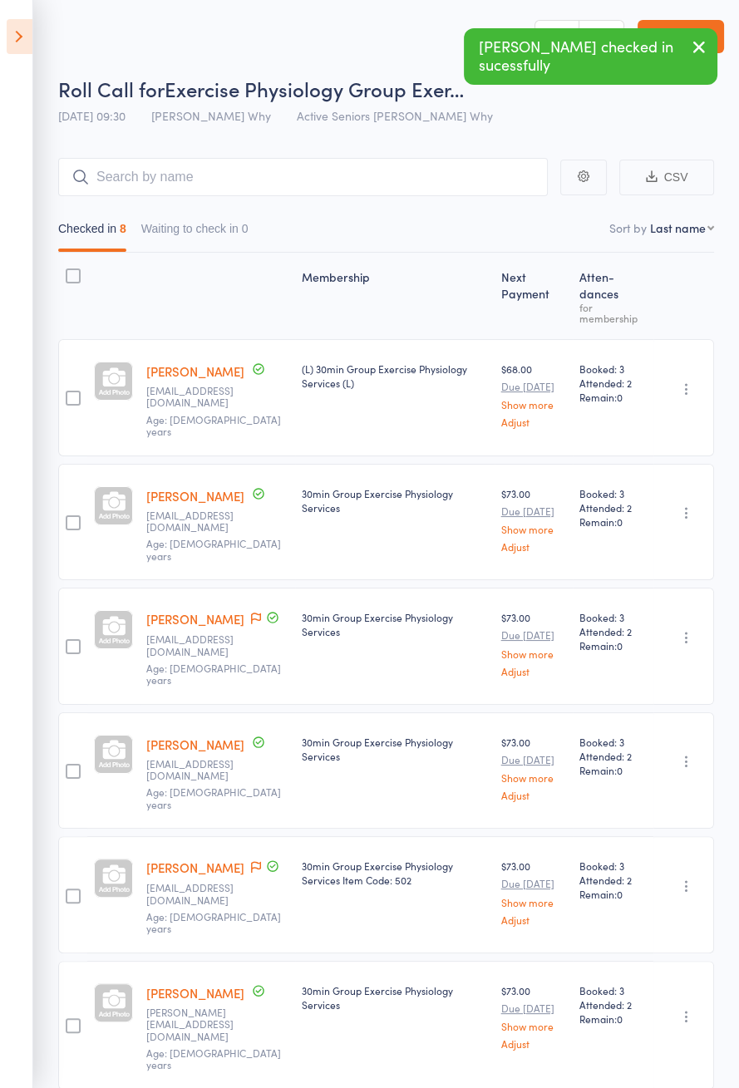
click at [22, 32] on icon at bounding box center [20, 36] width 26 height 35
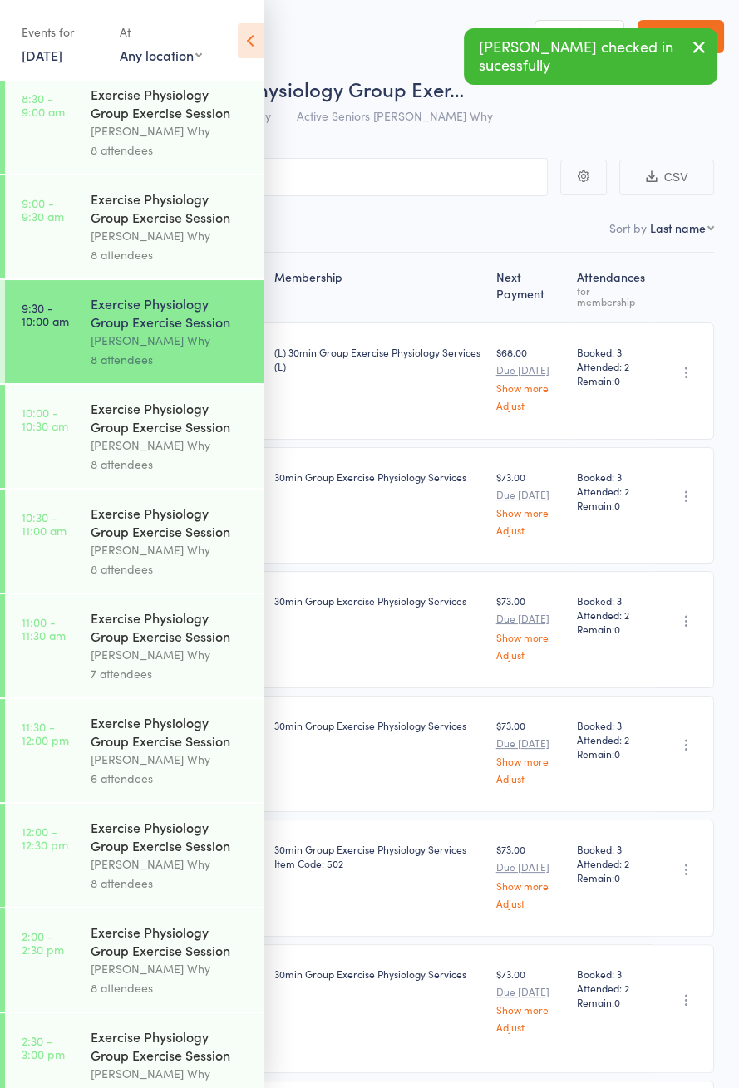
scroll to position [425, 0]
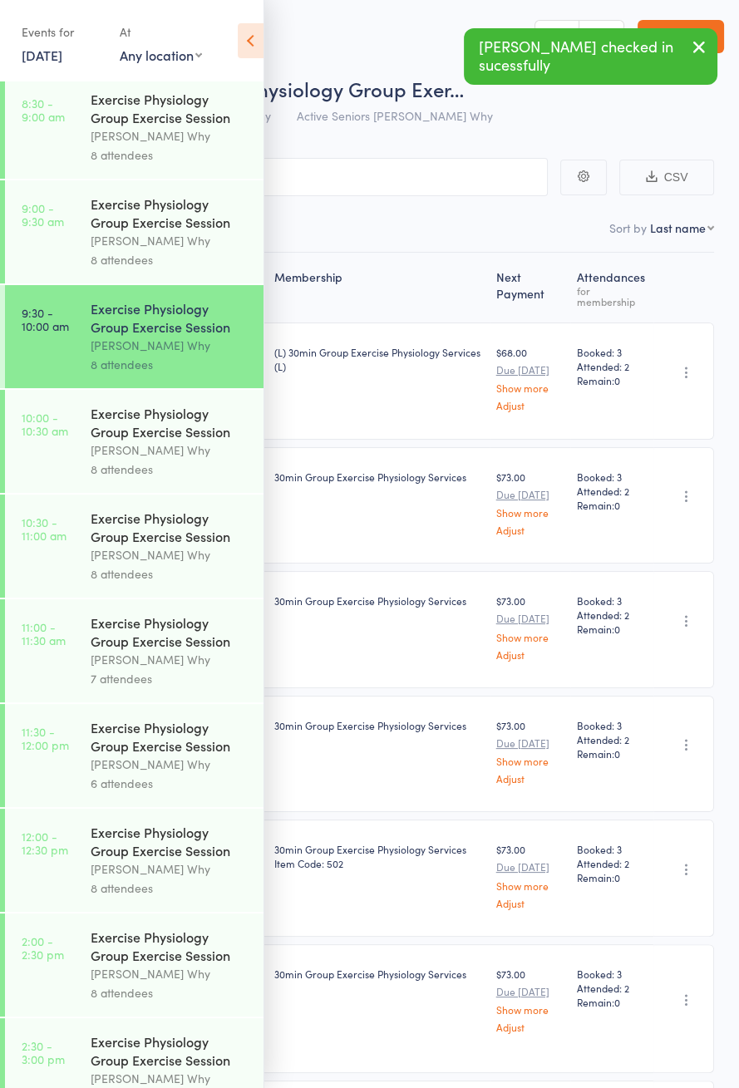
click at [188, 231] on div "Exercise Physiology Group Exercise Session" at bounding box center [170, 212] width 159 height 37
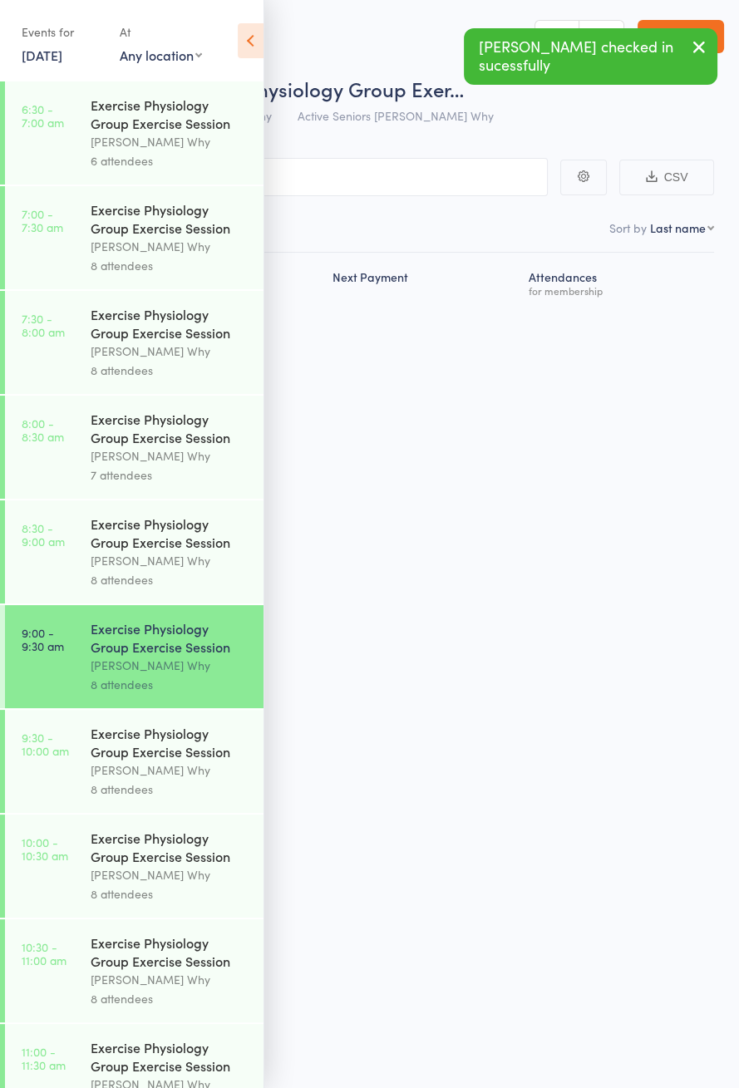
click at [258, 33] on icon at bounding box center [251, 40] width 26 height 35
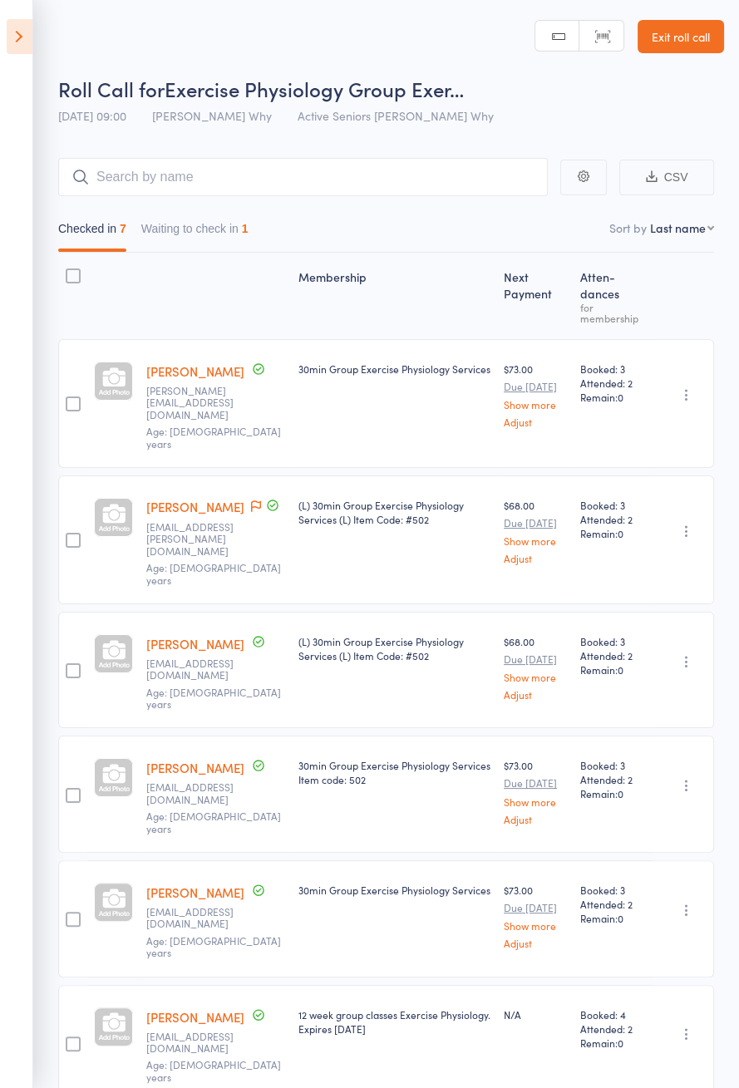
click at [30, 40] on icon at bounding box center [20, 36] width 26 height 35
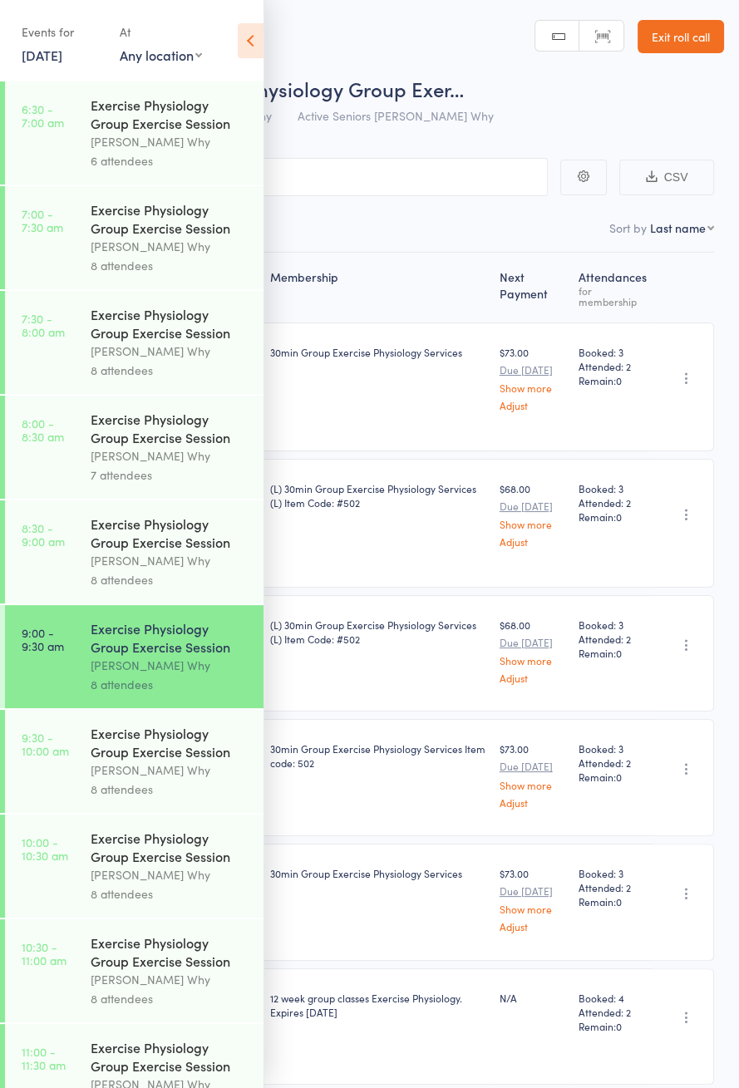
click at [160, 780] on div "Dee Why" at bounding box center [170, 769] width 159 height 19
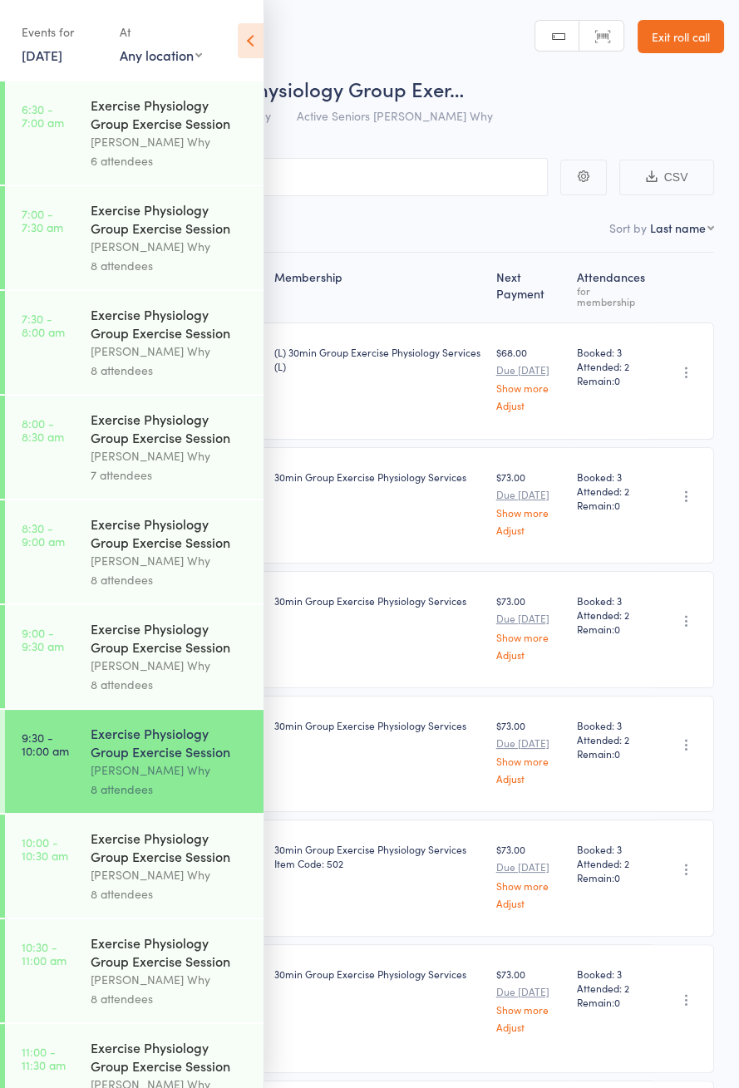
click at [258, 41] on icon at bounding box center [251, 40] width 26 height 35
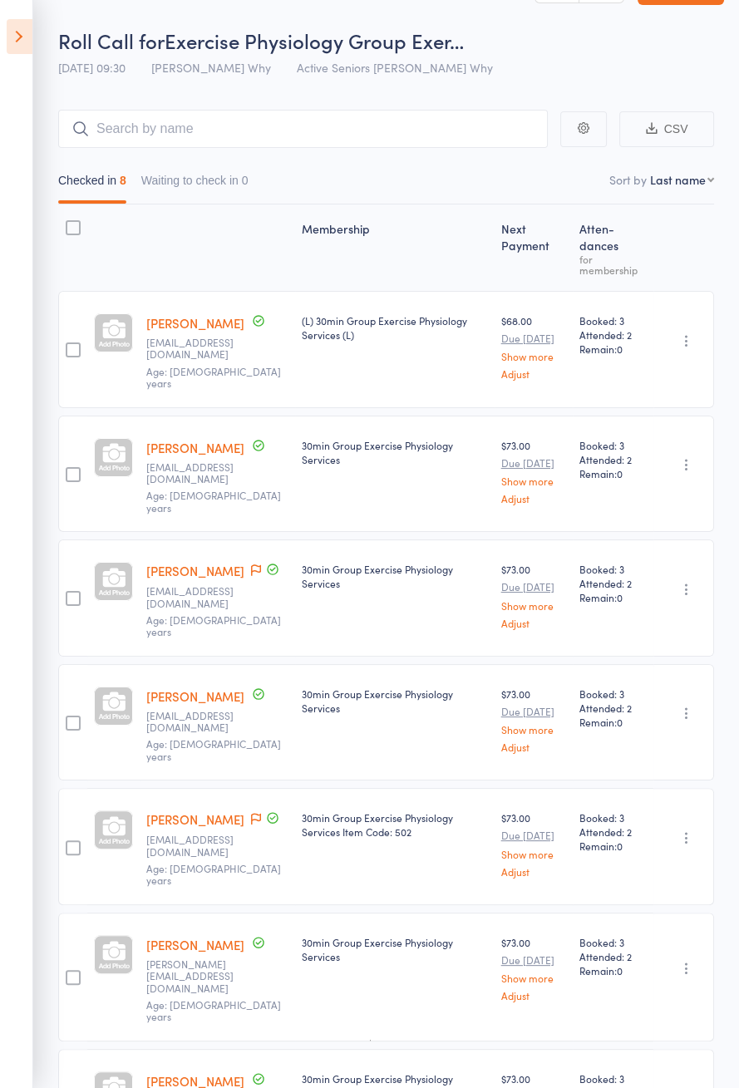
scroll to position [132, 0]
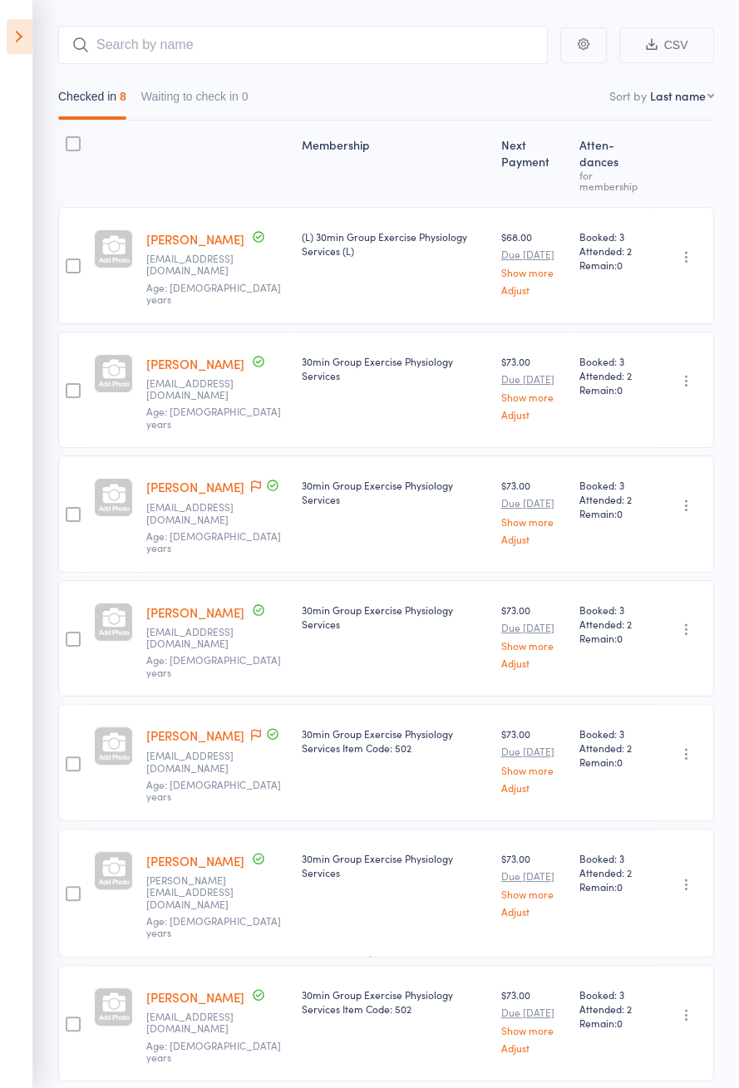
click at [29, 41] on icon at bounding box center [20, 36] width 26 height 35
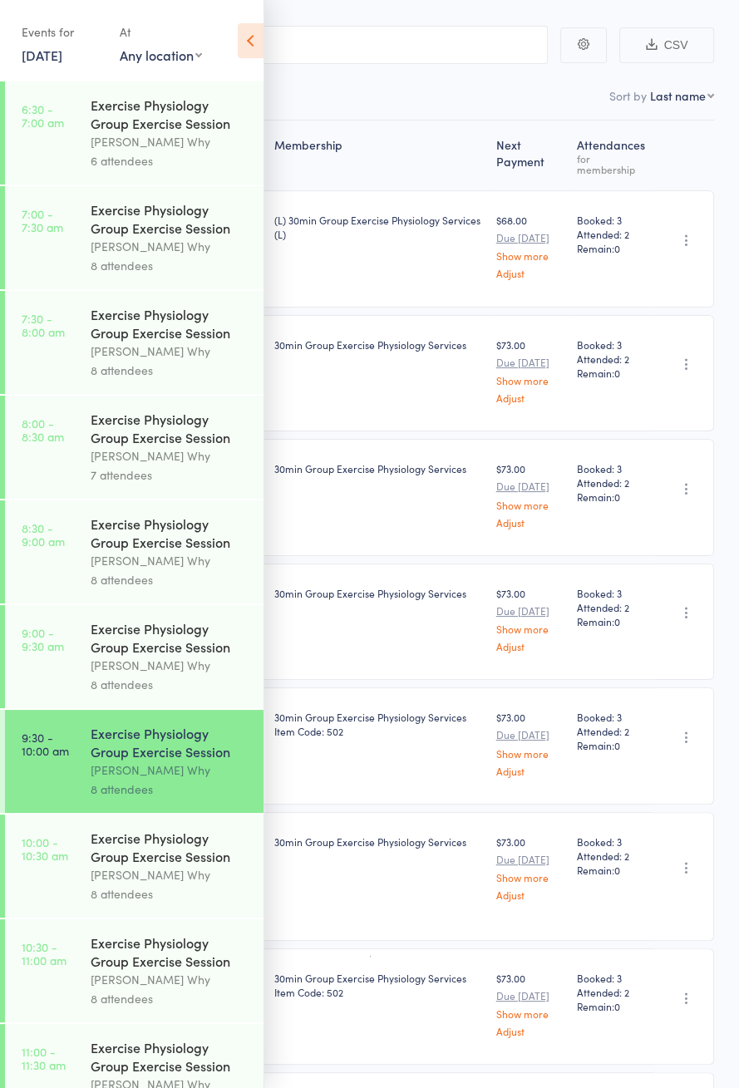
click at [142, 878] on div "Dee Why" at bounding box center [170, 874] width 159 height 19
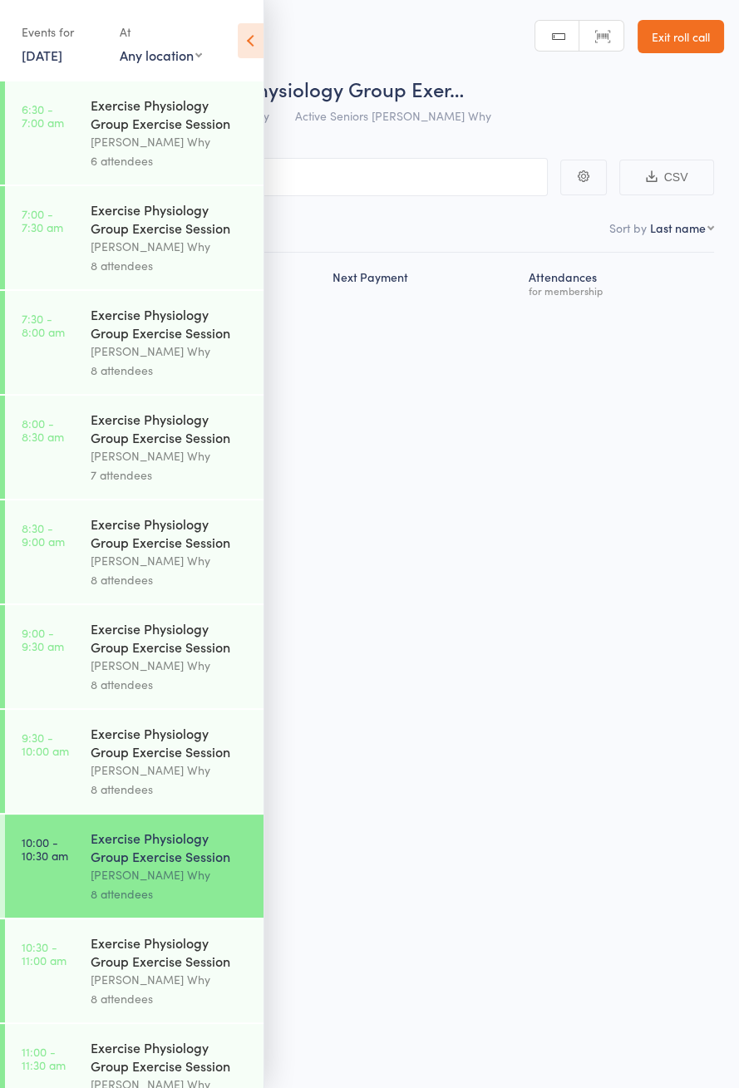
click at [258, 34] on icon at bounding box center [251, 40] width 26 height 35
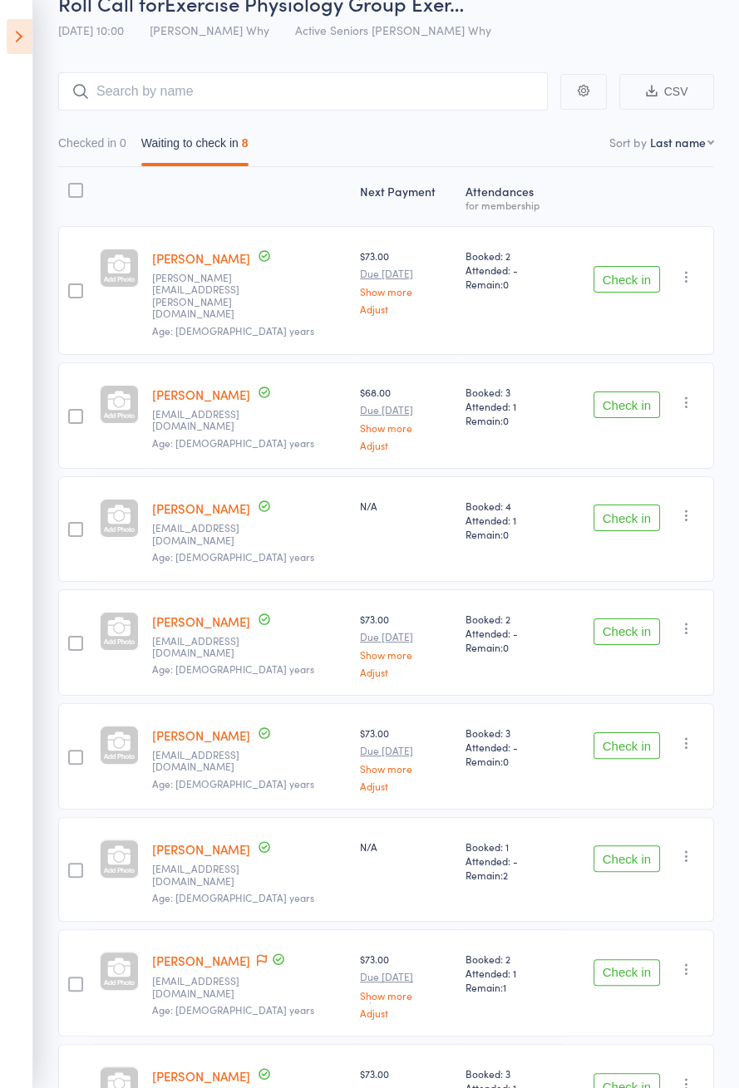
scroll to position [91, 0]
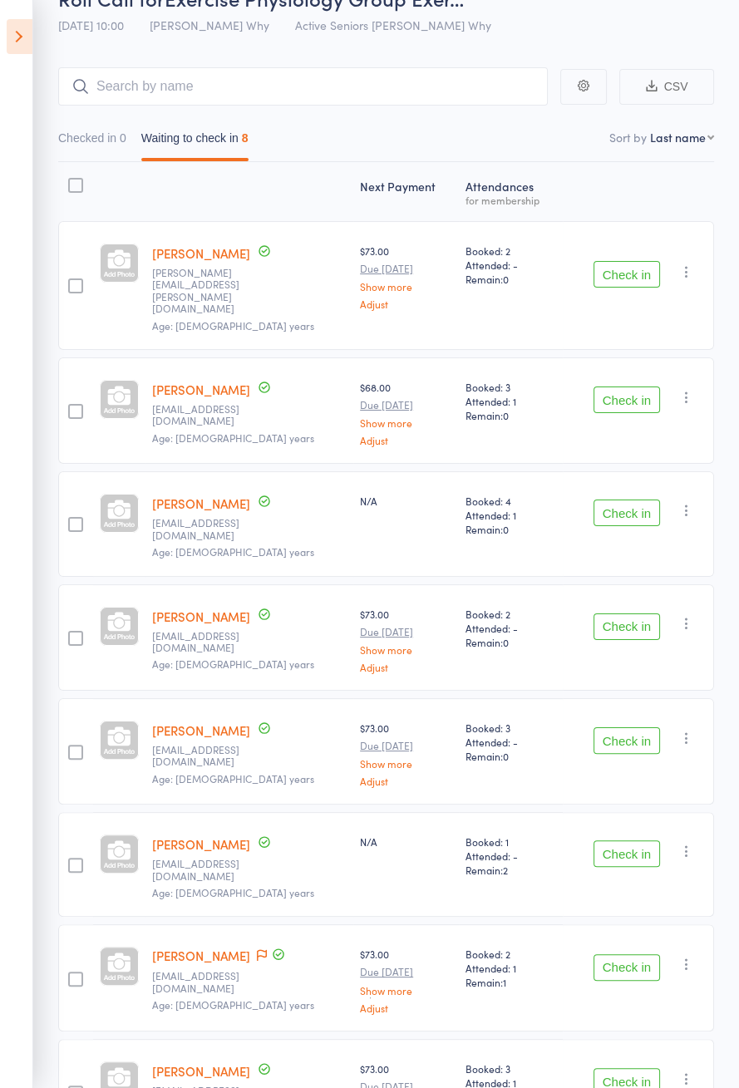
click at [258, 950] on icon at bounding box center [262, 956] width 10 height 12
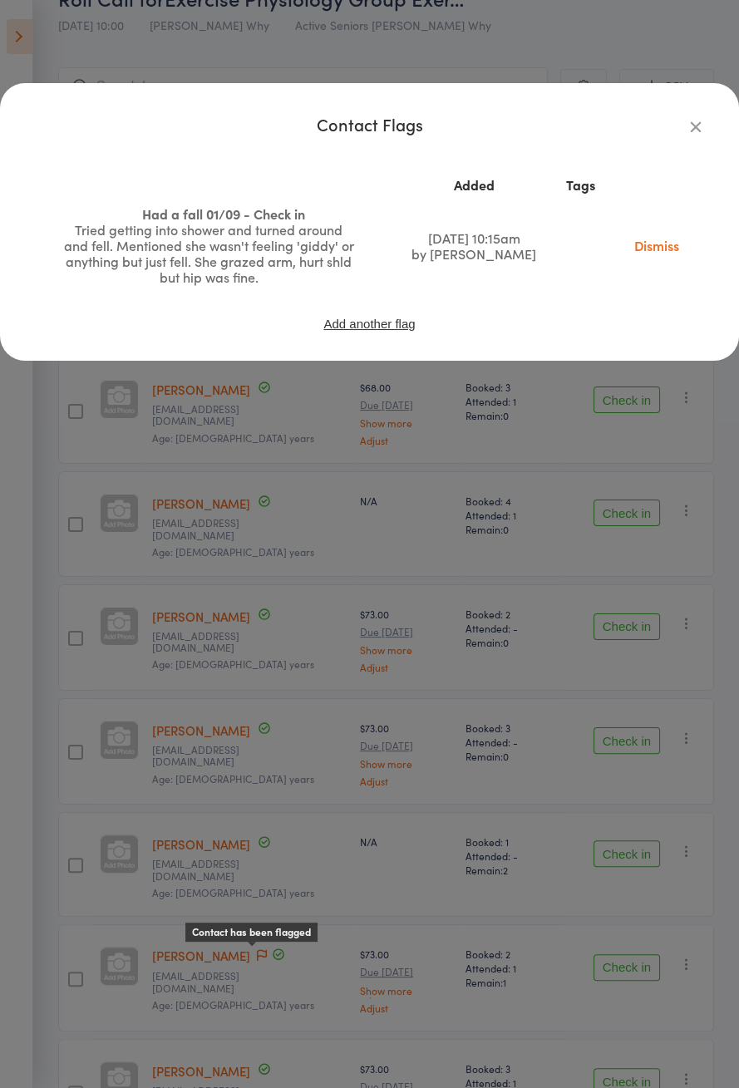
click at [655, 253] on link "Dismiss" at bounding box center [657, 245] width 70 height 18
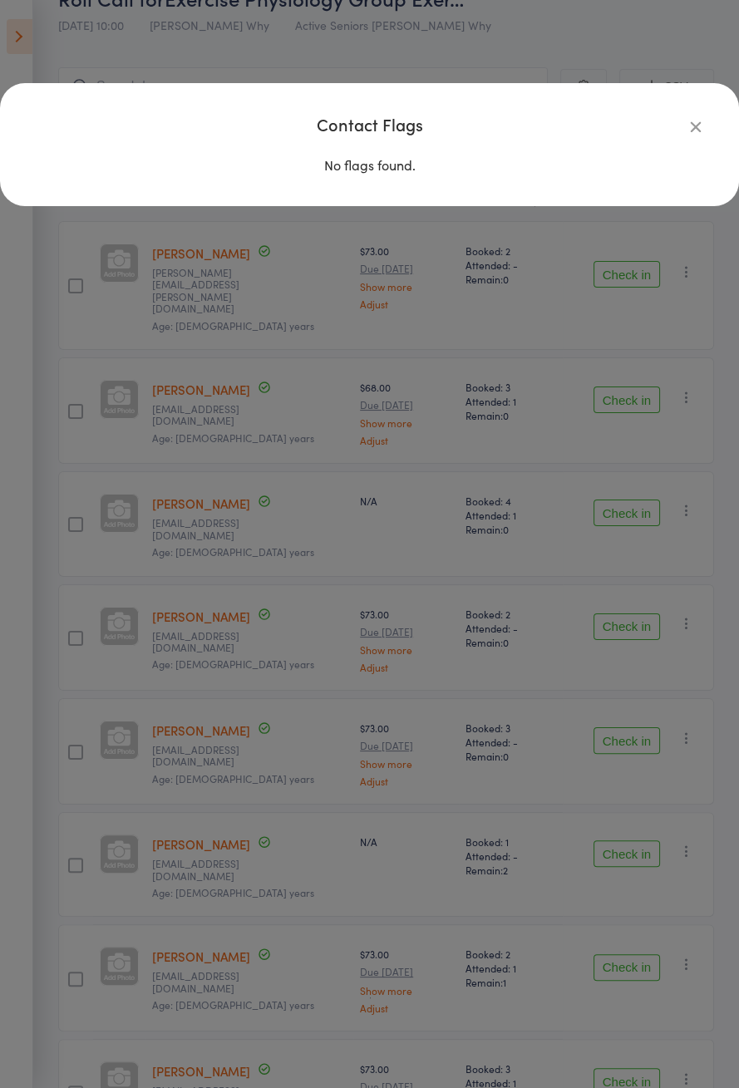
click at [686, 133] on icon "button" at bounding box center [695, 126] width 18 height 18
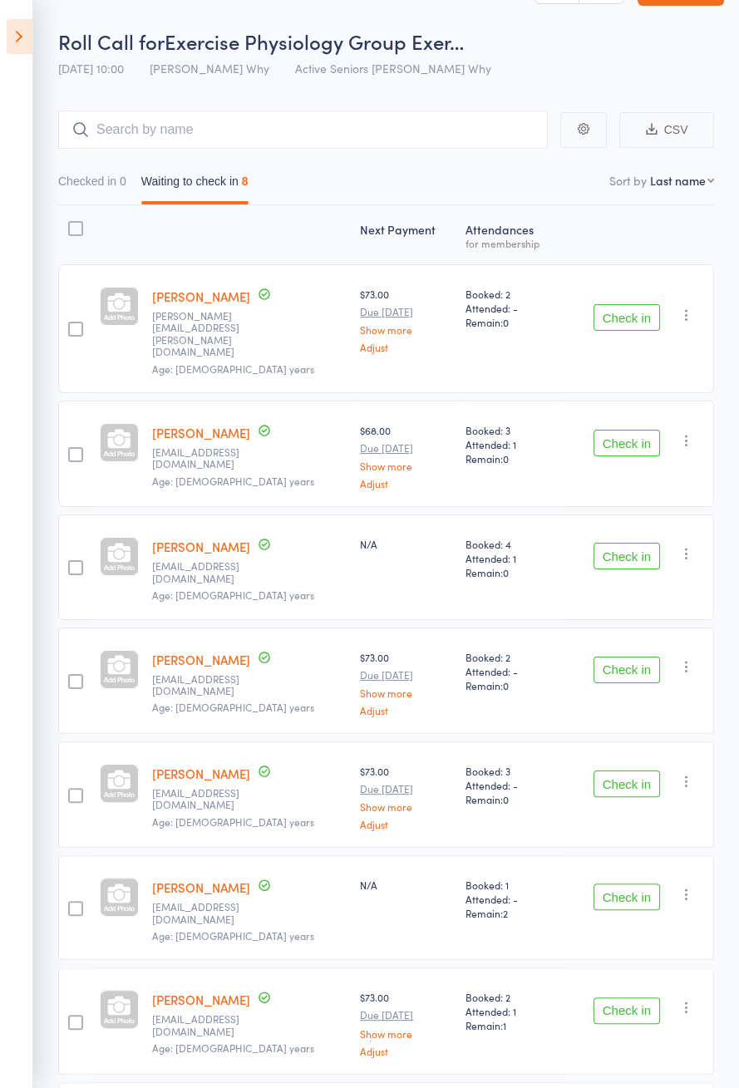
scroll to position [67, 0]
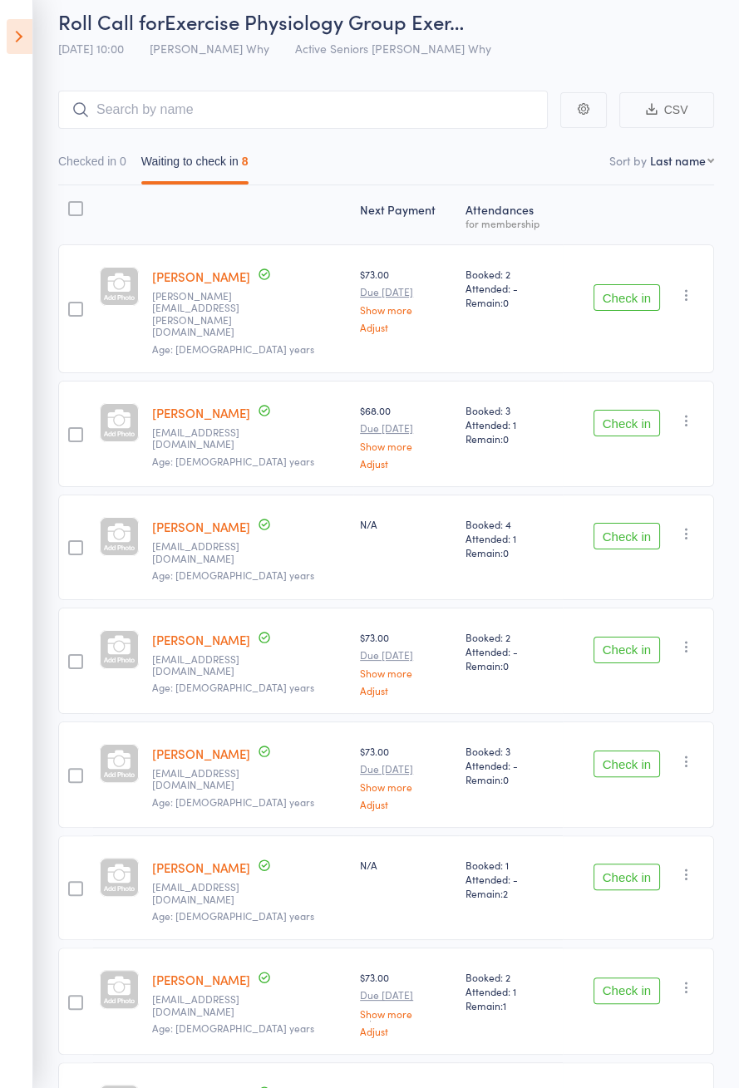
click at [622, 863] on button "Check in" at bounding box center [626, 876] width 66 height 27
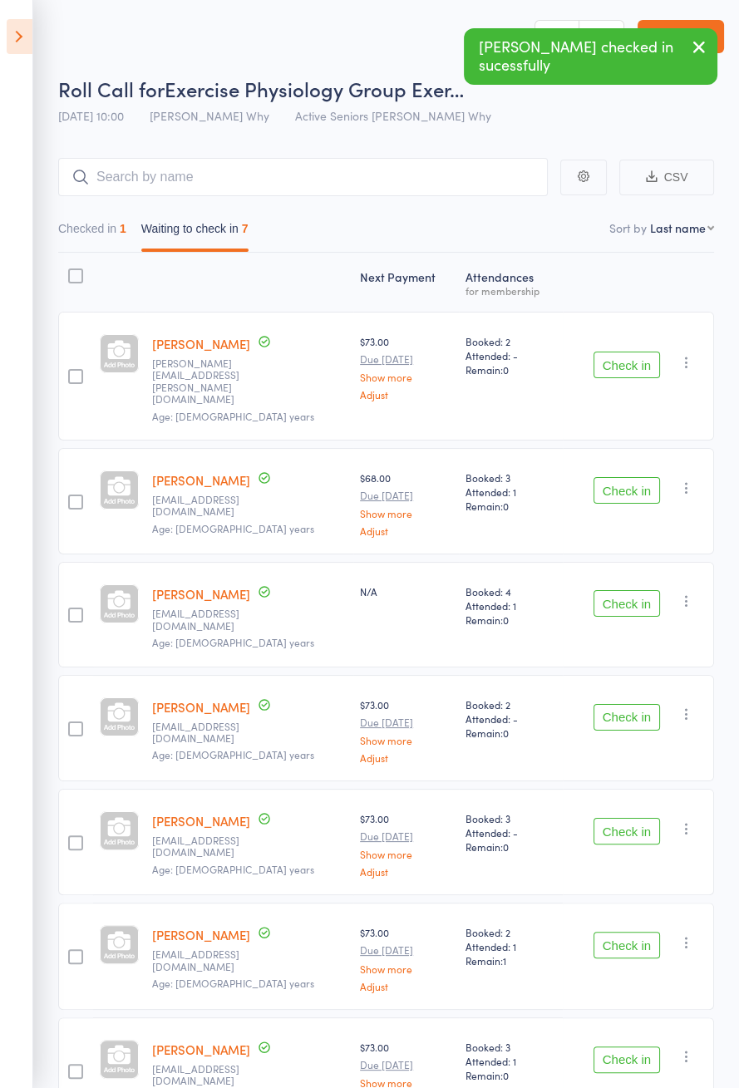
click at [618, 818] on button "Check in" at bounding box center [626, 831] width 66 height 27
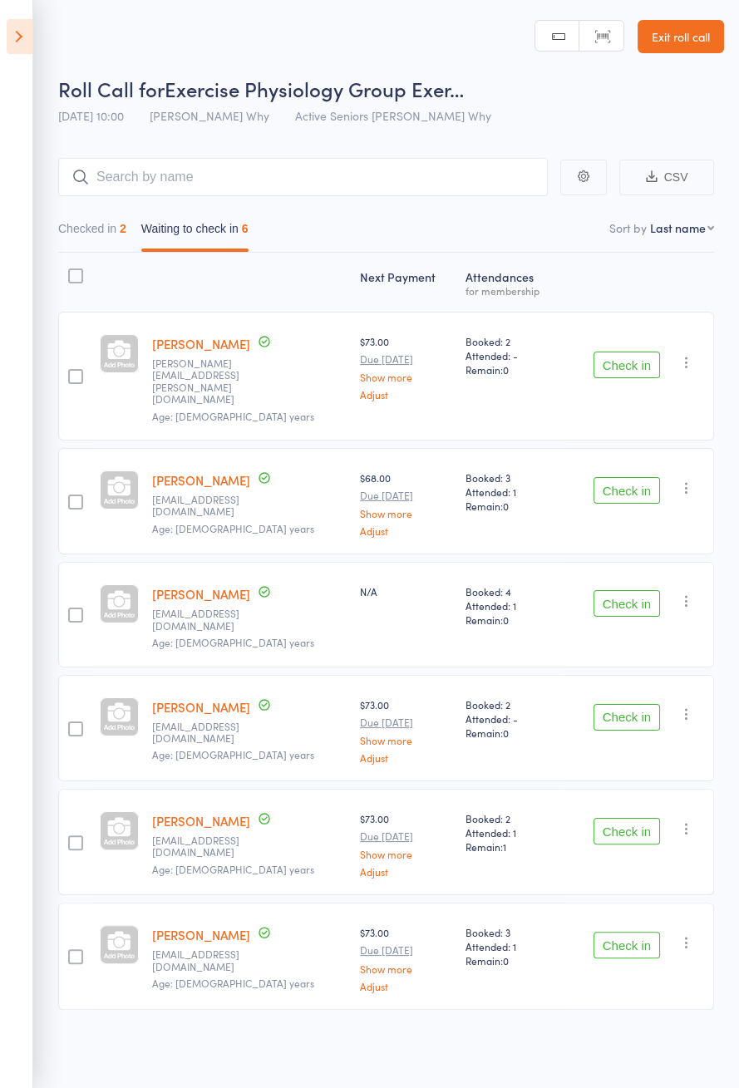
click at [210, 347] on link "Julie Connolly" at bounding box center [201, 343] width 98 height 17
click at [26, 49] on icon at bounding box center [20, 36] width 26 height 35
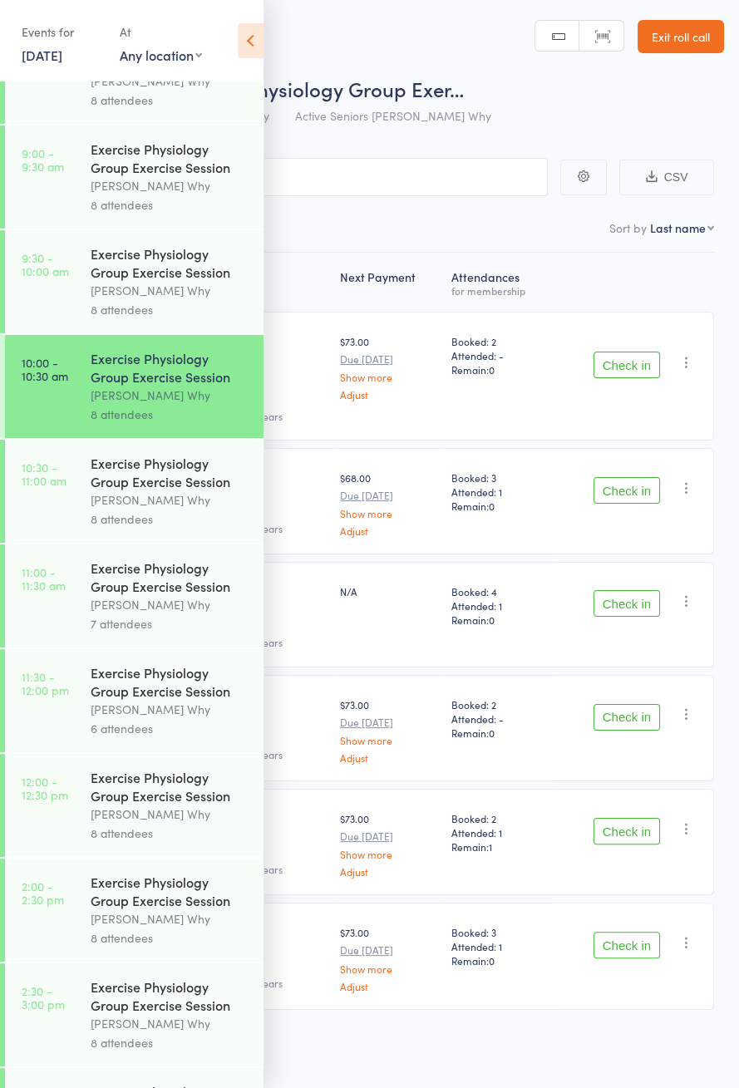
scroll to position [484, 0]
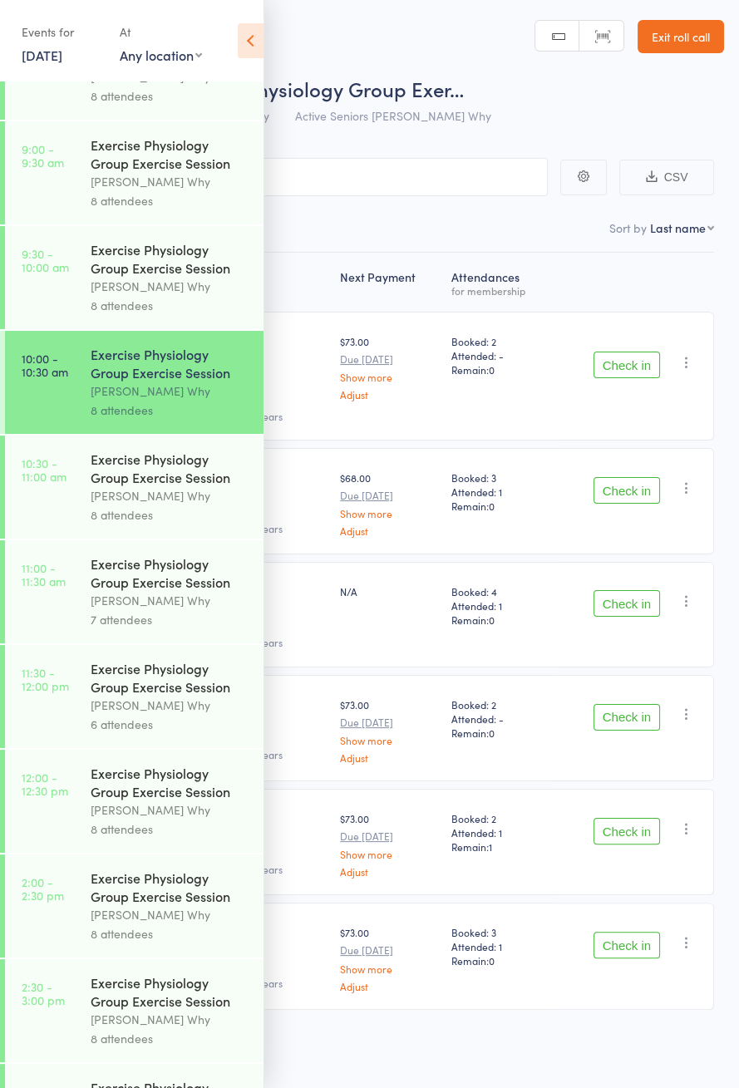
click at [66, 505] on link "10:30 - 11:00 am Exercise Physiology Group Exercise Session Dee Why 8 attendees" at bounding box center [134, 486] width 258 height 103
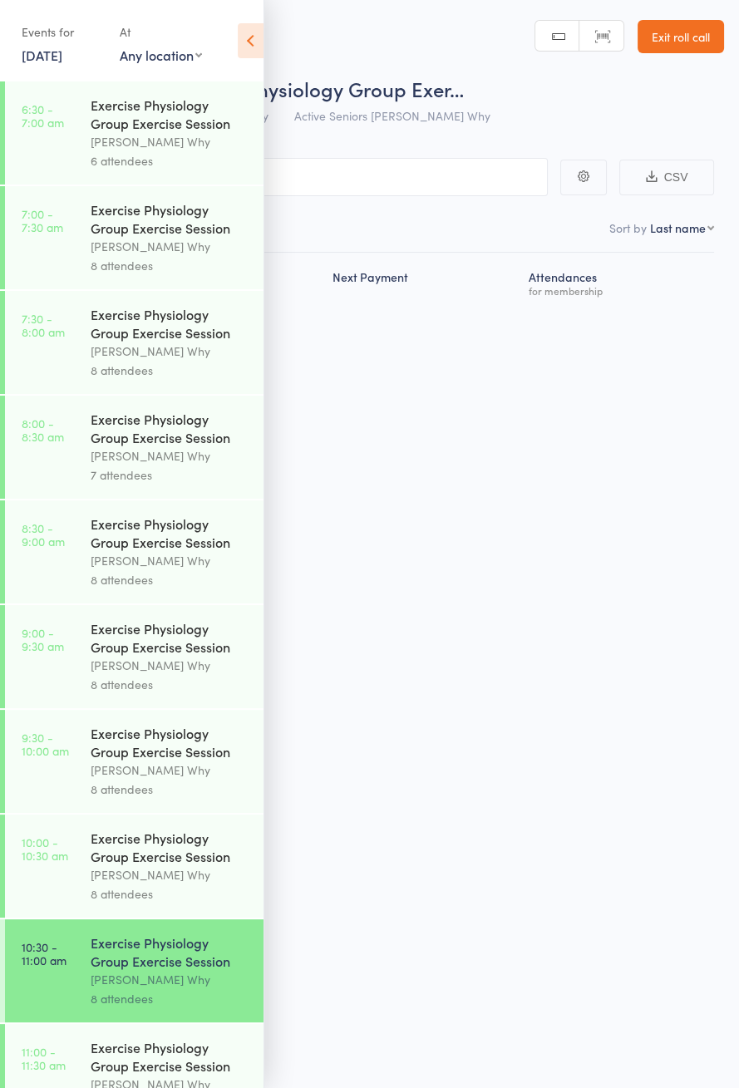
click at [256, 40] on icon at bounding box center [251, 40] width 26 height 35
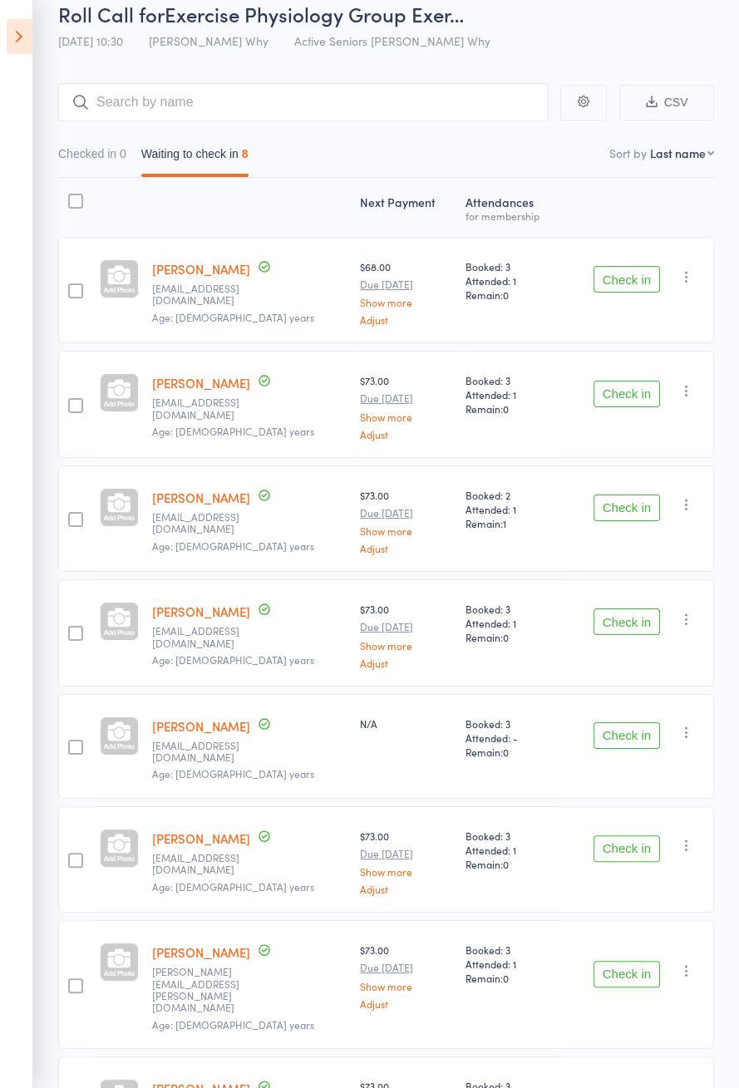
scroll to position [95, 0]
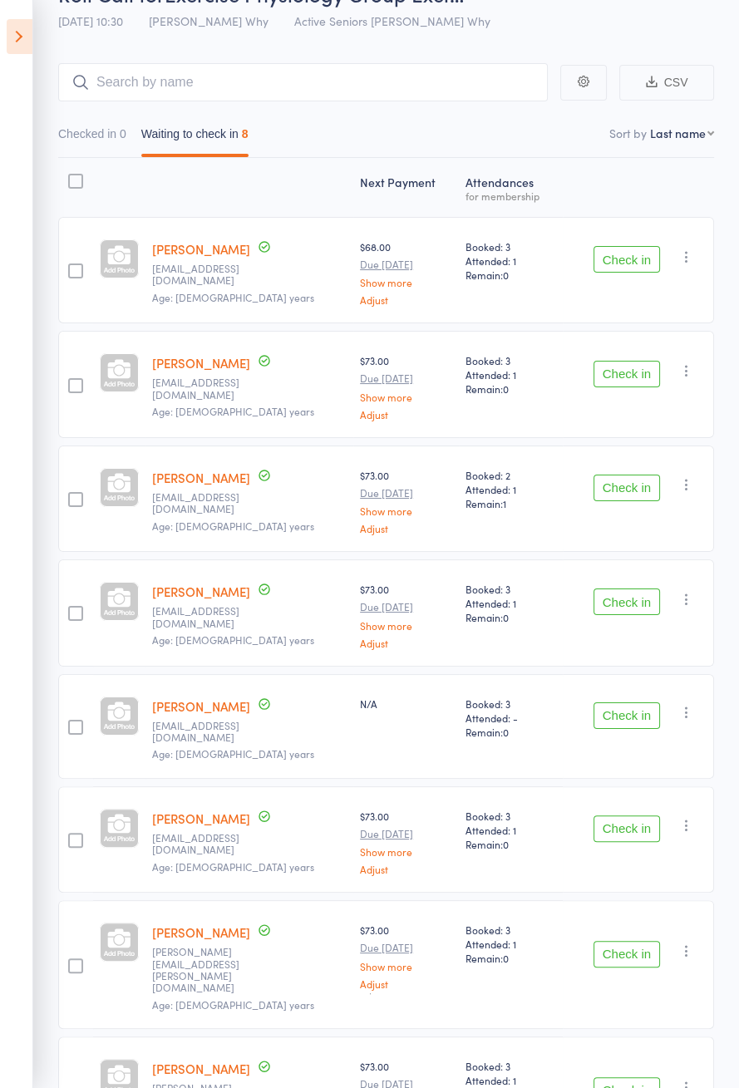
click at [22, 47] on icon at bounding box center [20, 36] width 26 height 35
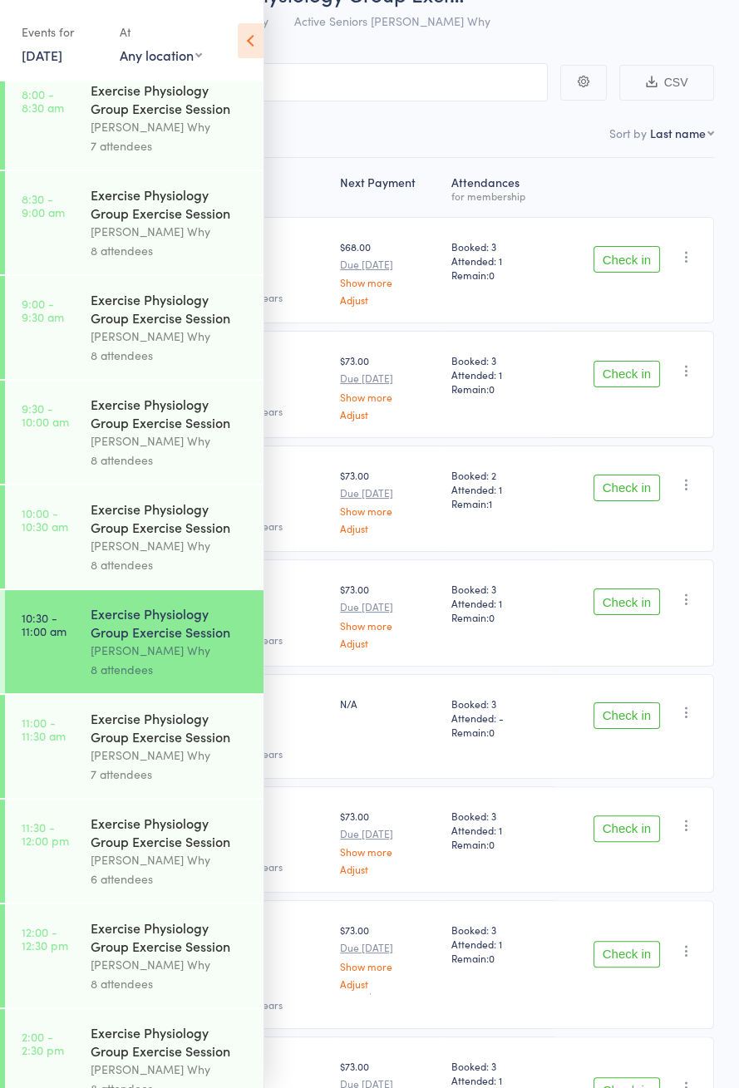
scroll to position [328, 0]
click at [159, 746] on div "Exercise Physiology Group Exercise Session" at bounding box center [170, 728] width 159 height 37
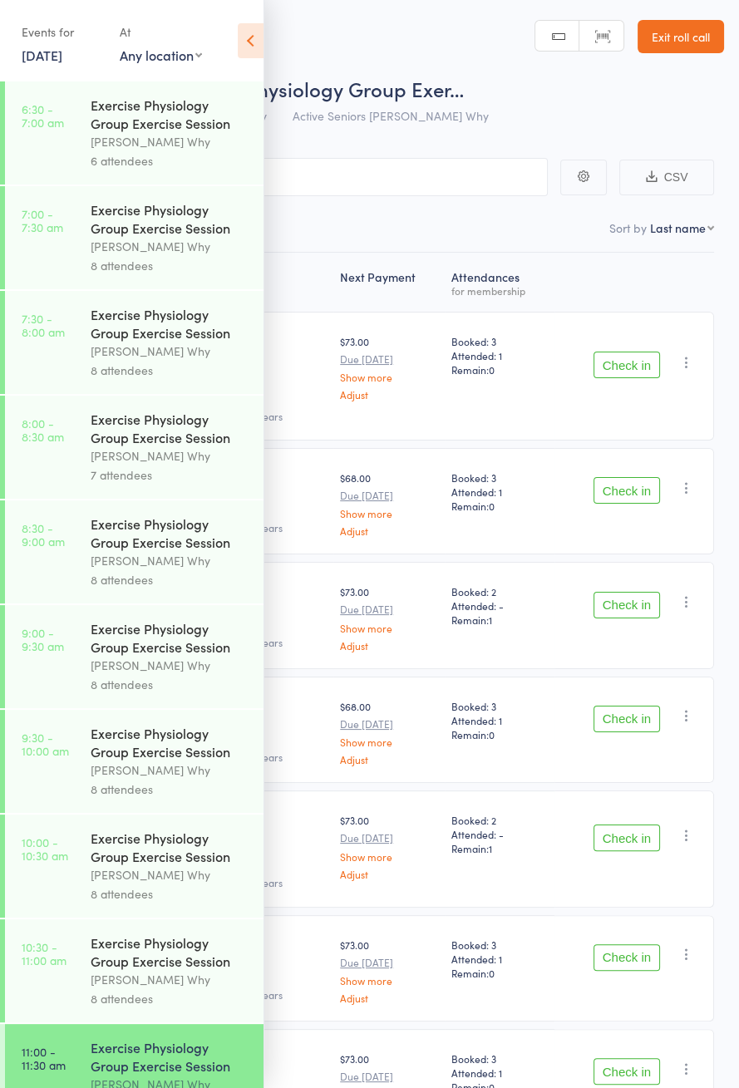
click at [261, 47] on icon at bounding box center [251, 40] width 26 height 35
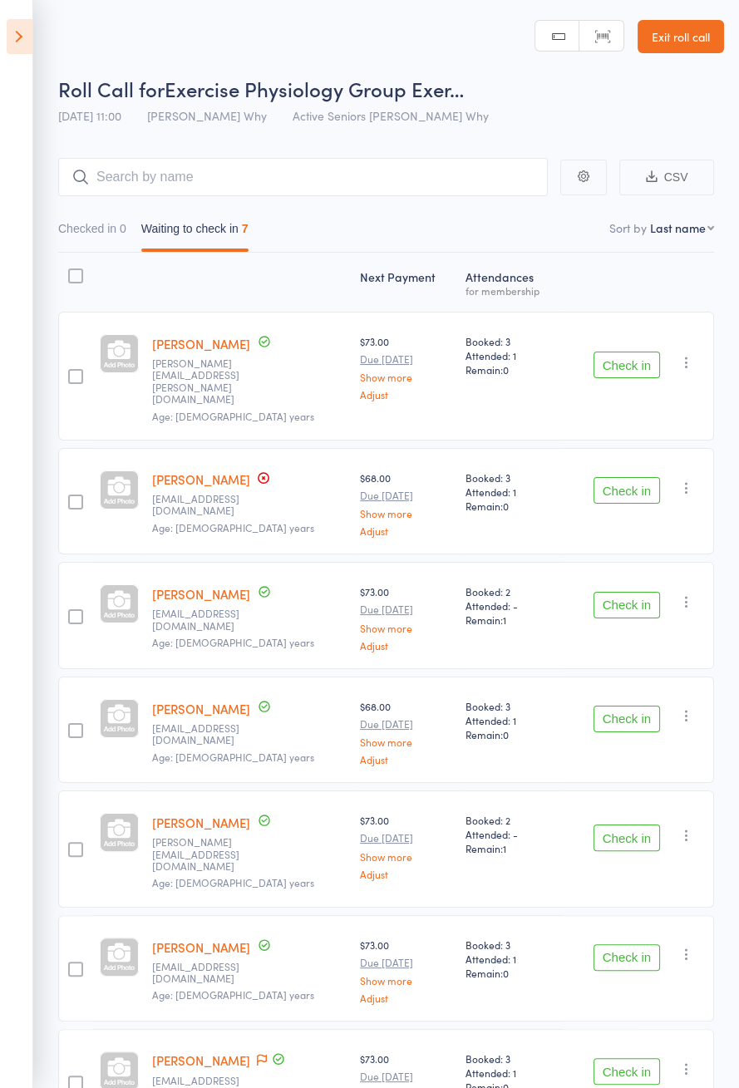
click at [691, 946] on icon "button" at bounding box center [686, 954] width 17 height 17
click at [657, 1087] on li "Remove" at bounding box center [626, 1098] width 137 height 22
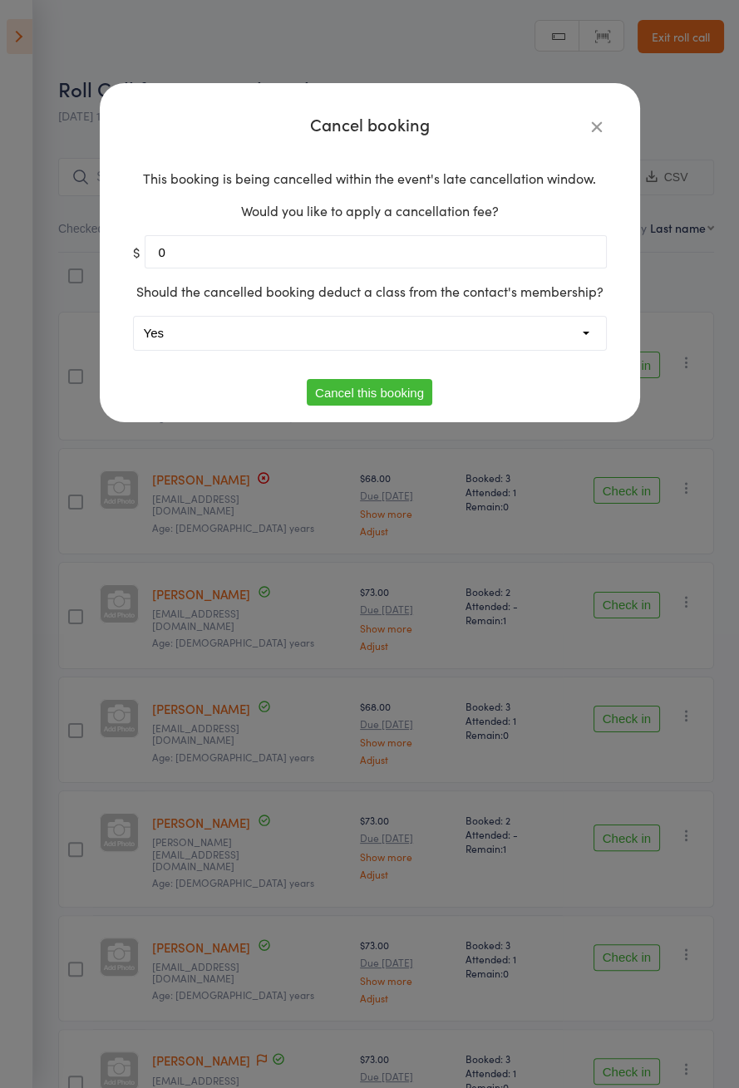
click at [526, 342] on select "Yes No" at bounding box center [370, 333] width 472 height 33
select select "1"
click at [406, 391] on button "Cancel this booking" at bounding box center [369, 392] width 125 height 27
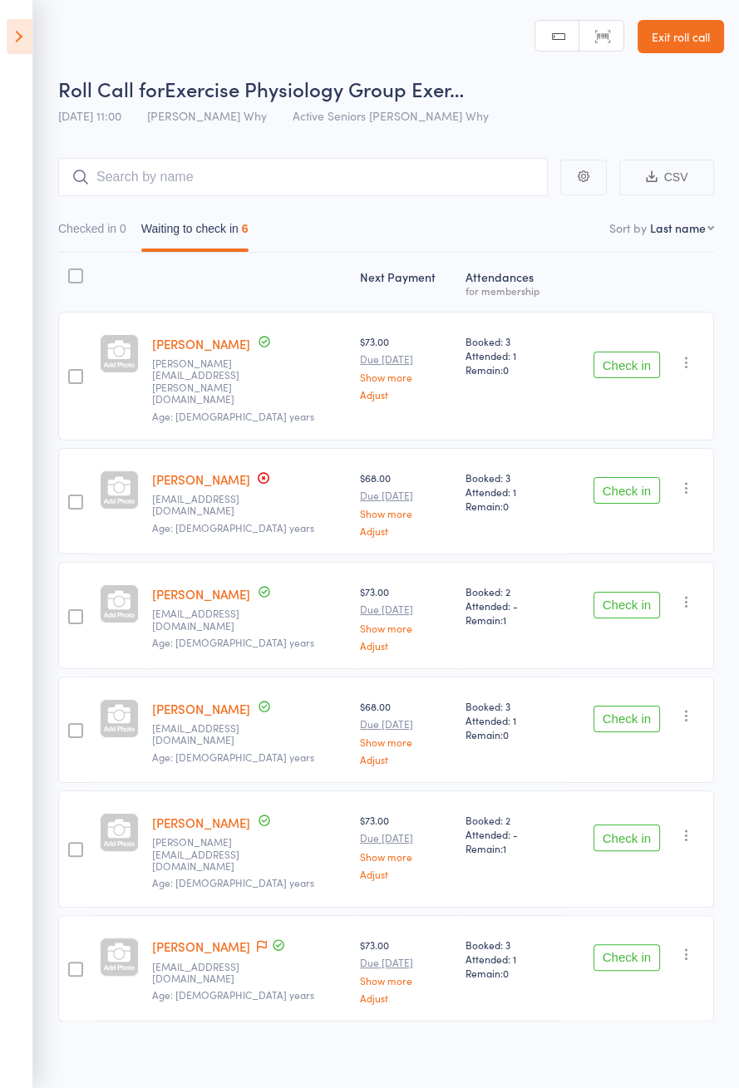
click at [20, 49] on icon at bounding box center [20, 36] width 26 height 35
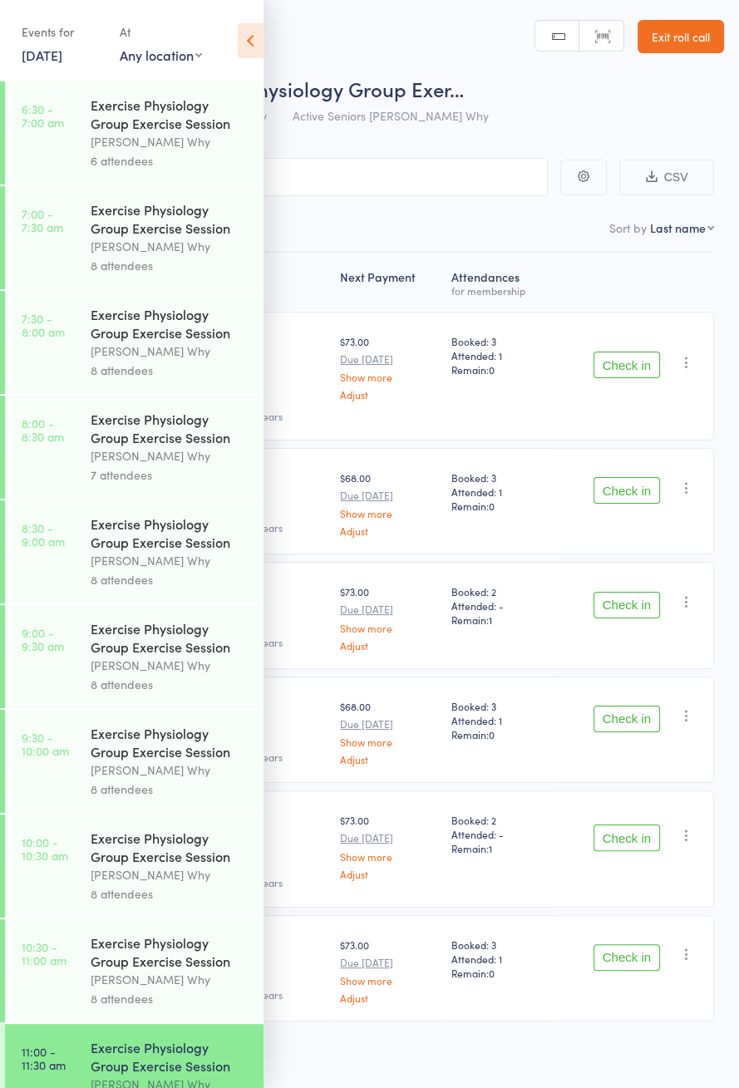
click at [43, 52] on link "15 Oct, 2025" at bounding box center [42, 55] width 41 height 18
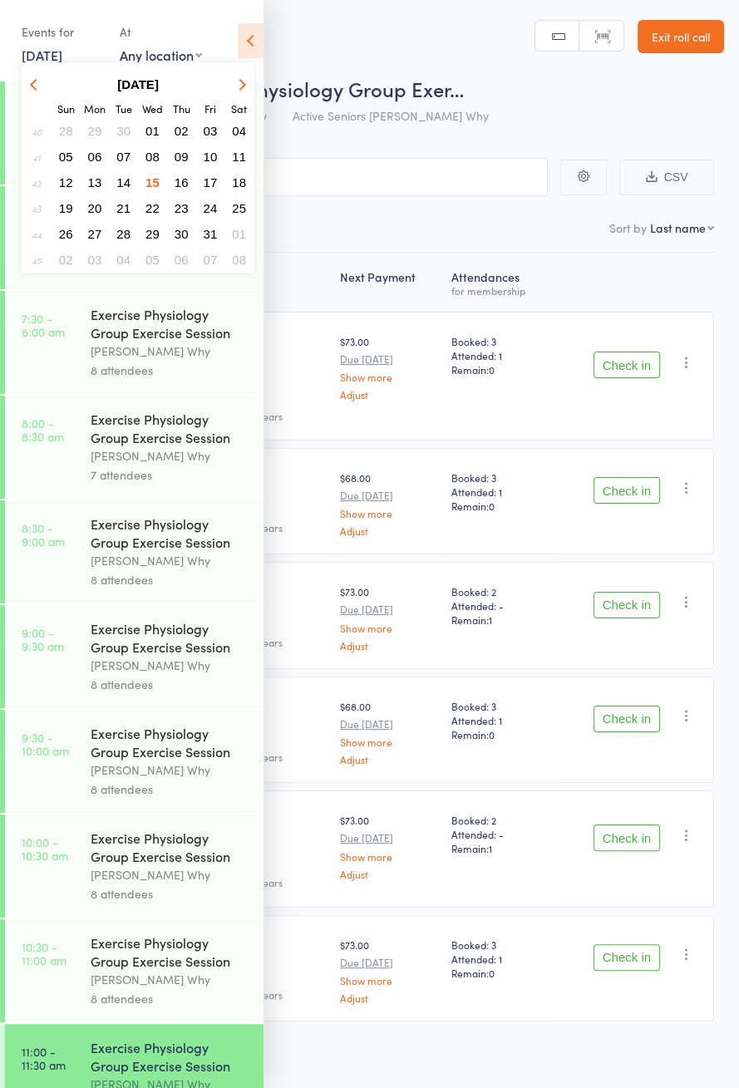
click at [212, 184] on span "17" at bounding box center [211, 182] width 14 height 14
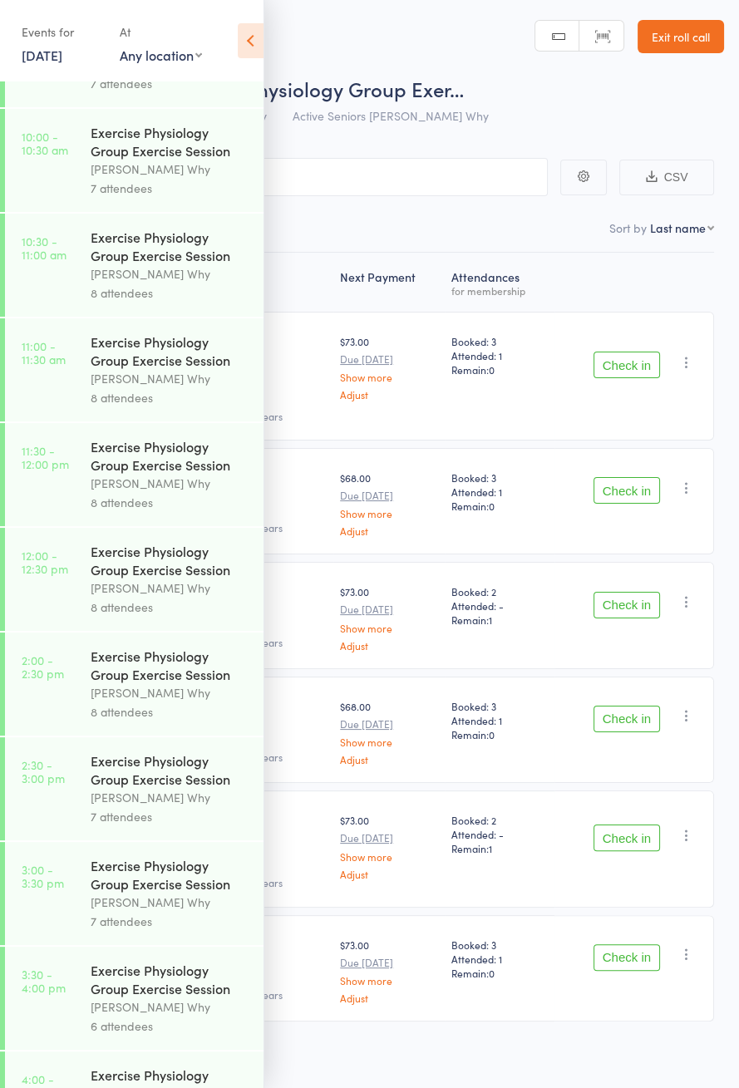
scroll to position [722, 0]
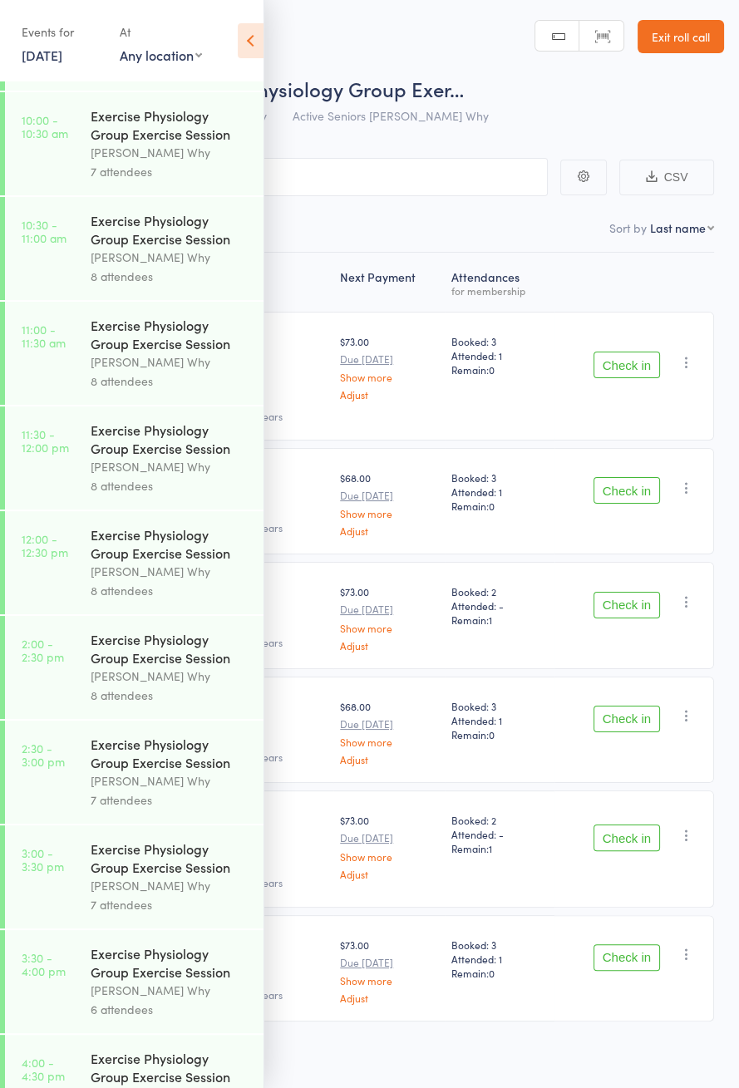
click at [111, 369] on div "Dee Why" at bounding box center [170, 361] width 159 height 19
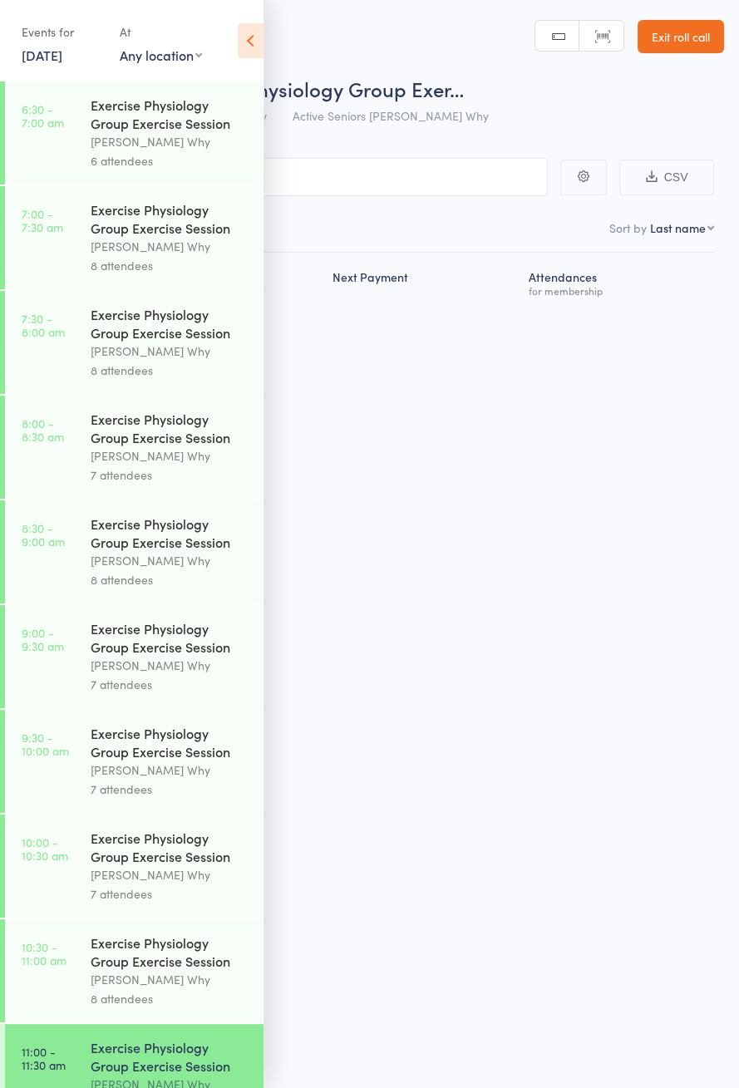
click at [249, 52] on icon at bounding box center [251, 40] width 26 height 35
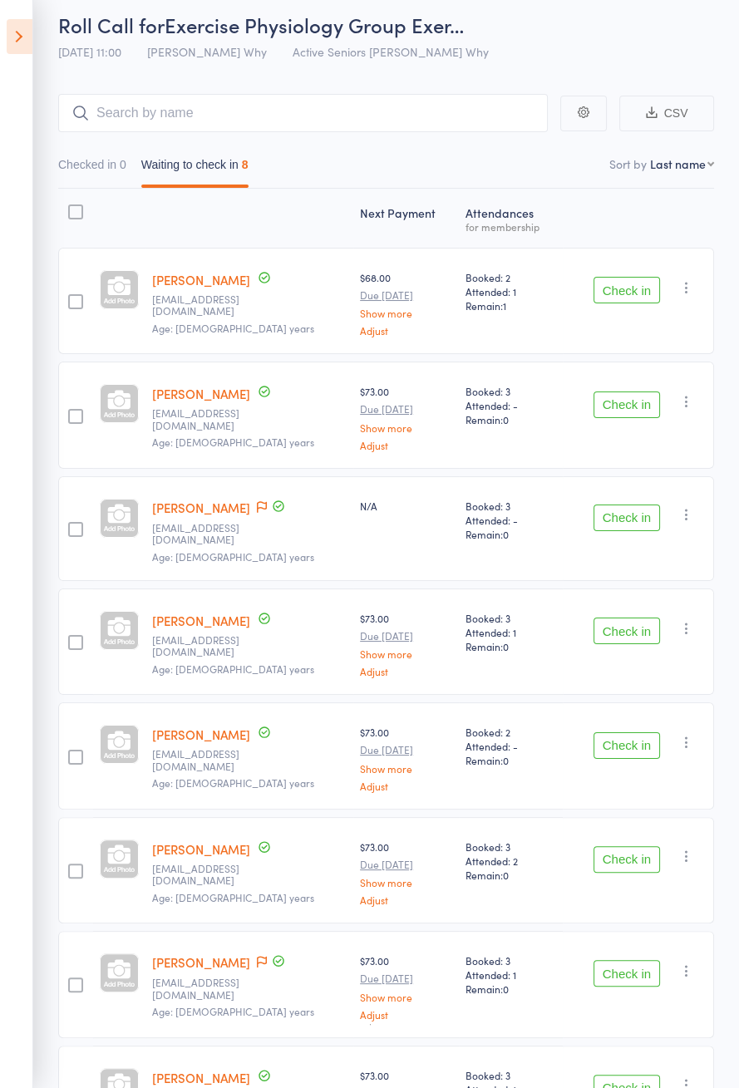
scroll to position [104, 0]
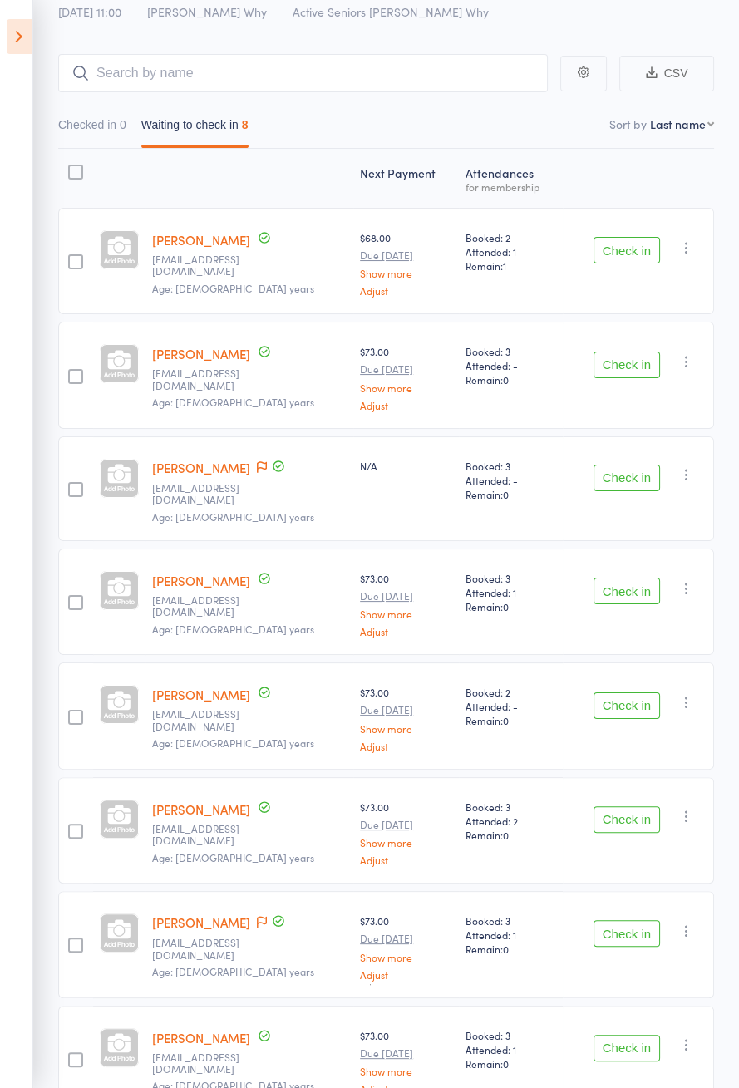
click at [17, 49] on icon at bounding box center [20, 36] width 26 height 35
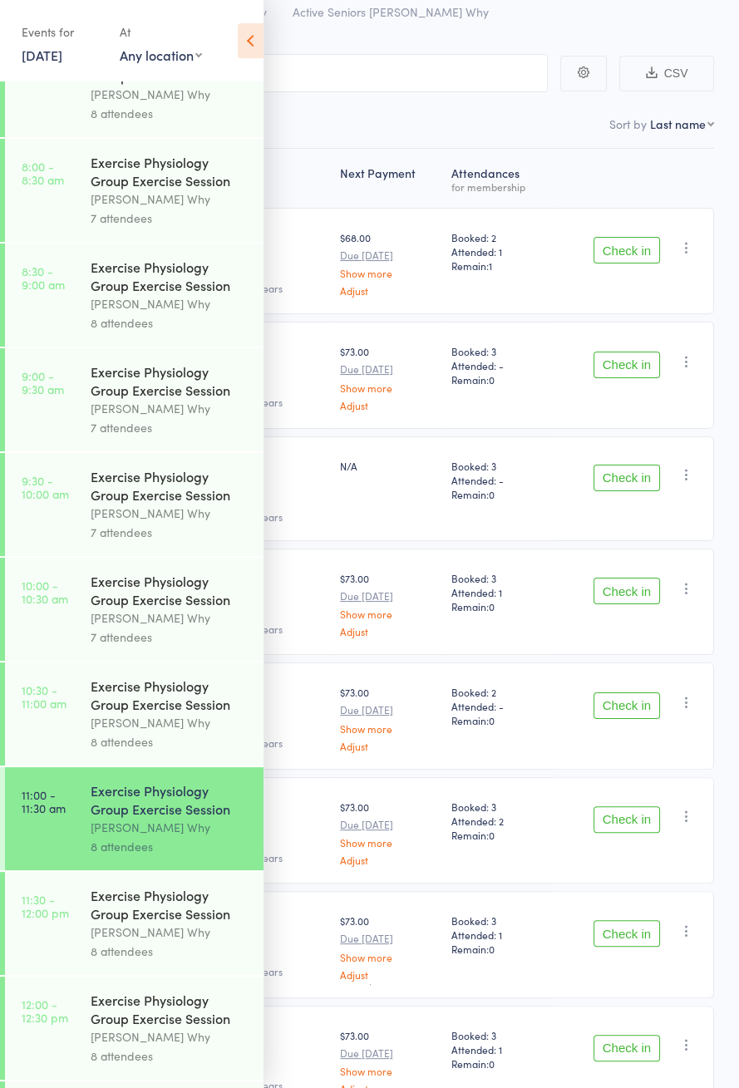
scroll to position [254, 0]
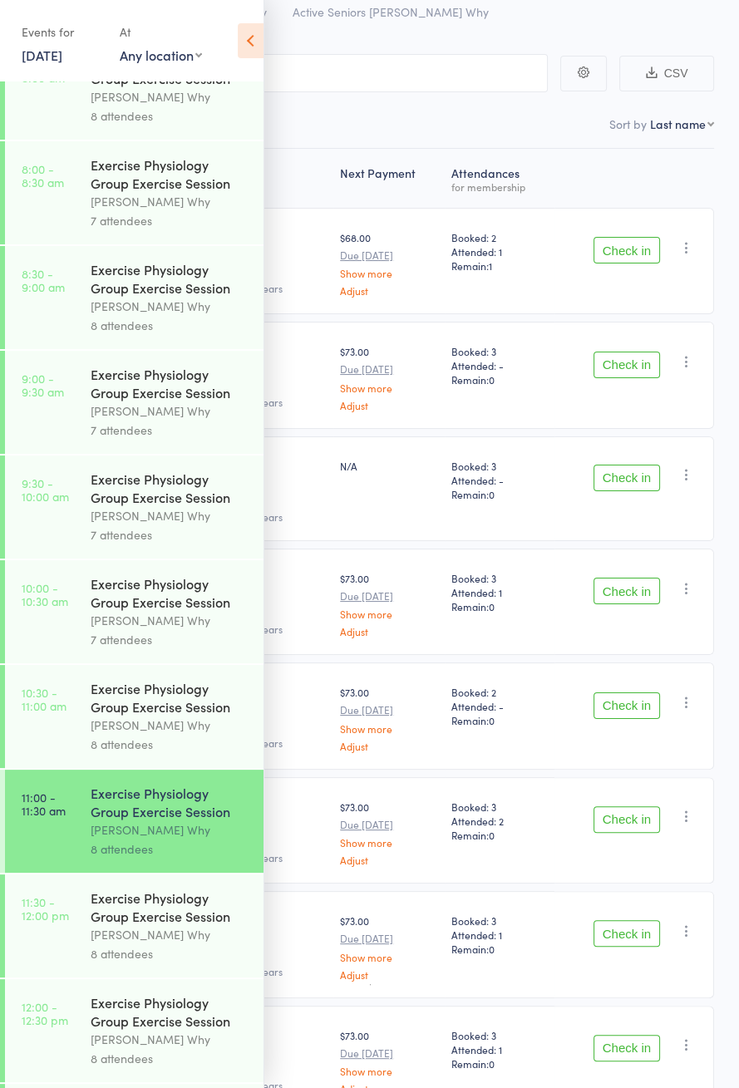
click at [131, 731] on div "Dee Why" at bounding box center [170, 725] width 159 height 19
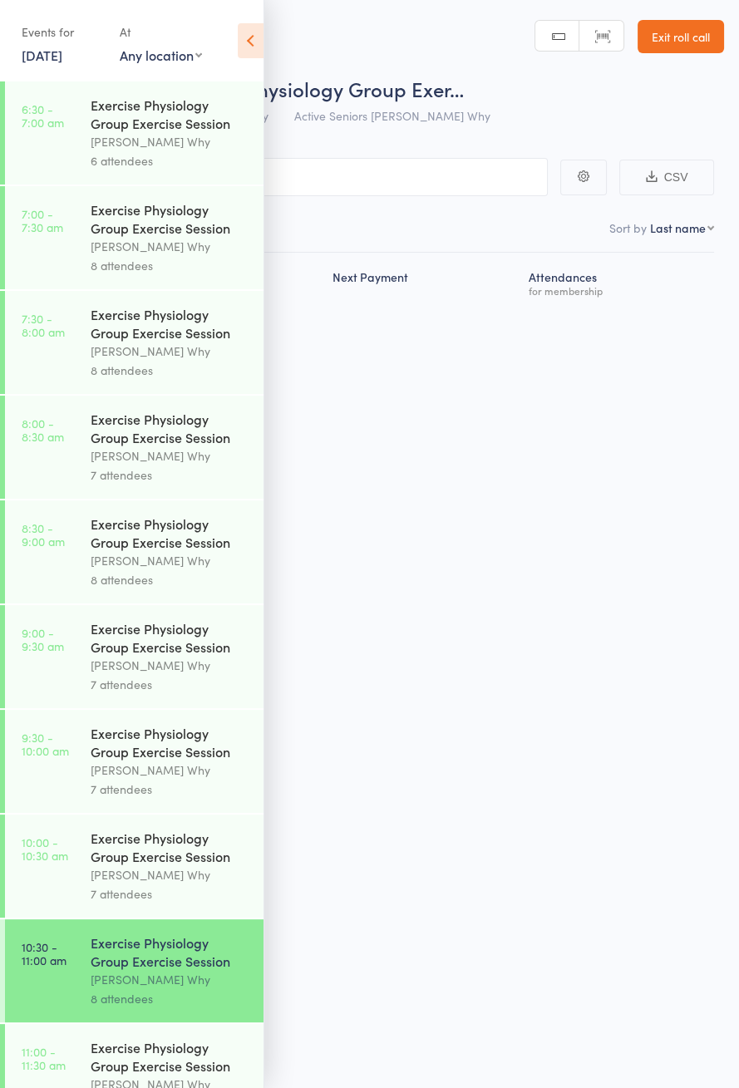
click at [248, 53] on icon at bounding box center [251, 40] width 26 height 35
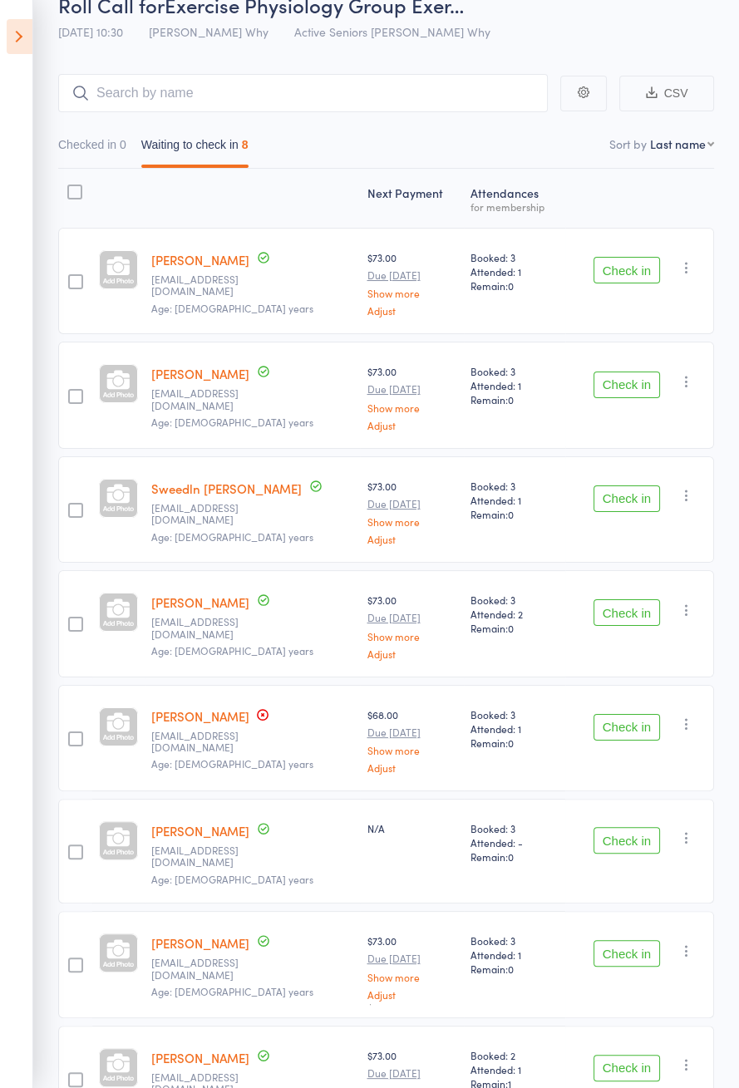
scroll to position [104, 0]
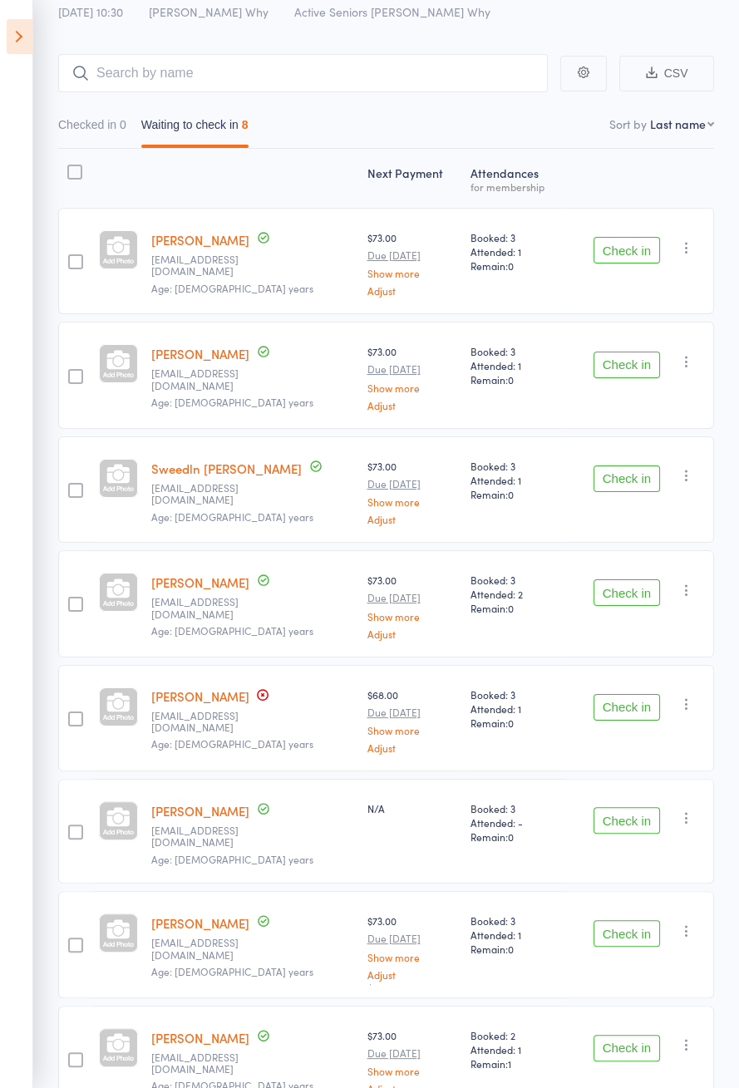
click at [28, 49] on icon at bounding box center [20, 36] width 26 height 35
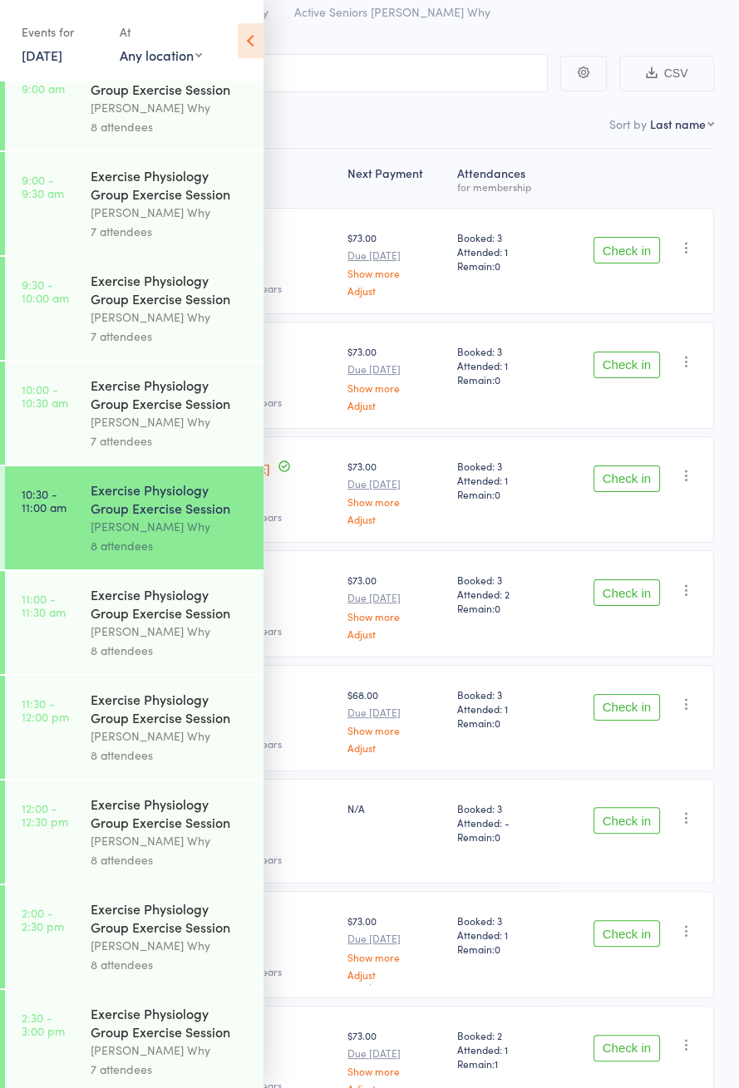
scroll to position [636, 0]
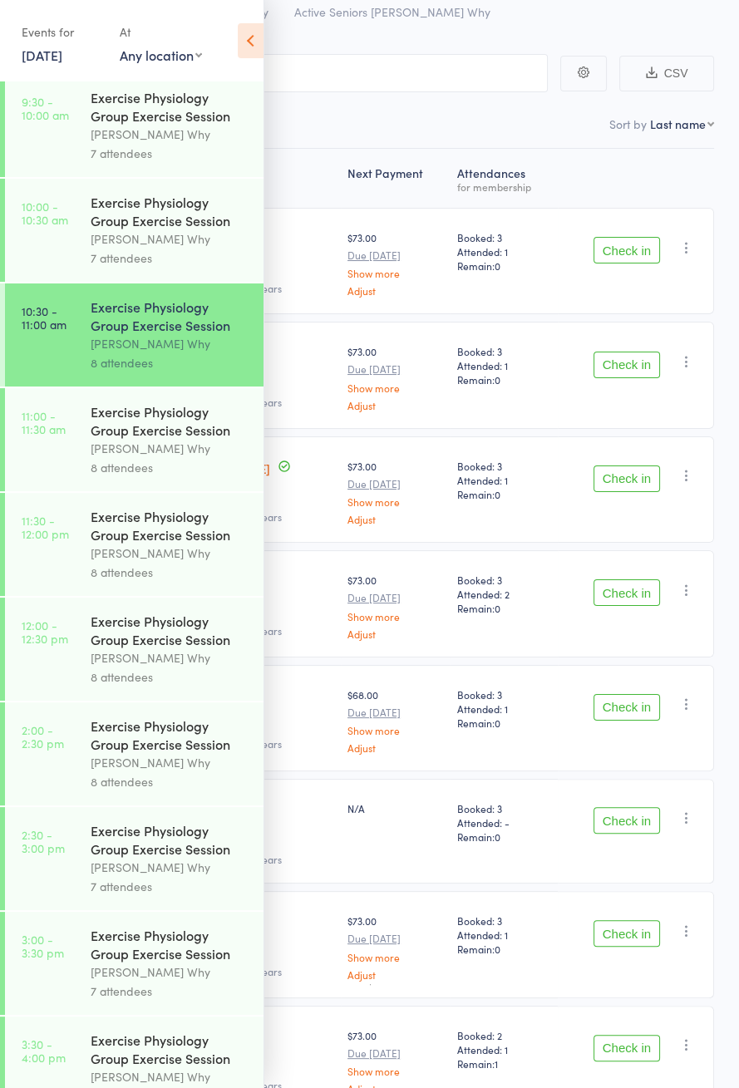
click at [81, 468] on link "11:00 - 11:30 am Exercise Physiology Group Exercise Session Dee Why 8 attendees" at bounding box center [134, 439] width 258 height 103
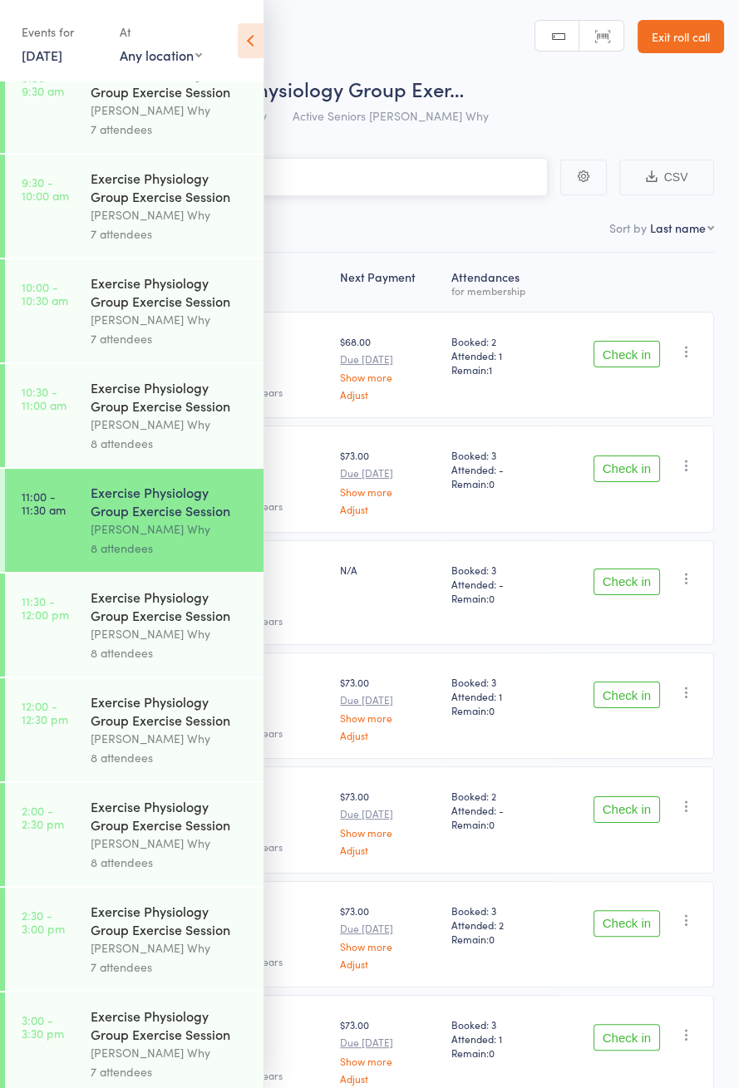
scroll to position [722, 0]
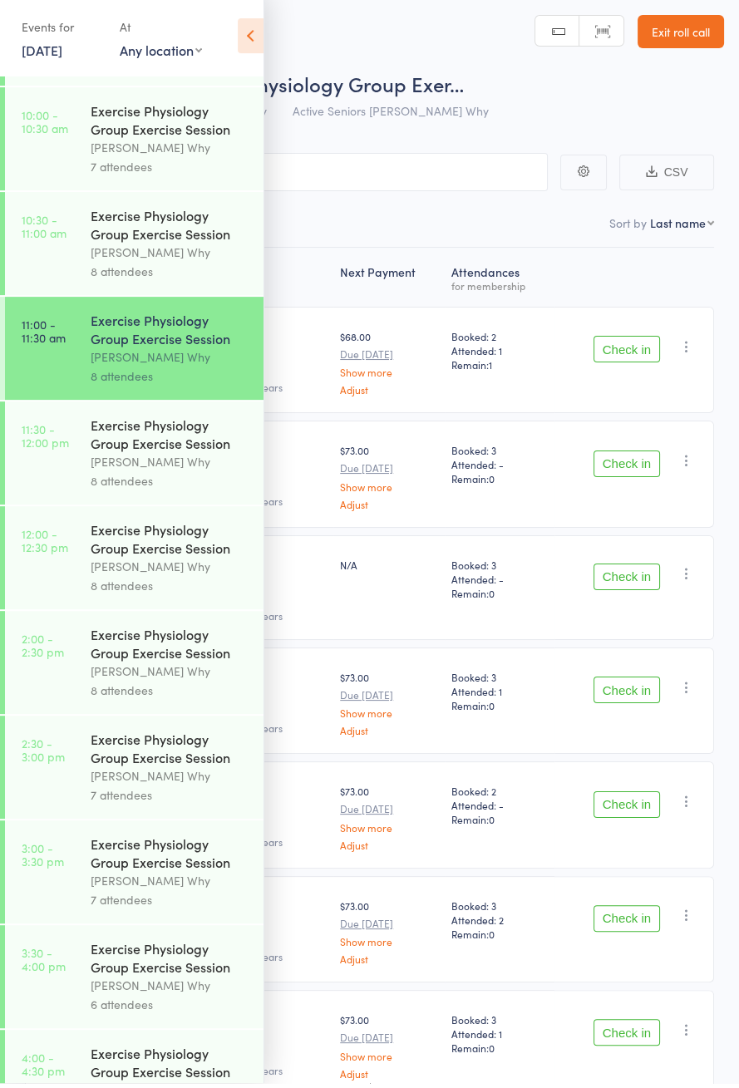
click at [94, 476] on div "Dee Why" at bounding box center [170, 466] width 159 height 19
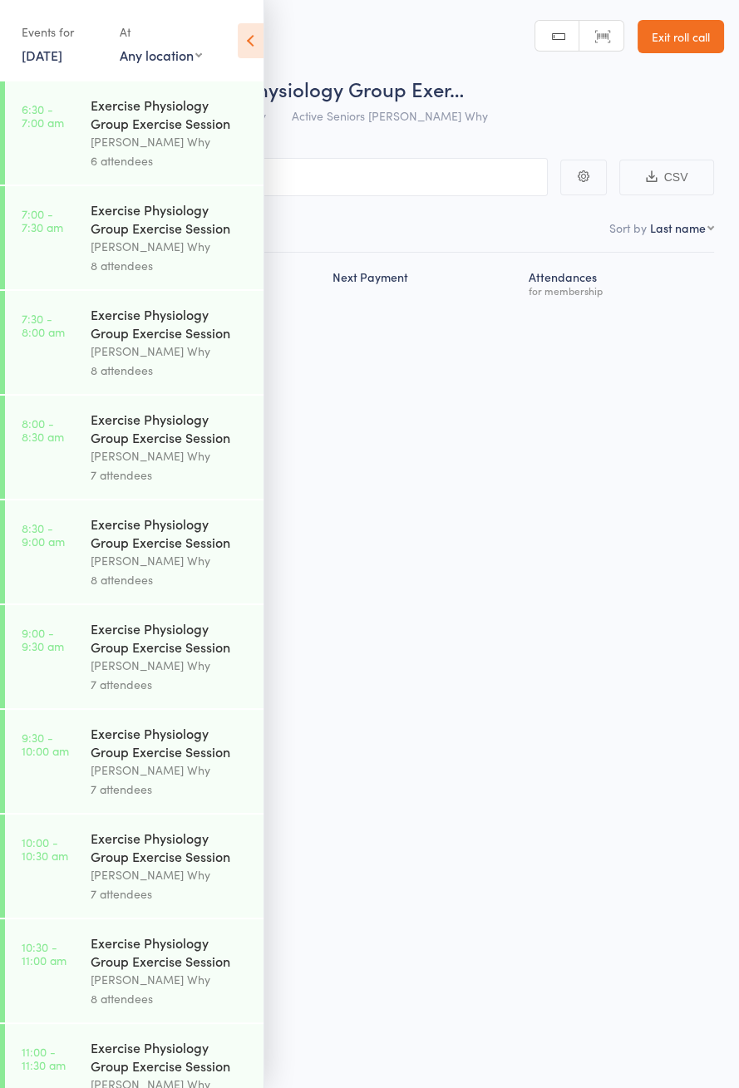
click at [244, 50] on icon at bounding box center [251, 40] width 26 height 35
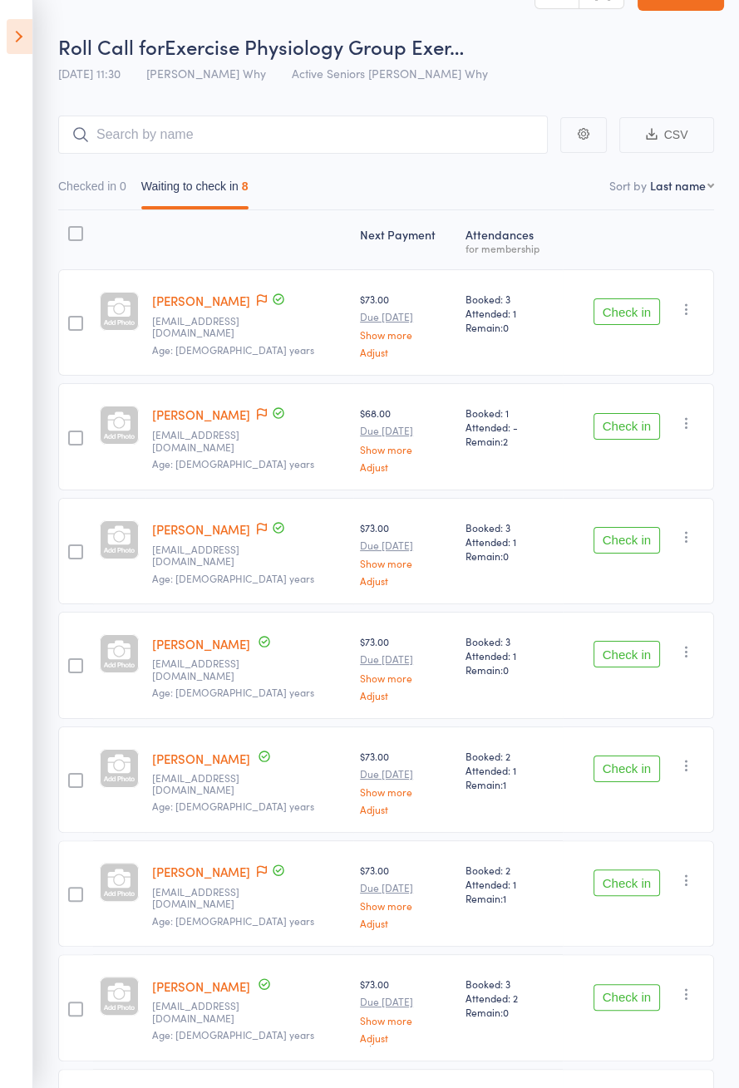
scroll to position [42, 0]
click at [16, 41] on icon at bounding box center [20, 36] width 26 height 35
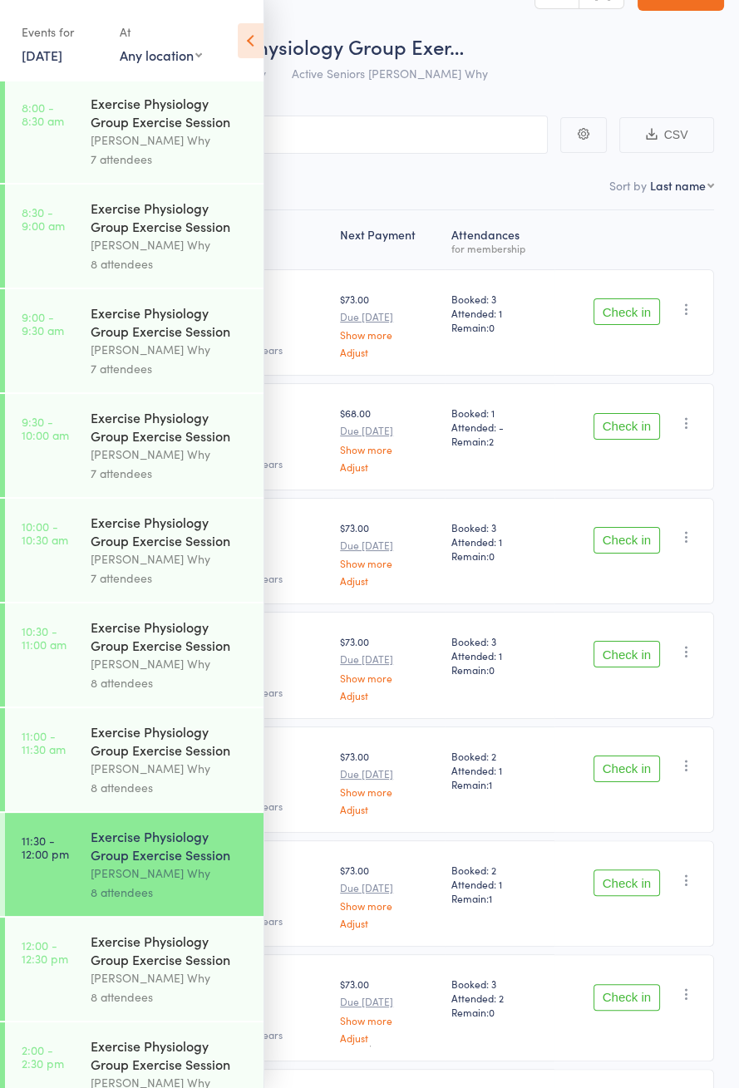
scroll to position [452, 0]
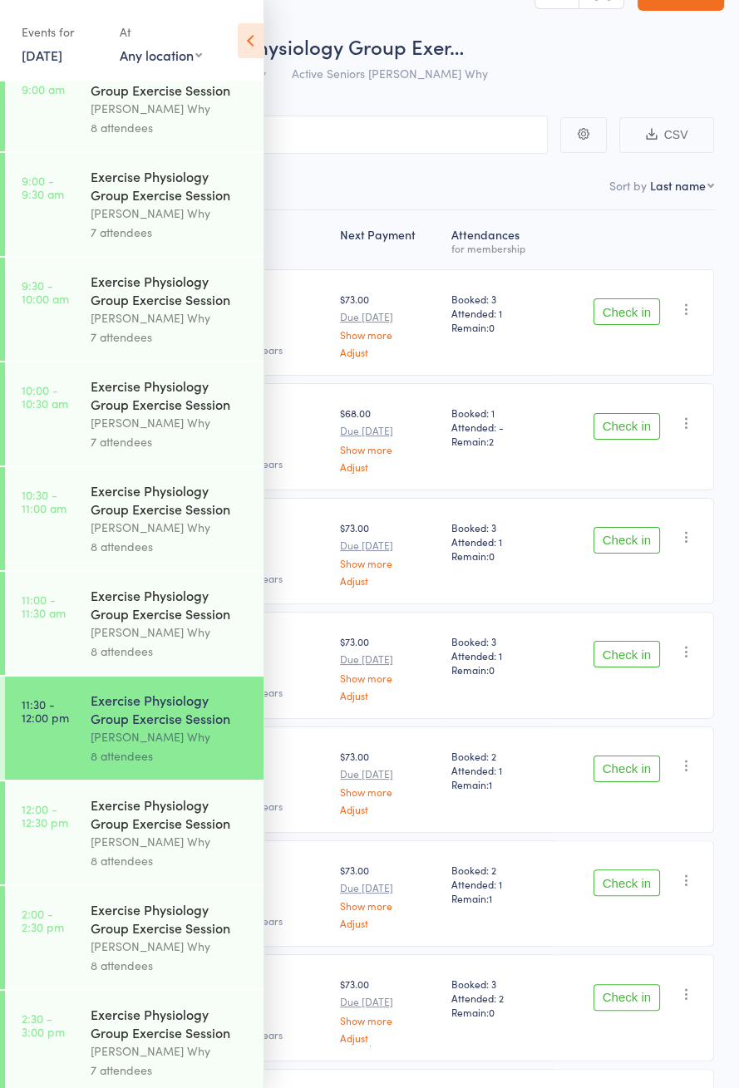
click at [60, 532] on link "10:30 - 11:00 am Exercise Physiology Group Exercise Session Dee Why 8 attendees" at bounding box center [134, 518] width 258 height 103
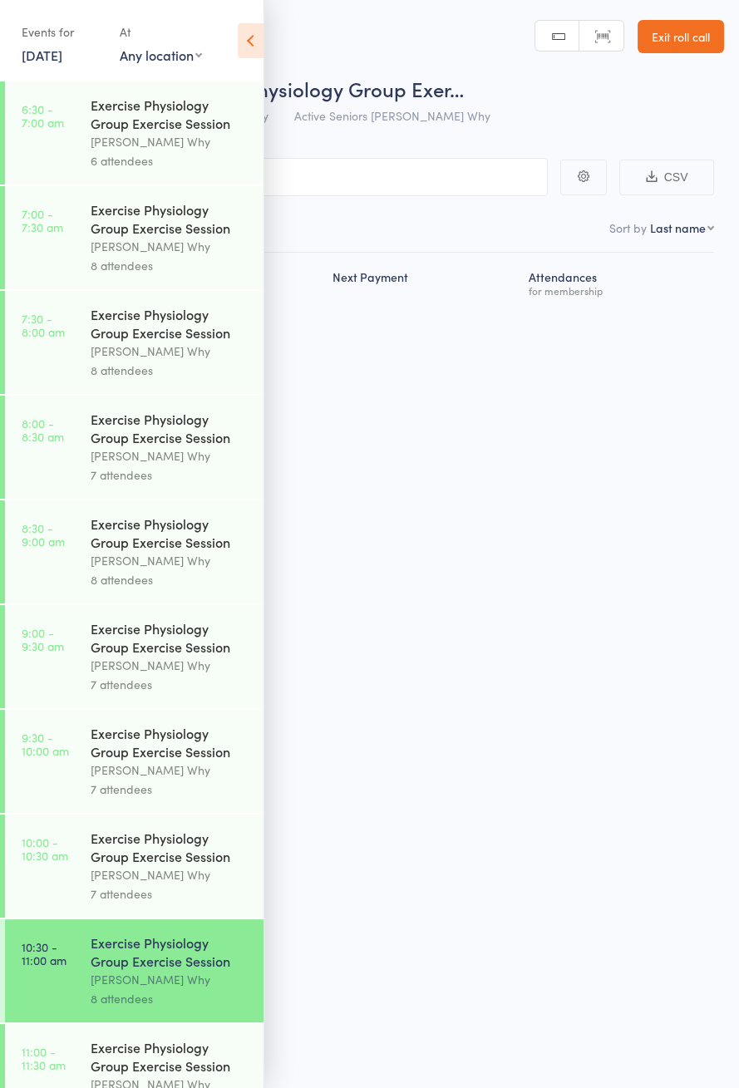
click at [248, 41] on icon at bounding box center [251, 40] width 26 height 35
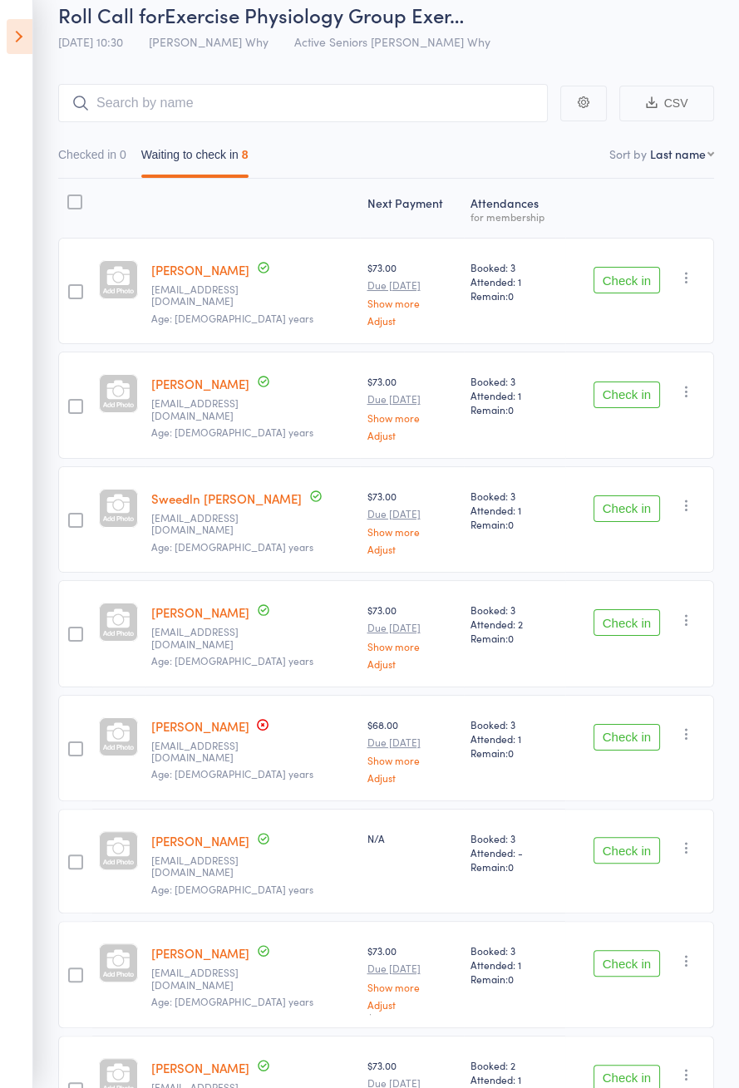
scroll to position [73, 0]
click at [189, 1060] on link "[PERSON_NAME]" at bounding box center [200, 1068] width 98 height 17
click at [14, 41] on icon at bounding box center [20, 36] width 26 height 35
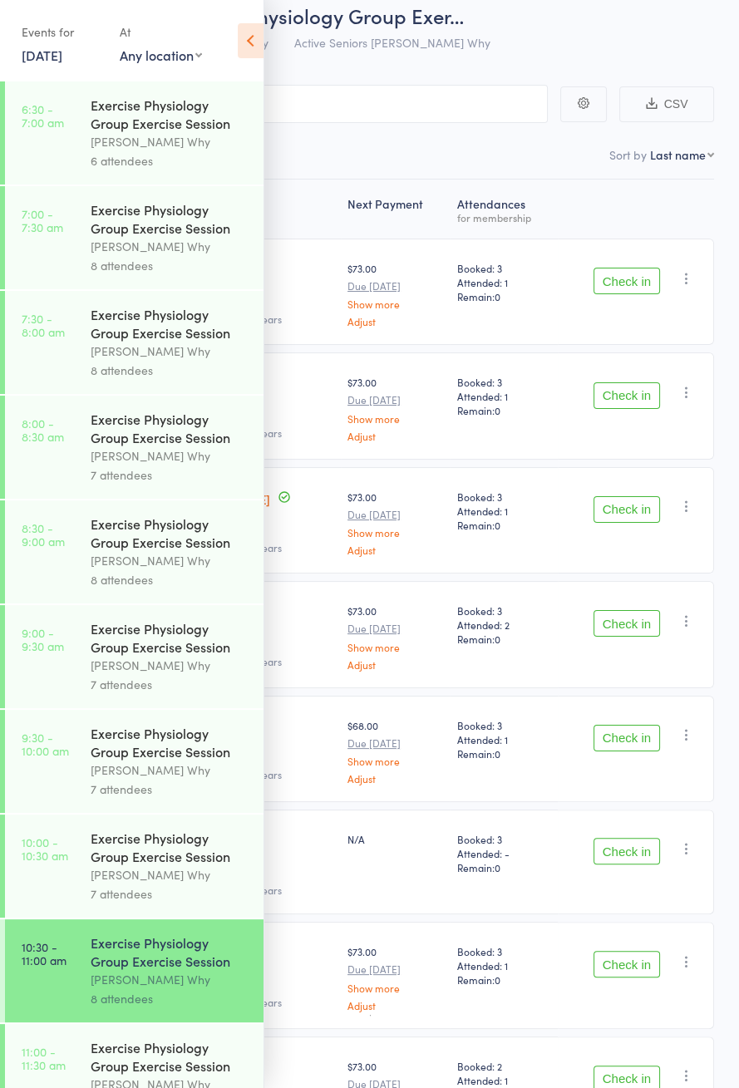
click at [61, 47] on link "17 Oct, 2025" at bounding box center [42, 55] width 41 height 18
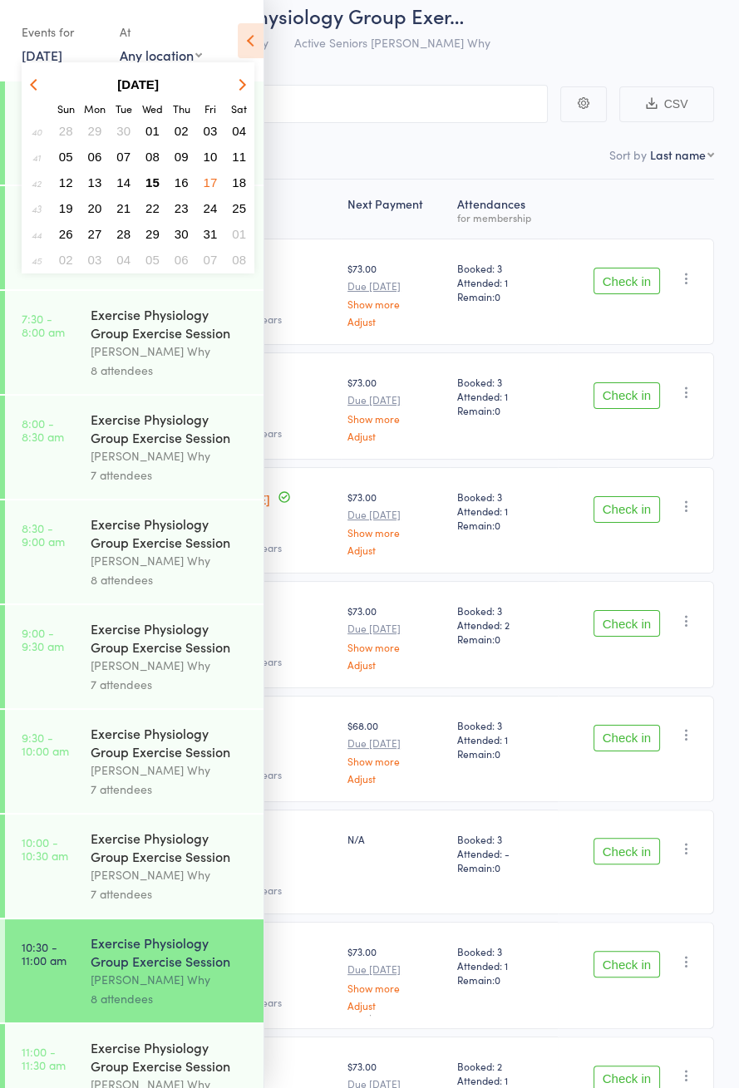
click at [155, 184] on span "15" at bounding box center [152, 182] width 14 height 14
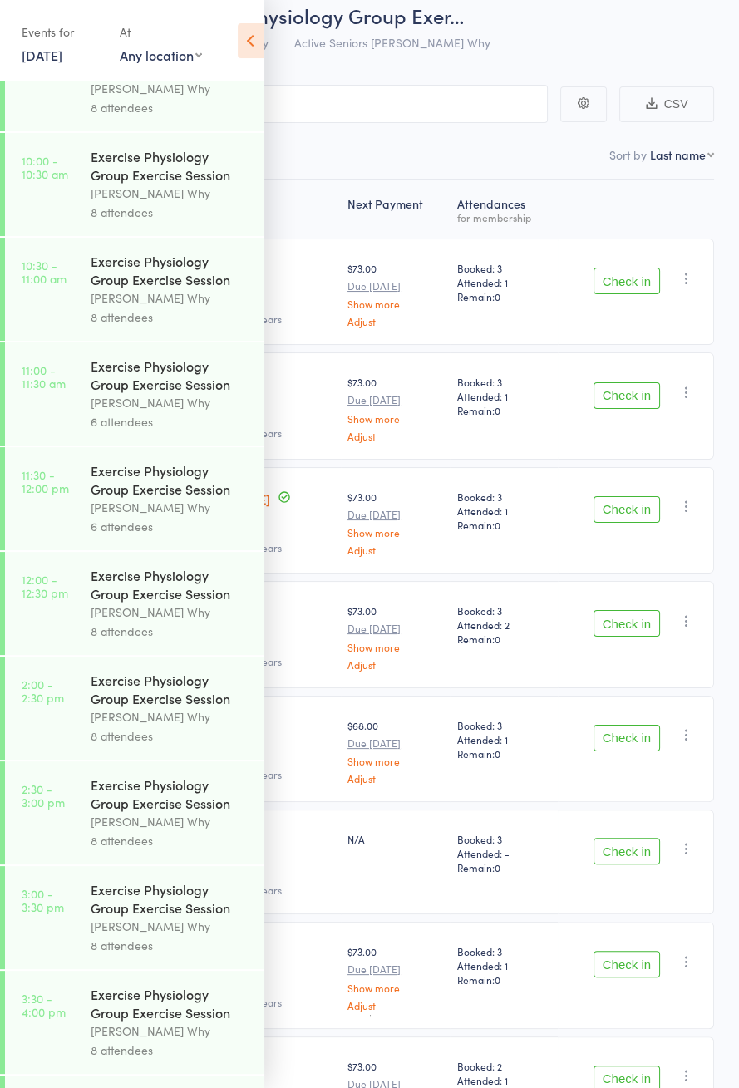
scroll to position [679, 0]
click at [76, 206] on link "10:00 - 10:30 am Exercise Physiology Group Exercise Session Dee Why 8 attendees" at bounding box center [134, 186] width 258 height 103
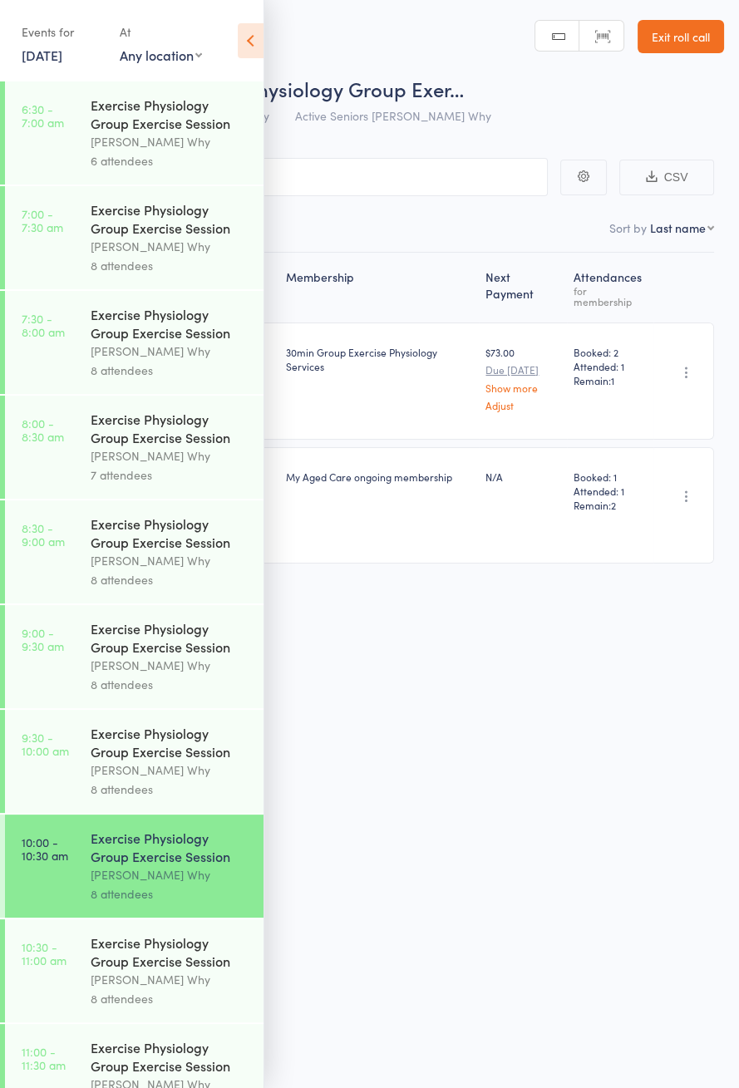
click at [259, 47] on icon at bounding box center [251, 40] width 26 height 35
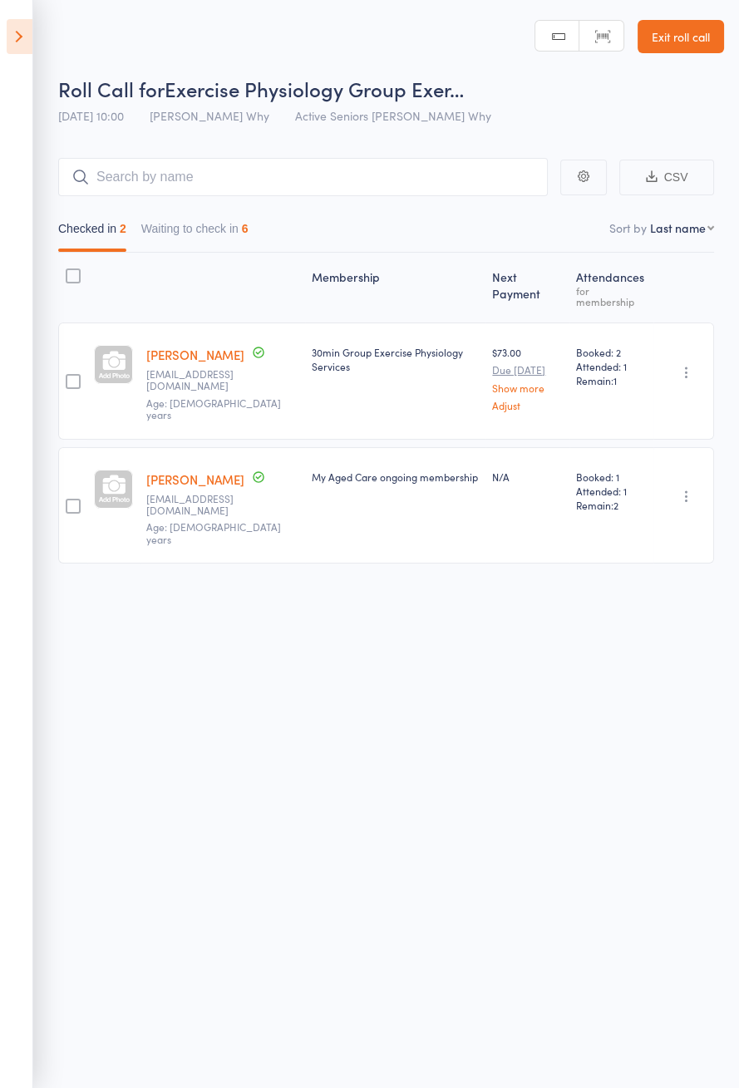
click at [210, 233] on button "Waiting to check in 6" at bounding box center [194, 233] width 107 height 38
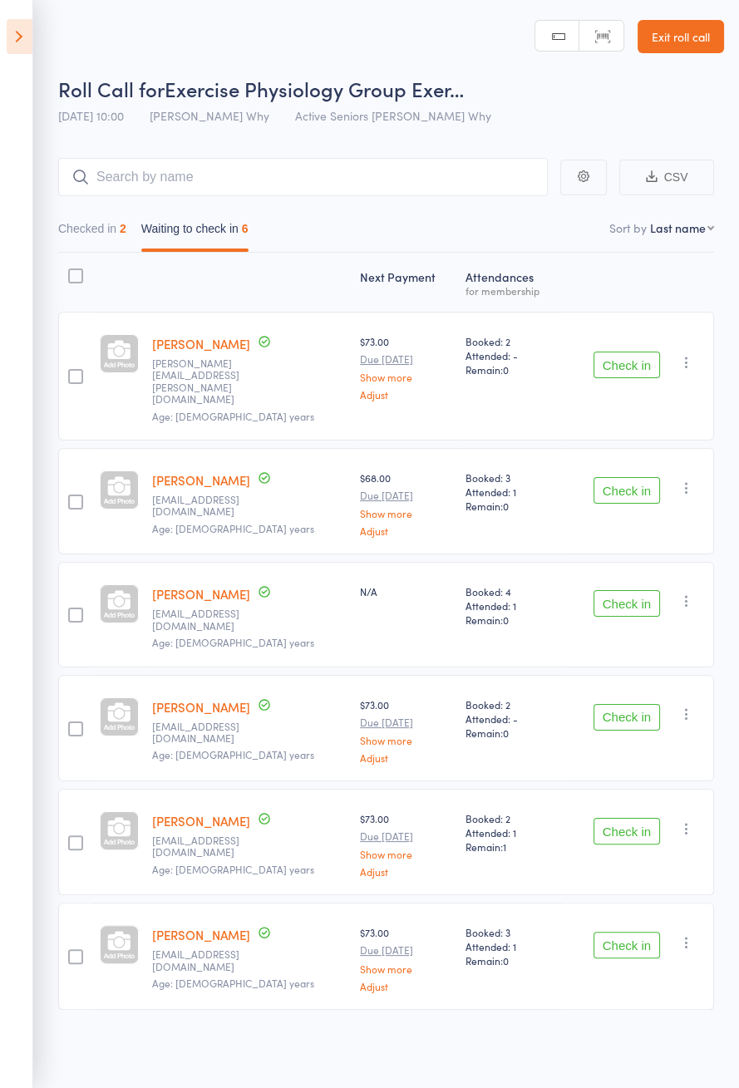
click at [619, 590] on button "Check in" at bounding box center [626, 603] width 66 height 27
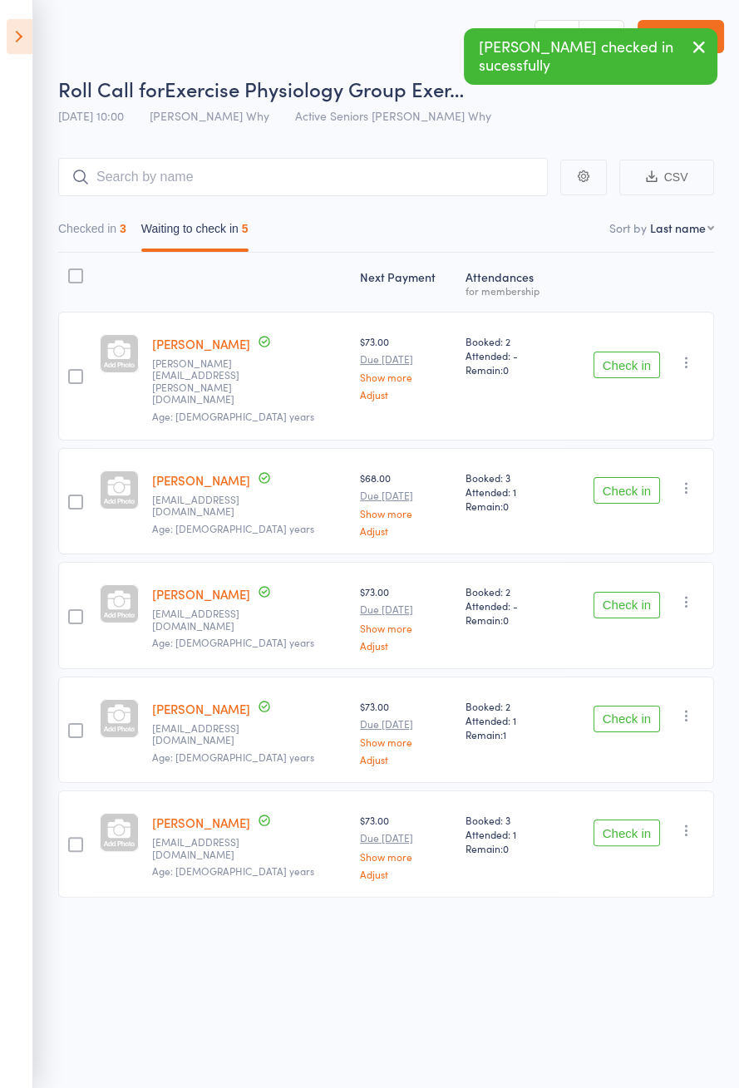
click at [623, 592] on button "Check in" at bounding box center [626, 605] width 66 height 27
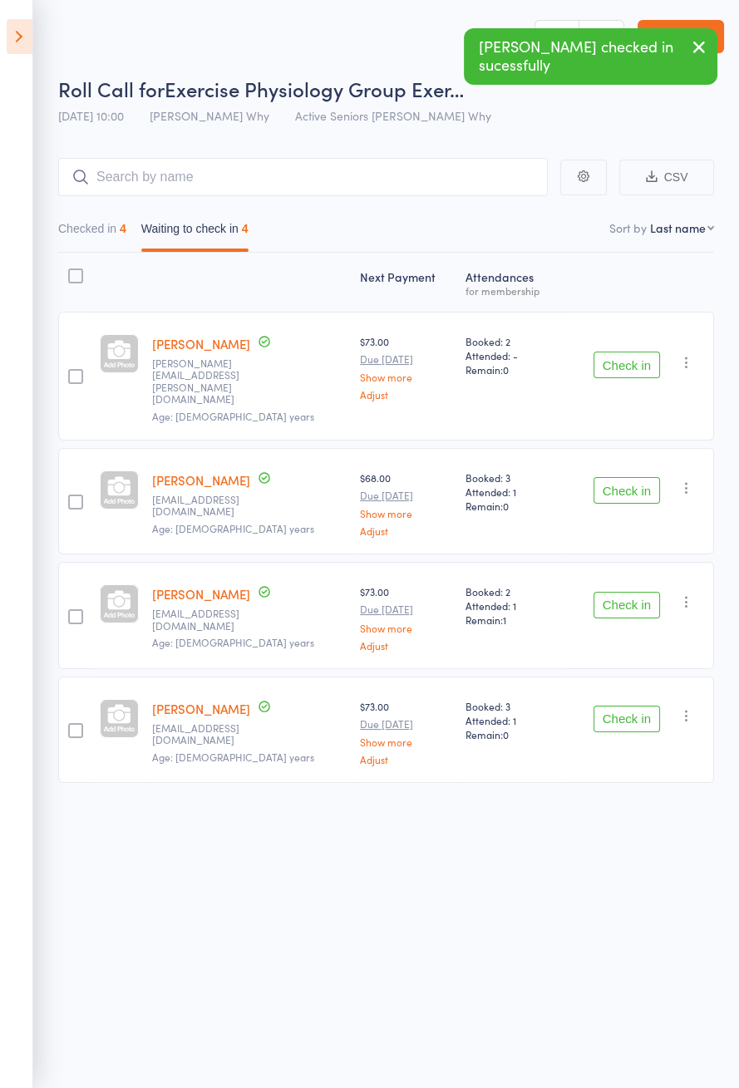
click at [620, 352] on button "Check in" at bounding box center [626, 365] width 66 height 27
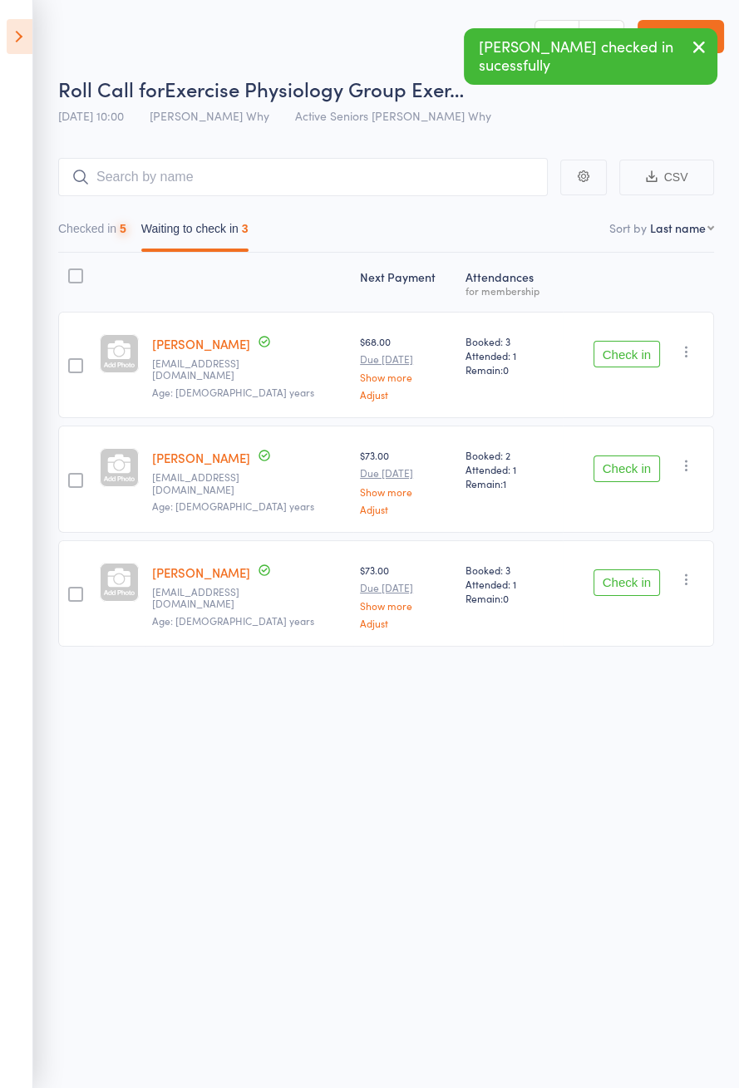
click at [627, 356] on button "Check in" at bounding box center [626, 354] width 66 height 27
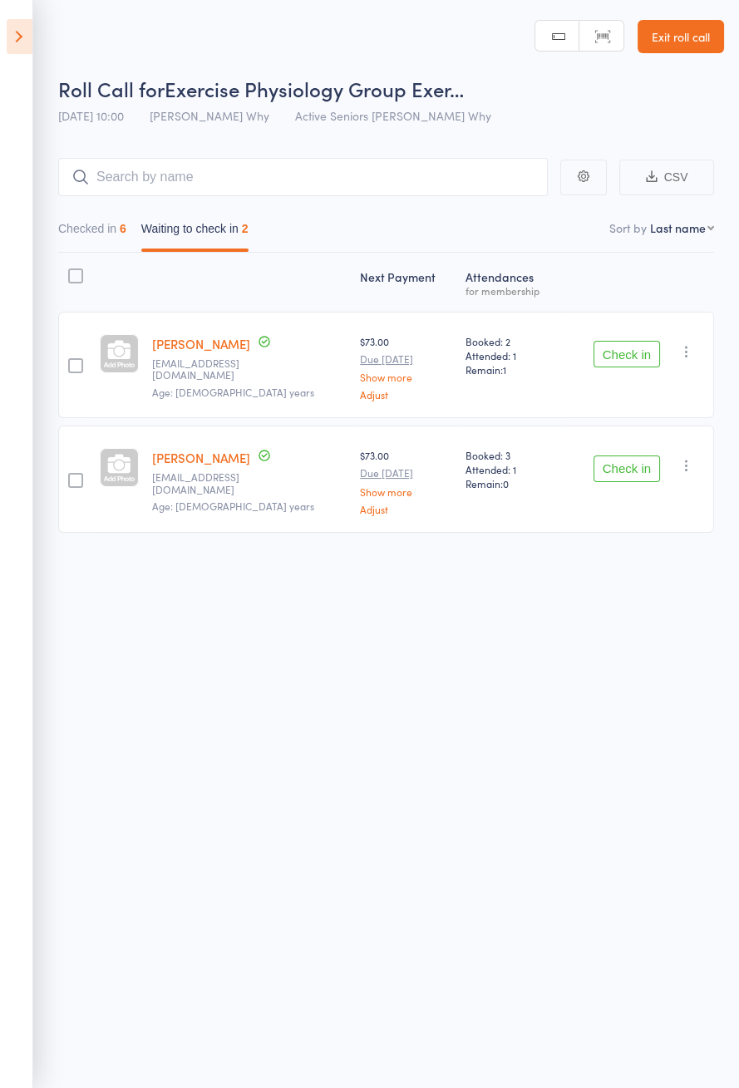
click at [627, 358] on button "Check in" at bounding box center [626, 354] width 66 height 27
click at [639, 353] on button "Check in" at bounding box center [626, 354] width 66 height 27
click at [640, 355] on button "Check in" at bounding box center [626, 354] width 66 height 27
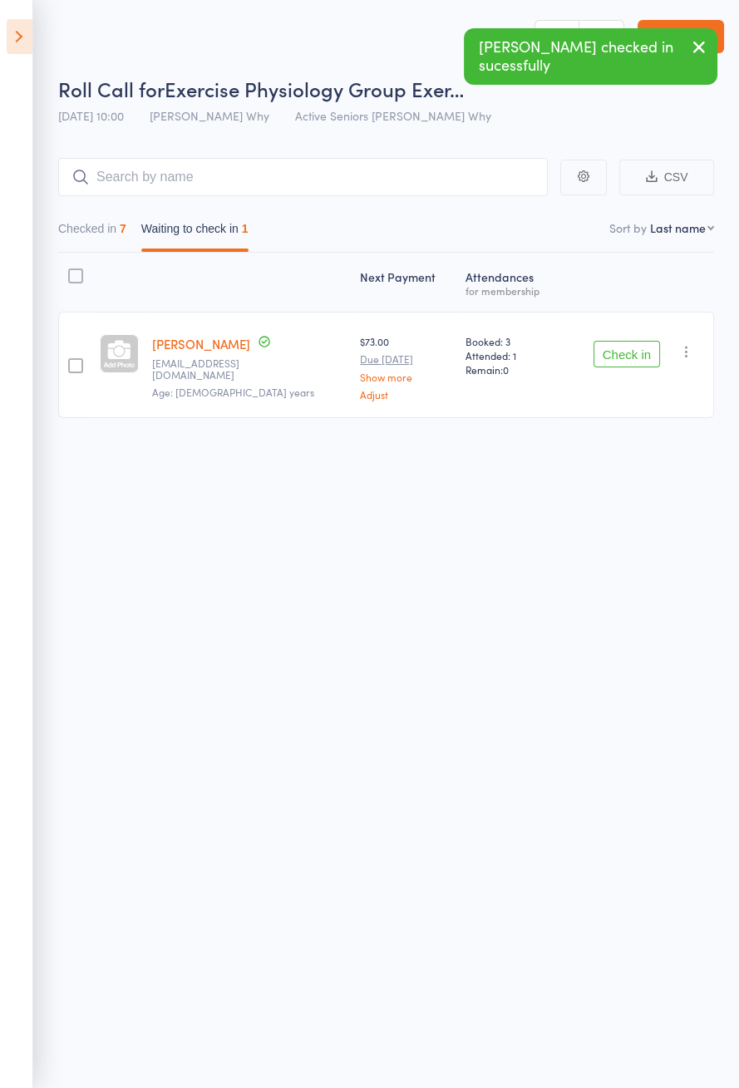
click at [633, 345] on button "Check in" at bounding box center [626, 354] width 66 height 27
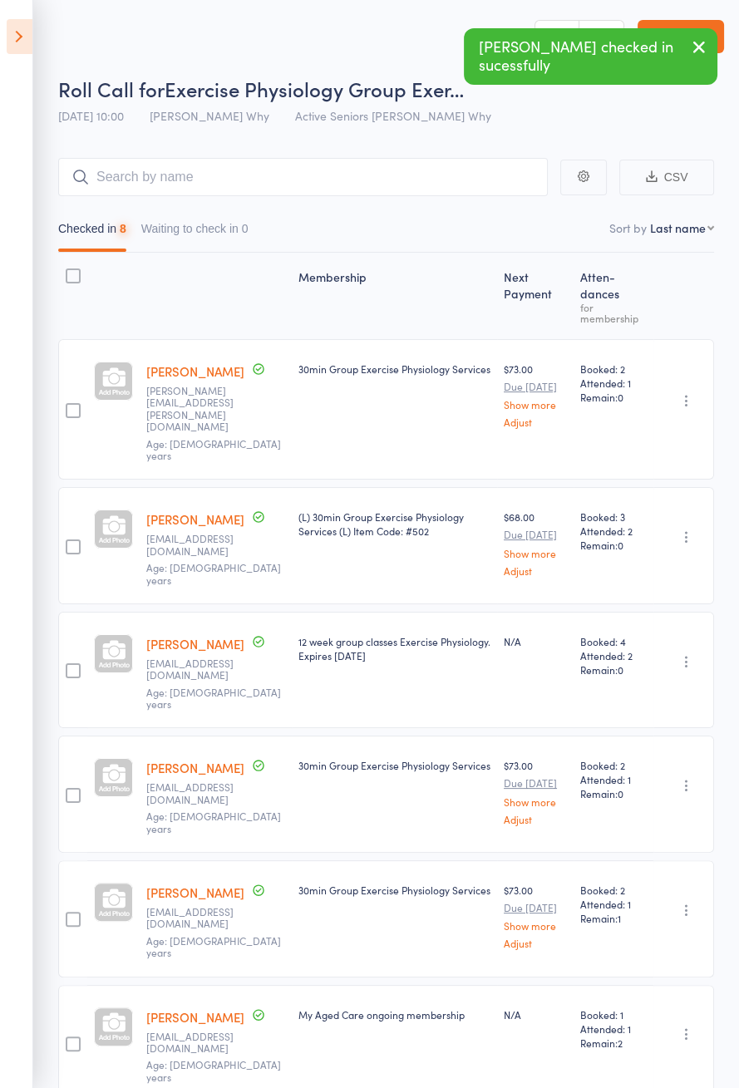
click at [11, 28] on icon at bounding box center [20, 36] width 26 height 35
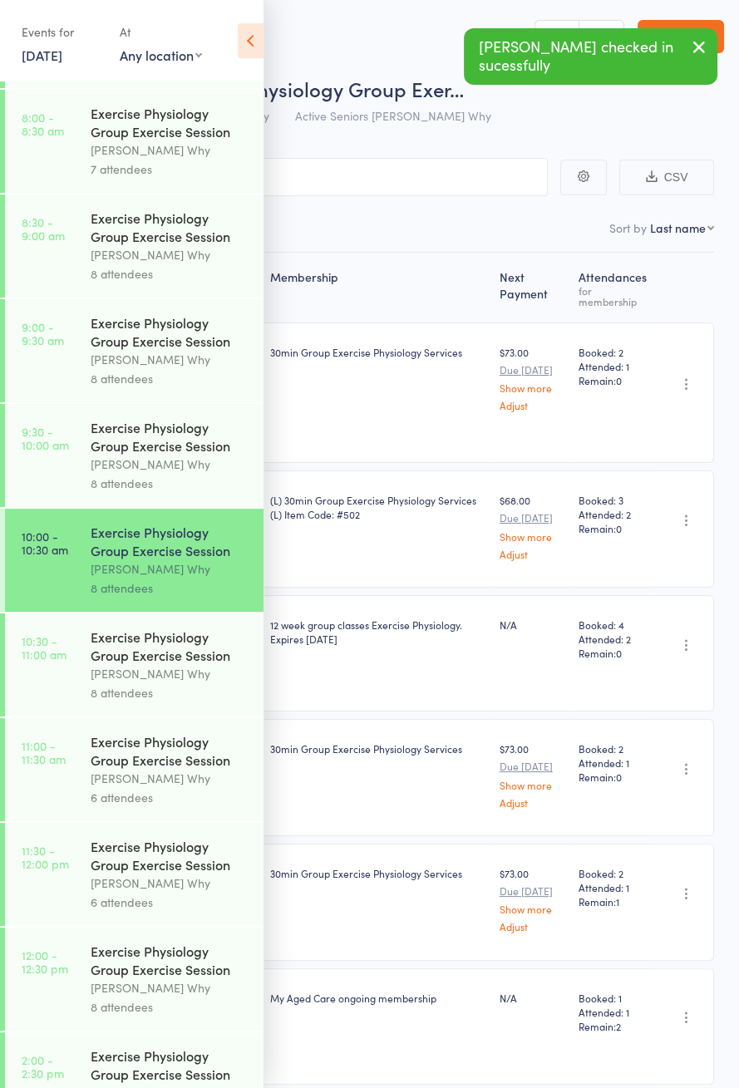
scroll to position [799, 0]
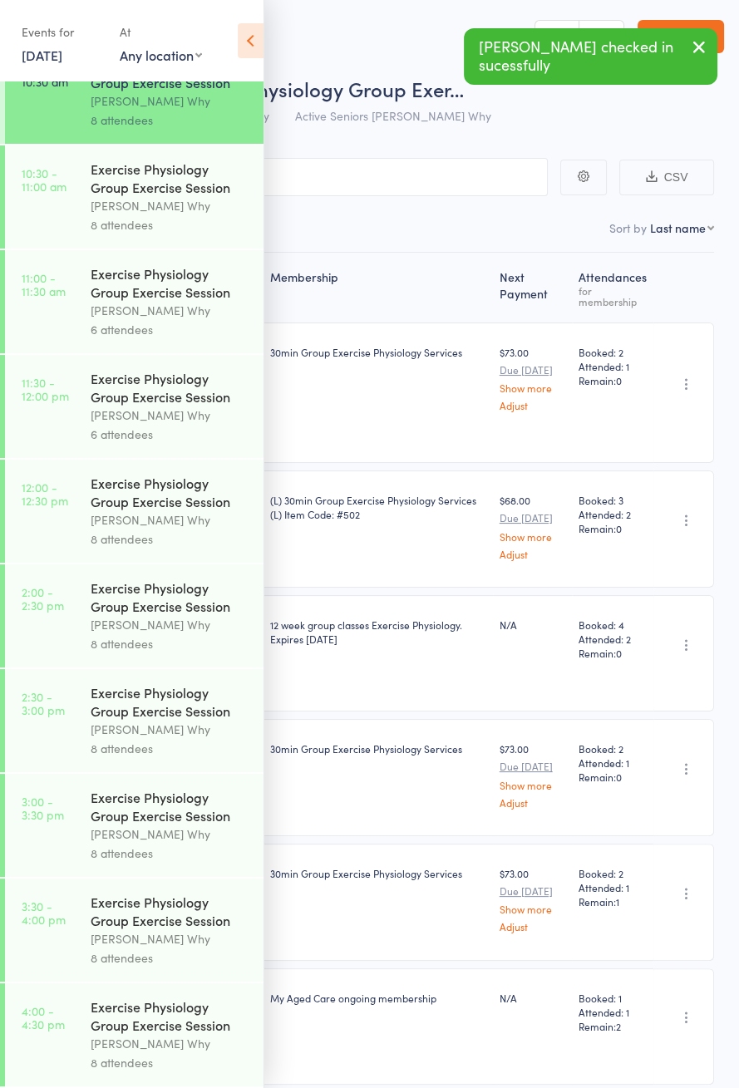
click at [58, 194] on link "10:30 - 11:00 am Exercise Physiology Group Exercise Session Dee Why 8 attendees" at bounding box center [134, 196] width 258 height 103
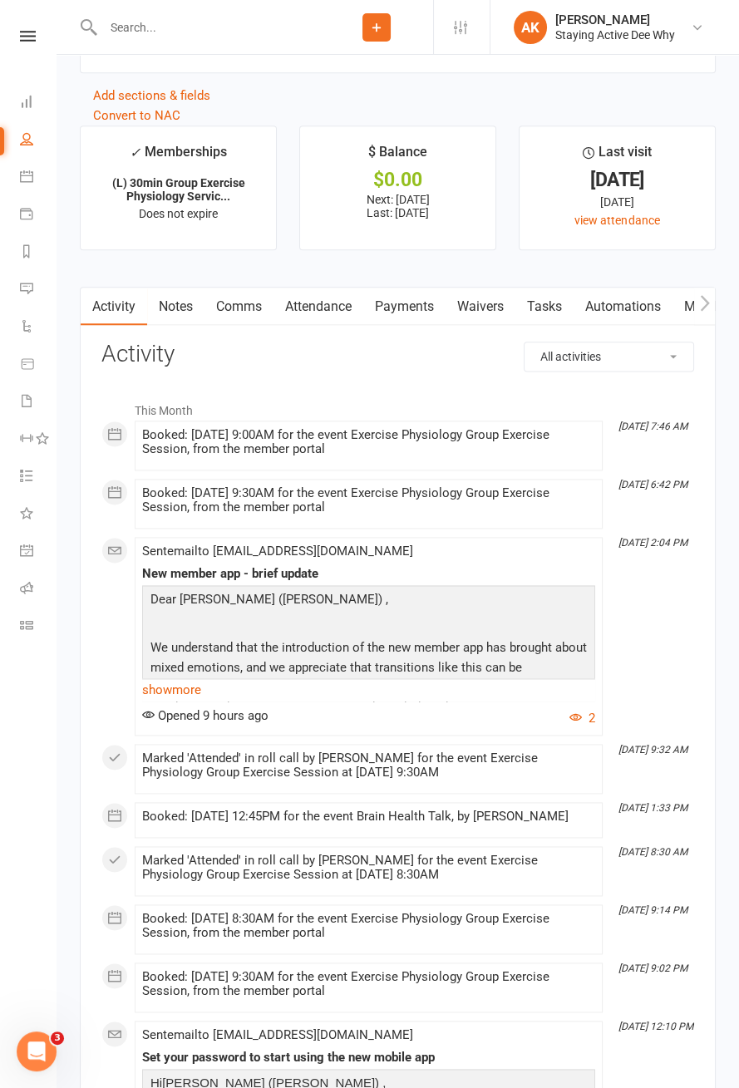
click at [318, 305] on link "Attendance" at bounding box center [318, 307] width 90 height 38
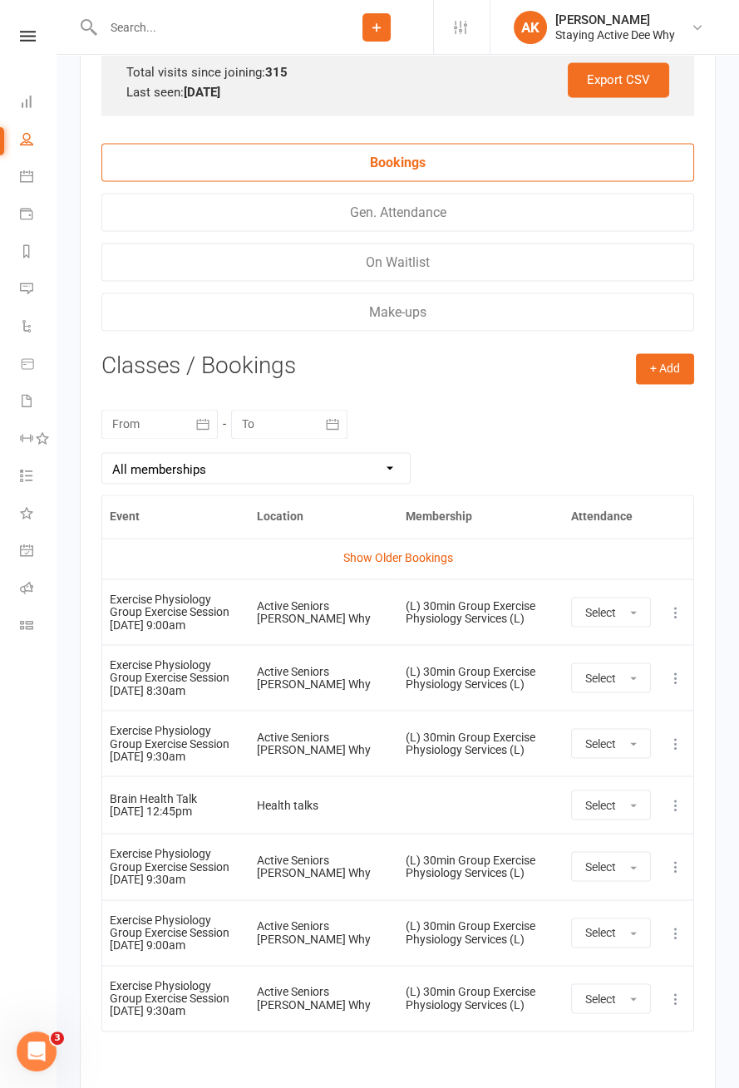
scroll to position [2825, 0]
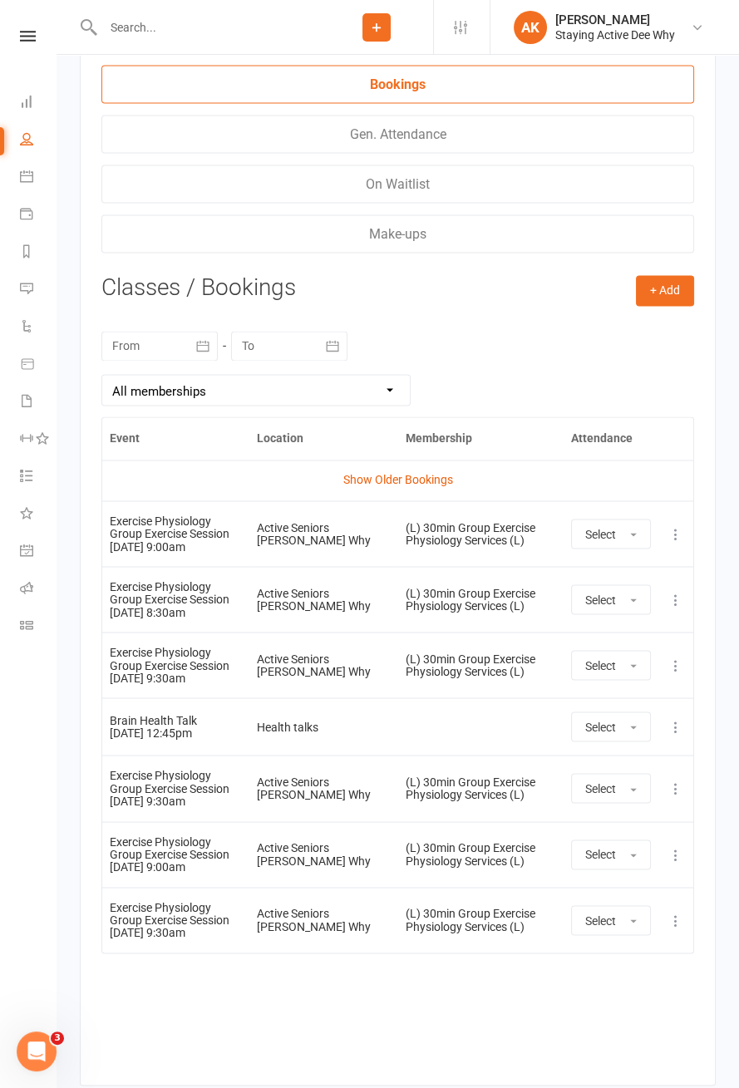
click at [432, 473] on link "Show Older Bookings" at bounding box center [398, 479] width 110 height 13
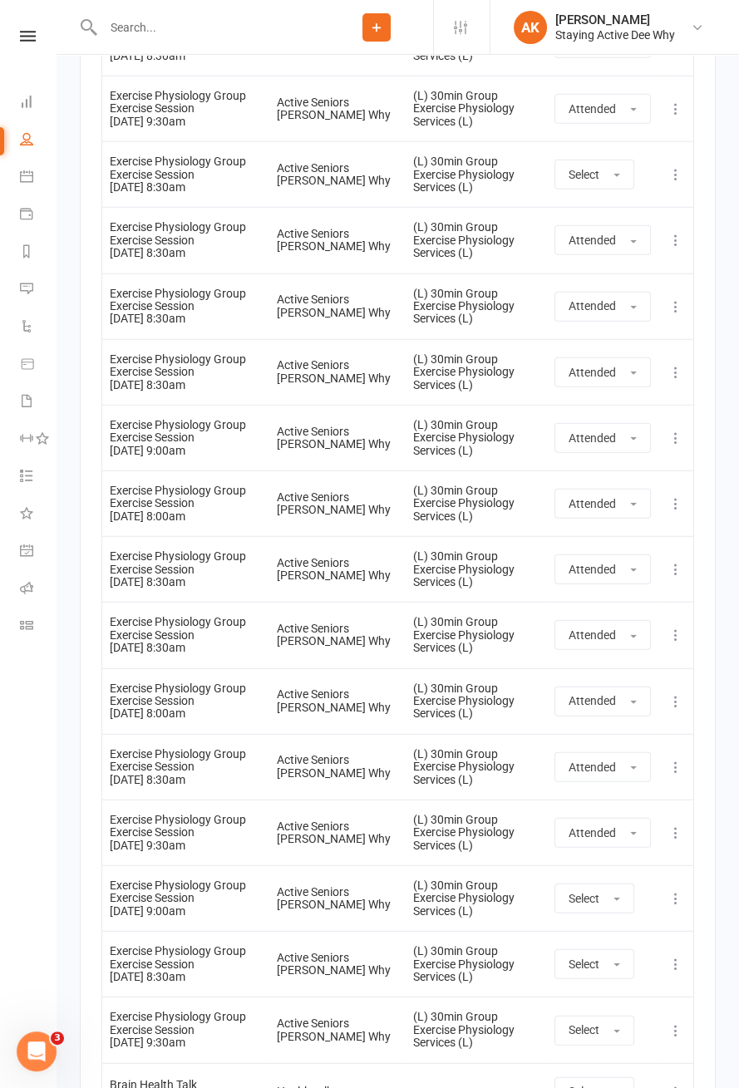
scroll to position [24371, 0]
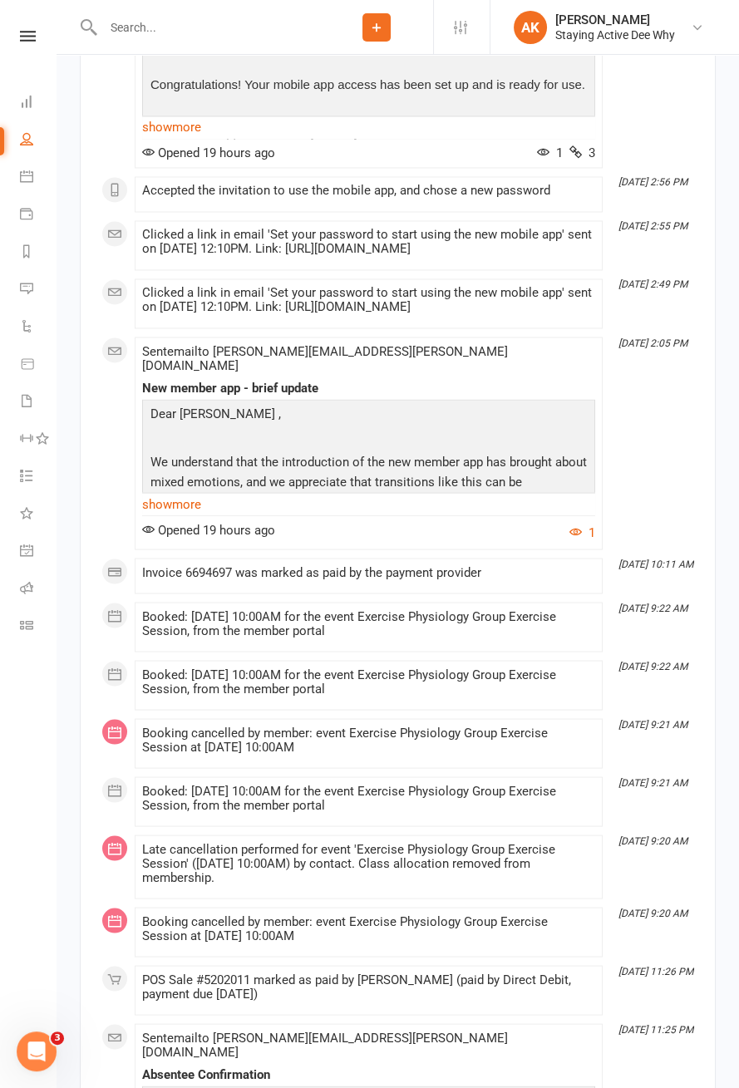
scroll to position [3018, 0]
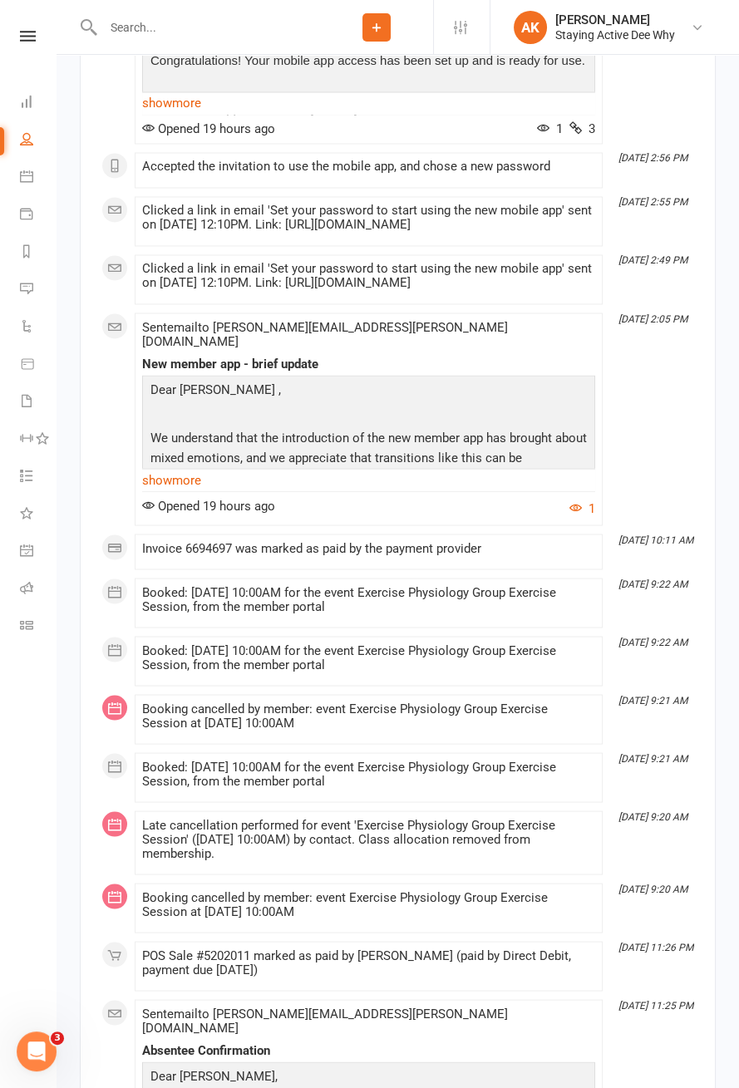
click at [179, 491] on link "show more" at bounding box center [368, 479] width 453 height 23
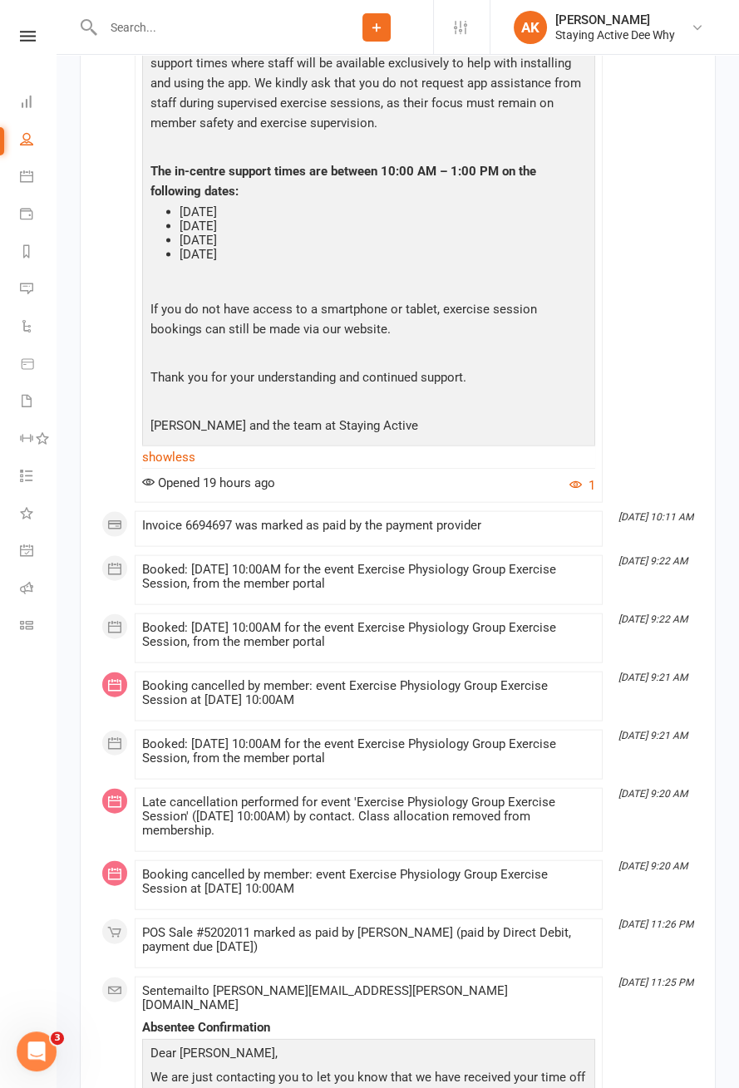
scroll to position [3538, 0]
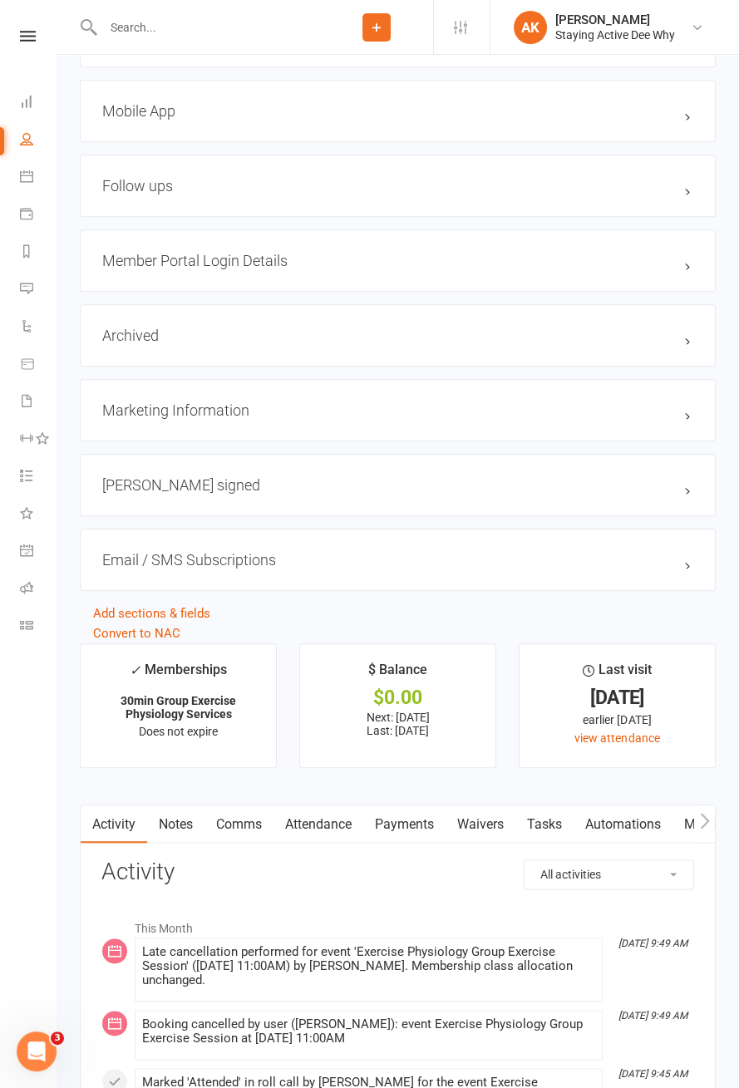
click at [318, 819] on link "Attendance" at bounding box center [318, 824] width 90 height 38
